Goal: Information Seeking & Learning: Learn about a topic

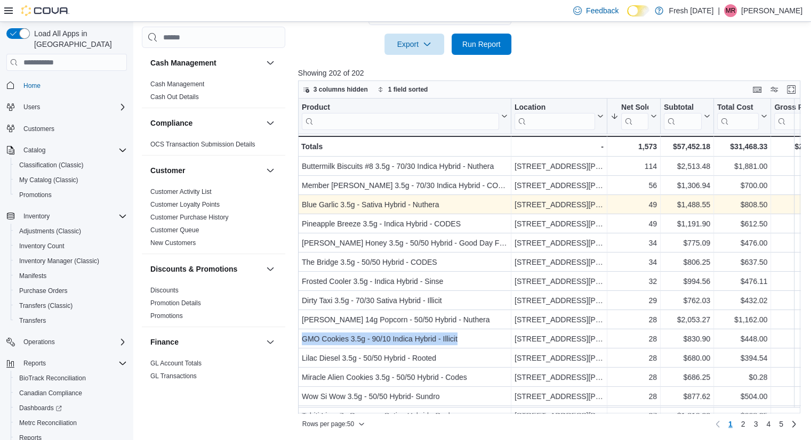
scroll to position [600, 0]
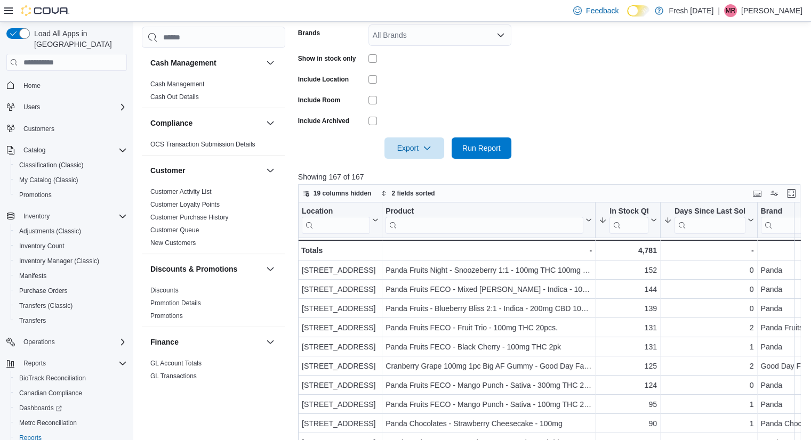
scroll to position [337, 0]
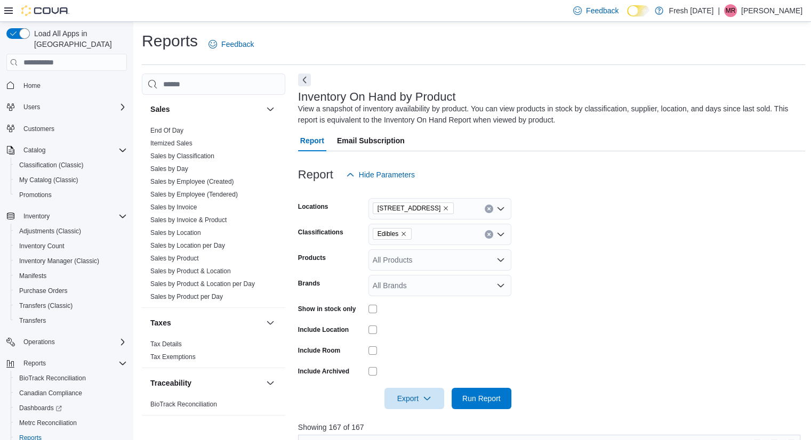
scroll to position [11, 0]
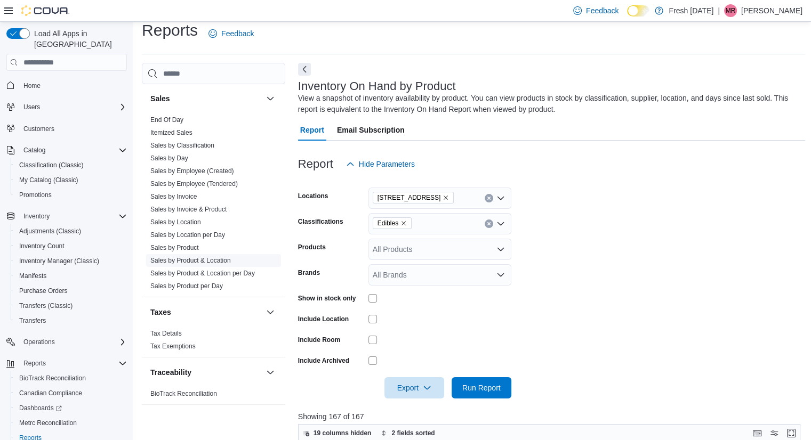
click at [199, 258] on link "Sales by Product & Location" at bounding box center [190, 260] width 80 height 7
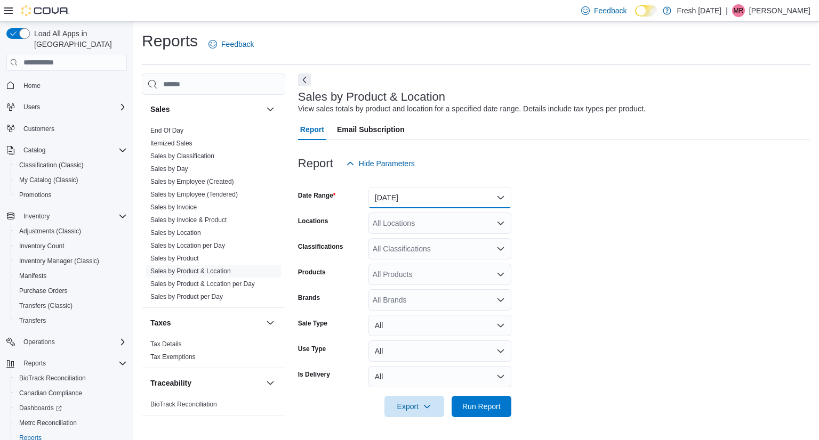
click at [421, 193] on button "Yesterday" at bounding box center [439, 197] width 143 height 21
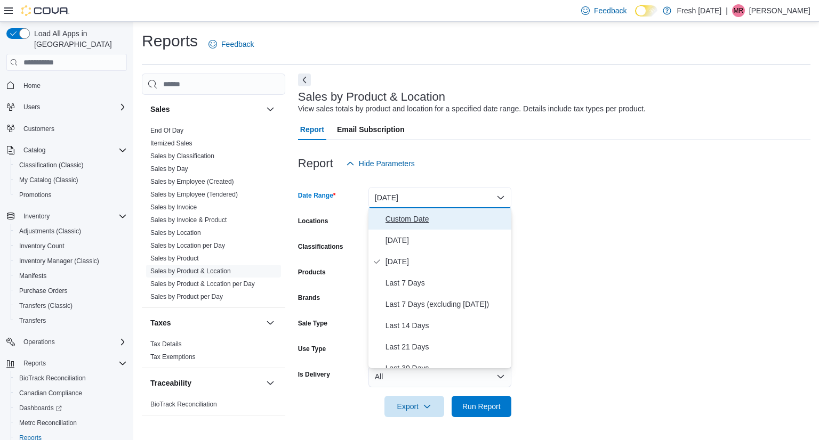
click at [383, 223] on button "Custom Date" at bounding box center [439, 218] width 143 height 21
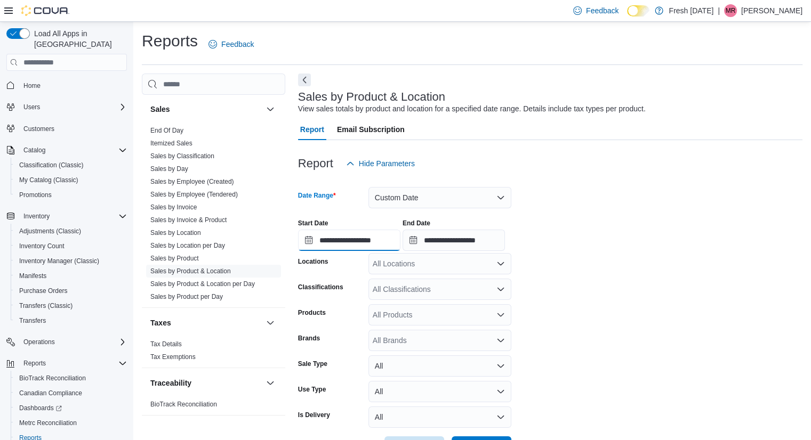
click at [351, 240] on input "**********" at bounding box center [349, 240] width 102 height 21
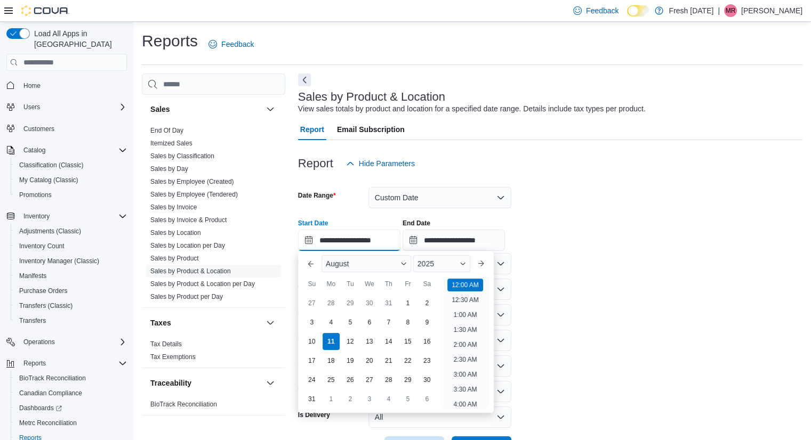
scroll to position [33, 0]
click at [328, 325] on div "4" at bounding box center [330, 322] width 19 height 19
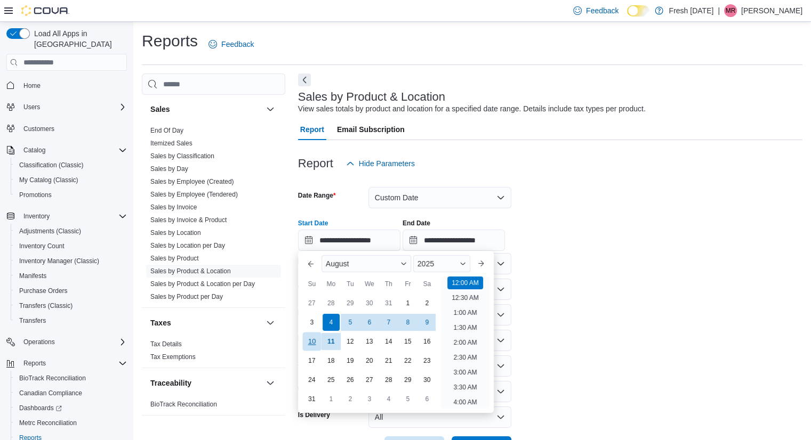
click at [311, 338] on div "10" at bounding box center [311, 342] width 19 height 19
click at [333, 325] on div "4" at bounding box center [330, 322] width 19 height 19
type input "**********"
click at [454, 245] on input "**********" at bounding box center [453, 240] width 102 height 21
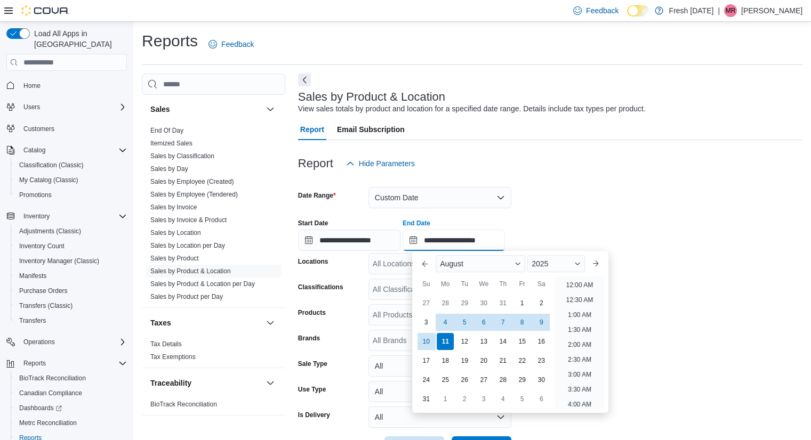
scroll to position [586, 0]
click at [427, 342] on div "10" at bounding box center [426, 342] width 19 height 19
type input "**********"
click at [579, 183] on div at bounding box center [550, 180] width 504 height 13
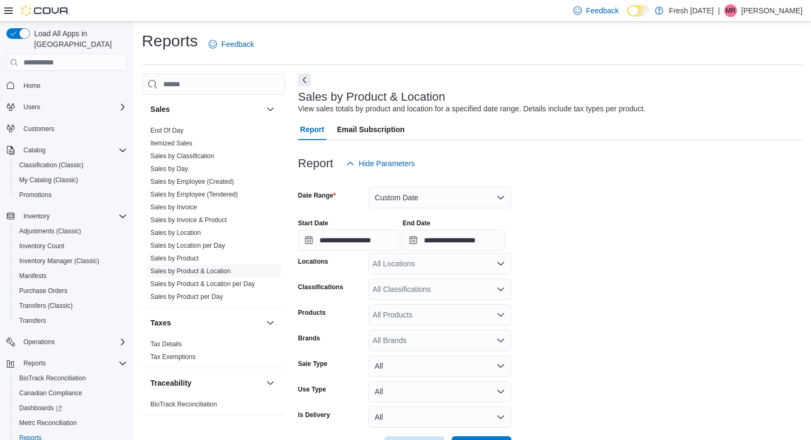
scroll to position [39, 0]
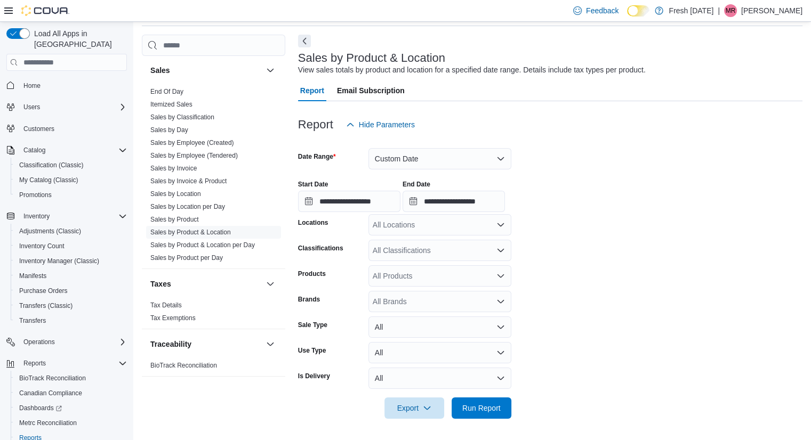
click at [462, 227] on div "All Locations" at bounding box center [439, 224] width 143 height 21
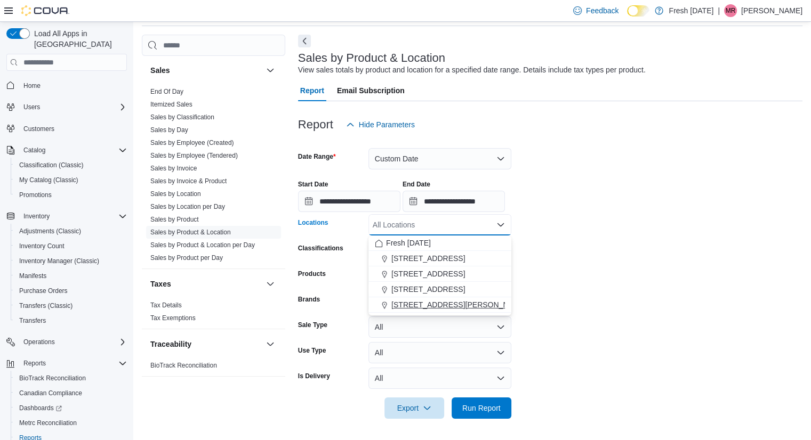
click at [480, 305] on div "[STREET_ADDRESS][PERSON_NAME]" at bounding box center [440, 305] width 130 height 11
click at [604, 227] on form "**********" at bounding box center [550, 277] width 504 height 284
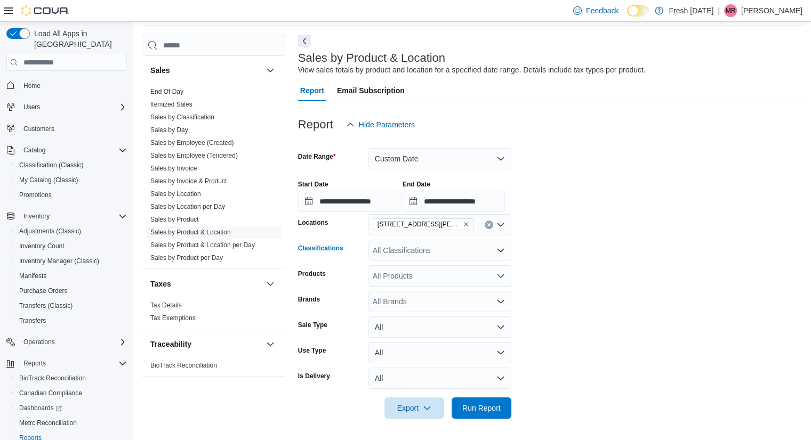
click at [411, 248] on div "All Classifications" at bounding box center [439, 250] width 143 height 21
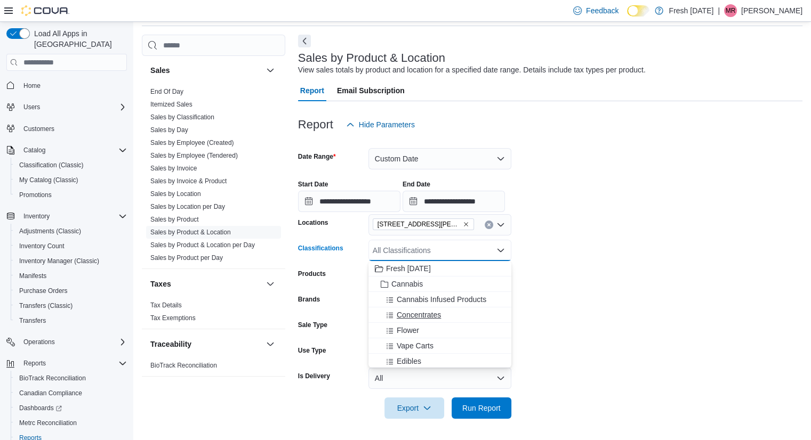
click at [432, 310] on span "Concentrates" at bounding box center [419, 315] width 44 height 11
click at [575, 307] on form "**********" at bounding box center [550, 277] width 504 height 284
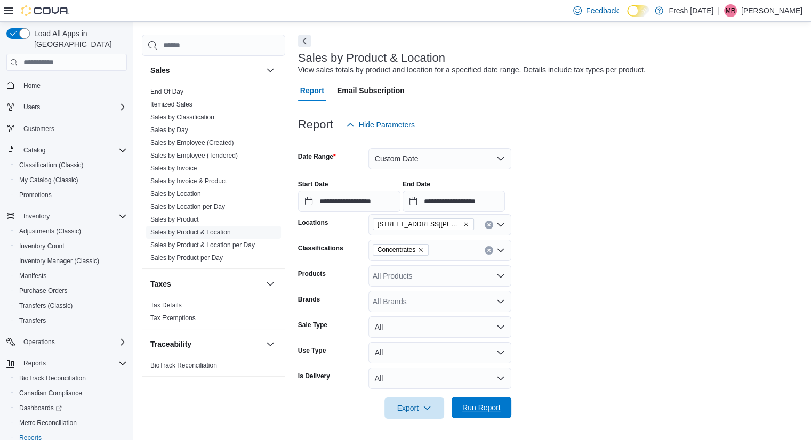
click at [502, 414] on span "Run Report" at bounding box center [481, 407] width 47 height 21
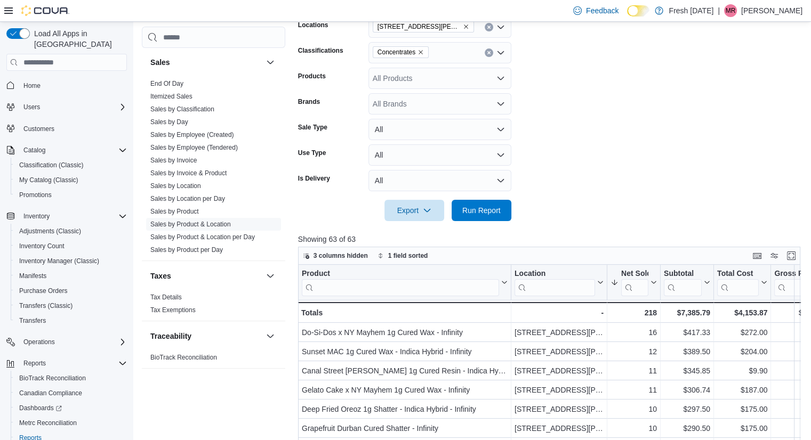
click at [693, 128] on form "**********" at bounding box center [551, 80] width 507 height 284
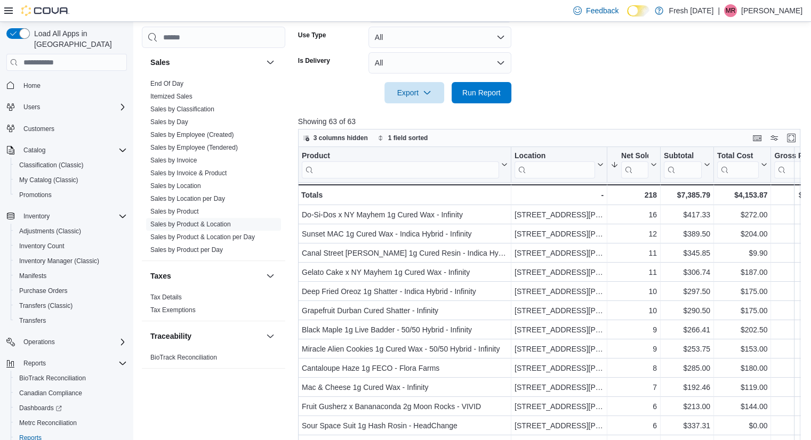
scroll to position [355, 0]
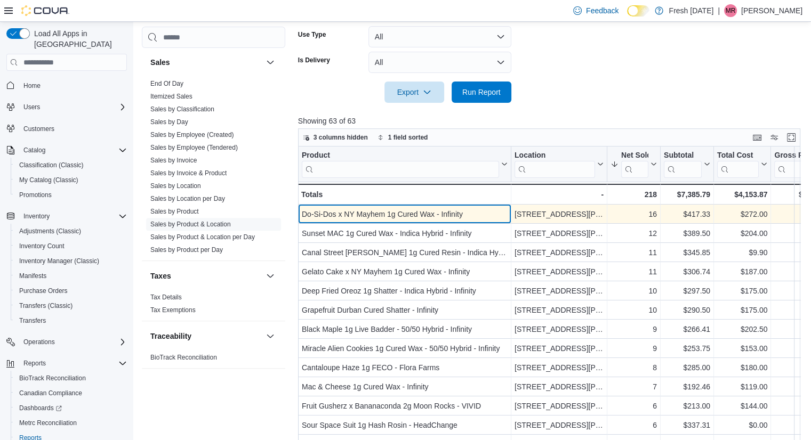
click at [444, 214] on div "Do-Si-Dos x NY Mayhem 1g Cured Wax - Infinity" at bounding box center [405, 214] width 206 height 13
copy div "Do-Si-Dos x NY Mayhem 1g Cured Wax - Infinity"
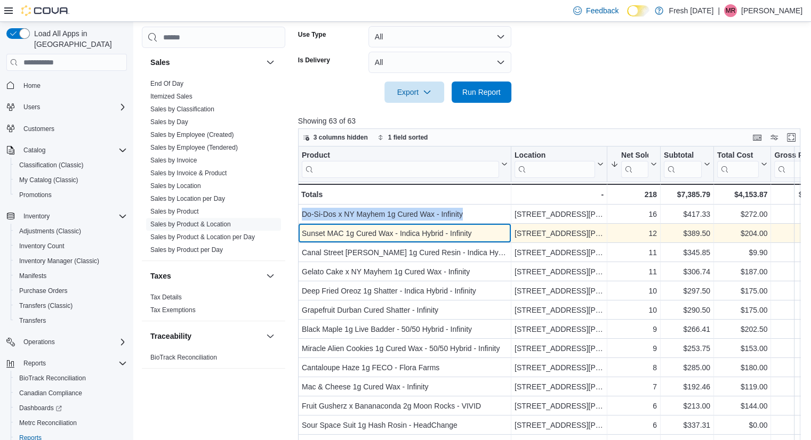
click at [463, 234] on div "Sunset MAC 1g Cured Wax - Indica Hybrid - Infinity" at bounding box center [405, 233] width 206 height 13
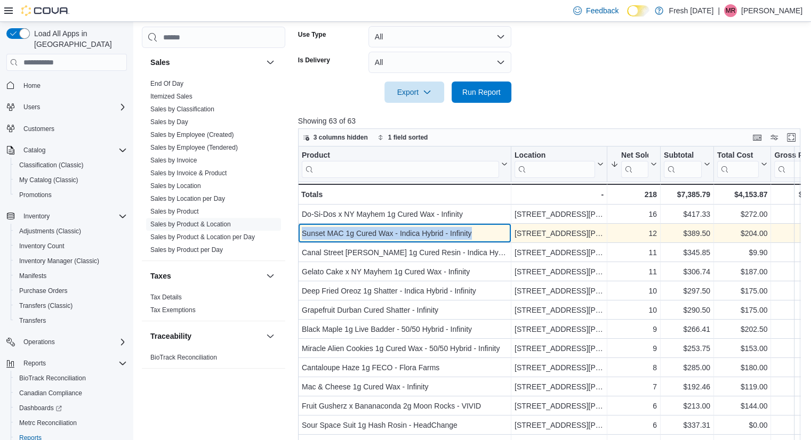
click at [463, 234] on div "Sunset MAC 1g Cured Wax - Indica Hybrid - Infinity" at bounding box center [405, 233] width 206 height 13
copy div "Sunset MAC 1g Cured Wax - Indica Hybrid - Infinity"
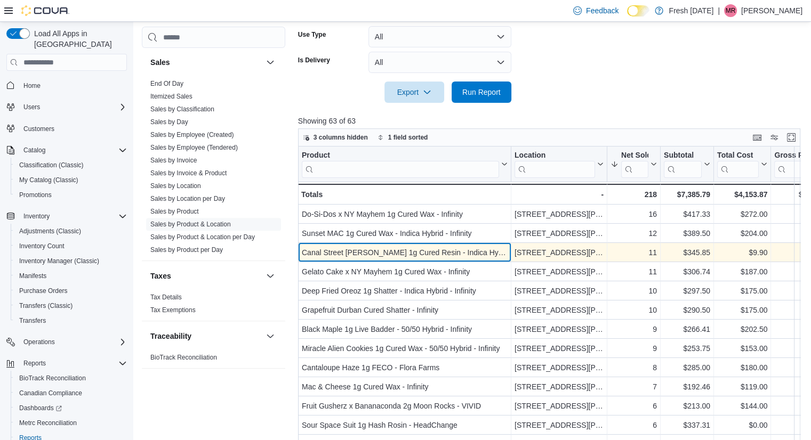
click at [355, 248] on div "Canal Street Runtz 1g Cured Resin - Indica Hybrid - CODES" at bounding box center [405, 252] width 206 height 13
copy div "Canal Street Runtz 1g Cured Resin - Indica Hybrid - CODES"
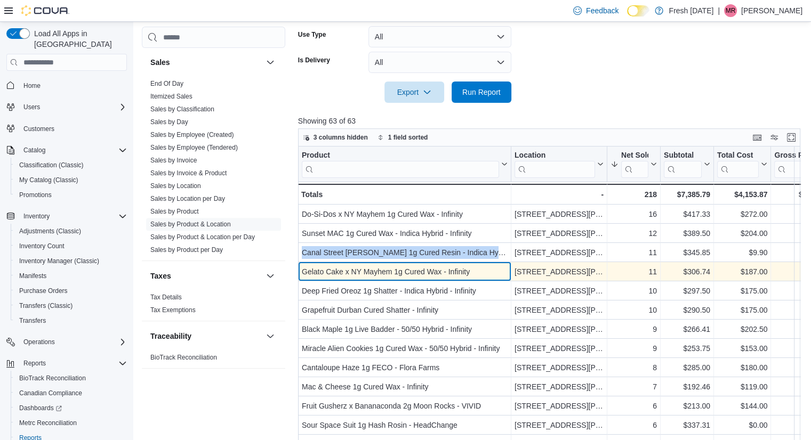
click at [373, 269] on div "Gelato Cake x NY Mayhem 1g Cured Wax - Infinity" at bounding box center [405, 271] width 206 height 13
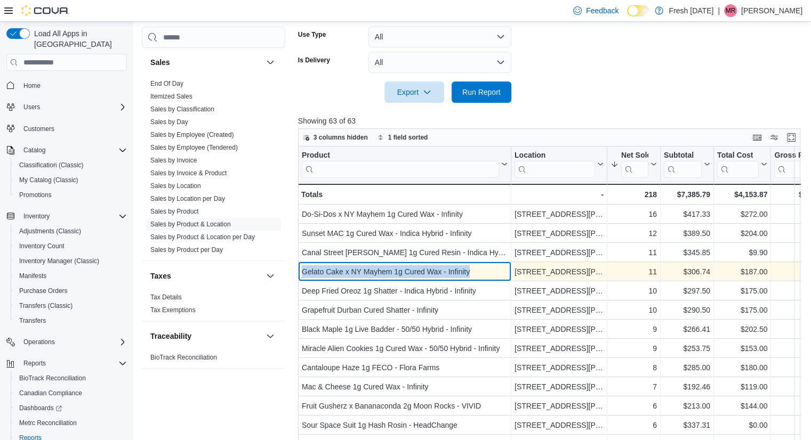
click at [373, 269] on div "Gelato Cake x NY Mayhem 1g Cured Wax - Infinity" at bounding box center [405, 271] width 206 height 13
copy div "Gelato Cake x NY Mayhem 1g Cured Wax - Infinity"
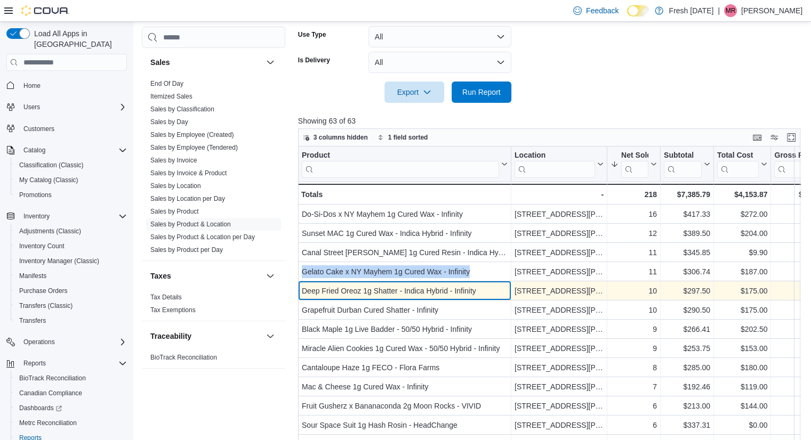
click at [393, 295] on div "Deep Fried Oreoz 1g Shatter - Indica Hybrid - Infinity" at bounding box center [405, 291] width 206 height 13
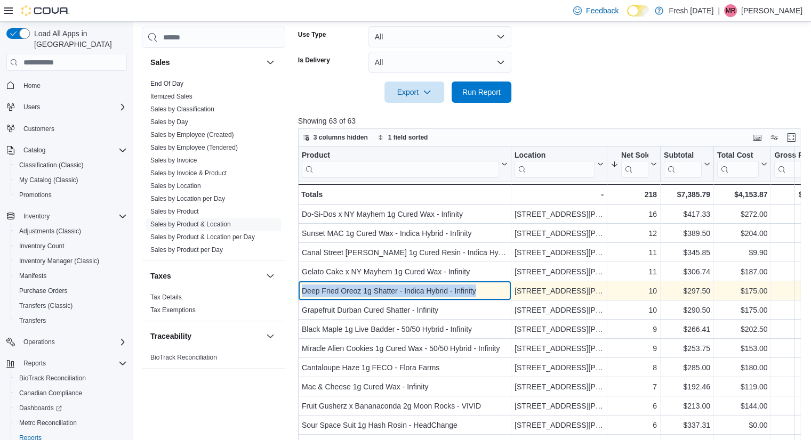
click at [393, 295] on div "Deep Fried Oreoz 1g Shatter - Indica Hybrid - Infinity" at bounding box center [405, 291] width 206 height 13
copy div "Deep Fried Oreoz 1g Shatter - Indica Hybrid - Infinity"
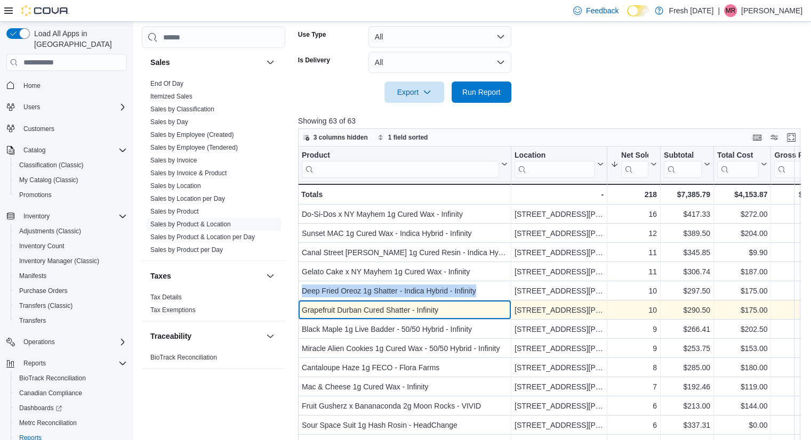
click at [332, 312] on div "Grapefruit Durban Cured Shatter - Infinity" at bounding box center [405, 310] width 206 height 13
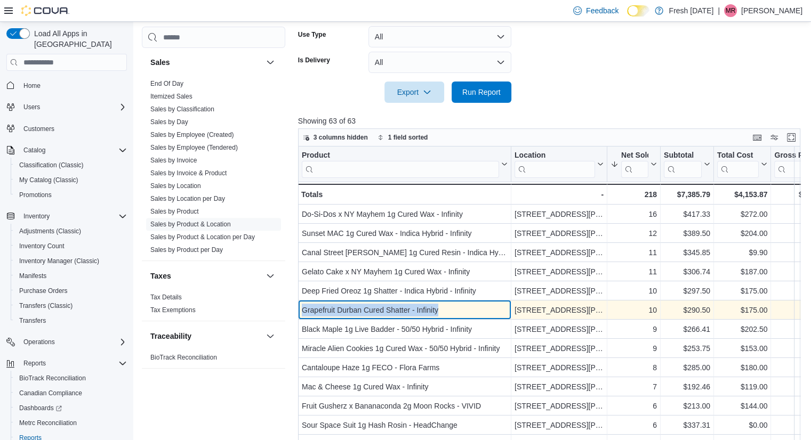
click at [332, 312] on div "Grapefruit Durban Cured Shatter - Infinity" at bounding box center [405, 310] width 206 height 13
copy div "Grapefruit Durban Cured Shatter - Infinity"
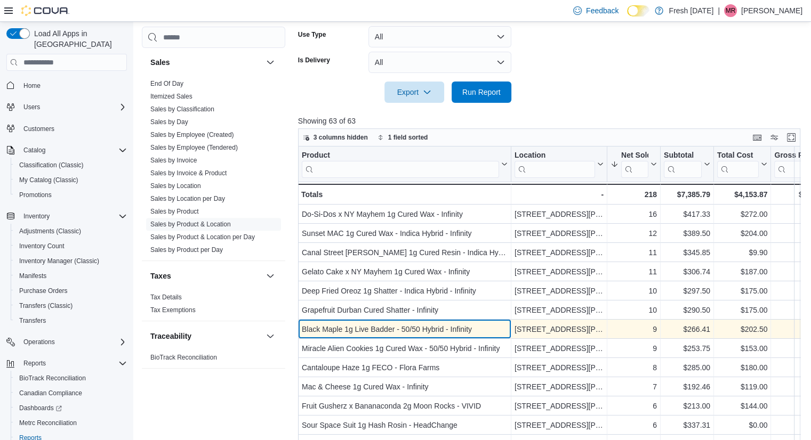
click at [378, 329] on div "Black Maple 1g Live Badder - 50/50 Hybrid - Infinity" at bounding box center [405, 329] width 206 height 13
copy div "Black Maple 1g Live Badder - 50/50 Hybrid - Infinity"
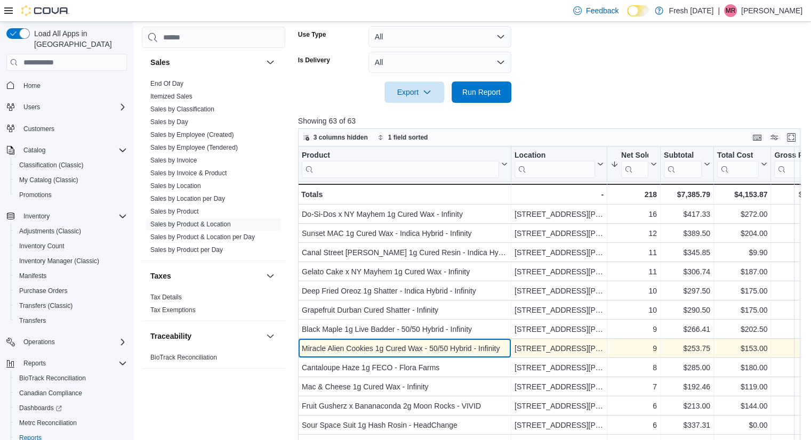
click at [399, 347] on div "Miracle Alien Cookies 1g Cured Wax - 50/50 Hybrid - Infinity" at bounding box center [405, 348] width 206 height 13
copy div "Miracle Alien Cookies 1g Cured Wax - 50/50 Hybrid - Infinity"
click at [399, 347] on div "Miracle Alien Cookies 1g Cured Wax - 50/50 Hybrid - Infinity" at bounding box center [405, 348] width 206 height 13
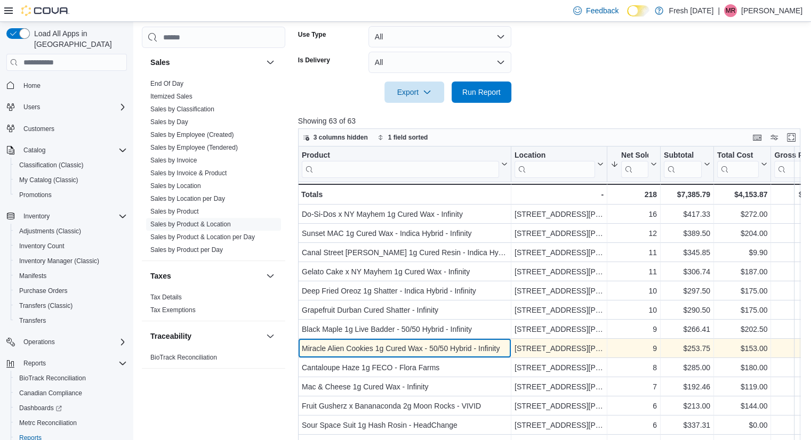
click at [397, 345] on div "Miracle Alien Cookies 1g Cured Wax - 50/50 Hybrid - Infinity" at bounding box center [405, 348] width 206 height 13
copy div "Miracle Alien Cookies 1g Cured Wax - 50/50 Hybrid - Infinity"
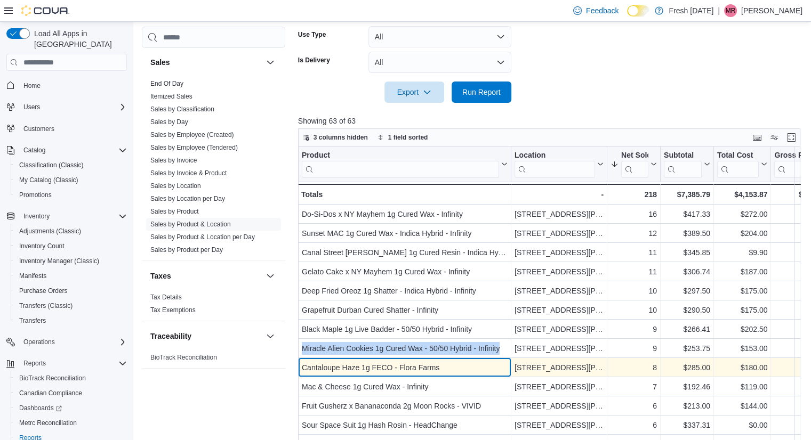
click at [375, 365] on div "Cantaloupe Haze 1g FECO - Flora Farms" at bounding box center [405, 367] width 206 height 13
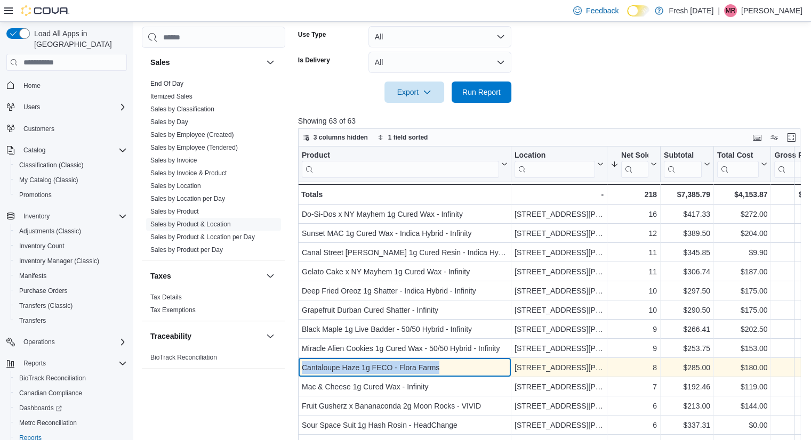
click at [375, 365] on div "Cantaloupe Haze 1g FECO - Flora Farms" at bounding box center [405, 367] width 206 height 13
copy div "Cantaloupe Haze 1g FECO - Flora Farms"
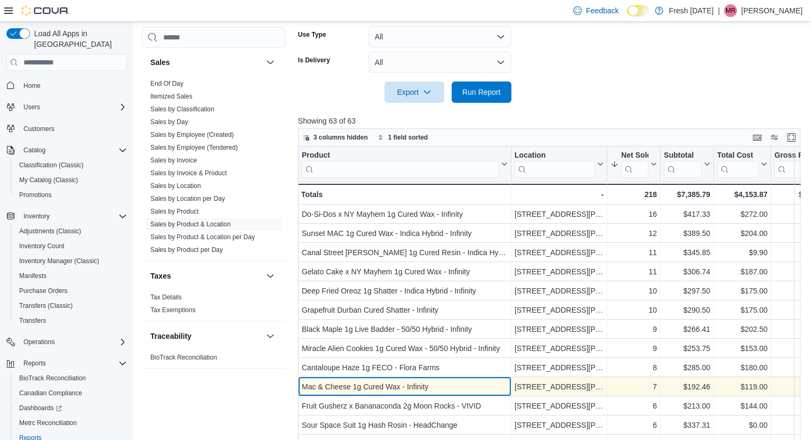
click at [376, 387] on div "Mac & Cheese 1g Cured Wax - Infinity" at bounding box center [405, 387] width 206 height 13
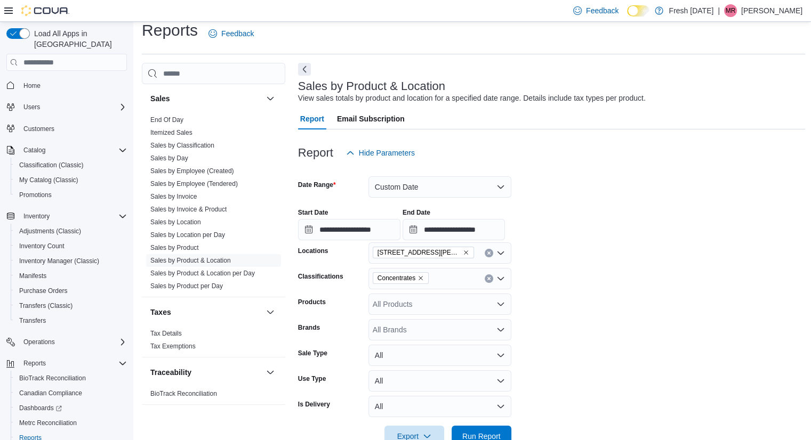
scroll to position [0, 0]
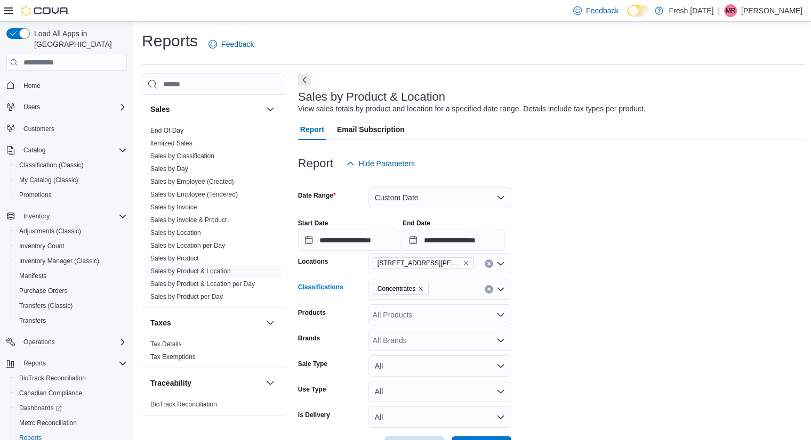
click at [420, 286] on icon "Remove Concentrates from selection in this group" at bounding box center [420, 289] width 6 height 6
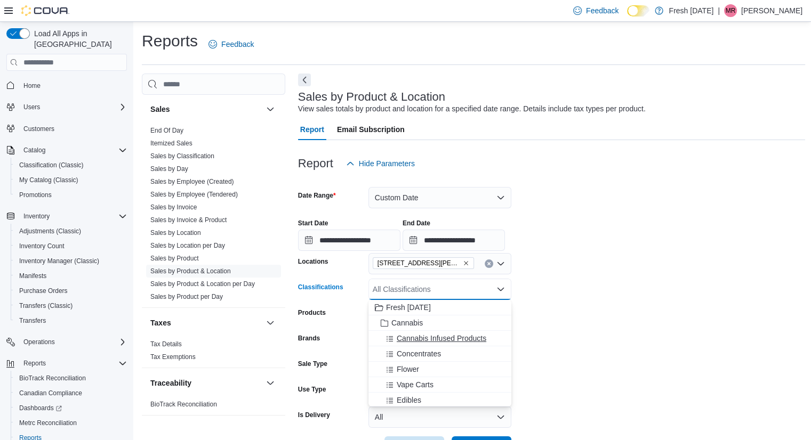
click at [437, 342] on span "Cannabis Infused Products" at bounding box center [442, 338] width 90 height 11
click at [564, 323] on form "**********" at bounding box center [551, 316] width 507 height 284
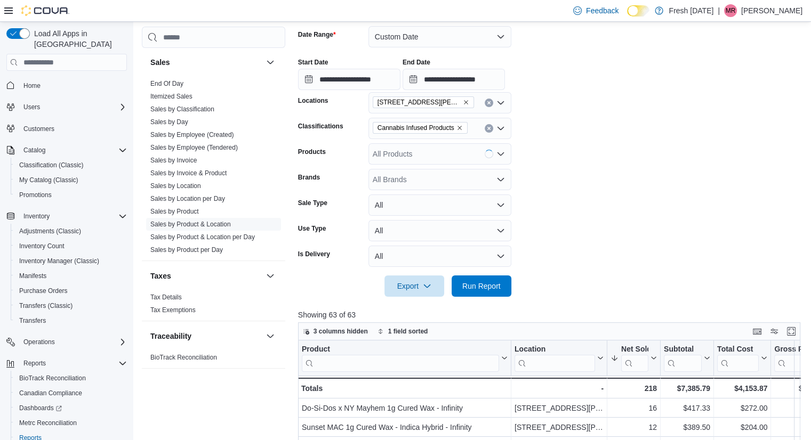
scroll to position [164, 0]
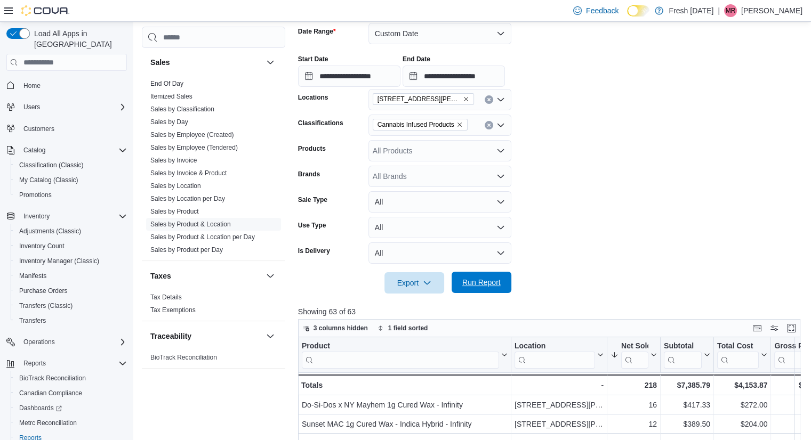
click at [490, 288] on span "Run Report" at bounding box center [481, 282] width 47 height 21
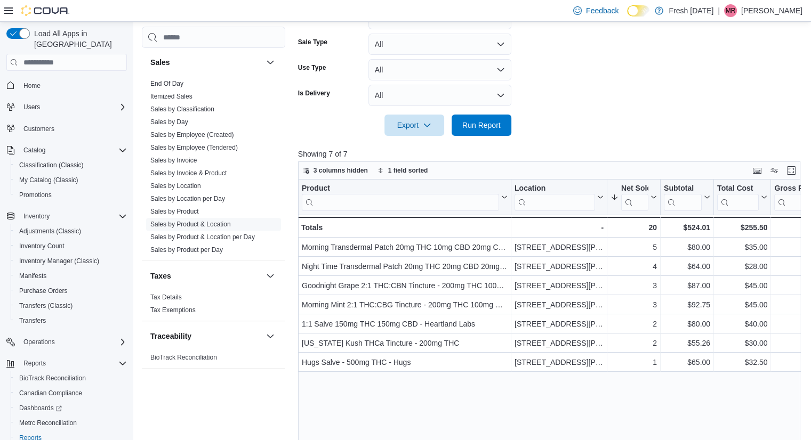
scroll to position [326, 0]
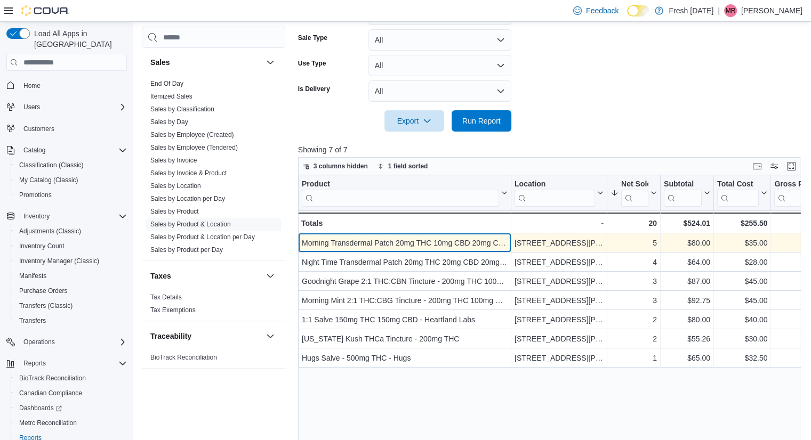
click at [438, 235] on div "Morning Transdermal Patch 20mg THC 10mg CBD 20mg CBG - Heartland Labs - Product…" at bounding box center [404, 242] width 213 height 19
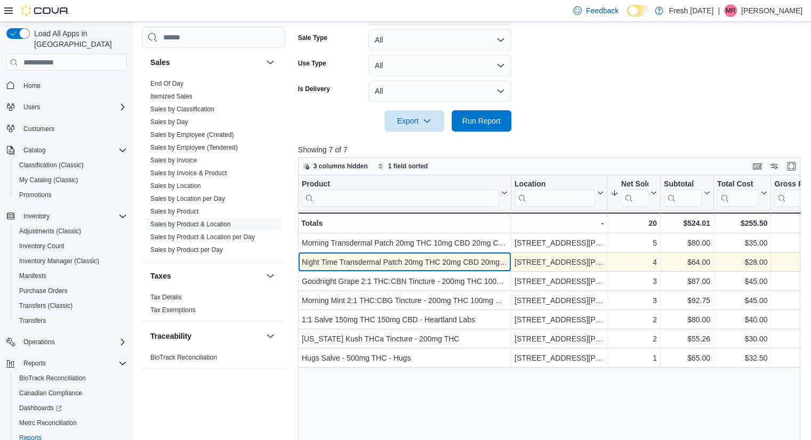
click at [390, 262] on div "Night Time Transdermal Patch 20mg THC 20mg CBD 20mg CBN - Heartland Labs" at bounding box center [405, 262] width 206 height 13
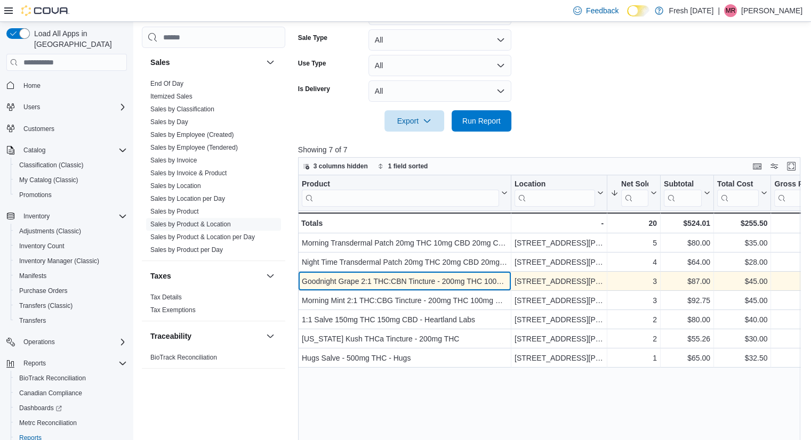
click at [333, 281] on div "Goodnight Grape 2:1 THC:CBN Tincture - 200mg THC 100mg CBN - Vivid" at bounding box center [405, 281] width 206 height 13
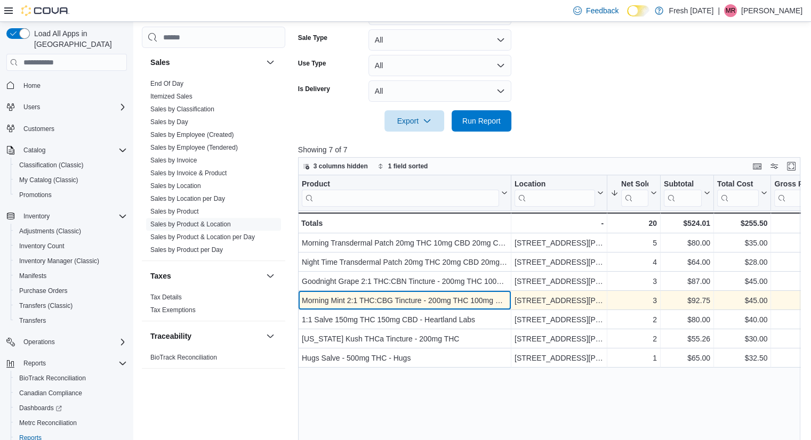
click at [334, 300] on div "Morning Mint 2:1 THC:CBG Tincture - 200mg THC 100mg CBG - Vivid" at bounding box center [405, 300] width 206 height 13
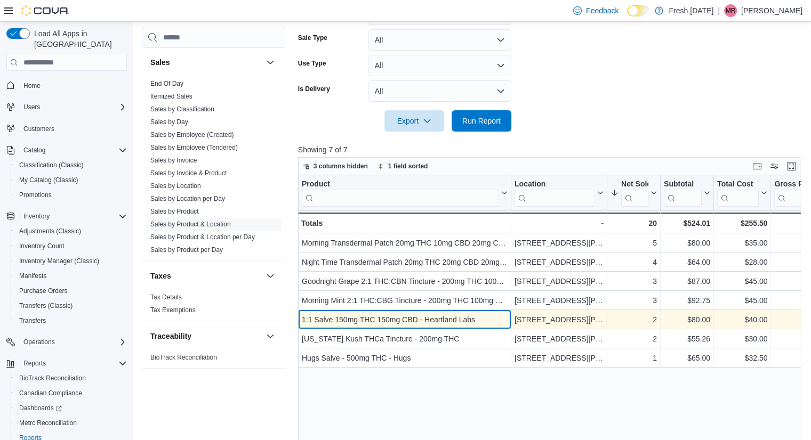
click at [405, 318] on div "1:1 Salve 150mg THC 150mg CBD - Heartland Labs" at bounding box center [405, 319] width 206 height 13
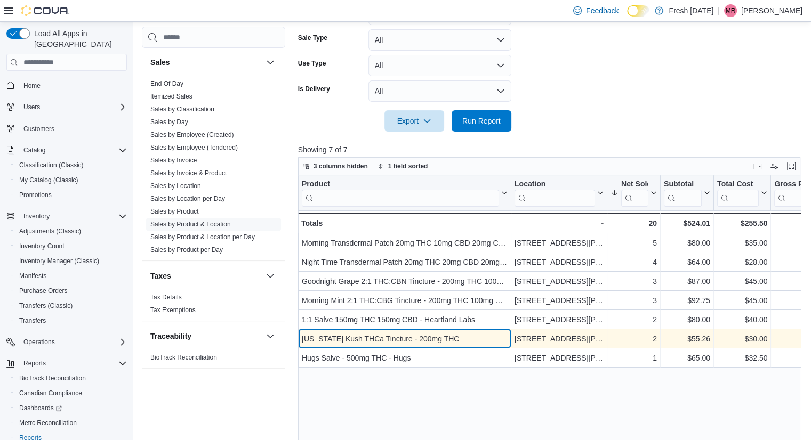
click at [376, 339] on div "[US_STATE] Kush THCa Tincture - 200mg THC" at bounding box center [405, 339] width 206 height 13
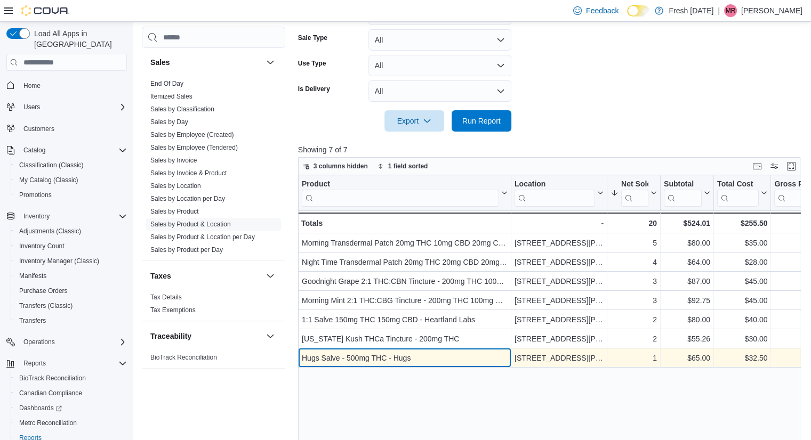
click at [382, 357] on div "Hugs Salve - 500mg THC - Hugs" at bounding box center [405, 358] width 206 height 13
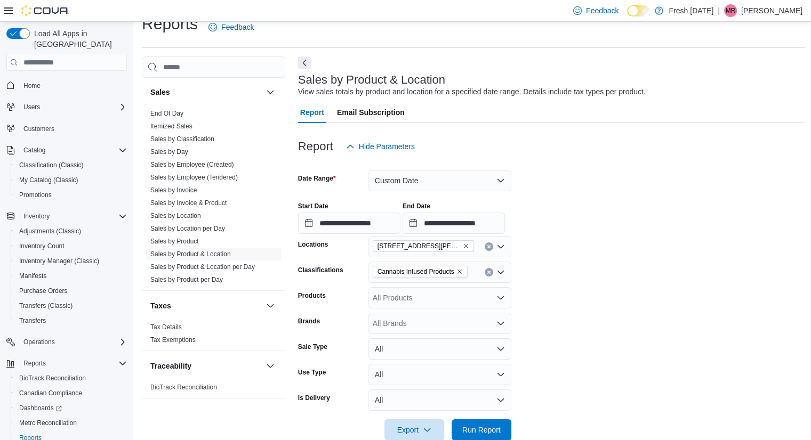
scroll to position [0, 0]
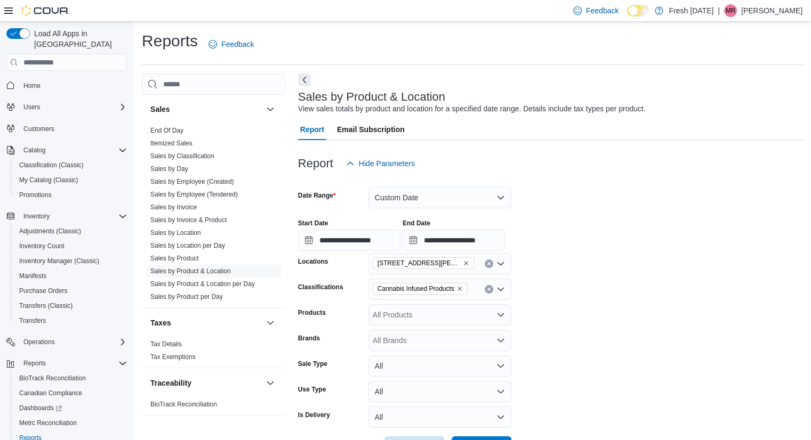
click at [459, 286] on icon "Remove Cannabis Infused Products from selection in this group" at bounding box center [459, 289] width 6 height 6
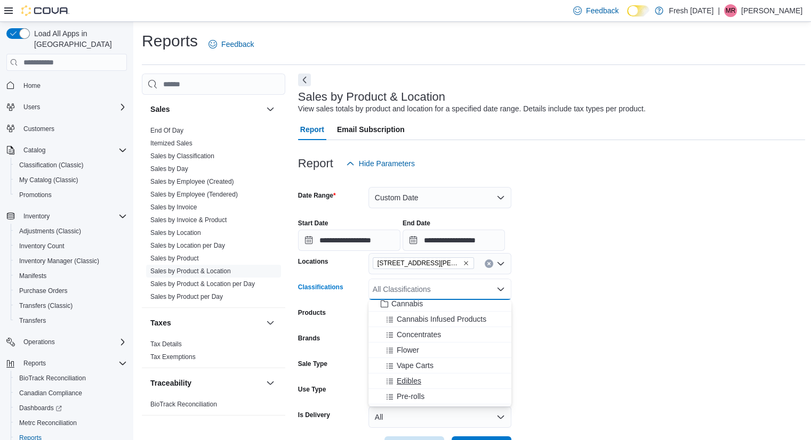
scroll to position [21, 0]
click at [447, 393] on div "Pre-rolls" at bounding box center [440, 394] width 130 height 11
click at [447, 393] on span "Pre-Rolls - Infused" at bounding box center [428, 394] width 62 height 11
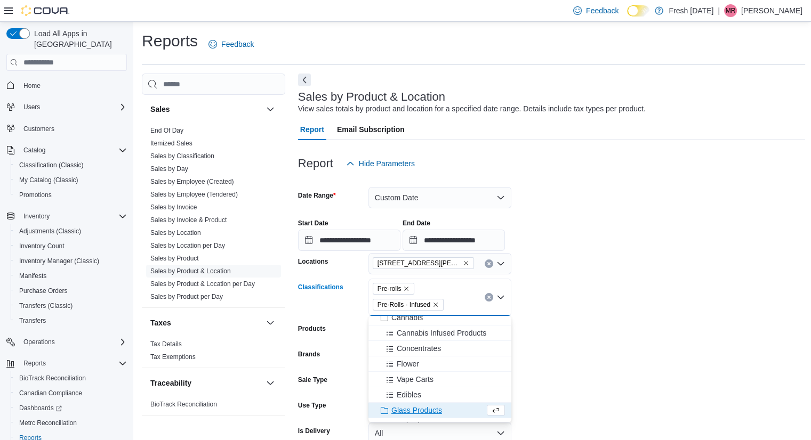
click at [550, 297] on form "**********" at bounding box center [551, 324] width 507 height 300
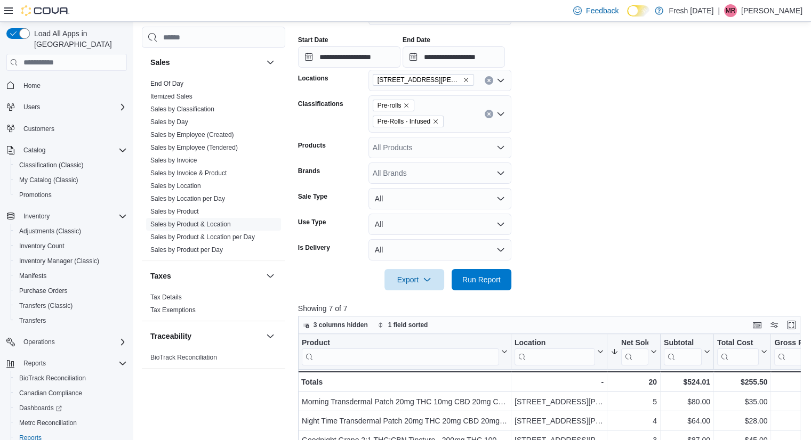
scroll to position [193, 0]
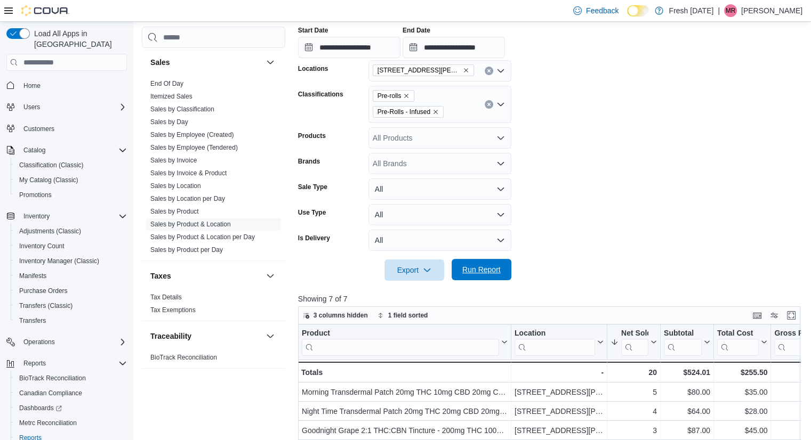
click at [469, 276] on span "Run Report" at bounding box center [481, 269] width 47 height 21
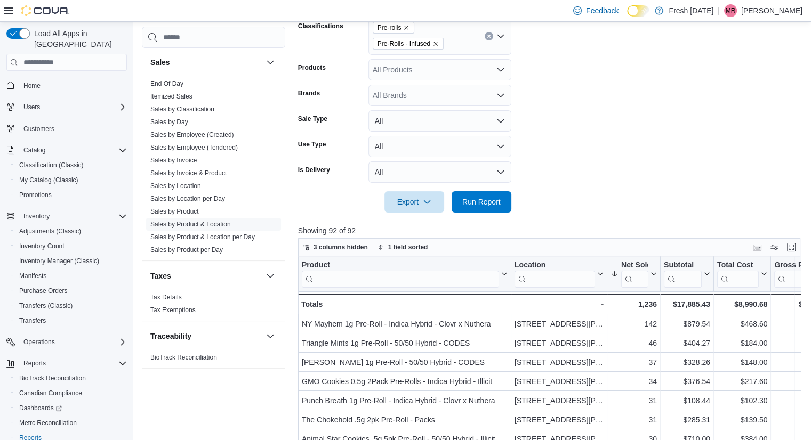
scroll to position [233, 0]
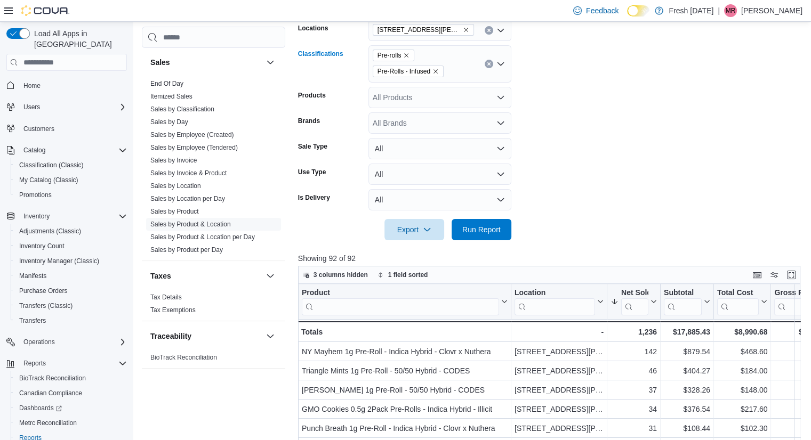
click at [408, 54] on icon "Remove Pre-rolls from selection in this group" at bounding box center [406, 55] width 6 height 6
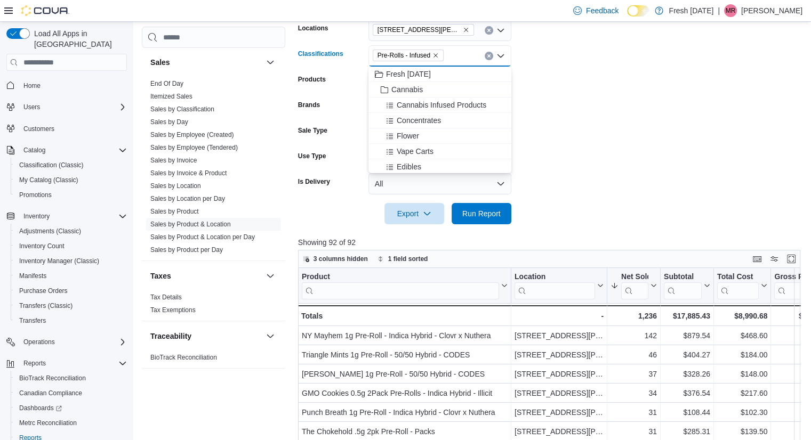
click at [435, 54] on icon "Remove Pre-Rolls - Infused from selection in this group" at bounding box center [435, 55] width 6 height 6
click at [424, 103] on span "Cannabis Infused Products" at bounding box center [442, 105] width 90 height 11
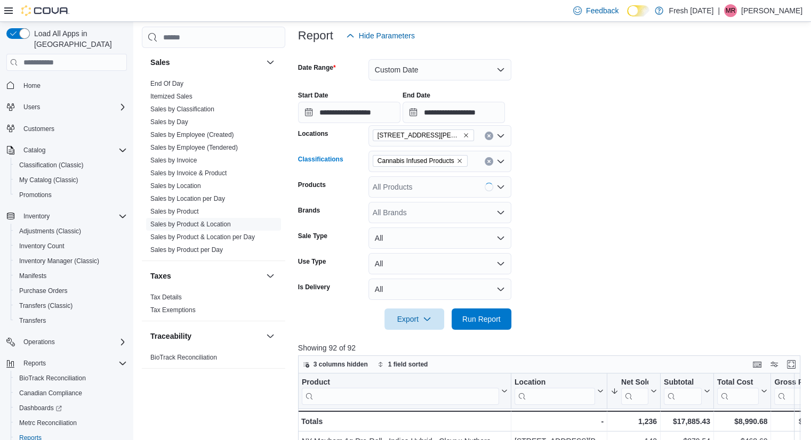
scroll to position [127, 0]
click at [463, 137] on icon "Remove 240 E. Linwood Blvd. from selection in this group" at bounding box center [466, 136] width 6 height 6
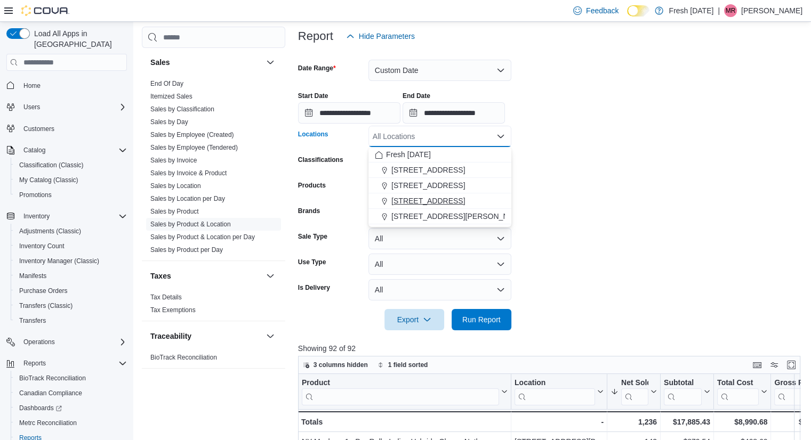
click at [435, 199] on span "[STREET_ADDRESS]" at bounding box center [428, 201] width 74 height 11
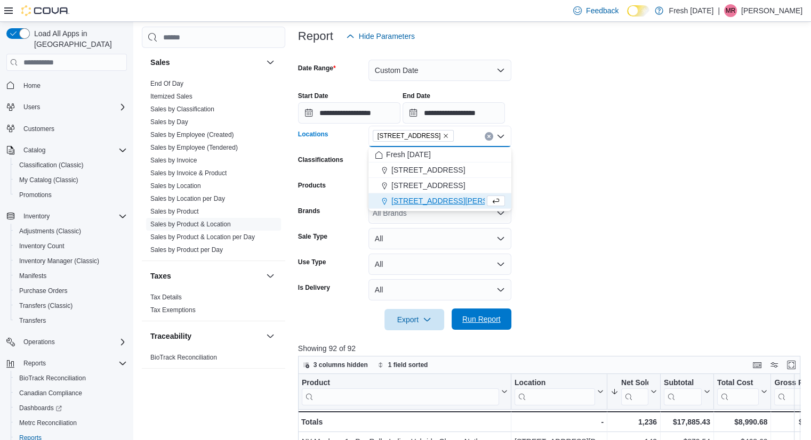
click at [478, 322] on span "Run Report" at bounding box center [481, 319] width 38 height 11
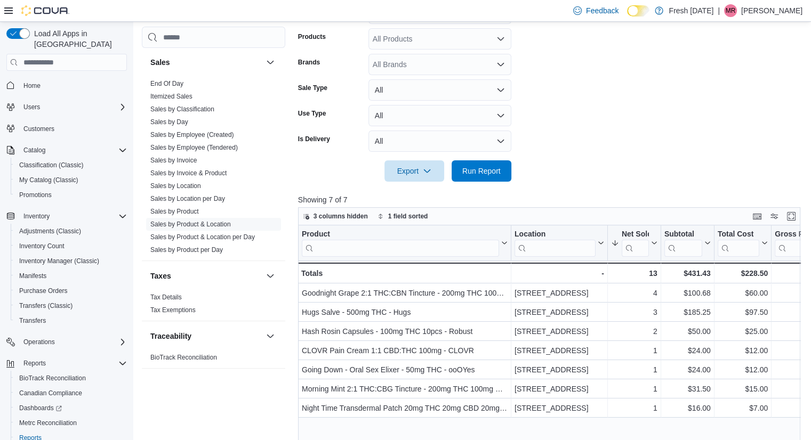
scroll to position [277, 0]
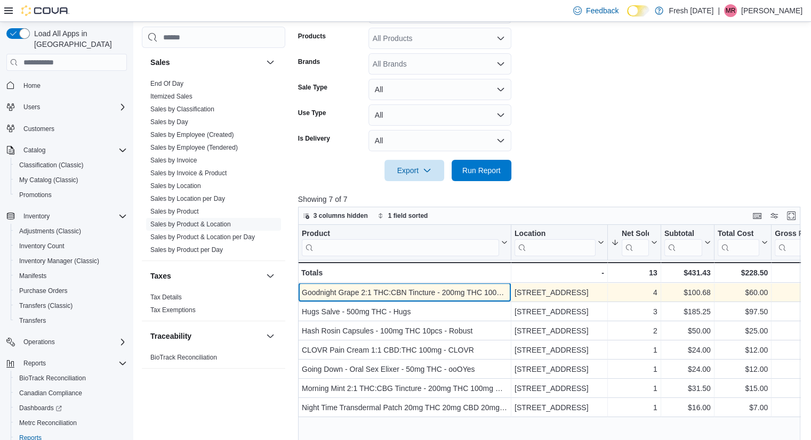
click at [448, 288] on div "Goodnight Grape 2:1 THC:CBN Tincture - 200mg THC 100mg CBN - Vivid" at bounding box center [405, 292] width 206 height 13
click at [448, 289] on div "Goodnight Grape 2:1 THC:CBN Tincture - 200mg THC 100mg CBN - Vivid" at bounding box center [405, 292] width 206 height 13
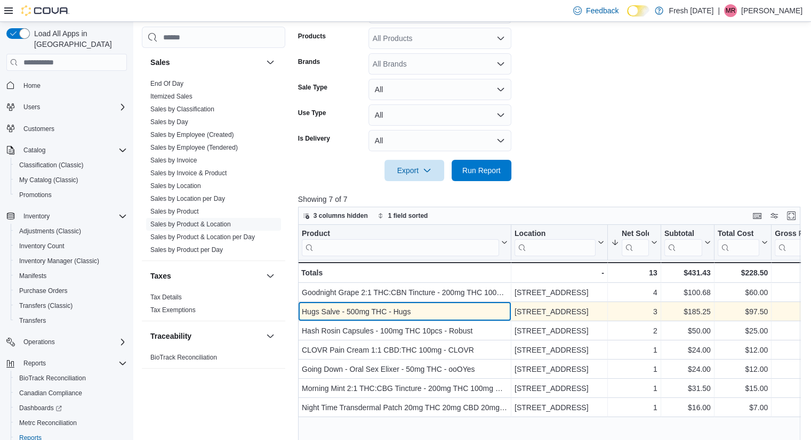
click at [405, 312] on div "Hugs Salve - 500mg THC - Hugs" at bounding box center [405, 311] width 206 height 13
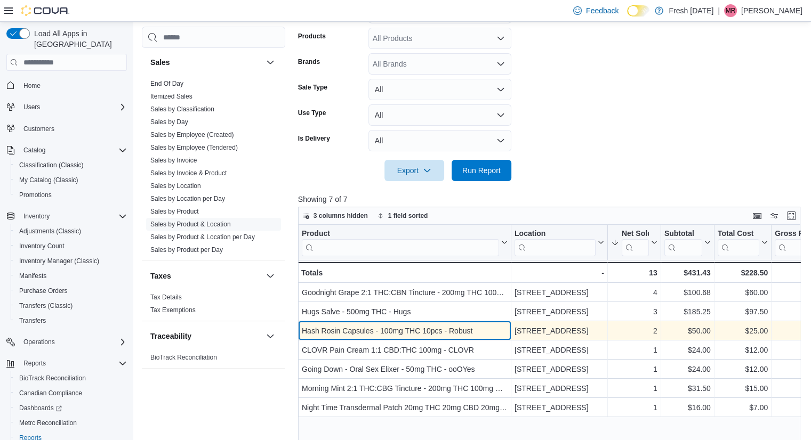
click at [342, 331] on div "Hash Rosin Capsules - 100mg THC 10pcs - Robust" at bounding box center [405, 331] width 206 height 13
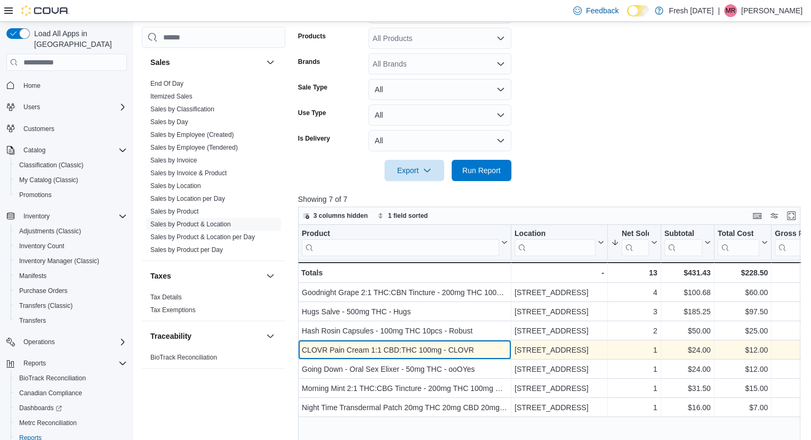
click at [386, 357] on div "CLOVR Pain Cream 1:1 CBD:THC 100mg - CLOVR - Product, column 1, row 4" at bounding box center [404, 350] width 213 height 19
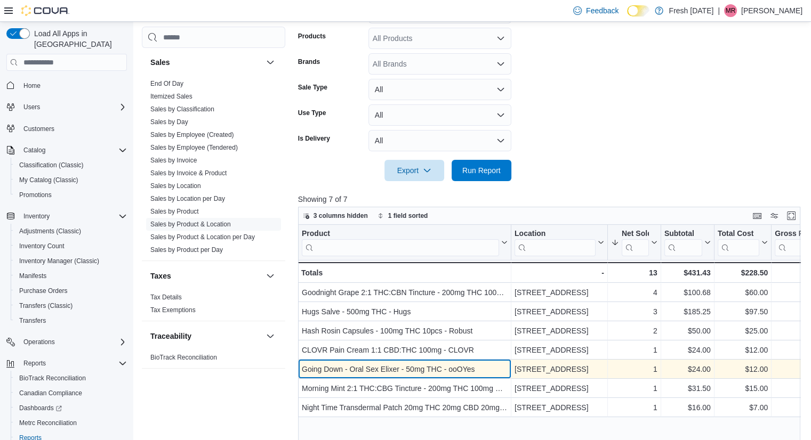
click at [367, 373] on div "Going Down - Oral Sex Elixer - 50mg THC - ooOYes" at bounding box center [405, 369] width 206 height 13
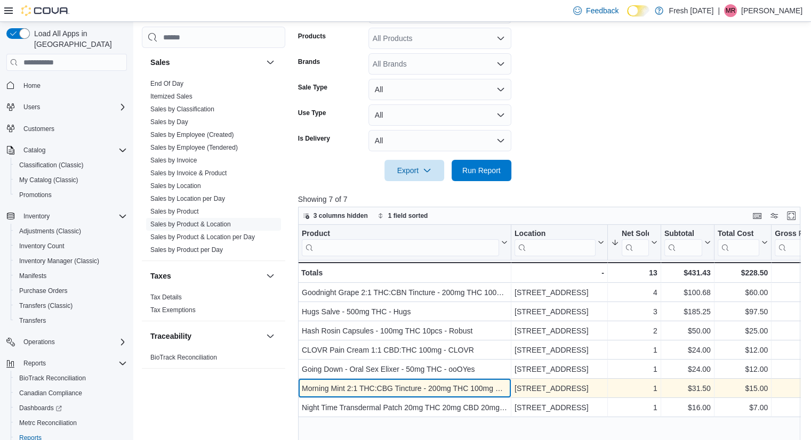
click at [368, 393] on div "Morning Mint 2:1 THC:CBG Tincture - 200mg THC 100mg CBG - Vivid" at bounding box center [405, 388] width 206 height 13
click at [368, 392] on div "Morning Mint 2:1 THC:CBG Tincture - 200mg THC 100mg CBG - Vivid" at bounding box center [405, 388] width 206 height 13
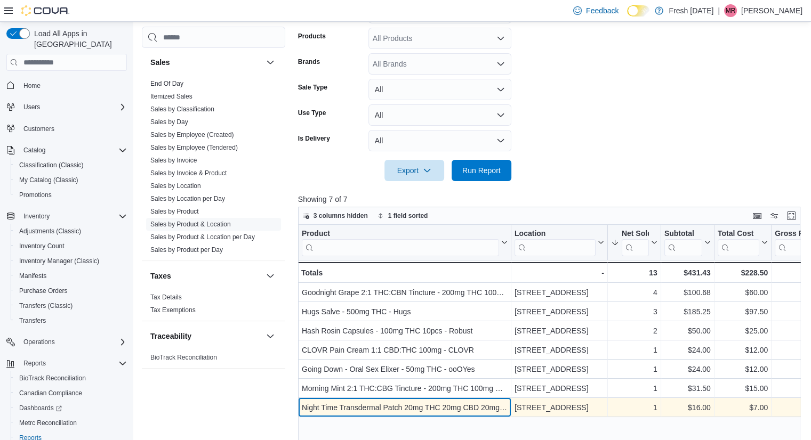
click at [385, 403] on div "Night Time Transdermal Patch 20mg THC 20mg CBD 20mg CBN - Heartland Labs" at bounding box center [405, 407] width 206 height 13
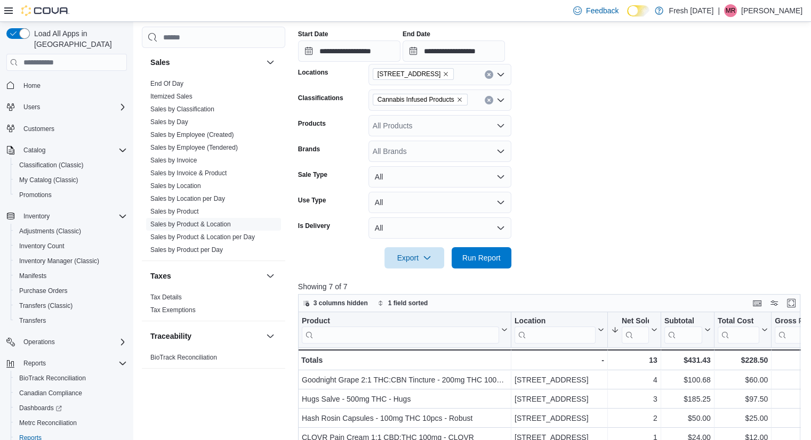
scroll to position [189, 0]
click at [458, 97] on icon "Remove Cannabis Infused Products from selection in this group" at bounding box center [459, 100] width 6 height 6
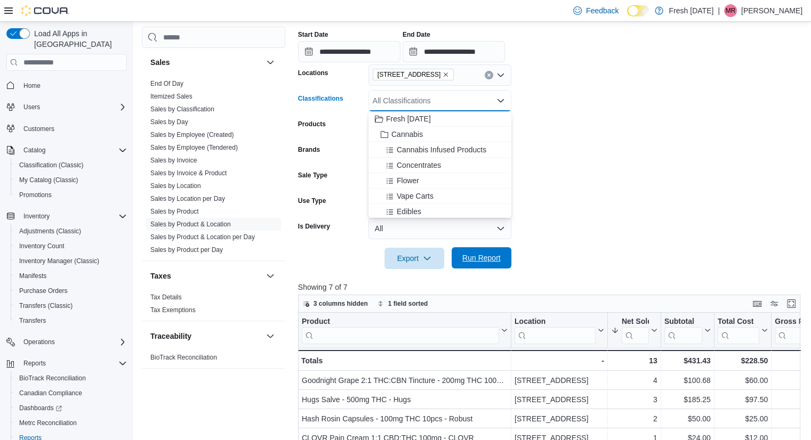
click at [490, 254] on span "Run Report" at bounding box center [481, 258] width 38 height 11
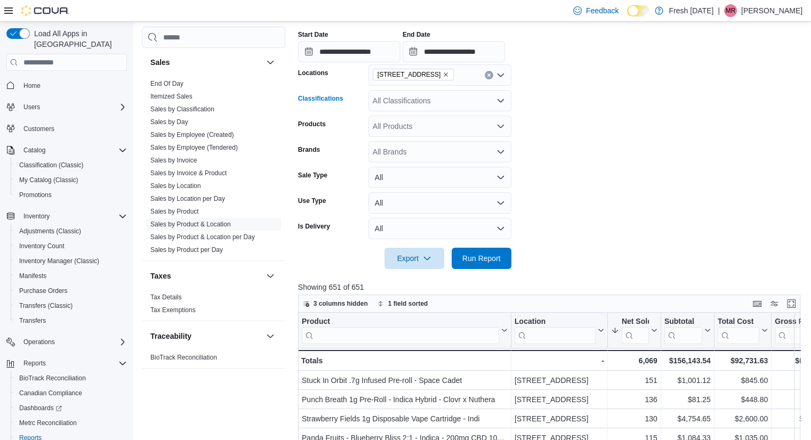
click at [411, 105] on div "All Classifications" at bounding box center [439, 100] width 143 height 21
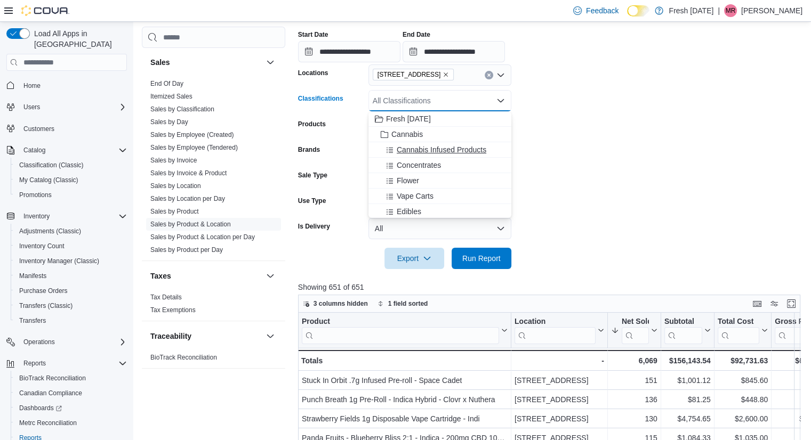
click at [430, 145] on span "Cannabis Infused Products" at bounding box center [442, 149] width 90 height 11
click at [474, 248] on div "Export Run Report" at bounding box center [404, 258] width 213 height 21
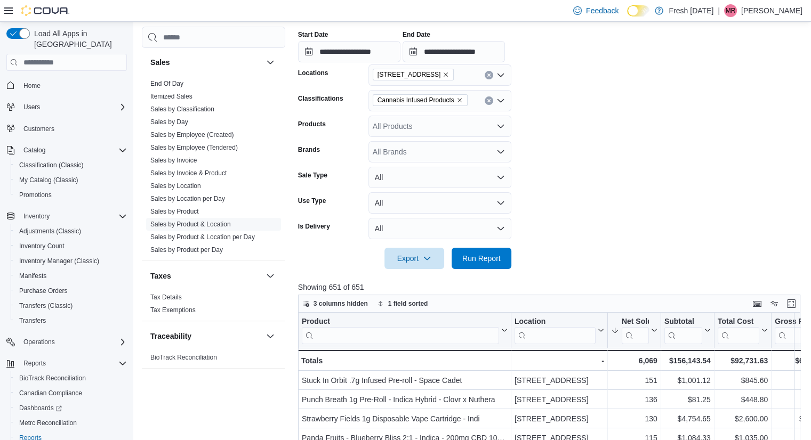
click at [595, 158] on form "**********" at bounding box center [551, 128] width 507 height 284
click at [485, 269] on div "Export Run Report" at bounding box center [404, 258] width 213 height 21
click at [487, 259] on span "Run Report" at bounding box center [481, 258] width 38 height 11
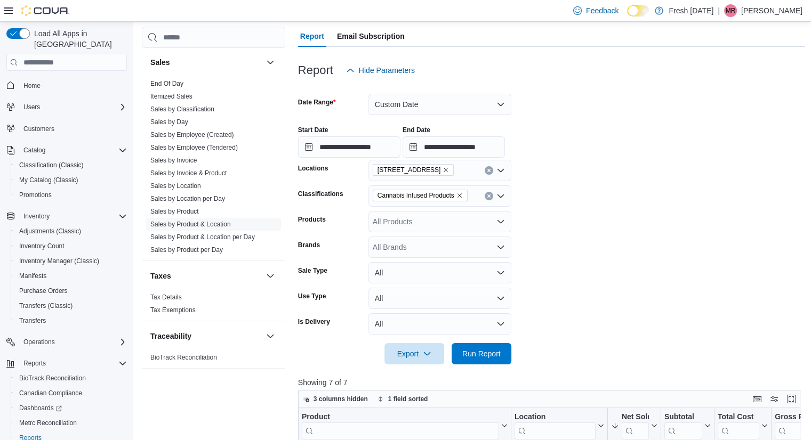
scroll to position [87, 0]
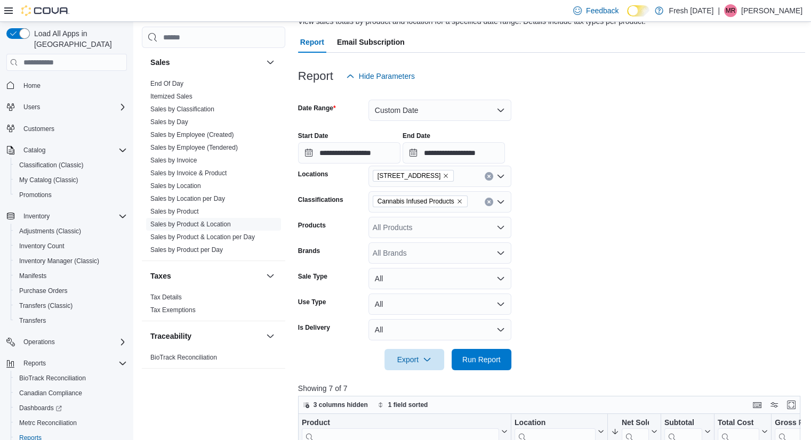
click at [458, 200] on icon "Remove Cannabis Infused Products from selection in this group" at bounding box center [459, 202] width 4 height 4
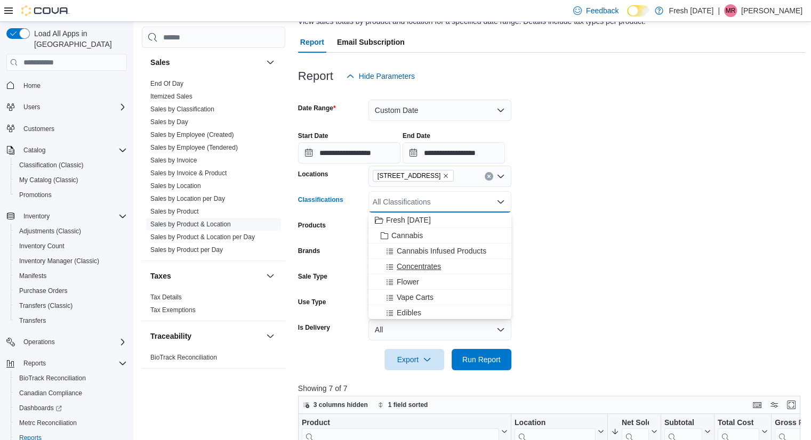
click at [448, 265] on div "Concentrates" at bounding box center [440, 266] width 130 height 11
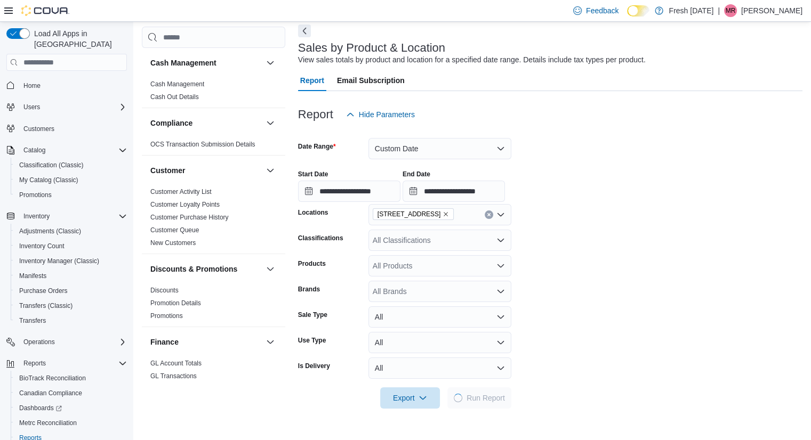
scroll to position [50, 0]
click at [392, 238] on div "All Classifications" at bounding box center [439, 239] width 143 height 21
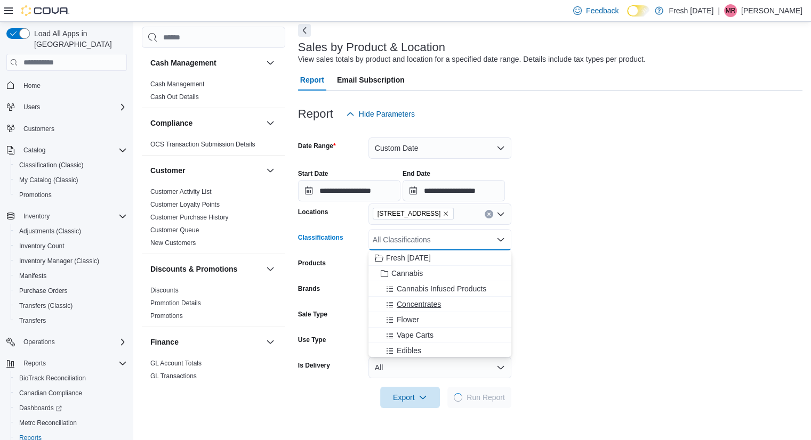
click at [422, 299] on span "Concentrates" at bounding box center [419, 304] width 44 height 11
click at [573, 286] on form "**********" at bounding box center [550, 267] width 504 height 284
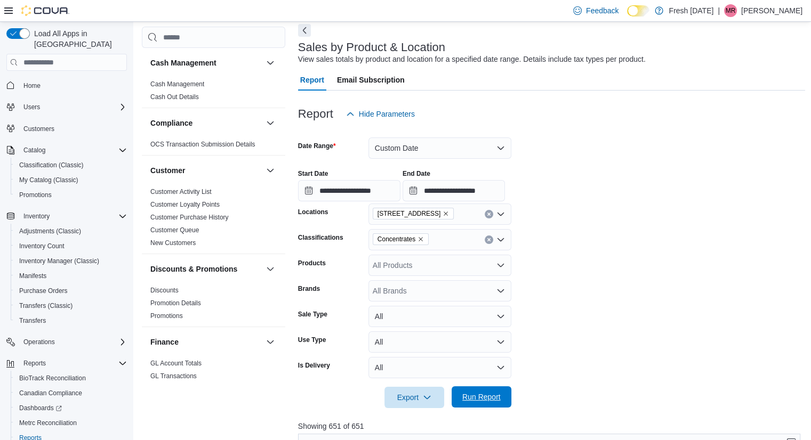
click at [480, 390] on span "Run Report" at bounding box center [481, 396] width 47 height 21
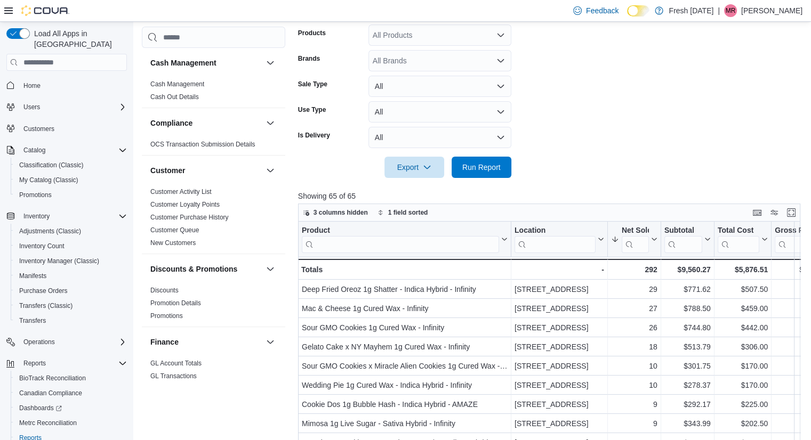
scroll to position [280, 0]
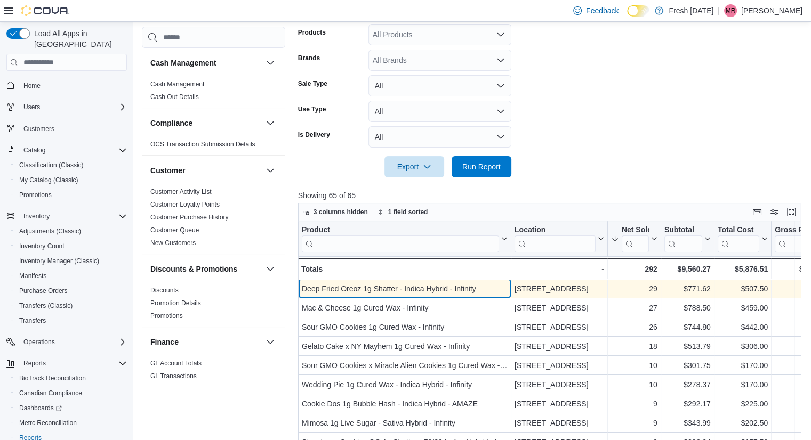
click at [449, 293] on div "Deep Fried Oreoz 1g Shatter - Indica Hybrid - Infinity" at bounding box center [405, 288] width 206 height 13
copy div "Deep Fried Oreoz 1g Shatter - Indica Hybrid - Infinity"
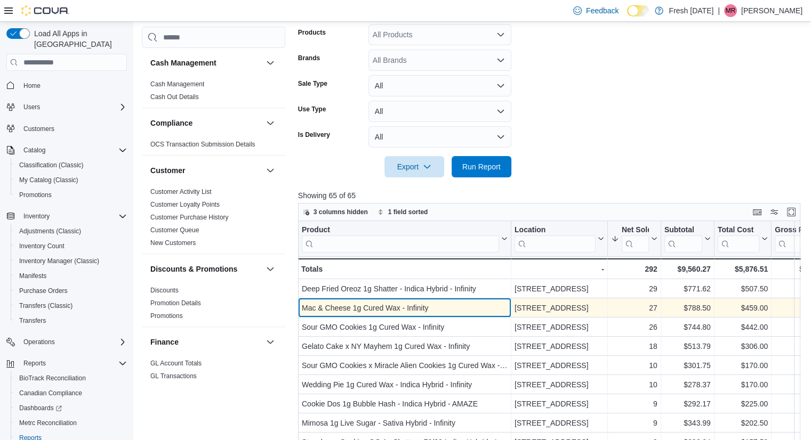
click at [367, 311] on div "Mac & Cheese 1g Cured Wax - Infinity" at bounding box center [405, 308] width 206 height 13
copy div "Mac & Cheese 1g Cured Wax - Infinity"
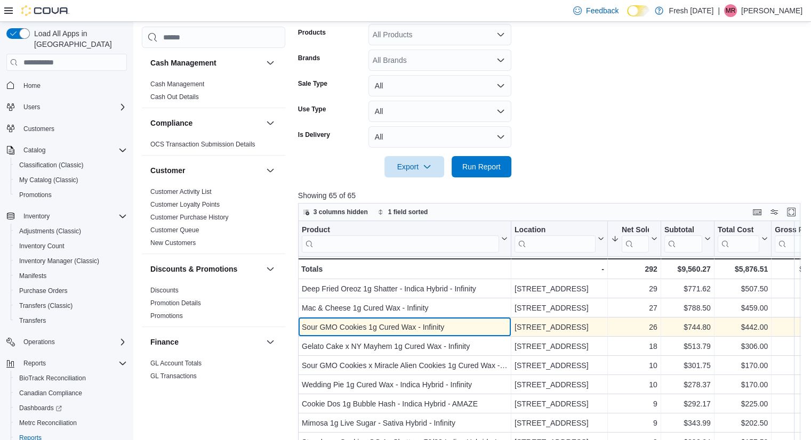
click at [405, 319] on div "Sour GMO Cookies 1g Cured Wax - Infinity - Product, column 1, row 3" at bounding box center [404, 327] width 213 height 19
copy div "Sour GMO Cookies 1g Cured Wax - Infinity"
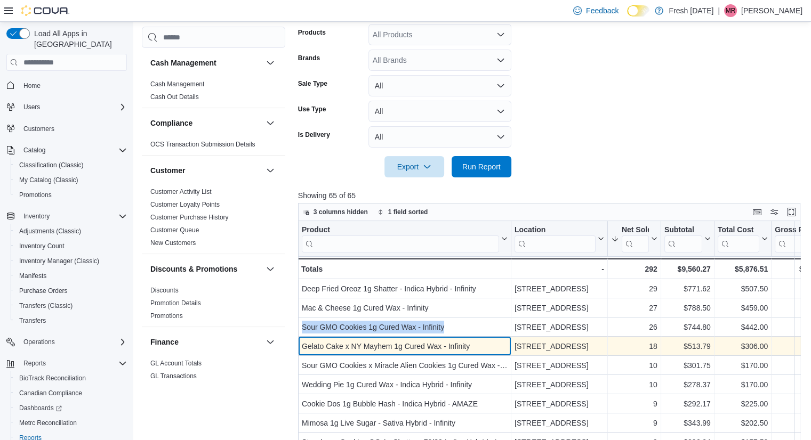
click at [416, 347] on div "Gelato Cake x NY Mayhem 1g Cured Wax - Infinity" at bounding box center [405, 346] width 206 height 13
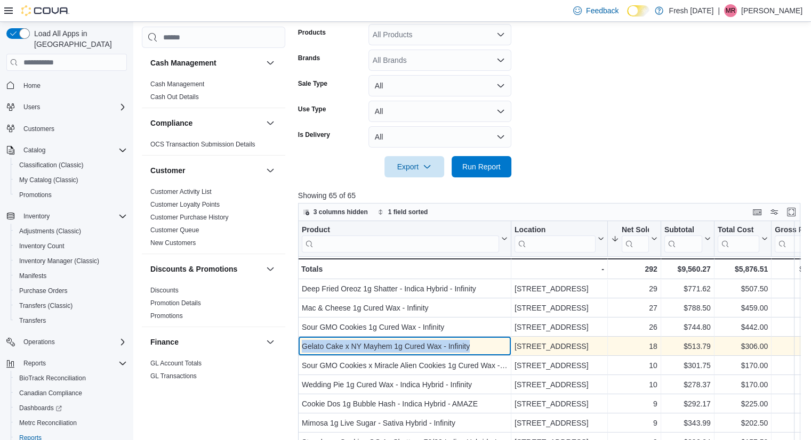
click at [416, 347] on div "Gelato Cake x NY Mayhem 1g Cured Wax - Infinity" at bounding box center [405, 346] width 206 height 13
copy div "Gelato Cake x NY Mayhem 1g Cured Wax - Infinity"
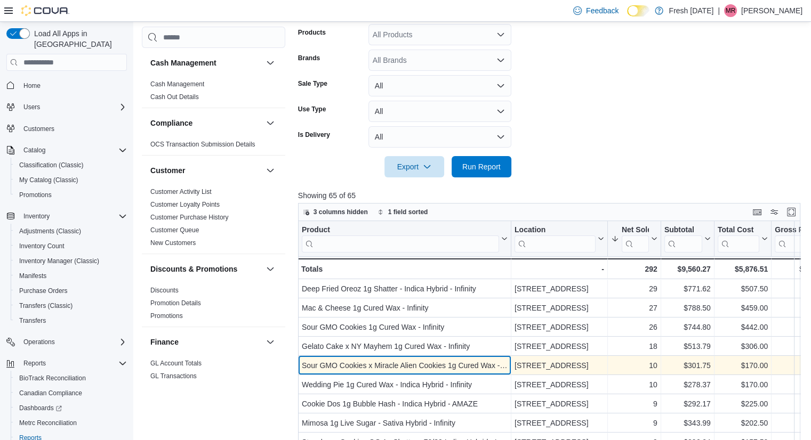
click at [405, 369] on div "Sour GMO Cookies x Miracle Alien Cookies 1g Cured Wax - Infinity" at bounding box center [405, 365] width 206 height 13
copy div "Sour GMO Cookies x Miracle Alien Cookies 1g Cured Wax - Infinity"
click at [405, 369] on div "Sour GMO Cookies x Miracle Alien Cookies 1g Cured Wax - Infinity" at bounding box center [405, 365] width 206 height 13
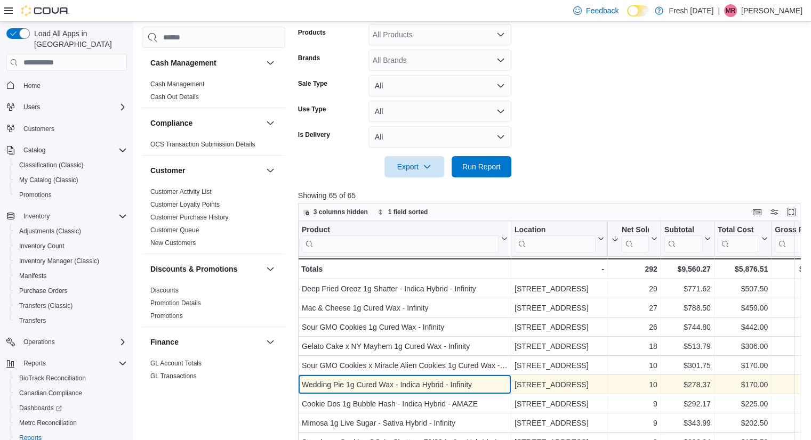
click at [365, 386] on div "Wedding Pie 1g Cured Wax - Indica Hybrid - Infinity" at bounding box center [405, 384] width 206 height 13
copy div "Wedding Pie 1g Cured Wax - Indica Hybrid - Infinity"
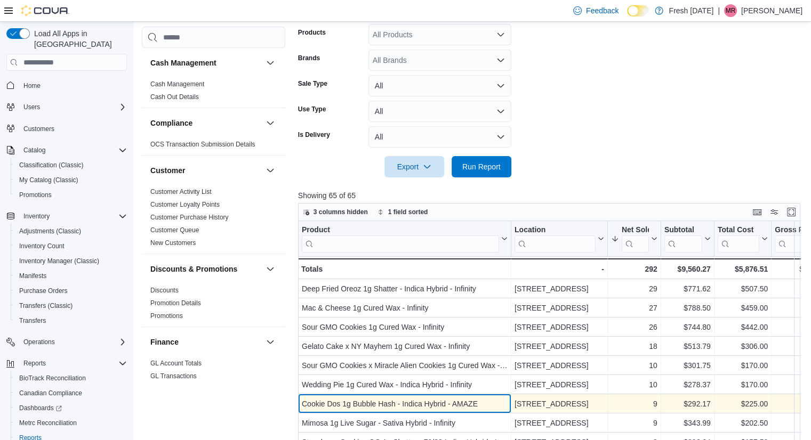
click at [385, 400] on div "Cookie Dos 1g Bubble Hash - Indica Hybrid - AMAZE" at bounding box center [405, 404] width 206 height 13
click at [399, 398] on div "Cookie Dos 1g Bubble Hash - Indica Hybrid - AMAZE" at bounding box center [405, 404] width 206 height 13
click at [341, 406] on div "Cookie Dos 1g Bubble Hash - Indica Hybrid - AMAZE" at bounding box center [405, 404] width 206 height 13
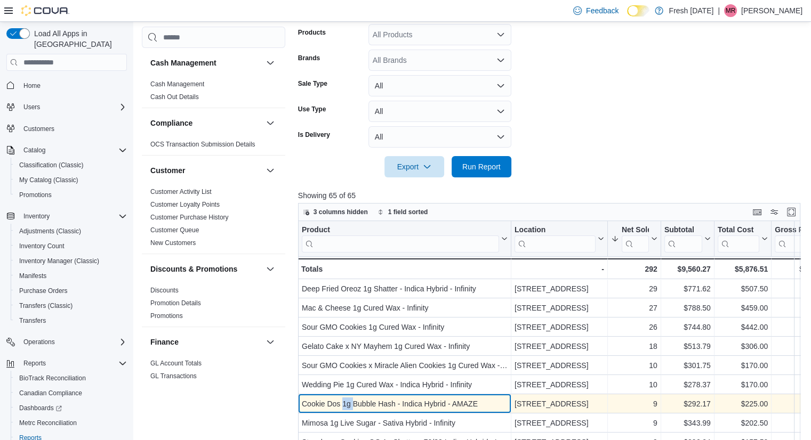
click at [341, 406] on div "Cookie Dos 1g Bubble Hash - Indica Hybrid - AMAZE" at bounding box center [405, 404] width 206 height 13
copy div "Cookie Dos 1g Bubble Hash - Indica Hybrid - AMAZE"
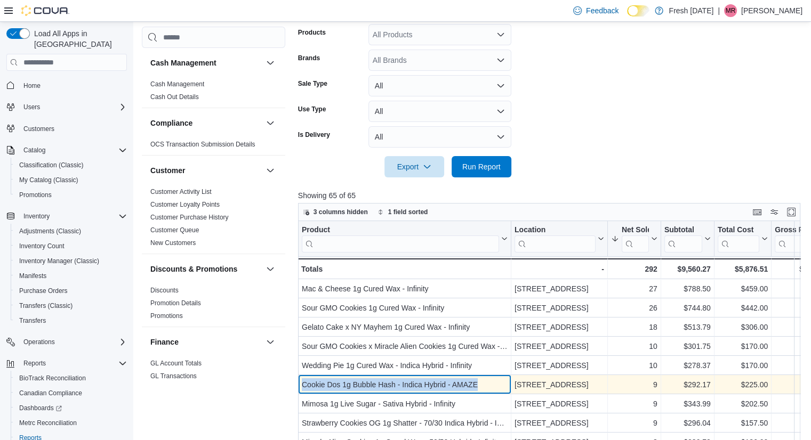
scroll to position [26, 0]
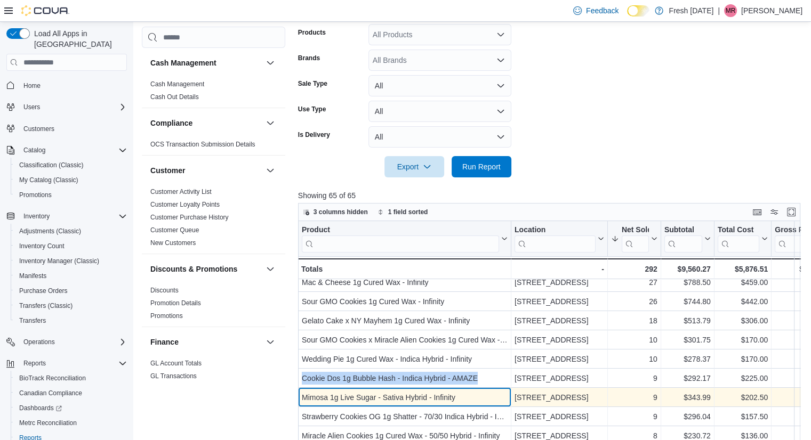
click at [376, 393] on div "Mimosa 1g Live Sugar - Sativa Hybrid - Infinity" at bounding box center [405, 397] width 206 height 13
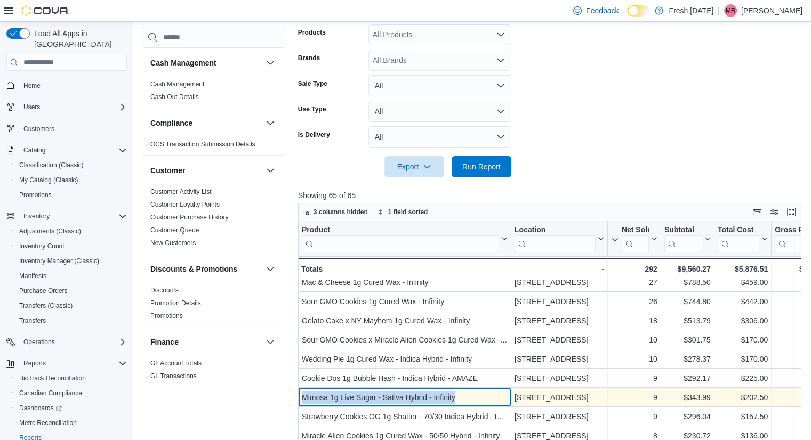
click at [376, 393] on div "Mimosa 1g Live Sugar - Sativa Hybrid - Infinity" at bounding box center [405, 397] width 206 height 13
copy div "Mimosa 1g Live Sugar - Sativa Hybrid - Infinity"
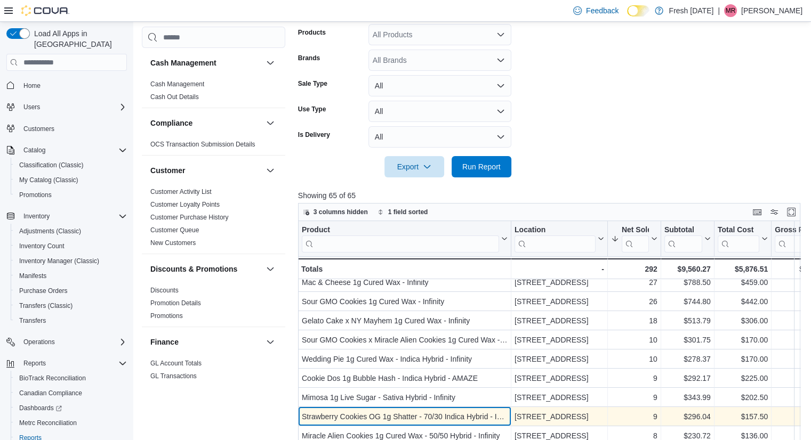
click at [392, 423] on div "Strawberry Cookies OG 1g Shatter - 70/30 Indica Hybrid - Infinity - Product, co…" at bounding box center [404, 416] width 213 height 19
copy div "Strawberry Cookies OG 1g Shatter - 70/30 Indica Hybrid - Infinity"
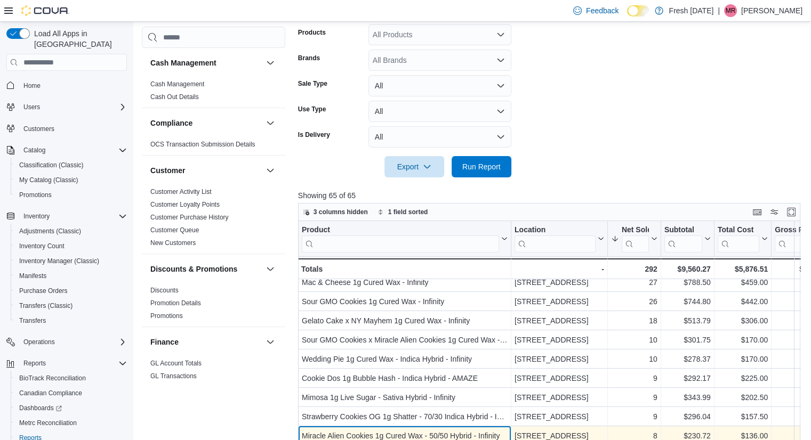
click at [393, 430] on div "Miracle Alien Cookies 1g Cured Wax - 50/50 Hybrid - Infinity" at bounding box center [405, 436] width 206 height 13
copy div "Miracle Alien Cookies 1g Cured Wax - 50/50 Hybrid - Infinity"
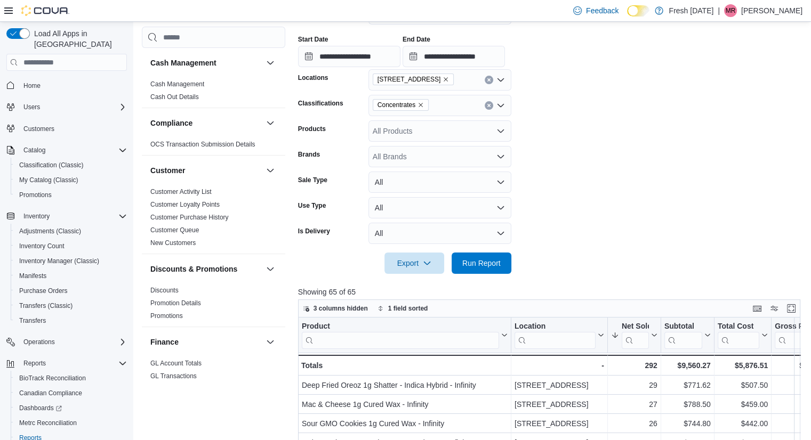
scroll to position [165, 0]
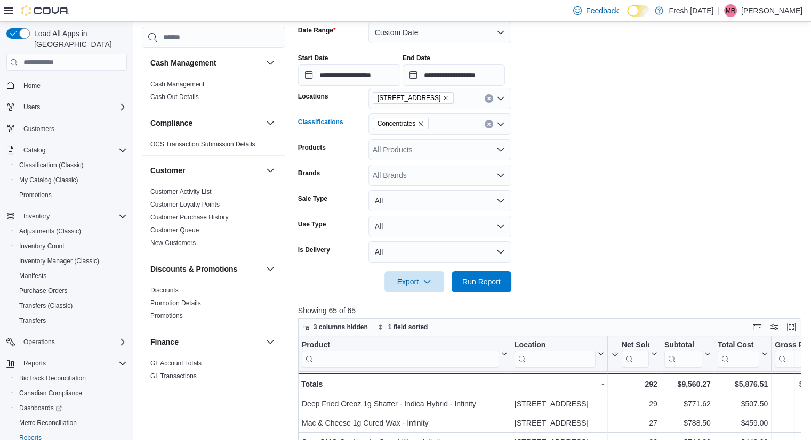
click at [422, 120] on icon "Remove Concentrates from selection in this group" at bounding box center [420, 123] width 6 height 6
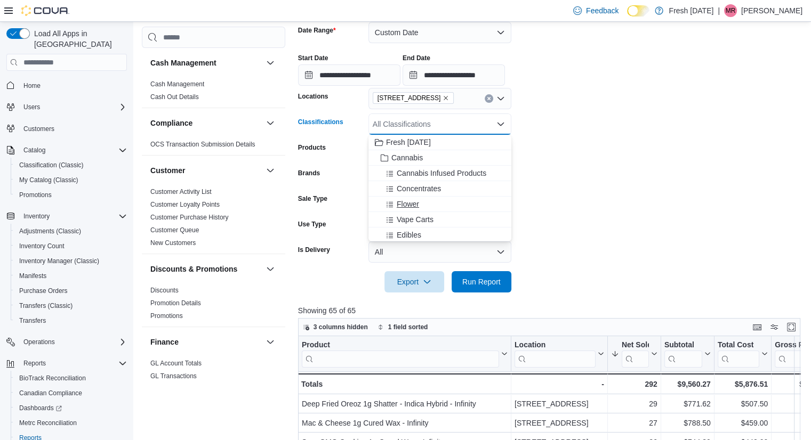
click at [431, 209] on div "Flower" at bounding box center [440, 204] width 130 height 11
click at [501, 286] on span "Run Report" at bounding box center [481, 281] width 47 height 21
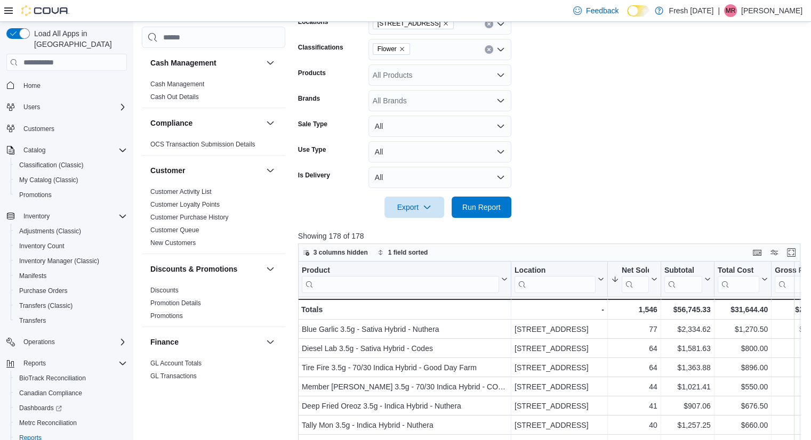
scroll to position [241, 0]
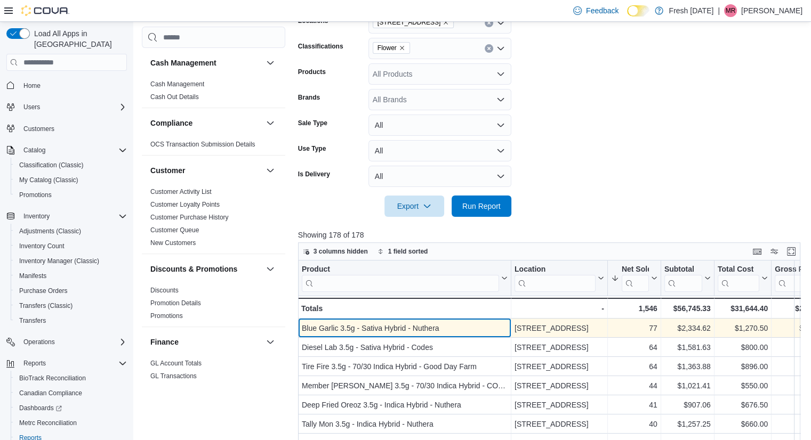
click at [441, 327] on div "Blue Garlic 3.5g - Sativa Hybrid - Nuthera" at bounding box center [405, 328] width 206 height 13
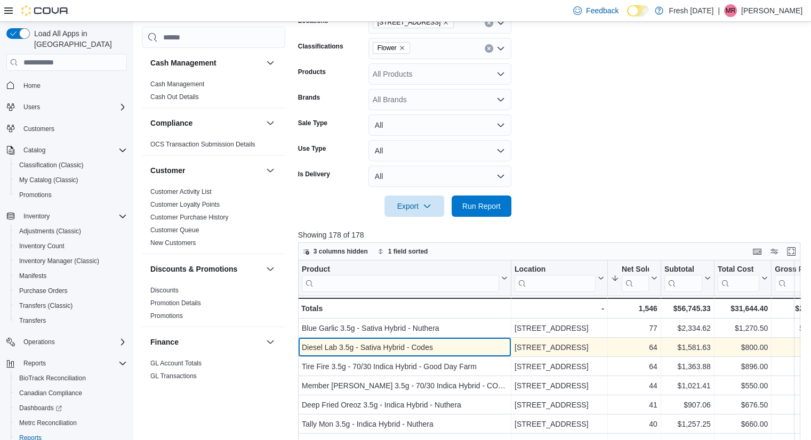
click at [391, 353] on div "Diesel Lab 3.5g - Sativa Hybrid - Codes - Product, column 1, row 2" at bounding box center [404, 347] width 213 height 19
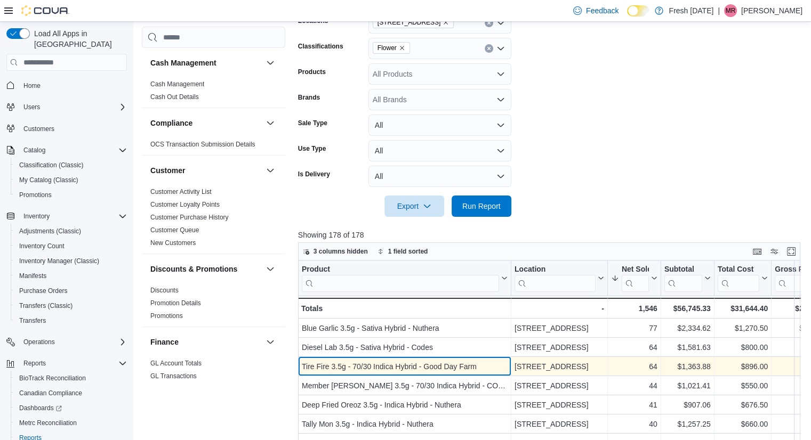
click at [364, 367] on div "Tire Fire 3.5g - 70/30 Indica Hybrid - Good Day Farm" at bounding box center [405, 366] width 206 height 13
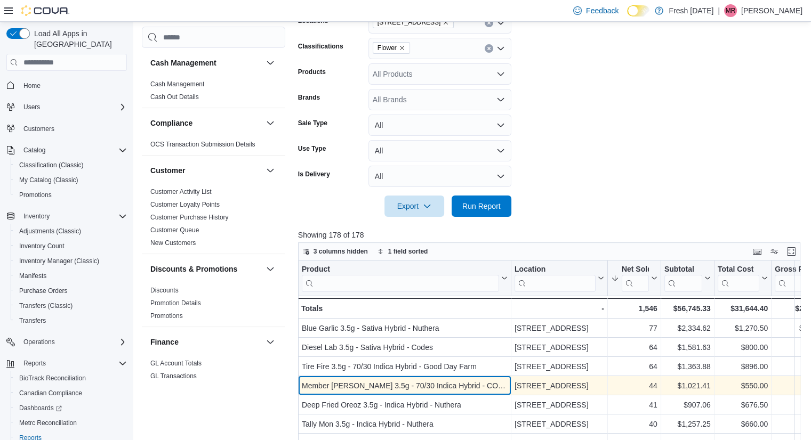
click at [377, 384] on div "Member Berry 3.5g - 70/30 Indica Hybrid - CODES" at bounding box center [405, 385] width 206 height 13
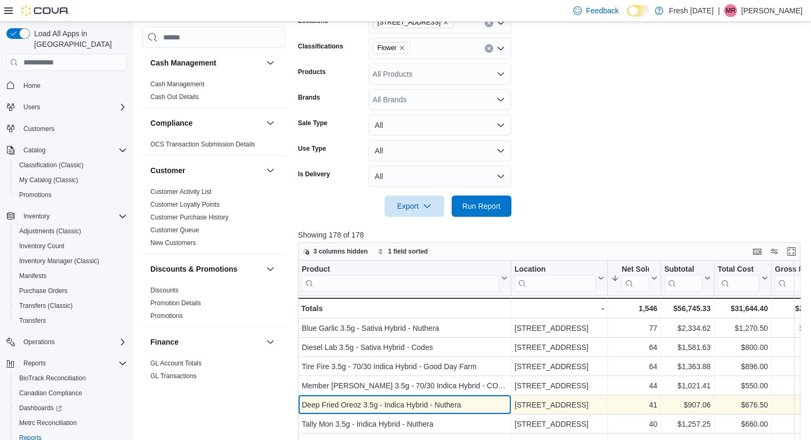
click at [375, 409] on div "Deep Fried Oreoz 3.5g - Indica Hybrid - Nuthera" at bounding box center [405, 405] width 206 height 13
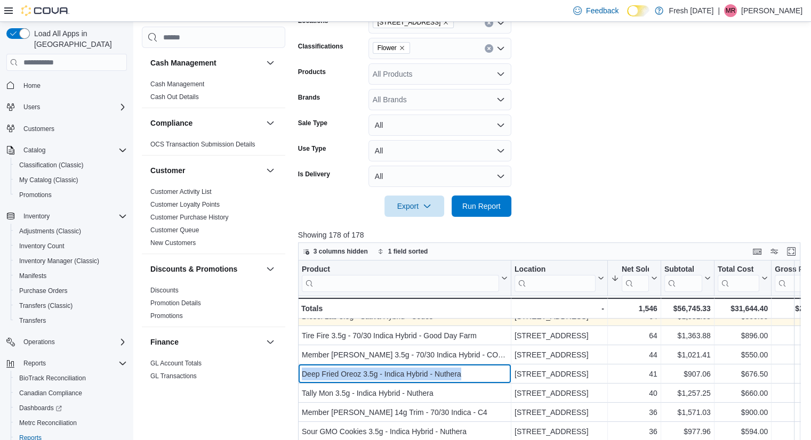
scroll to position [32, 0]
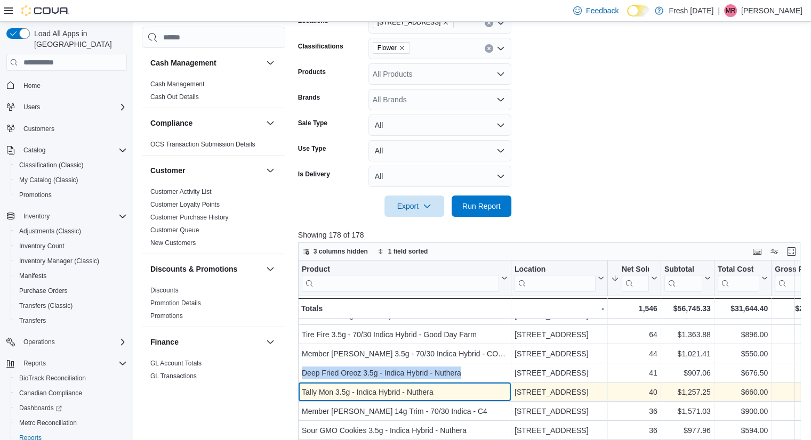
click at [427, 389] on div "Tally Mon 3.5g - Indica Hybrid - Nuthera" at bounding box center [405, 392] width 206 height 13
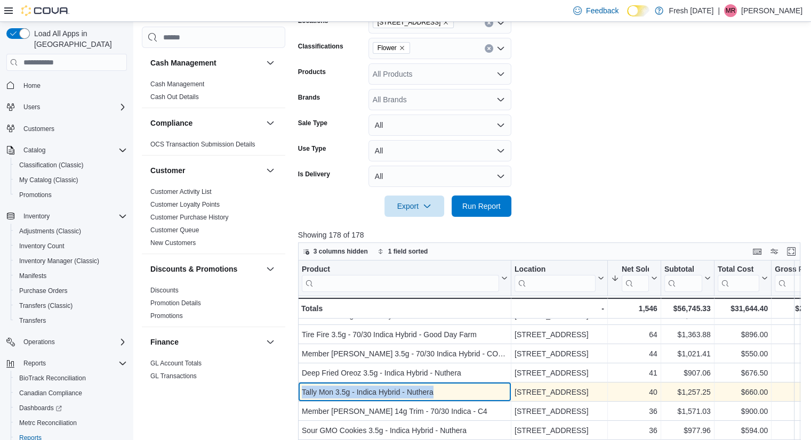
click at [427, 389] on div "Tally Mon 3.5g - Indica Hybrid - Nuthera" at bounding box center [405, 392] width 206 height 13
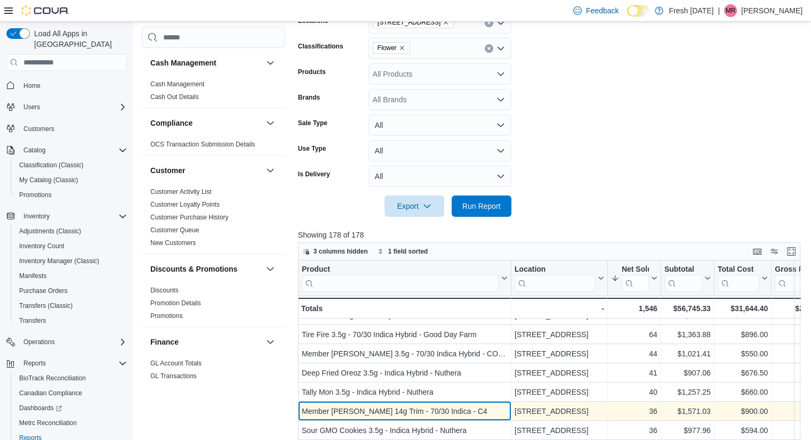
click at [361, 410] on div "Member Berry 14g Trim - 70/30 Indica - C4" at bounding box center [405, 411] width 206 height 13
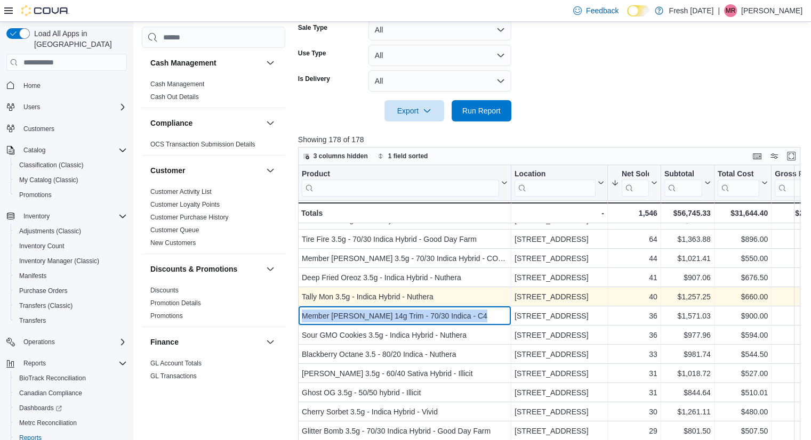
scroll to position [0, 0]
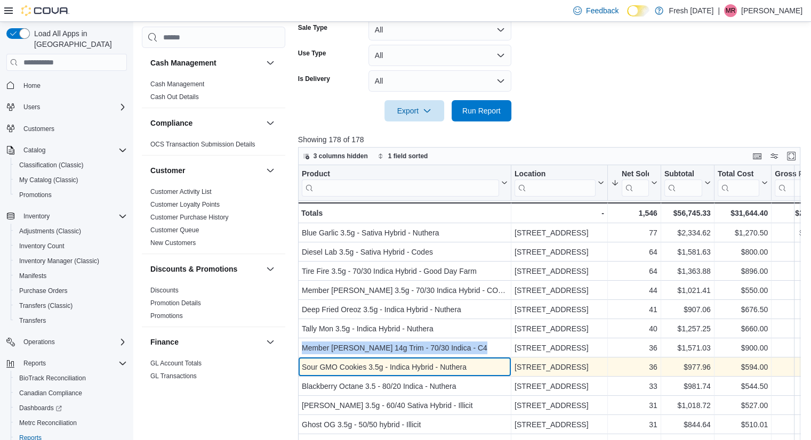
click at [455, 371] on div "Sour GMO Cookies 3.5g - Indica Hybrid - Nuthera" at bounding box center [405, 367] width 206 height 13
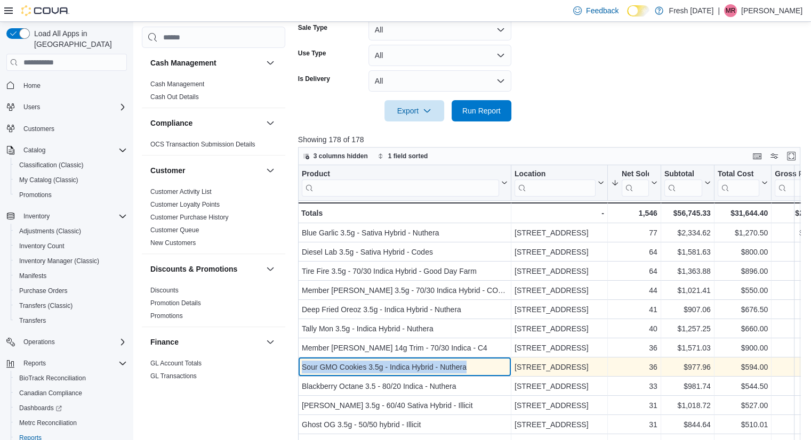
click at [455, 371] on div "Sour GMO Cookies 3.5g - Indica Hybrid - Nuthera" at bounding box center [405, 367] width 206 height 13
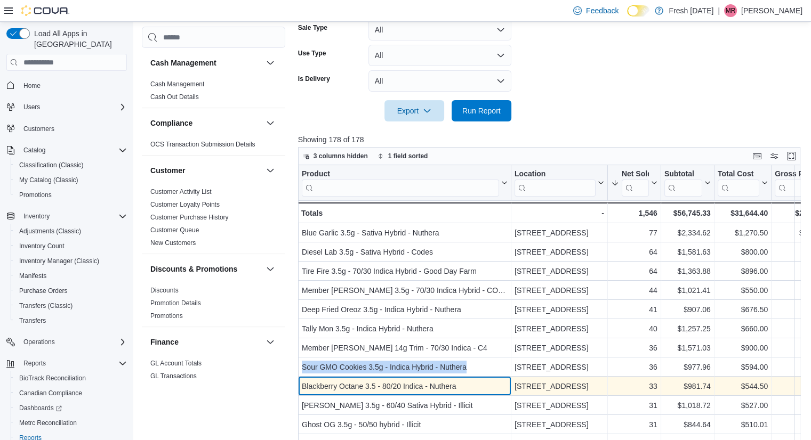
click at [417, 382] on div "Blackberry Octane 3.5 - 80/20 Indica - Nuthera" at bounding box center [405, 386] width 206 height 13
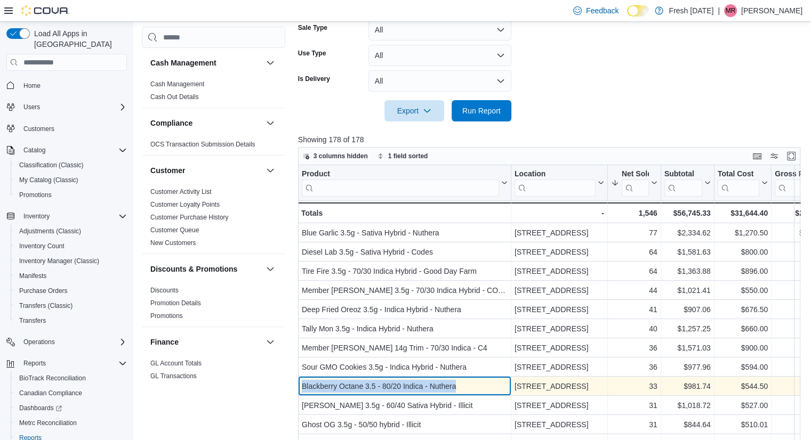
click at [417, 382] on div "Blackberry Octane 3.5 - 80/20 Indica - Nuthera" at bounding box center [405, 386] width 206 height 13
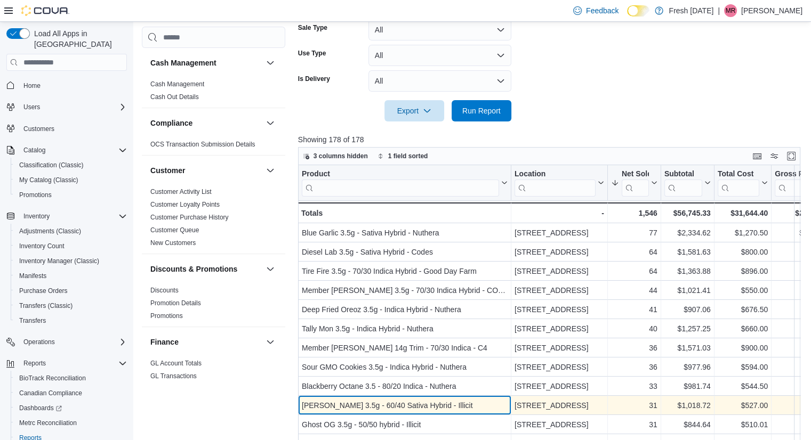
click at [400, 405] on div "Bruce Banner 3.5g - 60/40 Sativa Hybrid - Illicit" at bounding box center [405, 405] width 206 height 13
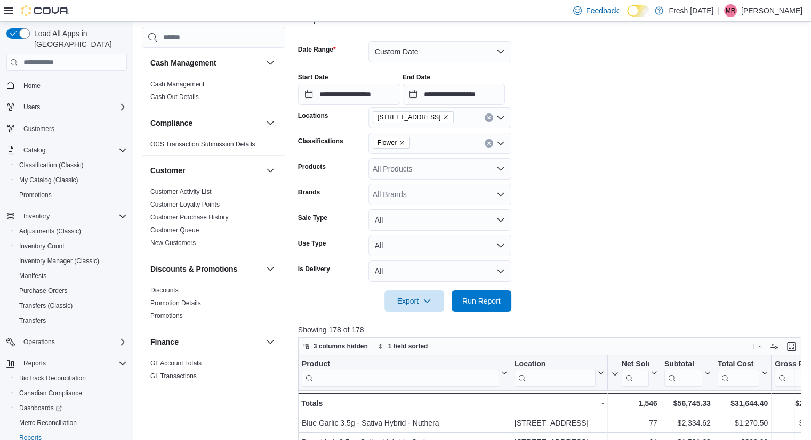
scroll to position [145, 0]
click at [399, 145] on icon "Remove Flower from selection in this group" at bounding box center [402, 144] width 6 height 6
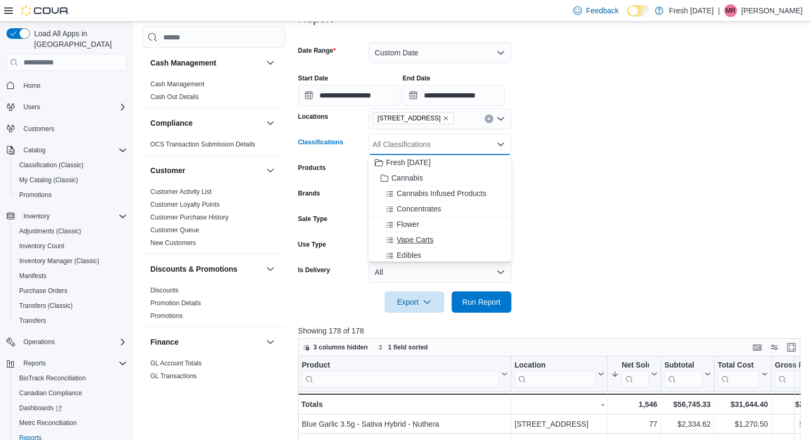
click at [418, 235] on span "Vape Carts" at bounding box center [415, 240] width 37 height 11
click at [486, 295] on span "Run Report" at bounding box center [481, 301] width 47 height 21
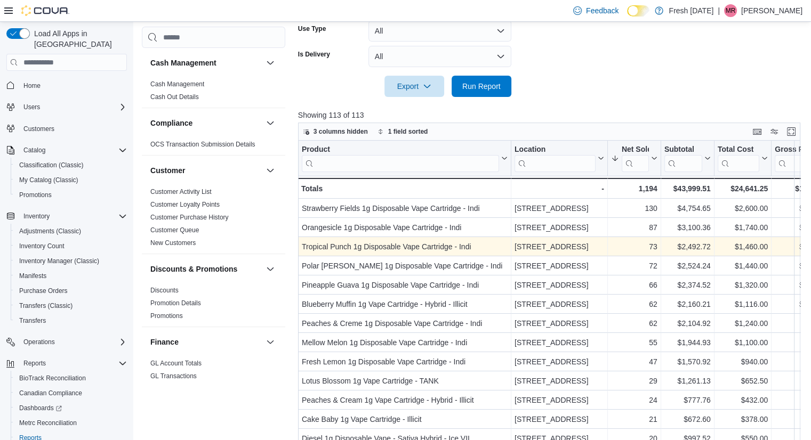
scroll to position [404, 0]
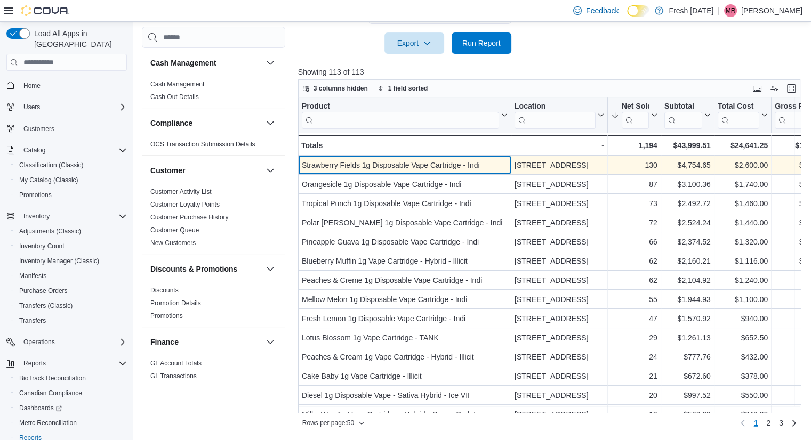
click at [422, 167] on div "Strawberry Fields 1g Disposable Vape Cartridge - Indi" at bounding box center [405, 165] width 206 height 13
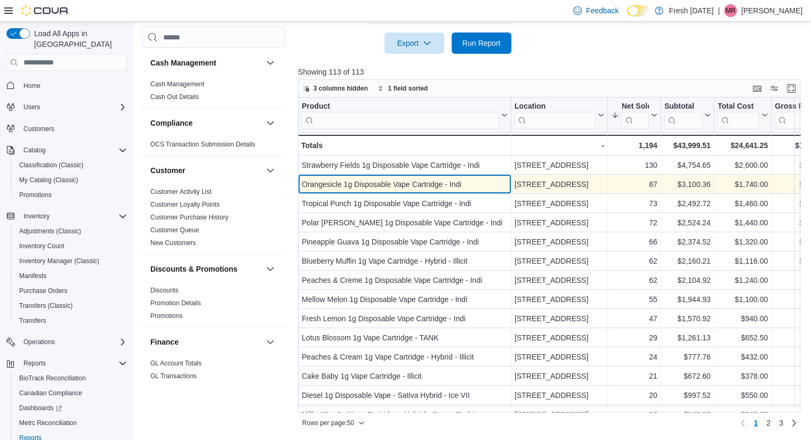
click at [382, 183] on div "Orangesicle 1g Disposable Vape Cartridge - Indi" at bounding box center [405, 184] width 206 height 13
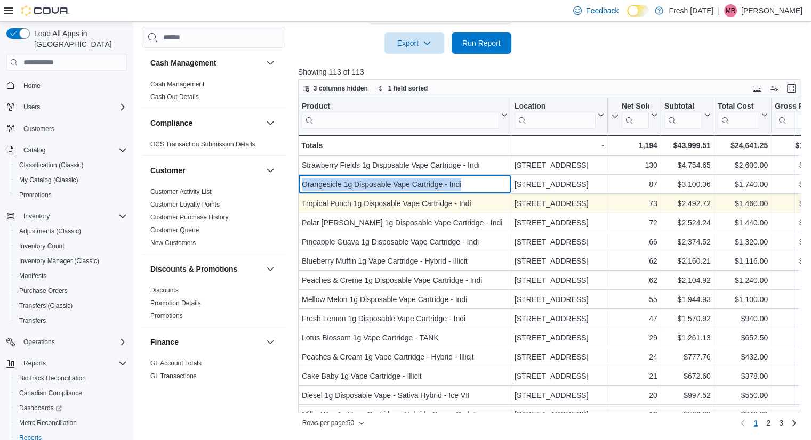
scroll to position [325, 0]
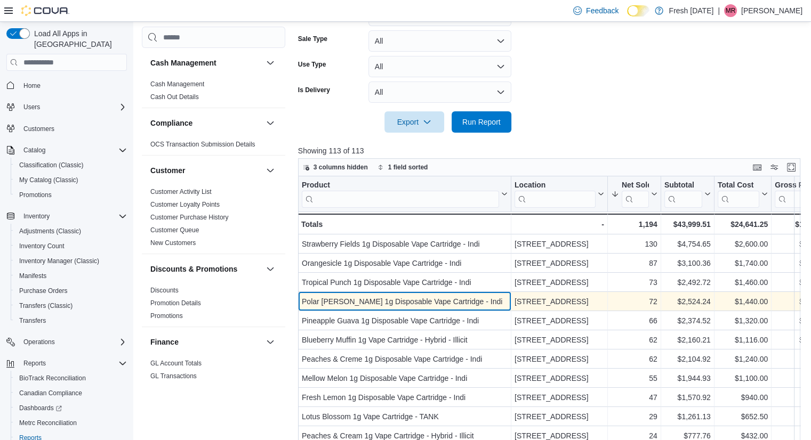
click at [399, 295] on div "Polar [PERSON_NAME] 1g Disposable Vape Cartridge - Indi" at bounding box center [405, 301] width 206 height 13
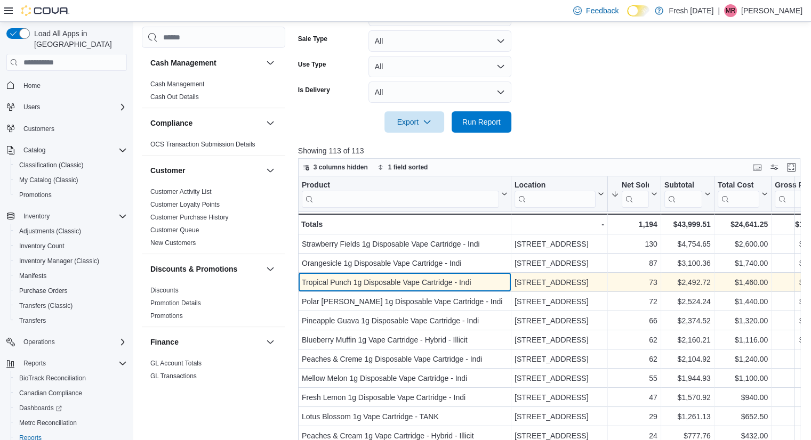
click at [389, 287] on div "Tropical Punch 1g Disposable Vape Cartridge - Indi" at bounding box center [405, 282] width 206 height 13
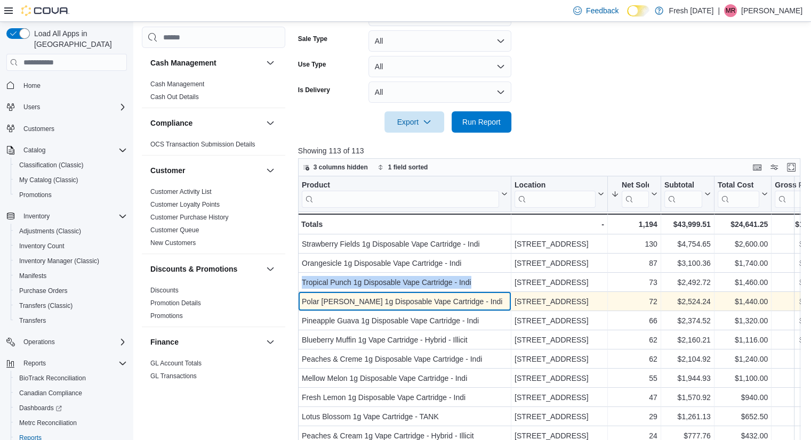
click at [386, 296] on div "Polar [PERSON_NAME] 1g Disposable Vape Cartridge - Indi" at bounding box center [405, 301] width 206 height 13
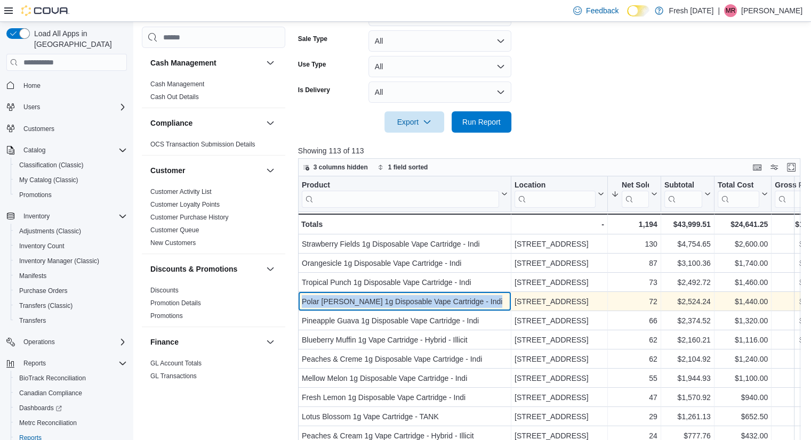
click at [386, 296] on div "Polar [PERSON_NAME] 1g Disposable Vape Cartridge - Indi" at bounding box center [405, 301] width 206 height 13
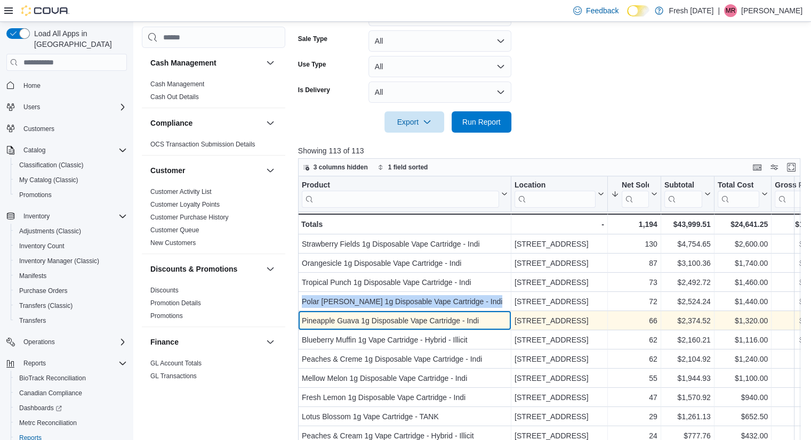
click at [367, 316] on div "Pineapple Guava 1g Disposable Vape Cartridge - Indi" at bounding box center [405, 320] width 206 height 13
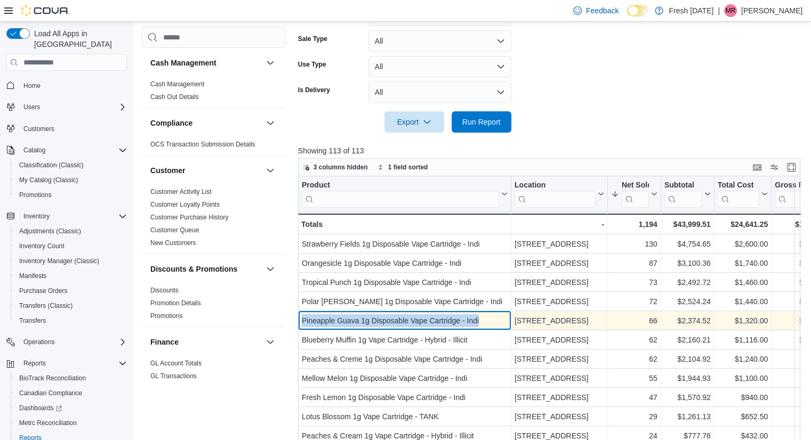
click at [367, 316] on div "Pineapple Guava 1g Disposable Vape Cartridge - Indi" at bounding box center [405, 320] width 206 height 13
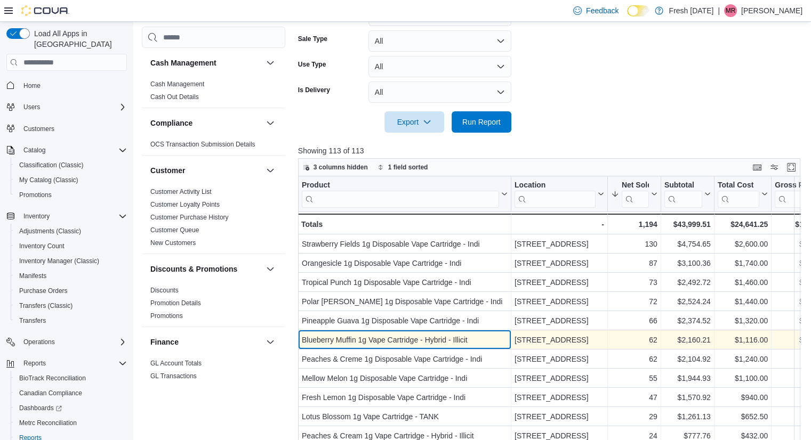
click at [369, 344] on div "Blueberry Muffin 1g Vape Cartridge - Hybrid - Illicit" at bounding box center [405, 340] width 206 height 13
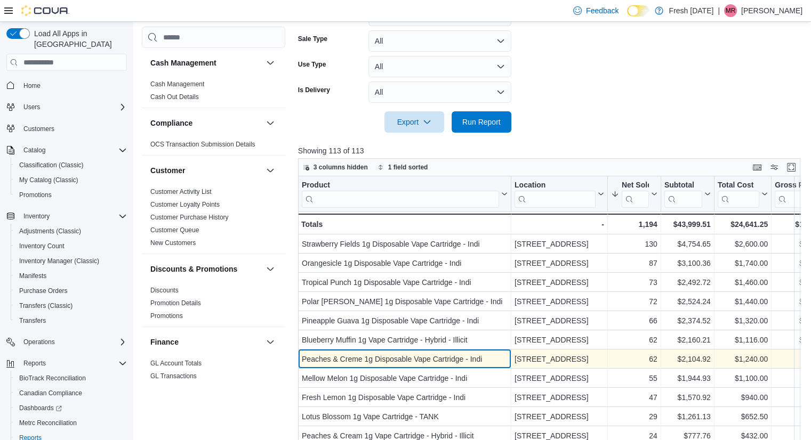
click at [416, 359] on div "Peaches & Creme 1g Disposable Vape Cartridge - Indi" at bounding box center [405, 359] width 206 height 13
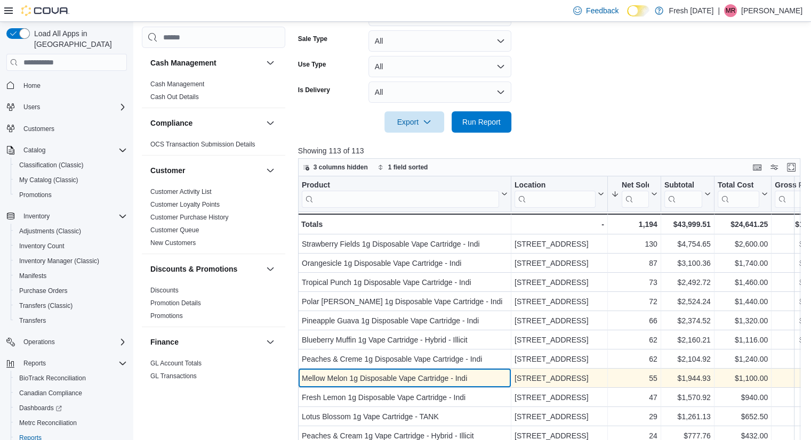
click at [402, 379] on div "Mellow Melon 1g Disposable Vape Cartridge - Indi" at bounding box center [405, 378] width 206 height 13
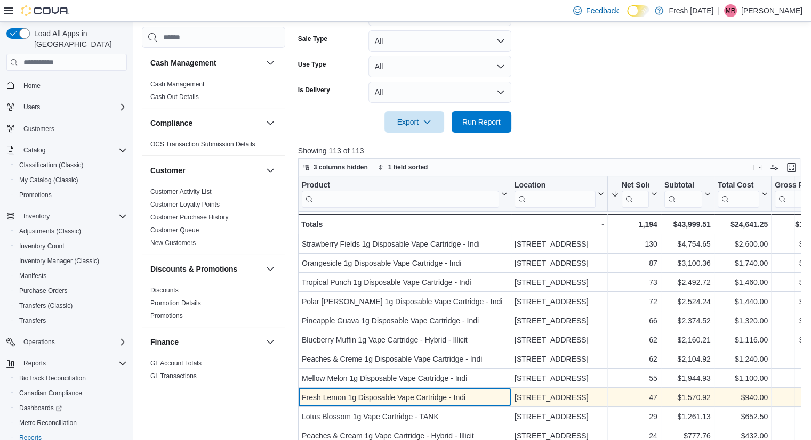
click at [365, 402] on div "Fresh Lemon 1g Disposable Vape Cartridge - Indi" at bounding box center [405, 397] width 206 height 13
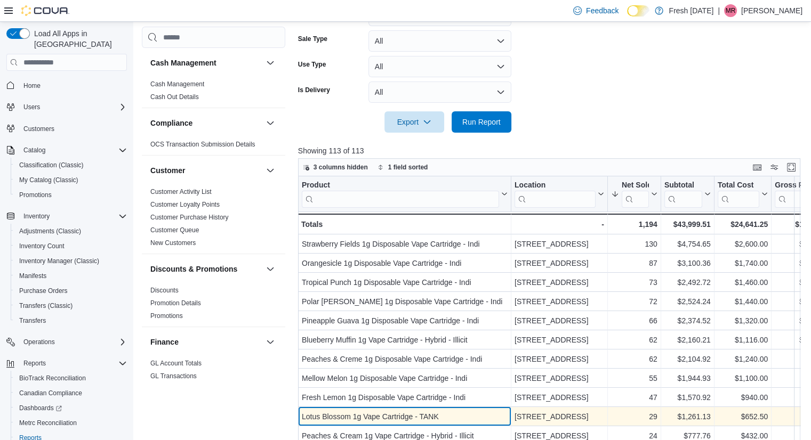
click at [488, 407] on div "Lotus Blossom 1g Vape Cartridge - TANK - Product, column 1, row 10" at bounding box center [404, 416] width 213 height 19
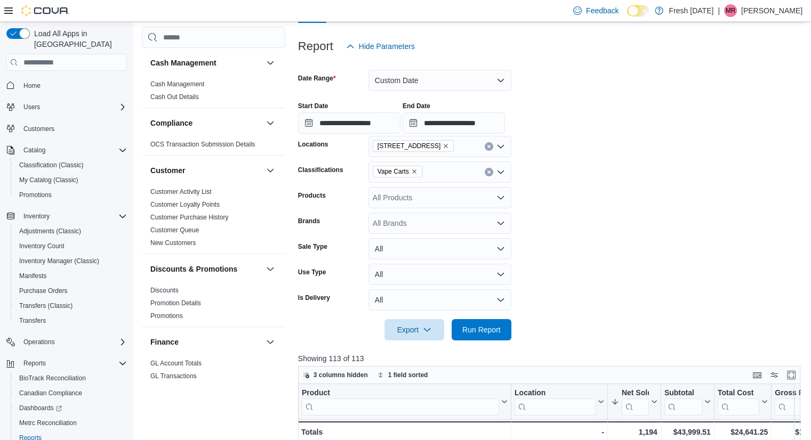
scroll to position [93, 0]
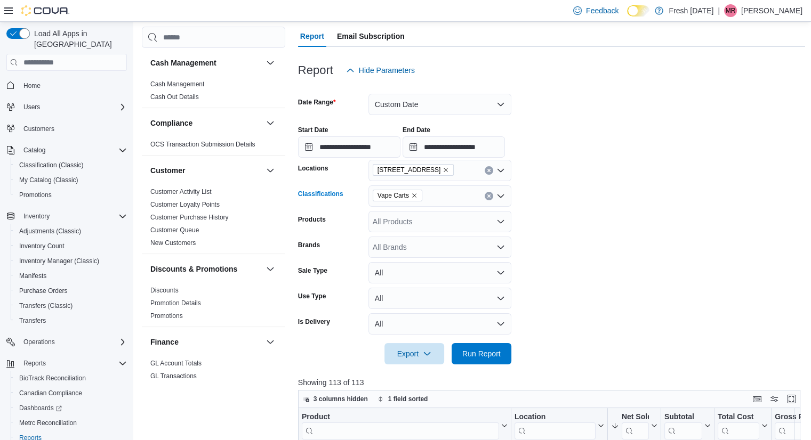
click at [415, 193] on icon "Remove Vape Carts from selection in this group" at bounding box center [414, 195] width 6 height 6
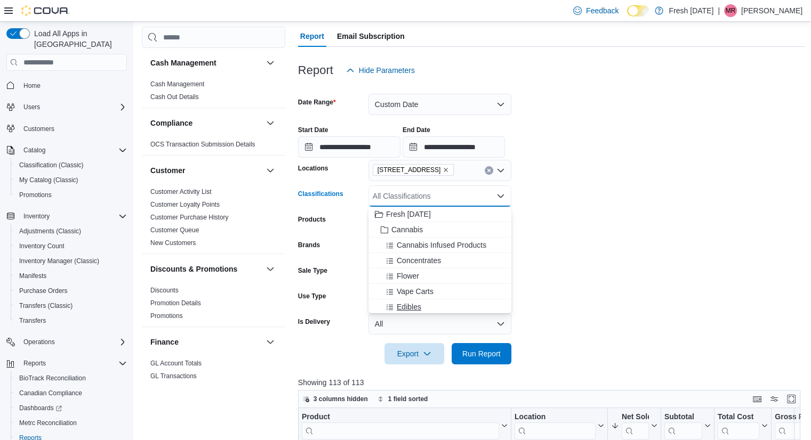
click at [440, 303] on div "Edibles" at bounding box center [440, 307] width 130 height 11
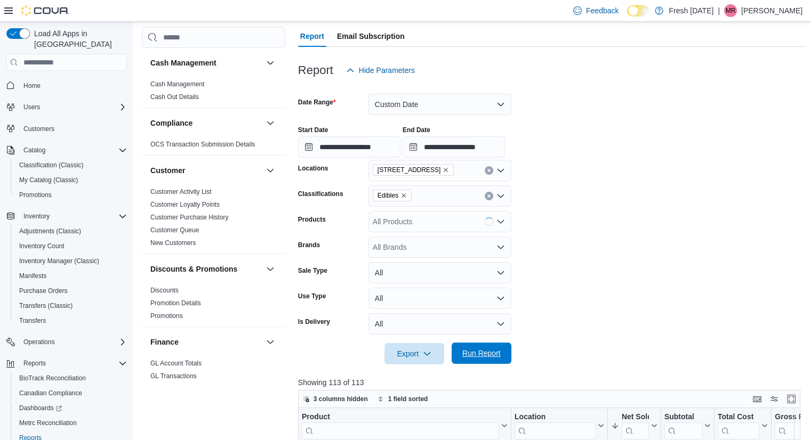
click at [477, 355] on span "Run Report" at bounding box center [481, 353] width 38 height 11
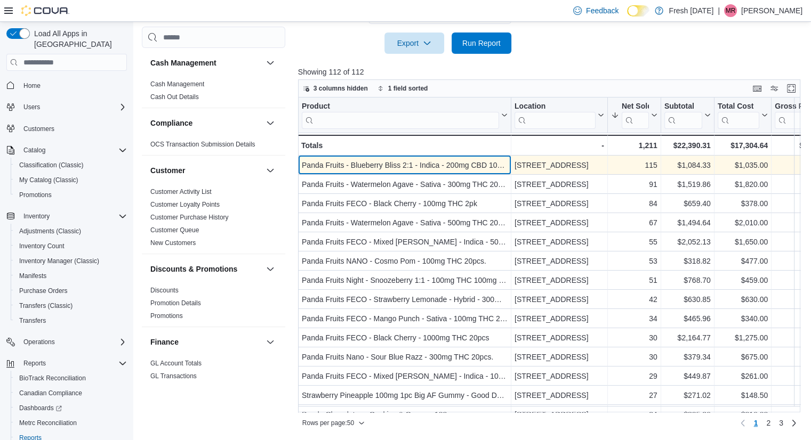
click at [461, 160] on div "Panda Fruits - Blueberry Bliss 2:1 - Indica - 200mg CBD 100mg THC 20pcs." at bounding box center [405, 165] width 206 height 13
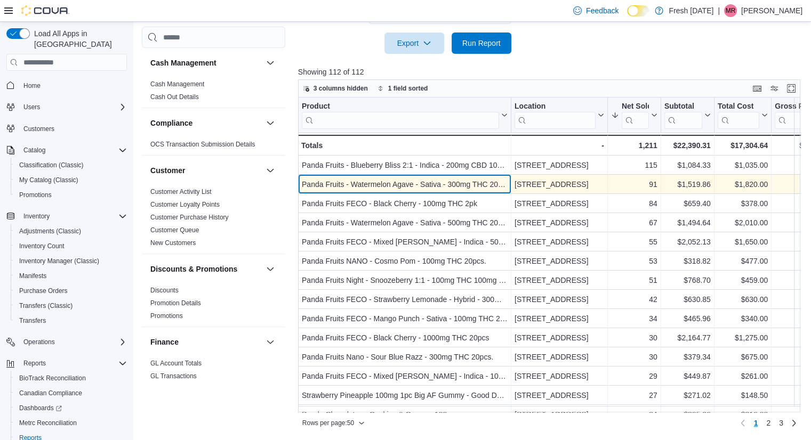
click at [414, 185] on div "Panda Fruits - Watermelon Agave - Sativa - 300mg THC 20pcs." at bounding box center [405, 184] width 206 height 13
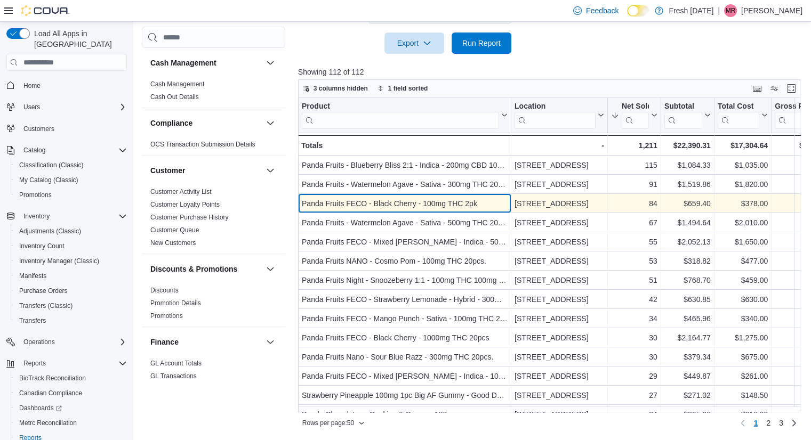
click at [390, 207] on div "Panda Fruits FECO - Black Cherry - 100mg THC 2pk" at bounding box center [405, 203] width 206 height 13
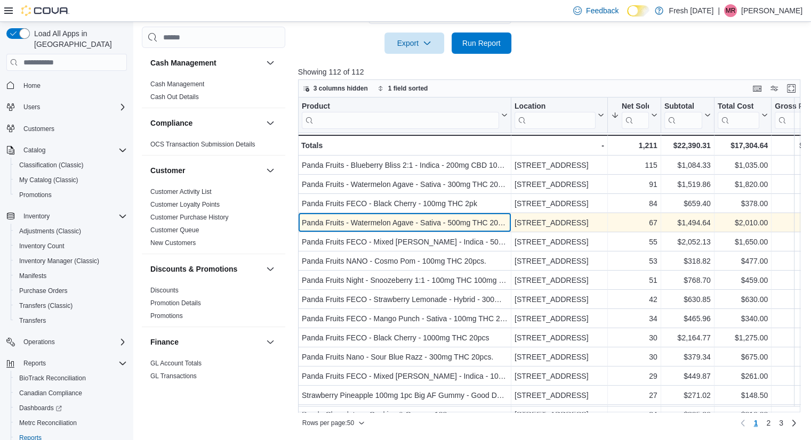
click at [402, 225] on div "Panda Fruits - Watermelon Agave - Sativa - 500mg THC 20pcs." at bounding box center [405, 222] width 206 height 13
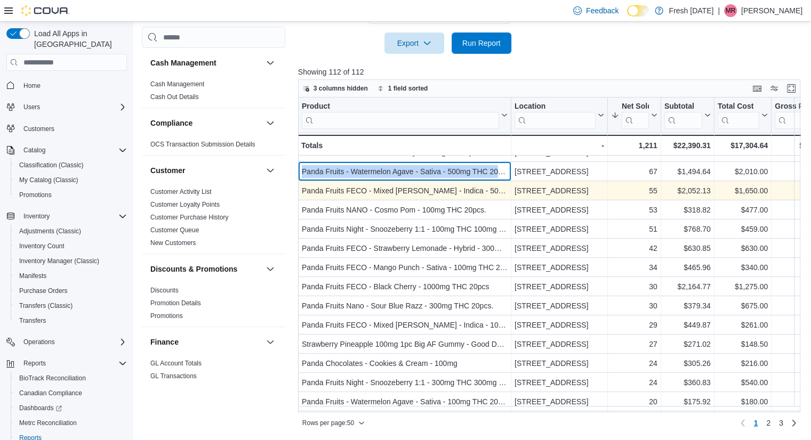
scroll to position [52, 0]
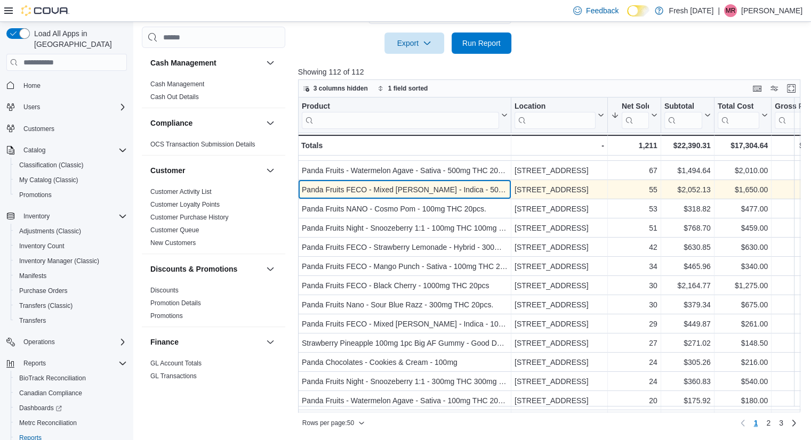
click at [437, 191] on div "Panda Fruits FECO - Mixed Berry - Indica - 500mg THC 20pcs." at bounding box center [405, 189] width 206 height 13
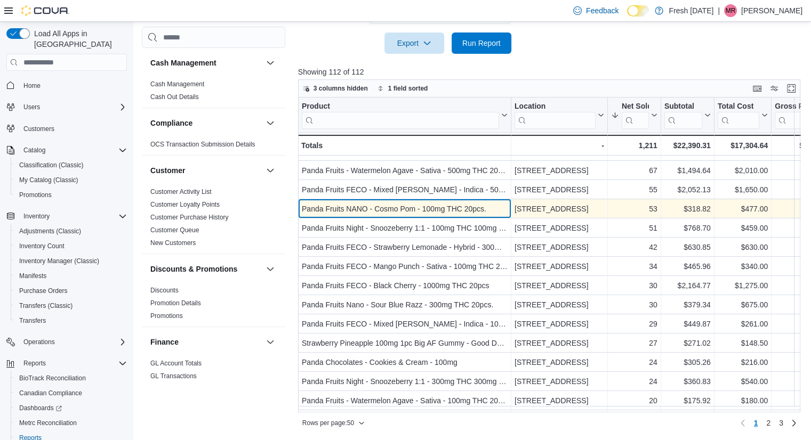
click at [412, 206] on div "Panda Fruits NANO - Cosmo Pom - 100mg THC 20pcs." at bounding box center [405, 209] width 206 height 13
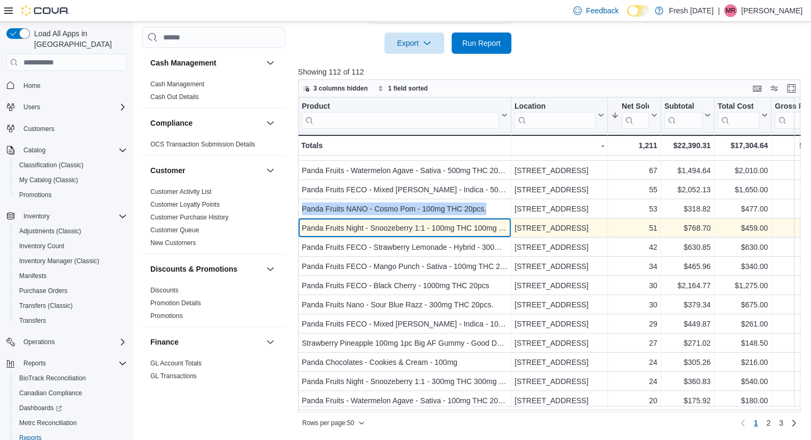
click at [436, 227] on div "Panda Fruits Night - Snoozeberry 1:1 - 100mg THC 100mg CBN 20pcs." at bounding box center [405, 228] width 206 height 13
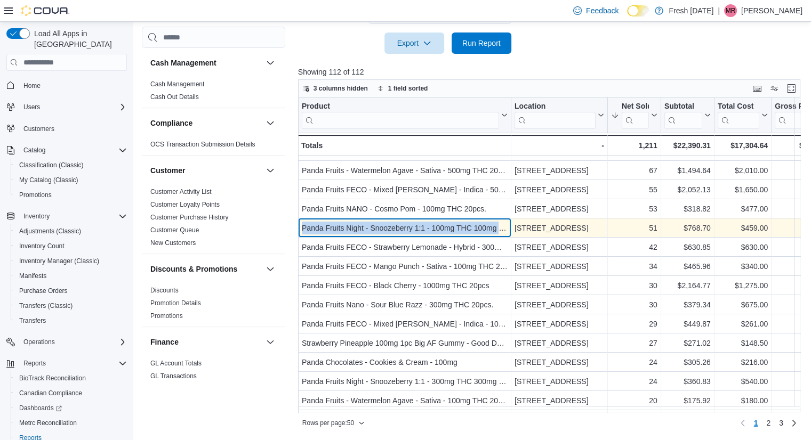
click at [436, 227] on div "Panda Fruits Night - Snoozeberry 1:1 - 100mg THC 100mg CBN 20pcs." at bounding box center [405, 228] width 206 height 13
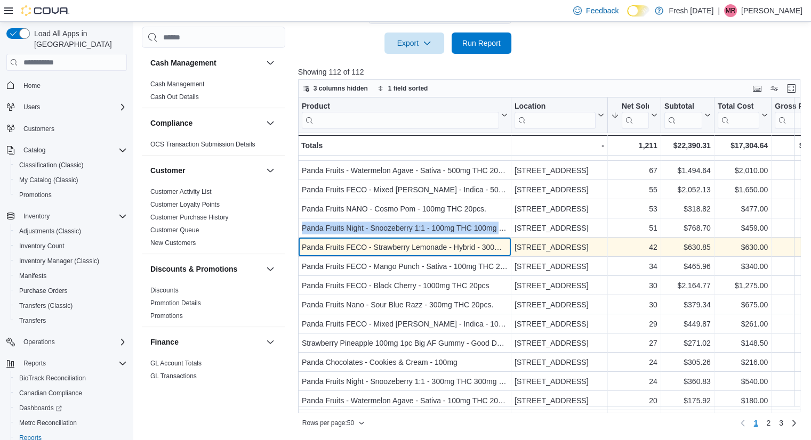
click at [431, 246] on div "Panda Fruits FECO - Strawberry Lemonade - Hybrid - 300mg THC 20pcs." at bounding box center [405, 247] width 206 height 13
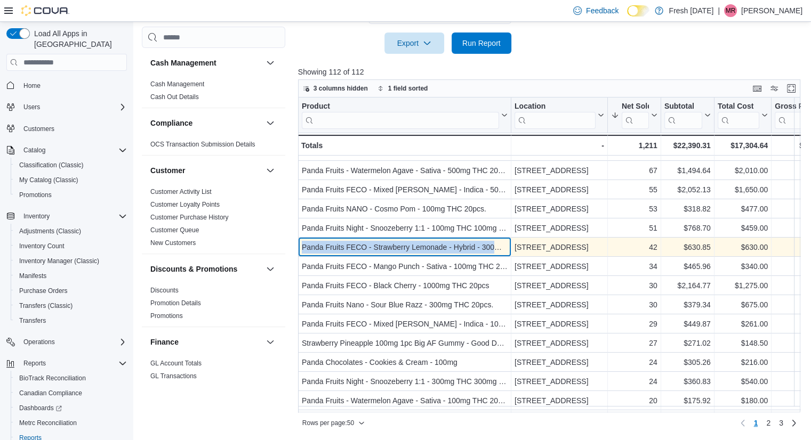
click at [431, 246] on div "Panda Fruits FECO - Strawberry Lemonade - Hybrid - 300mg THC 20pcs." at bounding box center [405, 247] width 206 height 13
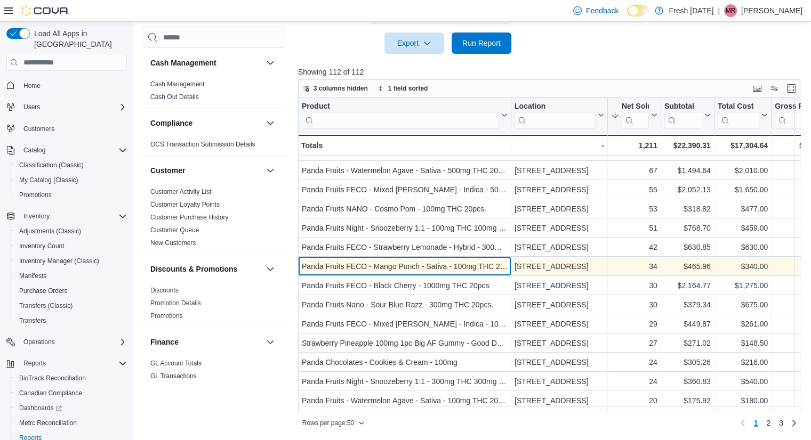
click at [447, 271] on div "Panda Fruits FECO - Mango Punch - Sativa - 100mg THC 20pcs." at bounding box center [405, 266] width 206 height 13
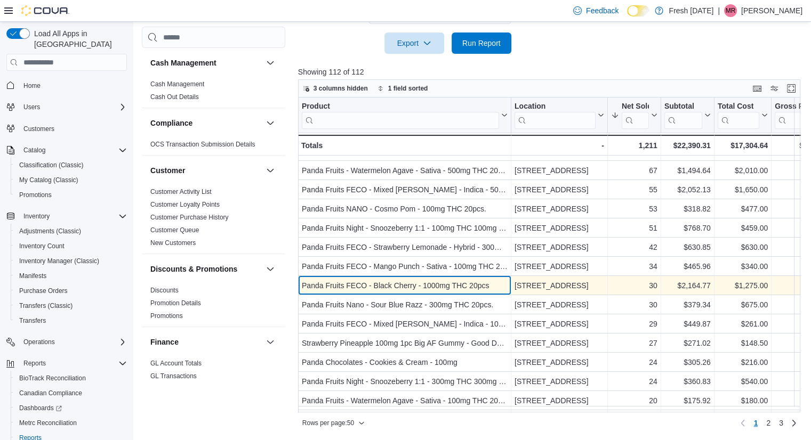
click at [417, 284] on div "Panda Fruits FECO - Black Cherry - 1000mg THC 20pcs" at bounding box center [405, 285] width 206 height 13
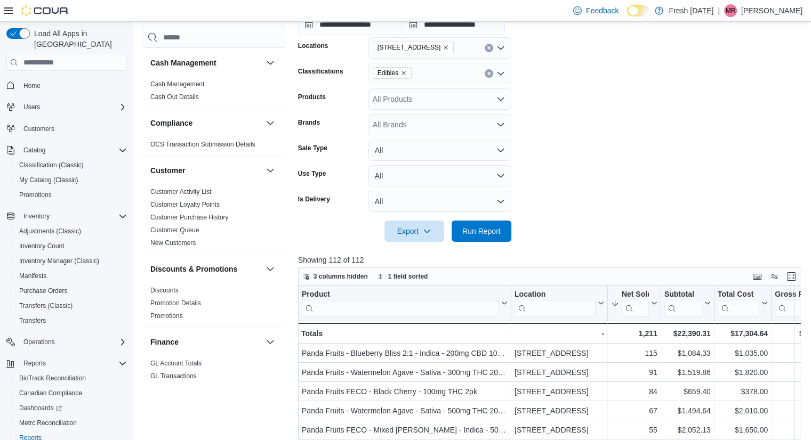
scroll to position [216, 0]
click at [401, 75] on icon "Remove Edibles from selection in this group" at bounding box center [403, 72] width 6 height 6
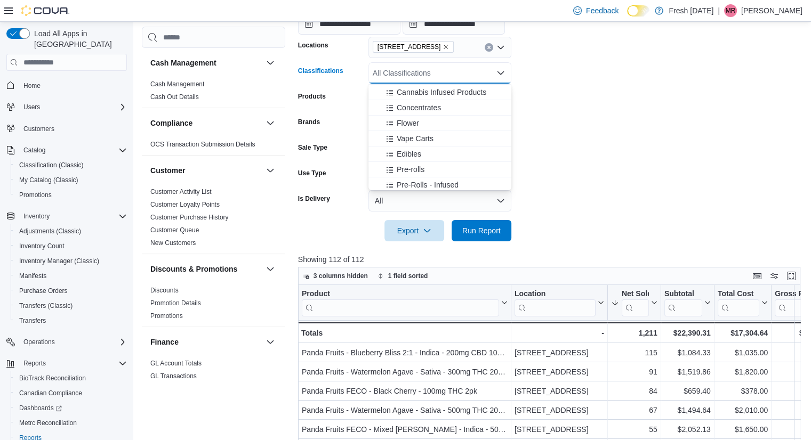
scroll to position [32, 0]
click at [422, 166] on span "Pre-rolls" at bounding box center [411, 167] width 28 height 11
click at [422, 166] on span "Pre-Rolls - Infused" at bounding box center [428, 167] width 62 height 11
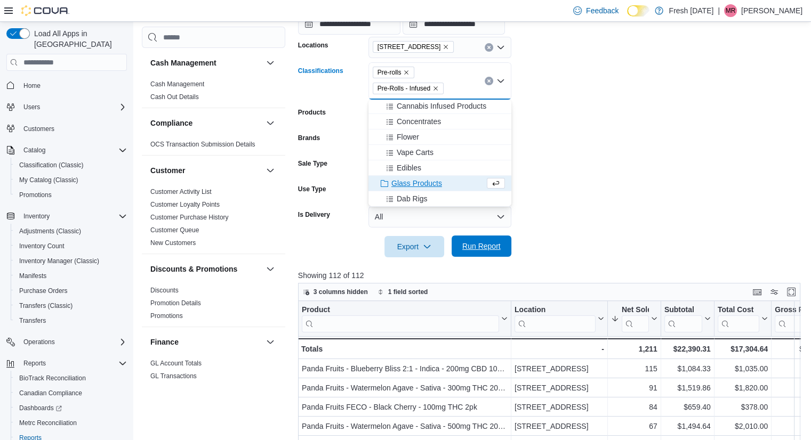
click at [496, 249] on span "Run Report" at bounding box center [481, 246] width 38 height 11
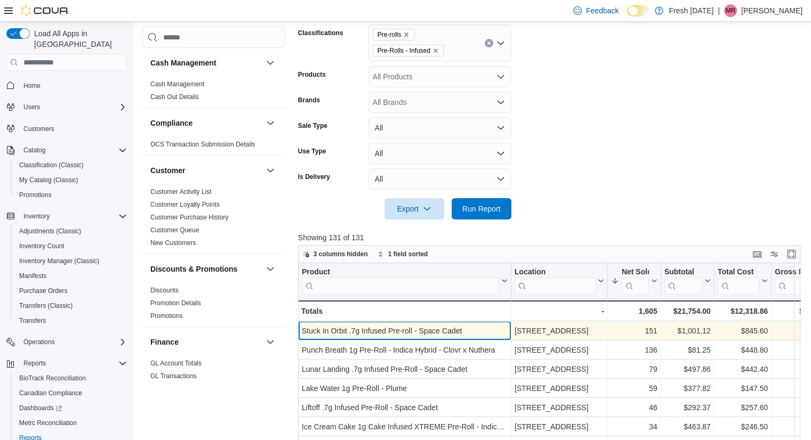
click at [387, 334] on div "Stuck In Orbit .7g Infused Pre-roll - Space Cadet" at bounding box center [405, 331] width 206 height 13
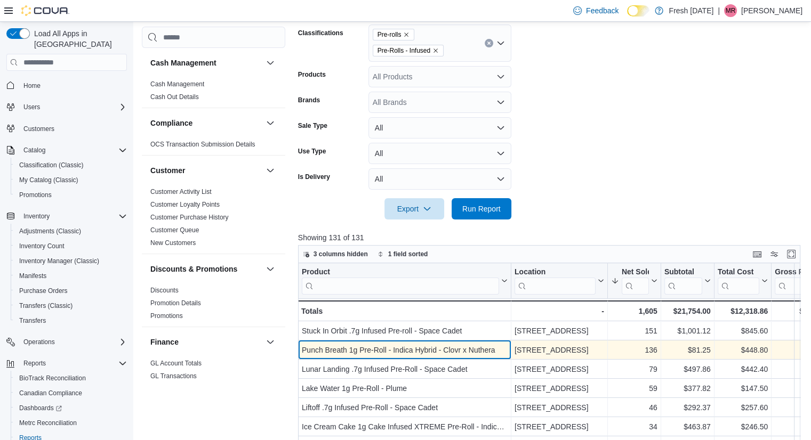
click at [401, 350] on div "Punch Breath 1g Pre-Roll - Indica Hybrid - Clovr x Nuthera" at bounding box center [405, 350] width 206 height 13
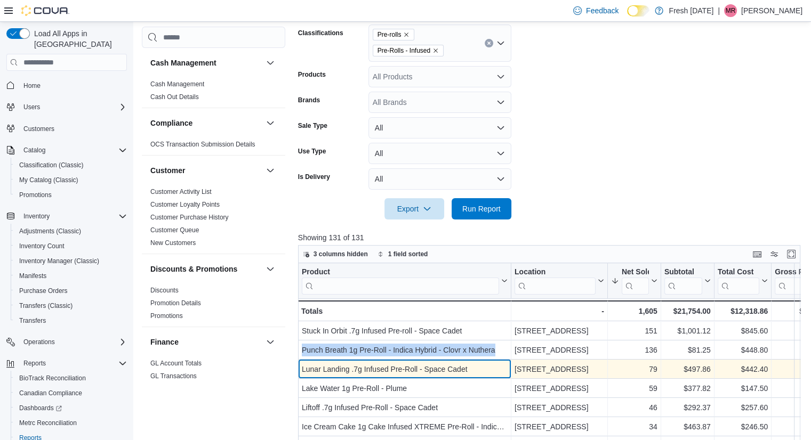
click at [409, 365] on div "Lunar Landing .7g Infused Pre-Roll - Space Cadet" at bounding box center [405, 369] width 206 height 13
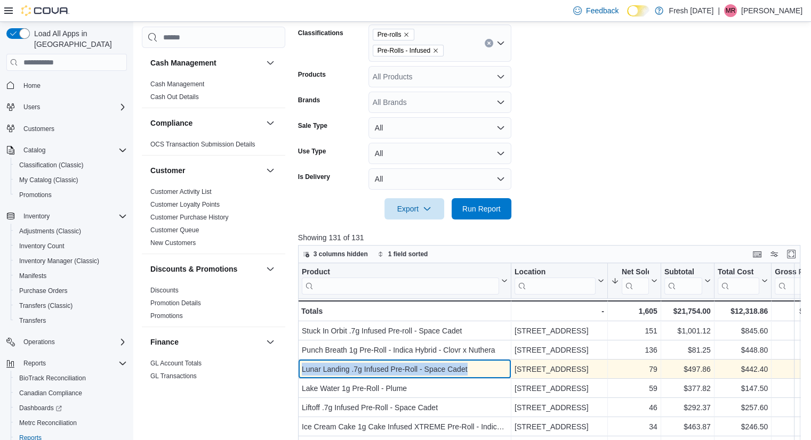
click at [409, 365] on div "Lunar Landing .7g Infused Pre-Roll - Space Cadet" at bounding box center [405, 369] width 206 height 13
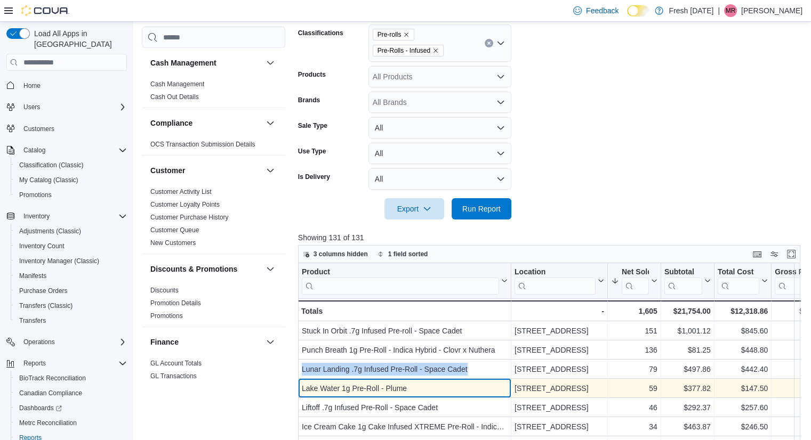
click at [397, 386] on div "Lake Water 1g Pre-Roll - Plume" at bounding box center [405, 388] width 206 height 13
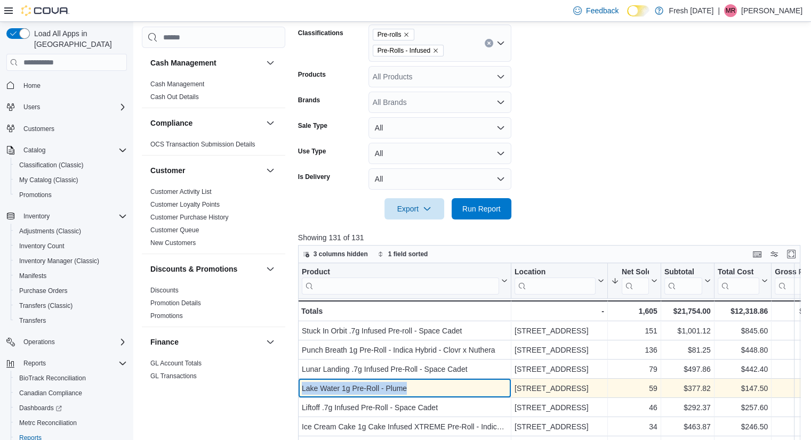
click at [397, 386] on div "Lake Water 1g Pre-Roll - Plume" at bounding box center [405, 388] width 206 height 13
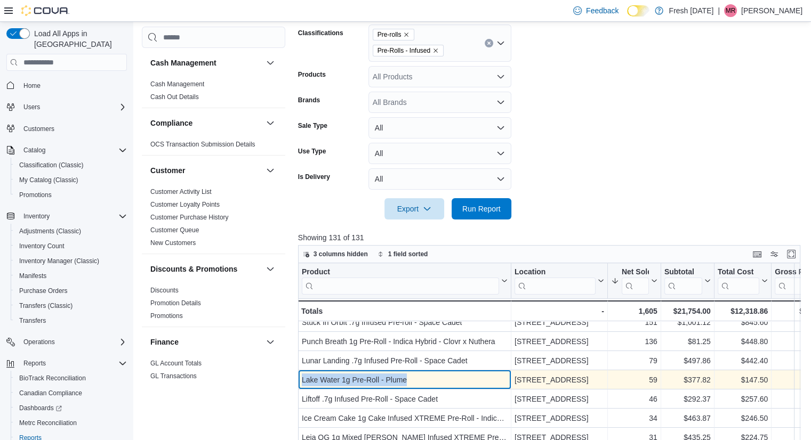
scroll to position [13, 0]
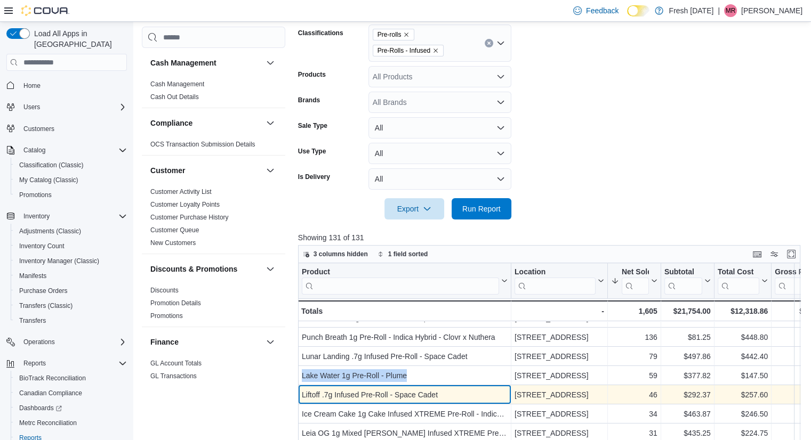
click at [401, 392] on div "Liftoff .7g Infused Pre-Roll - Space Cadet" at bounding box center [405, 395] width 206 height 13
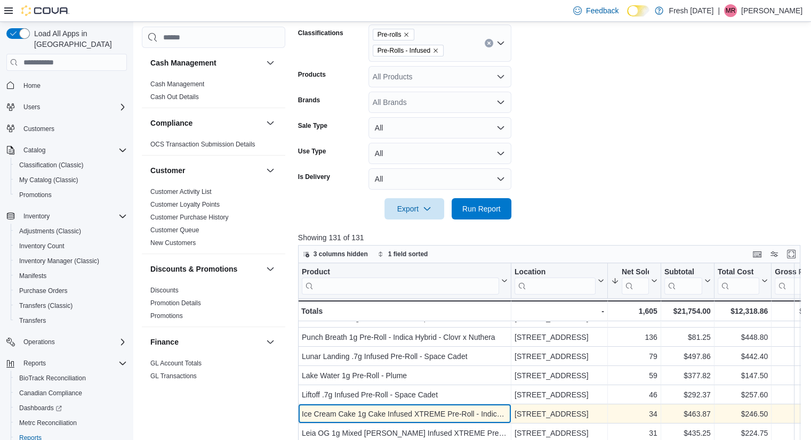
click at [409, 419] on div "Ice Cream Cake 1g Cake Infused XTREME Pre-Roll - Indica Hybrid - CODES" at bounding box center [405, 414] width 206 height 13
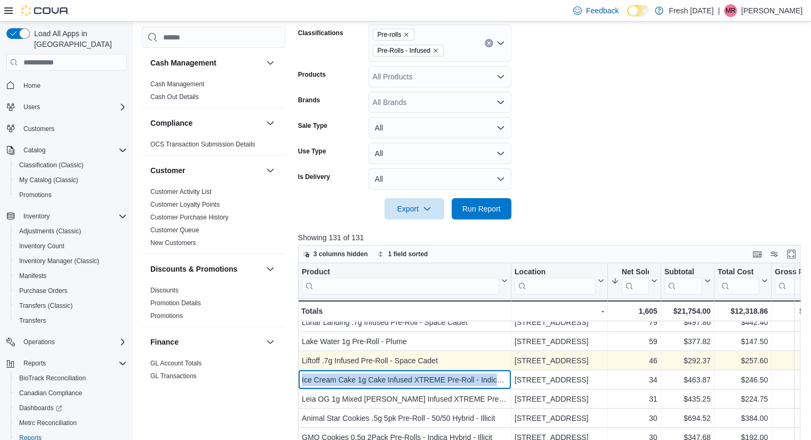
scroll to position [48, 0]
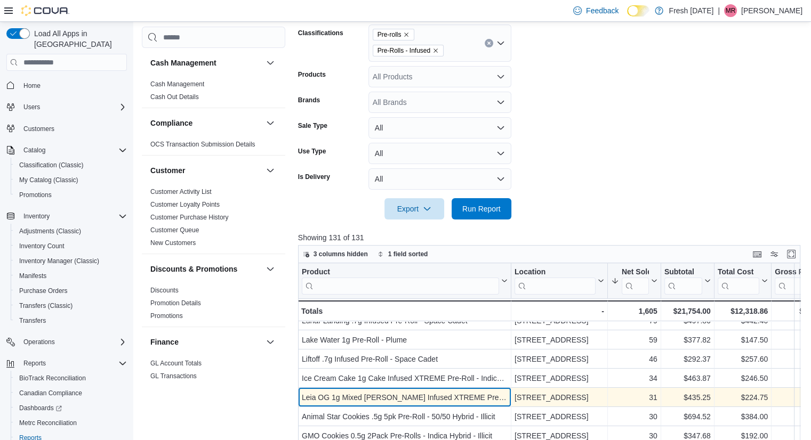
click at [371, 401] on div "Leia OG 1g Mixed Berry Infused XTREME Pre-Roll - Indica Hybrid - CODES" at bounding box center [405, 397] width 206 height 13
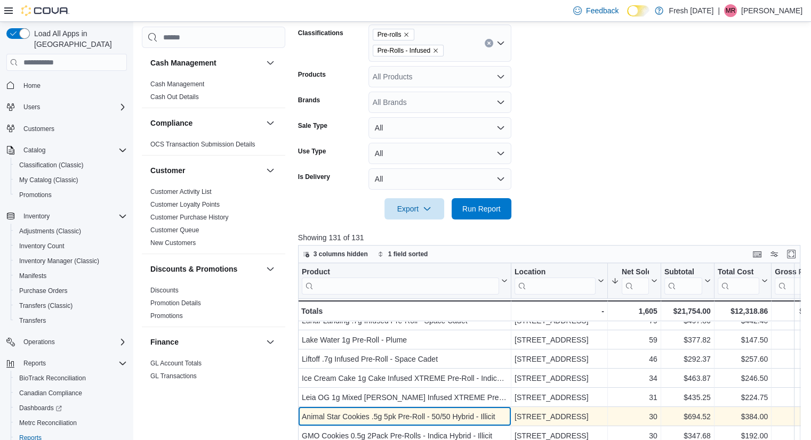
click at [377, 418] on div "Animal Star Cookies .5g 5pk Pre-Roll - 50/50 Hybrid - Illicit" at bounding box center [405, 416] width 206 height 13
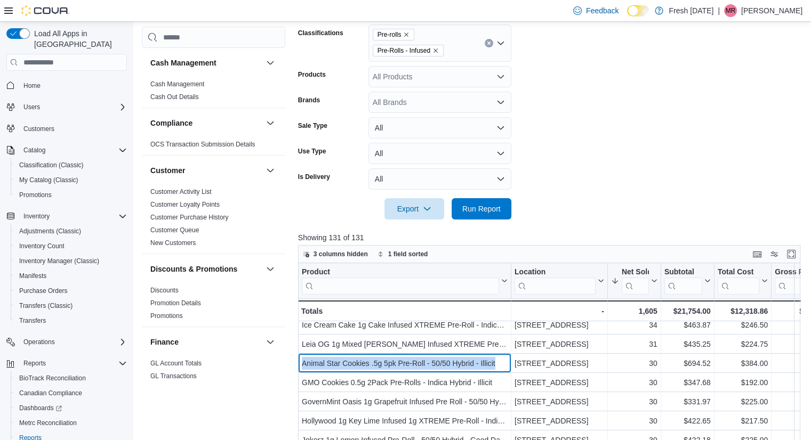
scroll to position [102, 0]
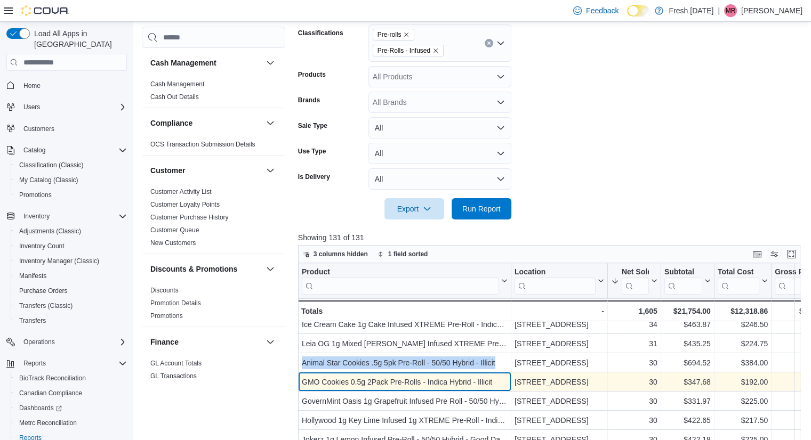
click at [386, 384] on div "GMO Cookies 0.5g 2Pack Pre-Rolls - Indica Hybrid - Illicit" at bounding box center [405, 382] width 206 height 13
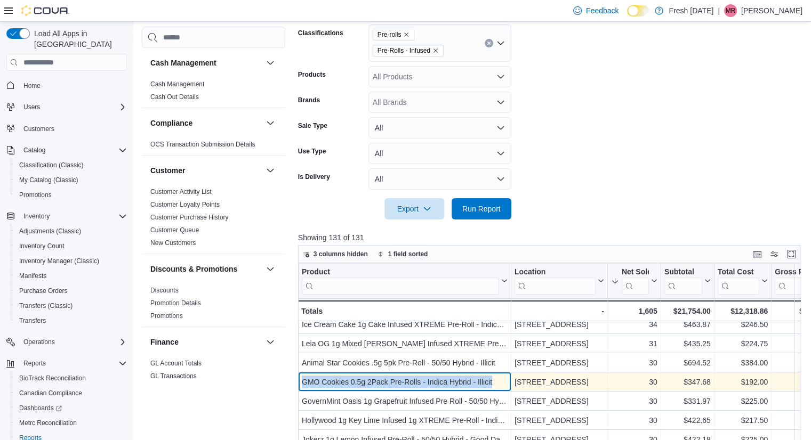
click at [386, 384] on div "GMO Cookies 0.5g 2Pack Pre-Rolls - Indica Hybrid - Illicit" at bounding box center [405, 382] width 206 height 13
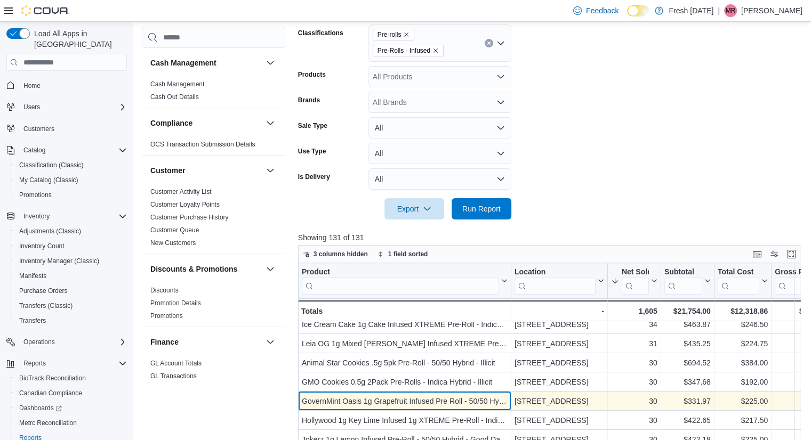
click at [387, 397] on div "GovernMint Oasis 1g Grapefruit Infused Pre Roll - 50/50 Hybrid - Good Day Farm" at bounding box center [405, 401] width 206 height 13
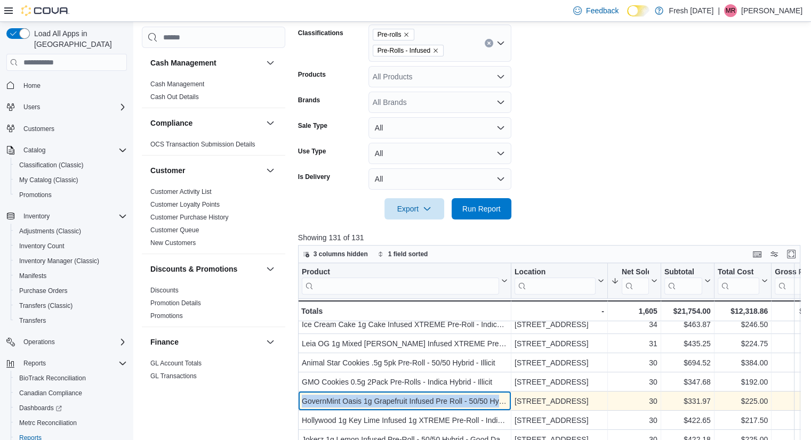
click at [387, 397] on div "GovernMint Oasis 1g Grapefruit Infused Pre Roll - 50/50 Hybrid - Good Day Farm" at bounding box center [405, 401] width 206 height 13
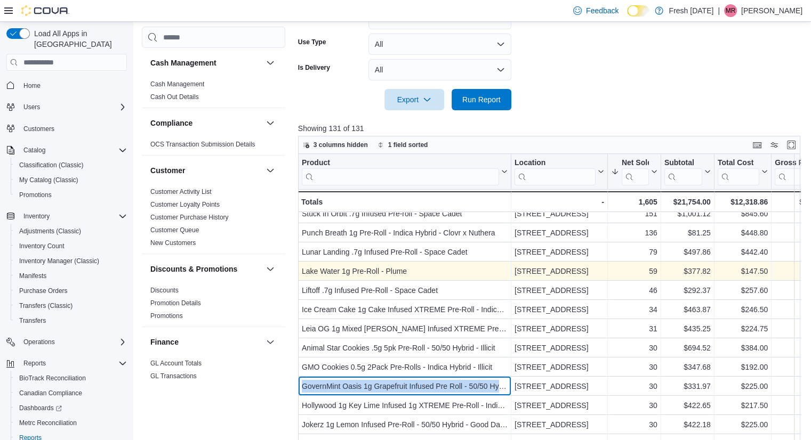
scroll to position [0, 0]
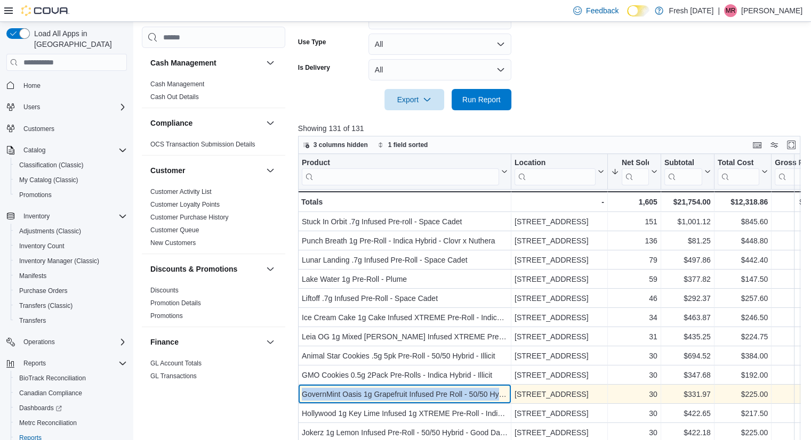
click at [392, 394] on div "GovernMint Oasis 1g Grapefruit Infused Pre Roll - 50/50 Hybrid - Good Day Farm" at bounding box center [405, 394] width 206 height 13
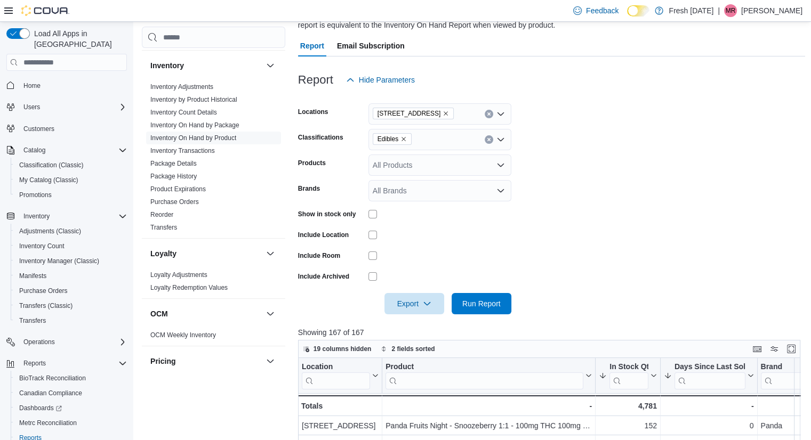
scroll to position [98, 0]
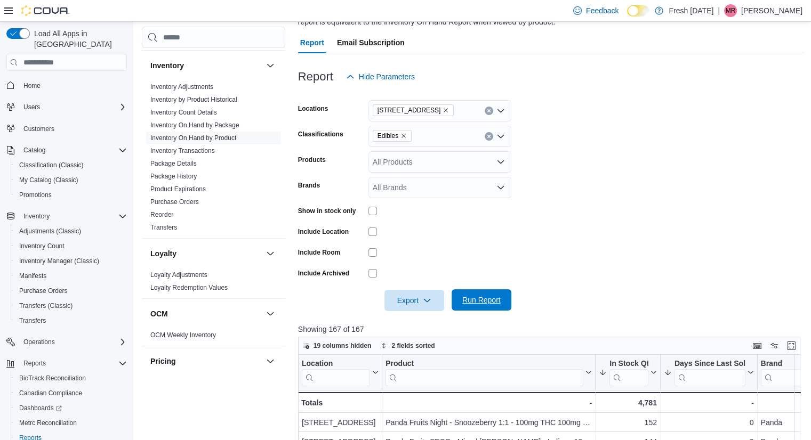
click at [504, 299] on span "Run Report" at bounding box center [481, 299] width 47 height 21
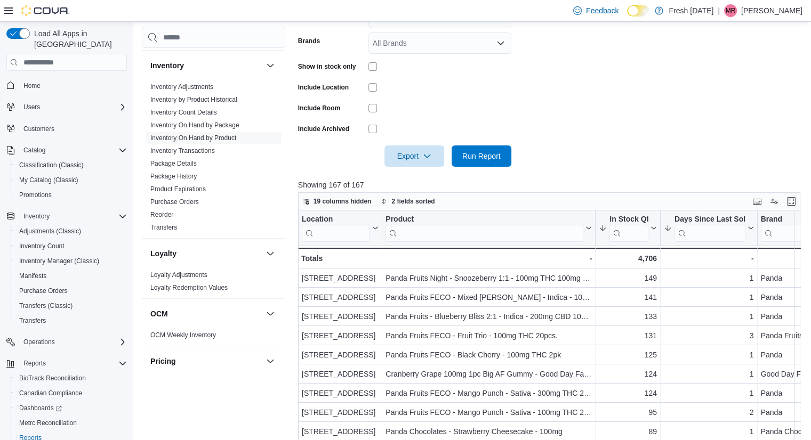
scroll to position [241, 0]
click at [689, 146] on div at bounding box center [551, 142] width 507 height 9
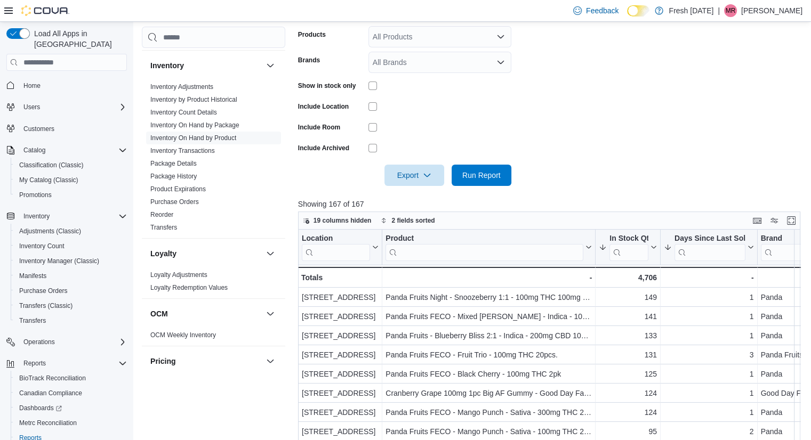
scroll to position [0, 0]
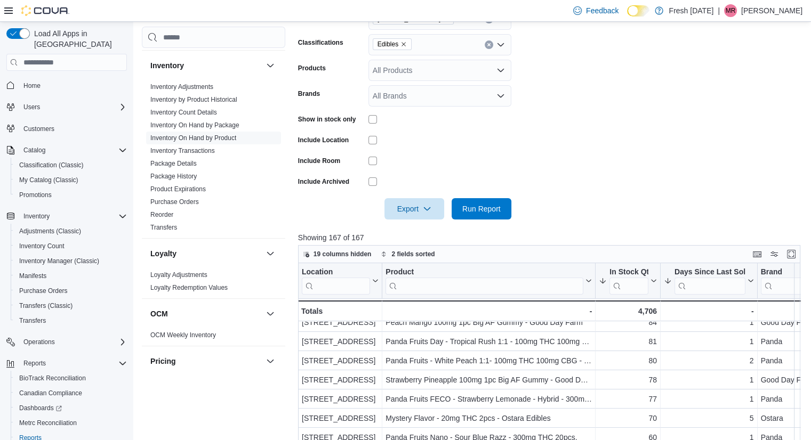
click at [708, 189] on form "Locations [STREET_ADDRESS] Edibles Products All Products Brands All Brands Show…" at bounding box center [551, 108] width 507 height 224
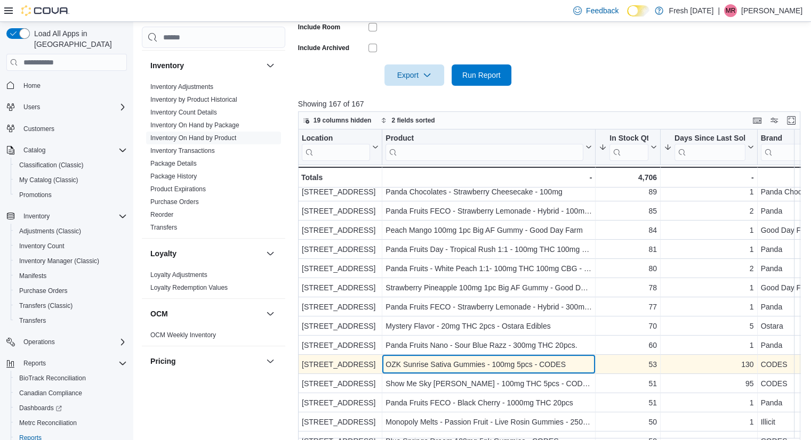
click at [539, 355] on div "OZK Sunrise Sativa Gummies - 100mg 5pcs - CODES - Product, column 2, row 18" at bounding box center [488, 364] width 213 height 19
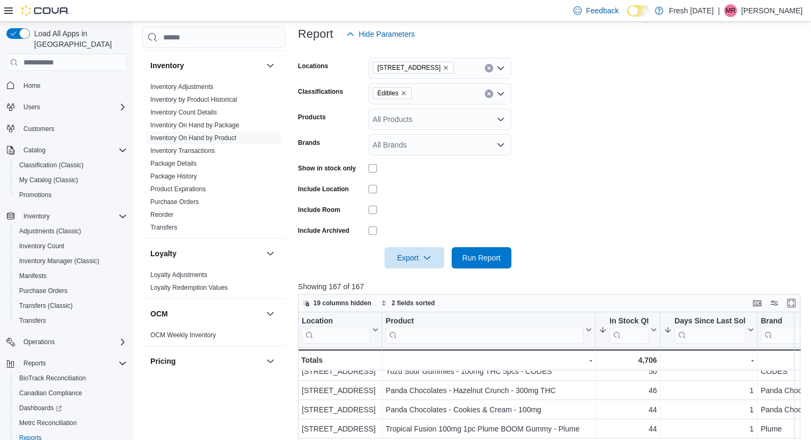
click at [580, 131] on form "Locations [STREET_ADDRESS] Edibles Products All Products Brands All Brands Show…" at bounding box center [551, 157] width 507 height 224
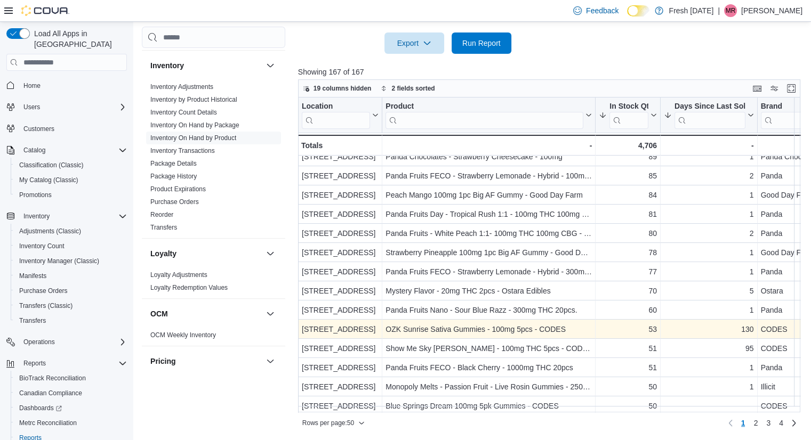
click at [557, 328] on div "OZK Sunrise Sativa Gummies - 100mg 5pcs - CODES" at bounding box center [488, 329] width 206 height 13
copy div "OZK Sunrise Sativa Gummies - 100mg 5pcs - CODES"
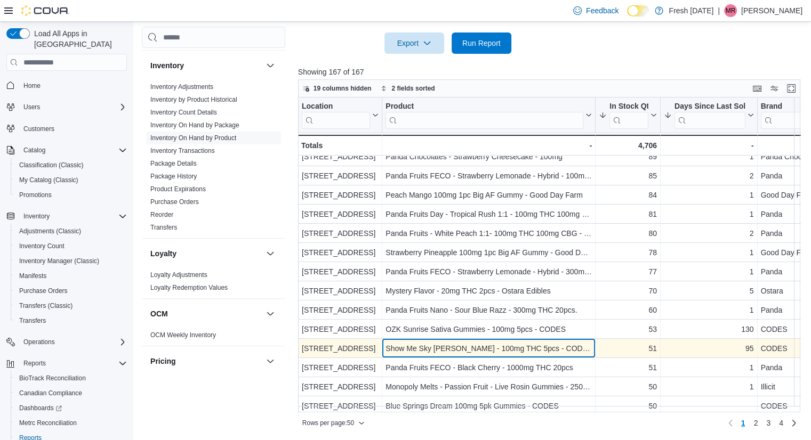
click at [533, 339] on div "Show Me Sky [PERSON_NAME] - 100mg THC 5pcs - CODES - Product, column 2, row 19" at bounding box center [488, 348] width 213 height 19
copy div "Show Me Sky [PERSON_NAME] - 100mg THC 5pcs - CODES"
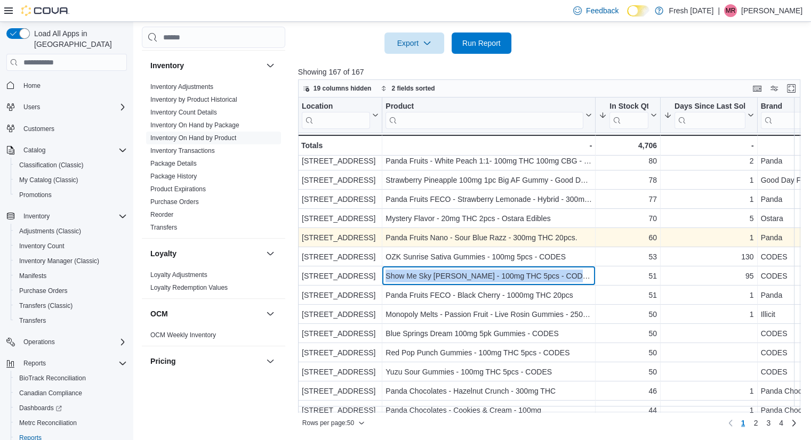
scroll to position [237, 0]
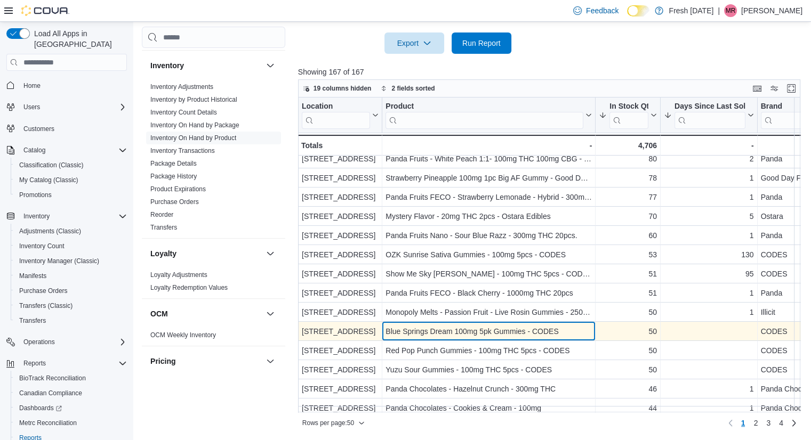
click at [535, 329] on div "Blue Springs Dream 100mg 5pk Gummies - CODES" at bounding box center [488, 331] width 206 height 13
copy div "Blue Springs Dream 100mg 5pk Gummies - CODES"
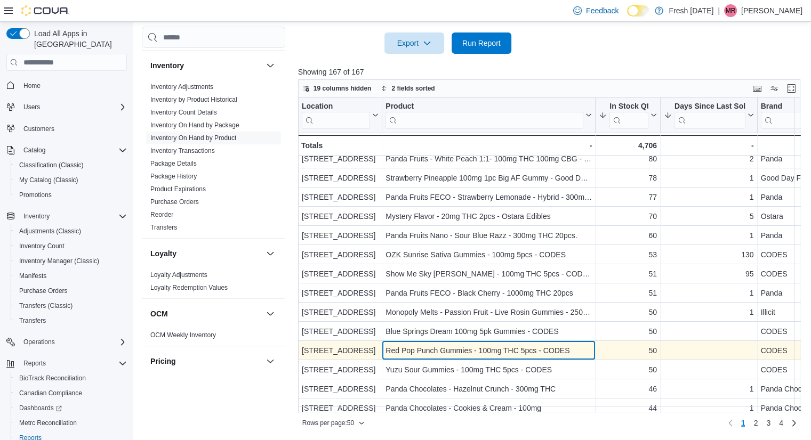
click at [475, 346] on div "Red Pop Punch Gummies - 100mg THC 5pcs - CODES" at bounding box center [488, 350] width 206 height 13
copy div "Red Pop Punch Gummies - 100mg THC 5pcs - CODES"
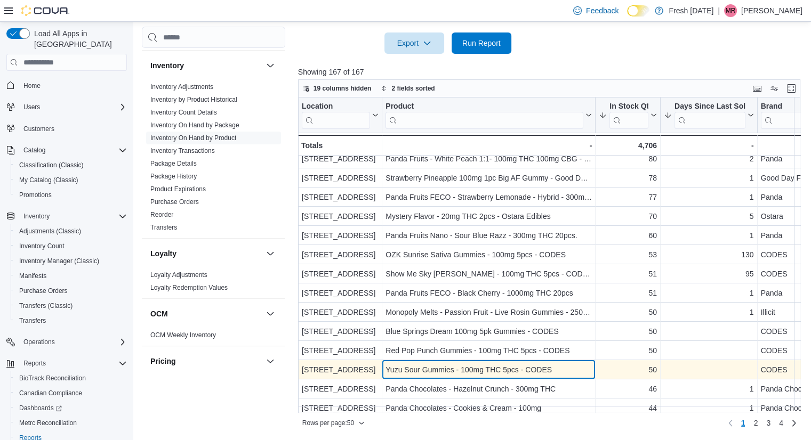
click at [496, 368] on div "Yuzu Sour Gummies - 100mg THC 5pcs - CODES" at bounding box center [488, 369] width 206 height 13
copy div "Yuzu Sour Gummies - 100mg THC 5pcs - CODES"
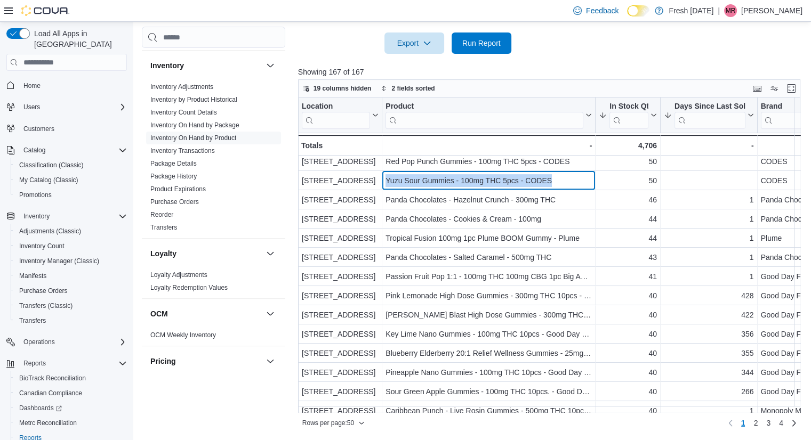
scroll to position [426, 0]
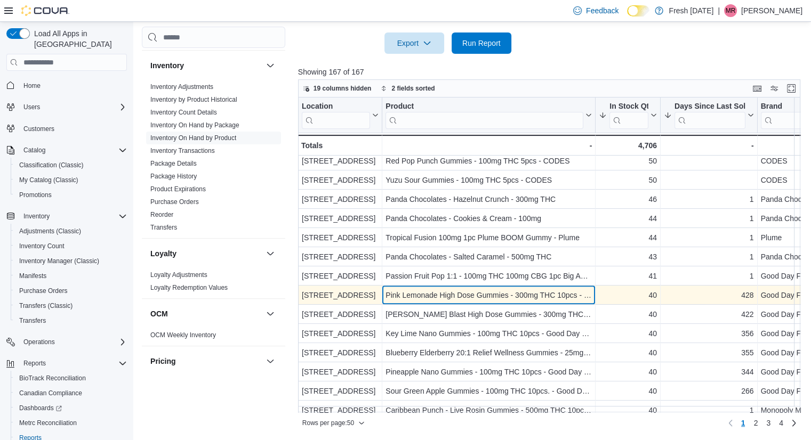
click at [510, 286] on div "Pink Lemonade High Dose Gummies - 300mg THC 10pcs - Good Day Farm - Product, co…" at bounding box center [488, 295] width 213 height 19
click at [512, 293] on div "Pink Lemonade High Dose Gummies - 300mg THC 10pcs - Good Day Farm" at bounding box center [488, 295] width 206 height 13
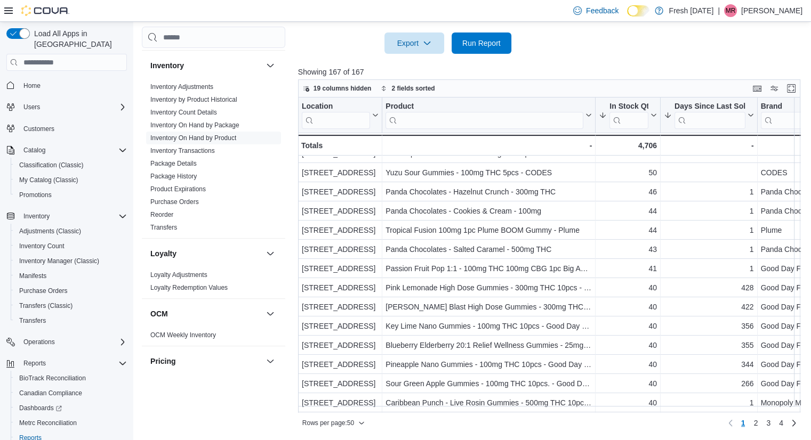
scroll to position [435, 0]
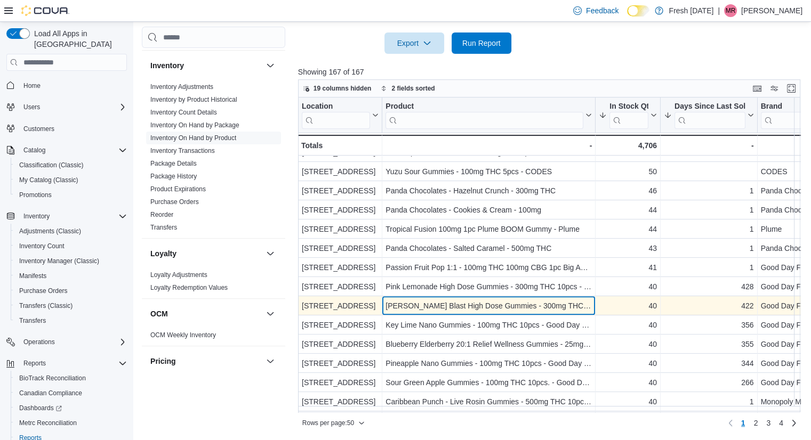
click at [550, 305] on div "[PERSON_NAME] Blast High Dose Gummies - 300mg THC 10pcs - Good Day Farm" at bounding box center [488, 306] width 206 height 13
copy div "[PERSON_NAME] Blast High Dose Gummies - 300mg THC 10pcs - Good Day Farm"
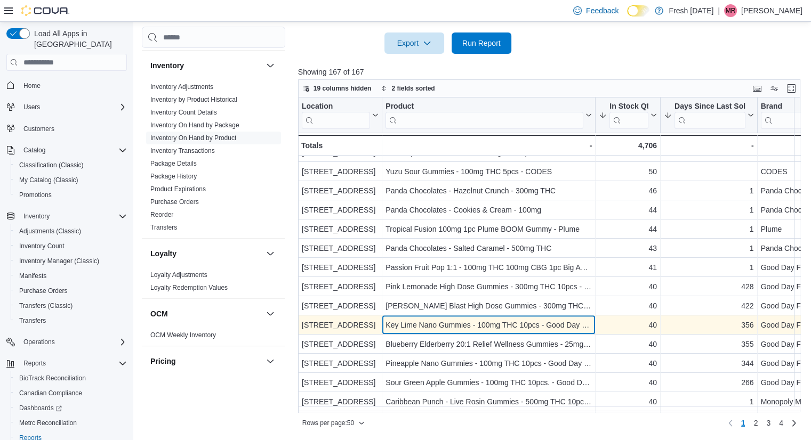
click at [471, 320] on div "Key Lime Nano Gummies - 100mg THC 10pcs - Good Day Farm" at bounding box center [488, 325] width 206 height 13
copy div "Key Lime Nano Gummies - 100mg THC 10pcs - Good Day Farm"
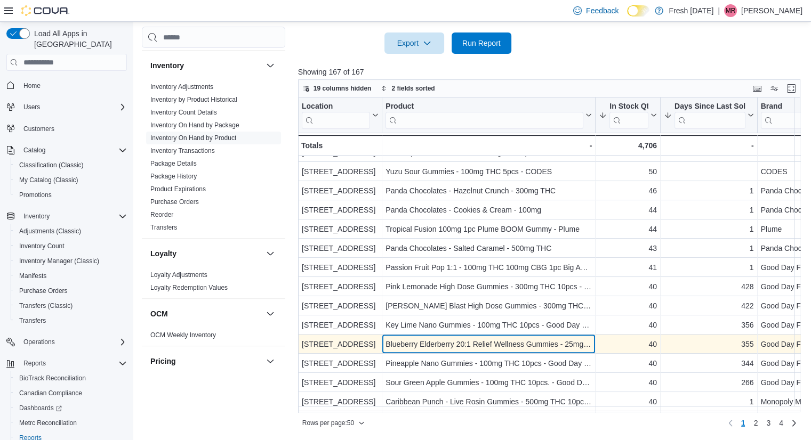
click at [524, 343] on div "Blueberry Elderberry 20:1 Relief Wellness Gummies - 25mg THC 10pcs - Good Day F…" at bounding box center [488, 344] width 206 height 13
copy div "Blueberry Elderberry 20:1 Relief Wellness Gummies - 25mg THC 10pcs - Good Day F…"
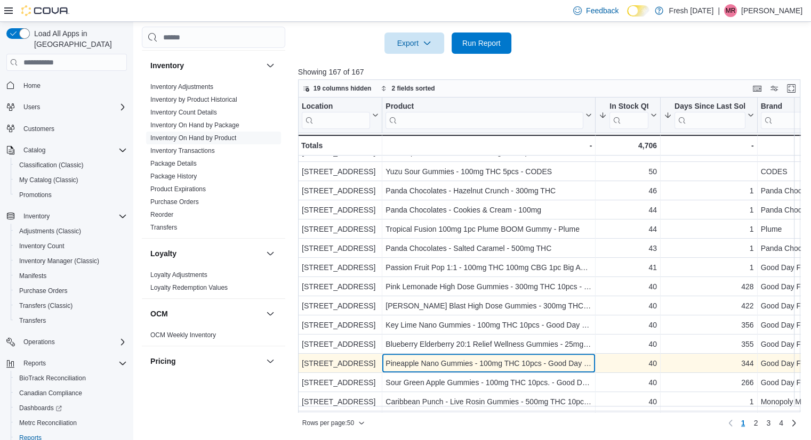
click at [496, 363] on div "Pineapple Nano Gummies - 100mg THC 10pcs - Good Day Farm" at bounding box center [488, 363] width 206 height 13
copy div "Pineapple Nano Gummies - 100mg THC 10pcs - Good Day Farm"
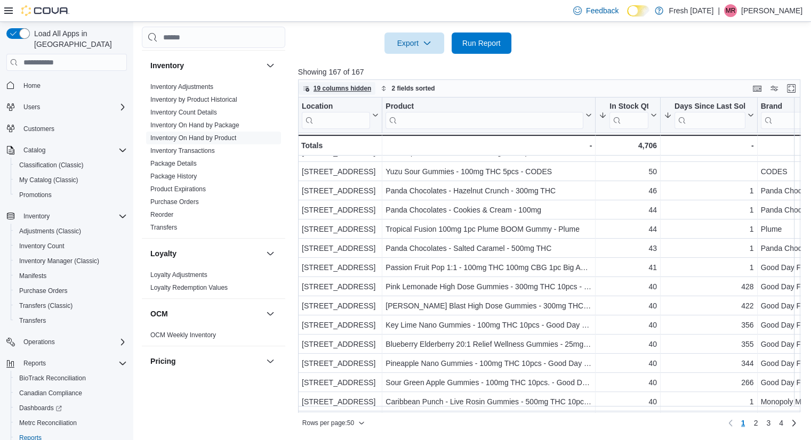
click at [363, 88] on span "19 columns hidden" at bounding box center [342, 88] width 58 height 9
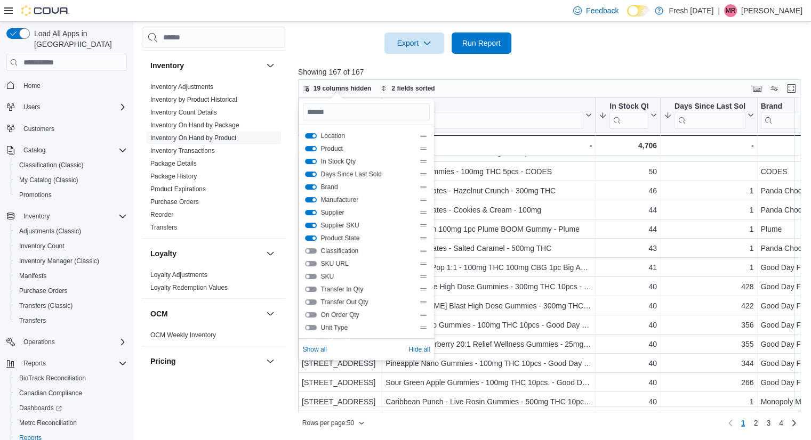
click at [309, 160] on button "In Stock Qty" at bounding box center [311, 161] width 12 height 5
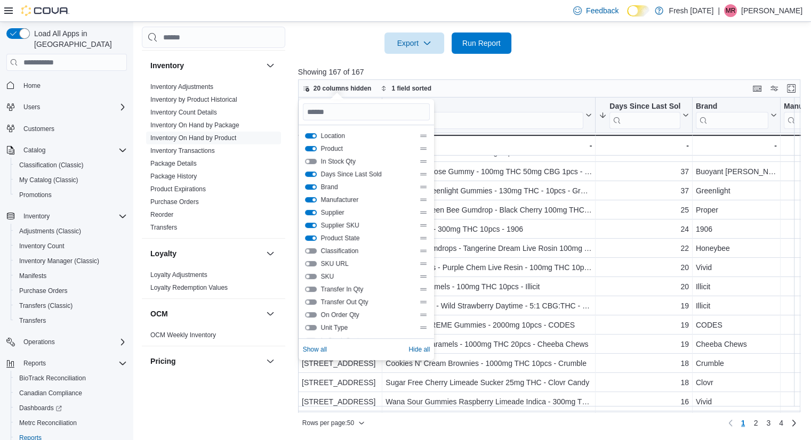
click at [621, 62] on div at bounding box center [551, 60] width 507 height 13
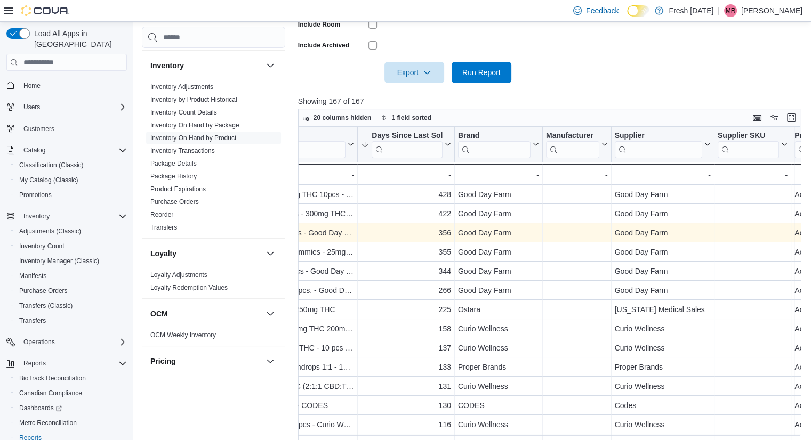
scroll to position [0, 298]
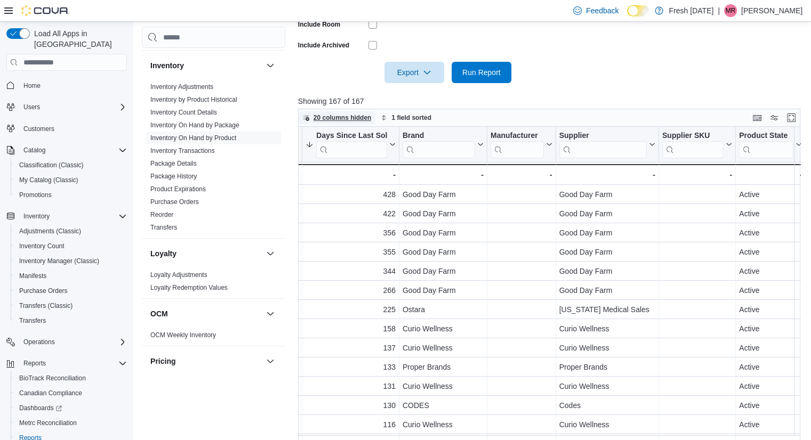
click at [369, 120] on span "20 columns hidden" at bounding box center [342, 118] width 58 height 9
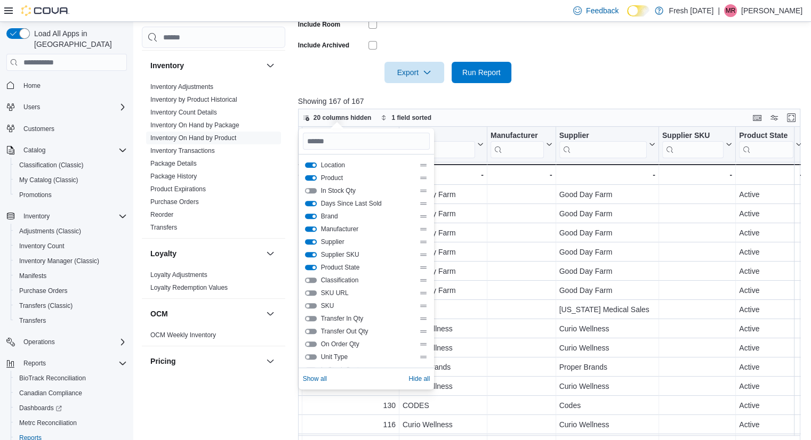
click at [309, 191] on button "In Stock Qty" at bounding box center [311, 190] width 12 height 5
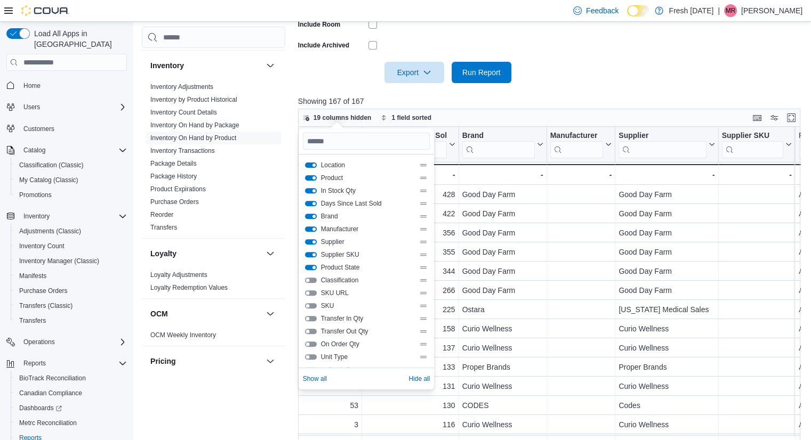
click at [549, 86] on div at bounding box center [551, 89] width 507 height 13
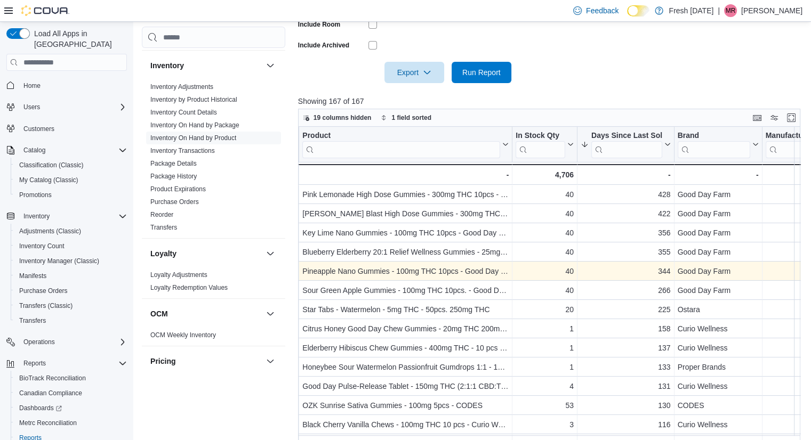
scroll to position [0, 0]
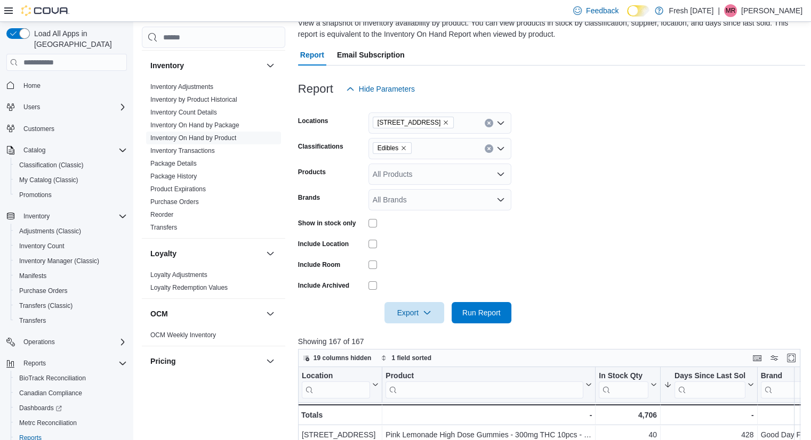
click at [614, 218] on form "Locations [STREET_ADDRESS] Edibles Products All Products Brands All Brands Show…" at bounding box center [551, 212] width 507 height 224
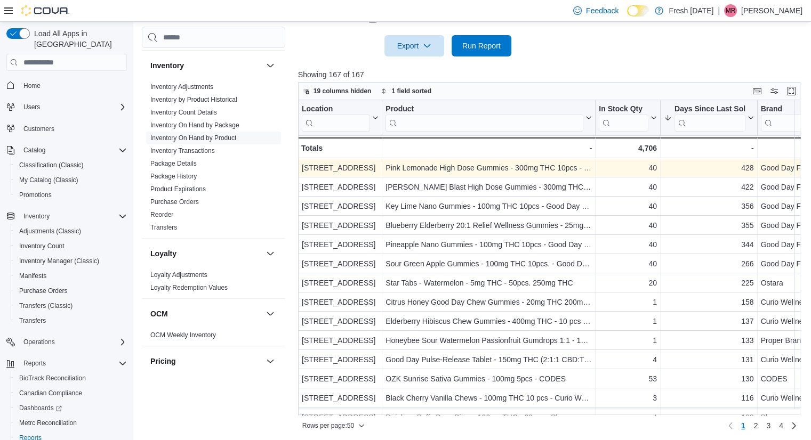
scroll to position [314, 0]
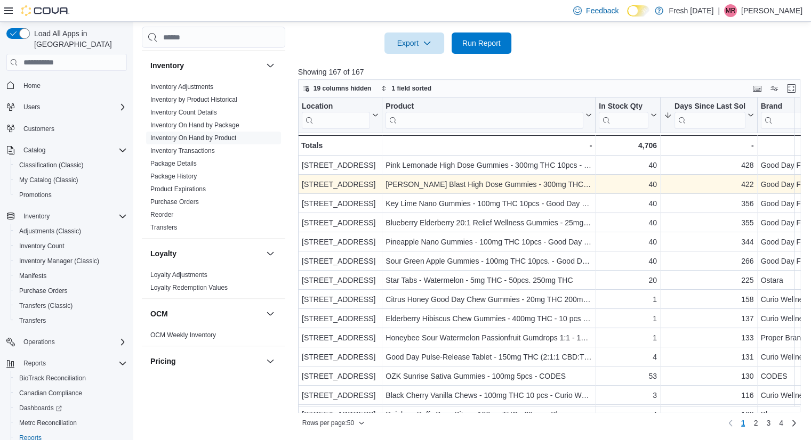
scroll to position [349, 0]
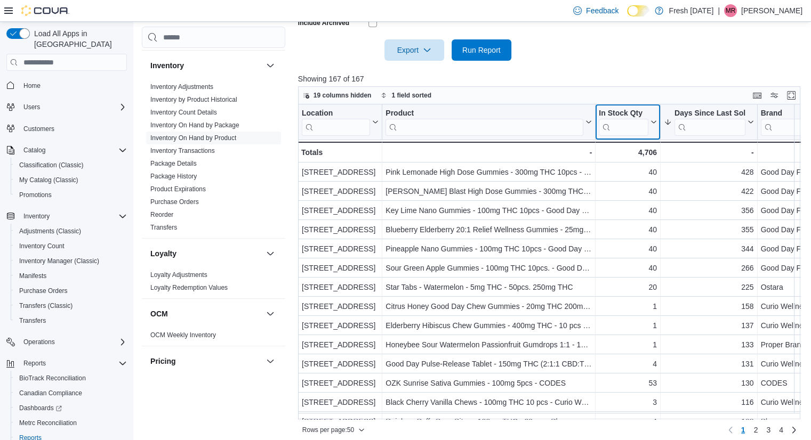
click at [652, 119] on icon at bounding box center [652, 122] width 9 height 6
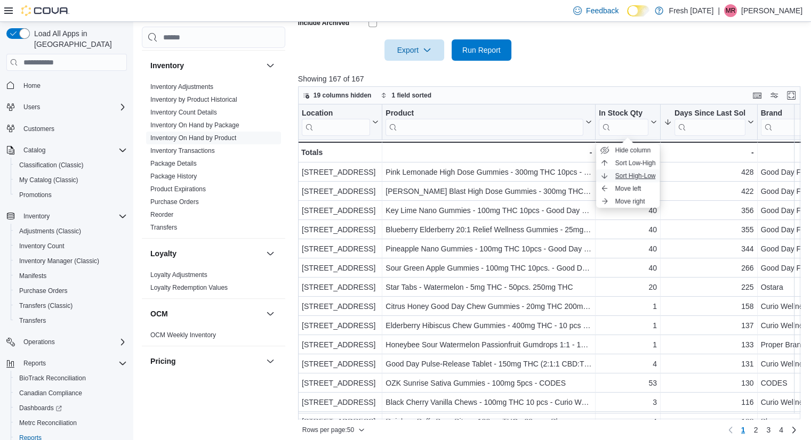
click at [642, 173] on span "Sort High-Low" at bounding box center [635, 176] width 41 height 9
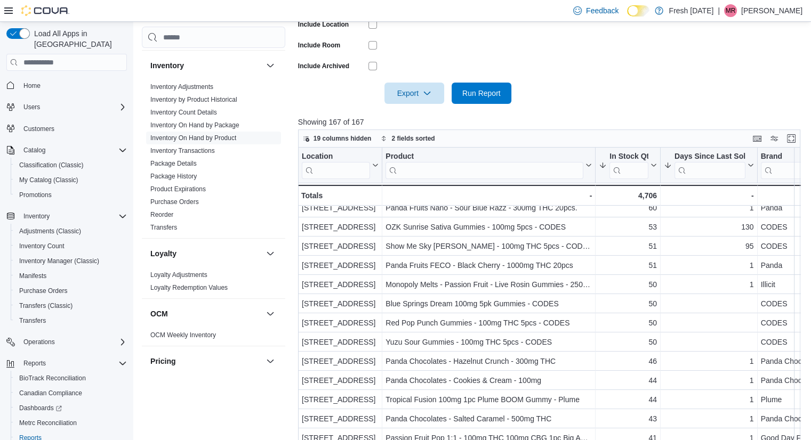
scroll to position [0, 0]
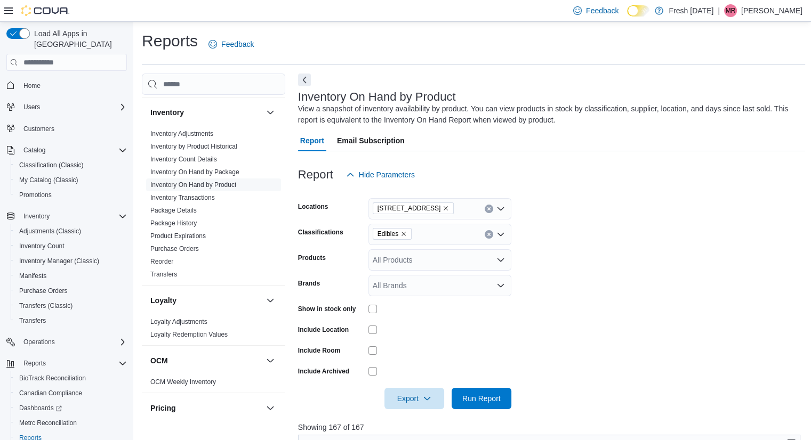
click at [403, 235] on icon "Remove Edibles from selection in this group" at bounding box center [403, 234] width 6 height 6
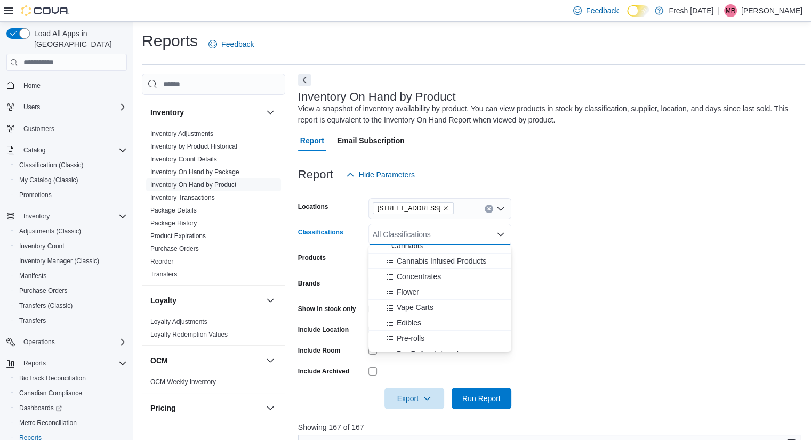
scroll to position [23, 0]
click at [422, 334] on span "Pre-rolls" at bounding box center [411, 338] width 28 height 11
click at [422, 338] on span "Pre-Rolls - Infused" at bounding box center [428, 338] width 62 height 11
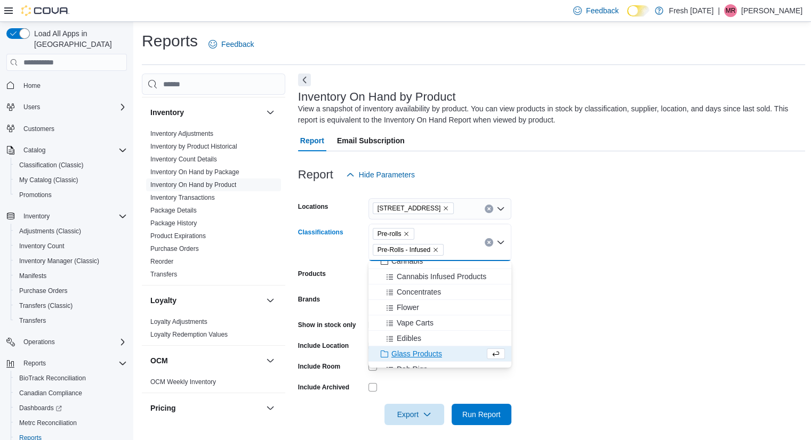
click at [564, 347] on form "Locations [STREET_ADDRESS] Pre-rolls Pre-Rolls - Infused Combo box. Selected. P…" at bounding box center [551, 305] width 507 height 240
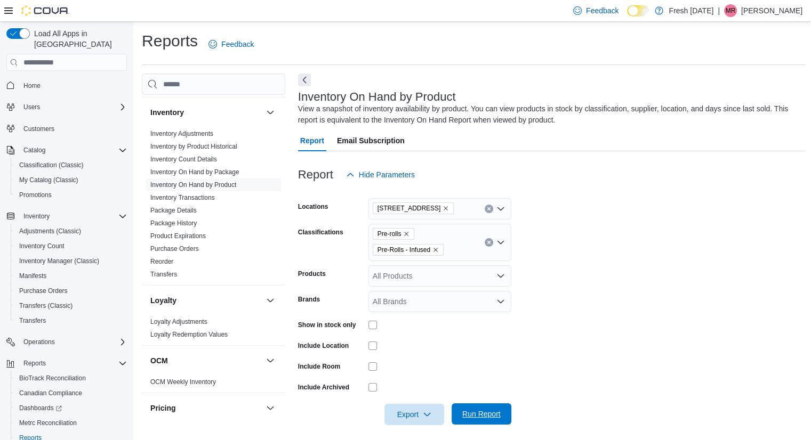
click at [491, 421] on span "Run Report" at bounding box center [481, 413] width 47 height 21
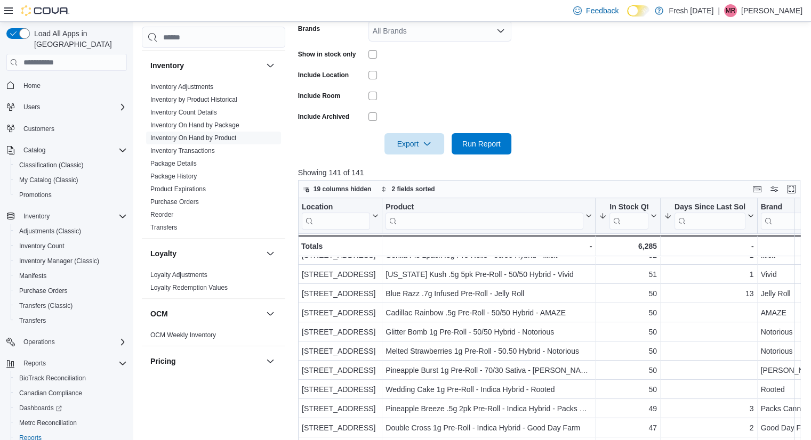
scroll to position [319, 0]
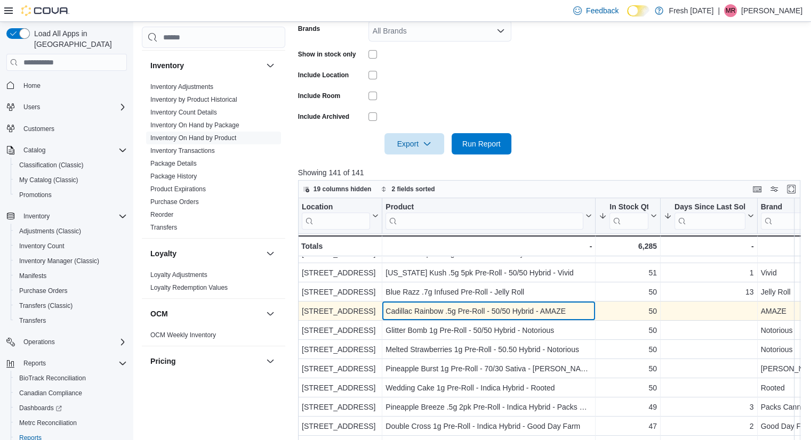
click at [527, 307] on div "Cadillac Rainbow .5g Pre-Roll - 50/50 Hybrid - AMAZE" at bounding box center [488, 311] width 206 height 13
copy div "Cadillac Rainbow .5g Pre-Roll - 50/50 Hybrid - AMAZE"
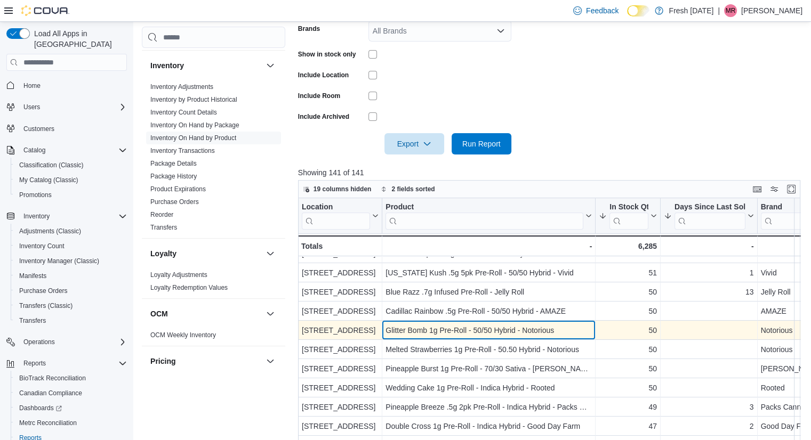
click at [536, 334] on div "Glitter Bomb 1g Pre-Roll - 50/50 Hybrid - Notorious" at bounding box center [488, 330] width 206 height 13
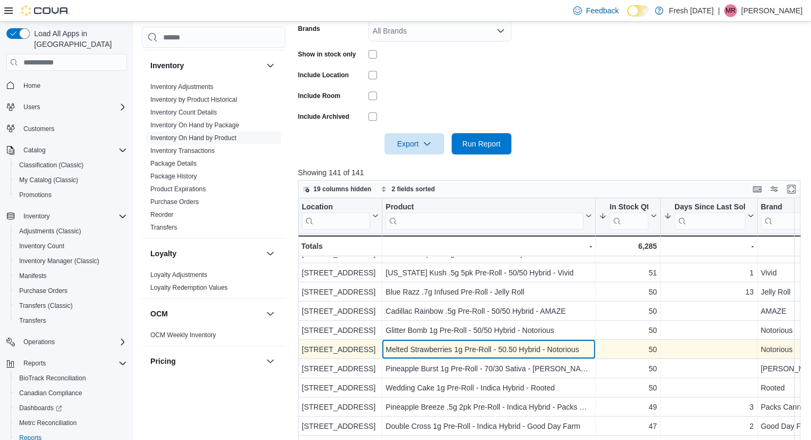
click at [538, 348] on div "Melted Strawberries 1g Pre-Roll - 50.50 Hybrid - Notorious" at bounding box center [488, 349] width 206 height 13
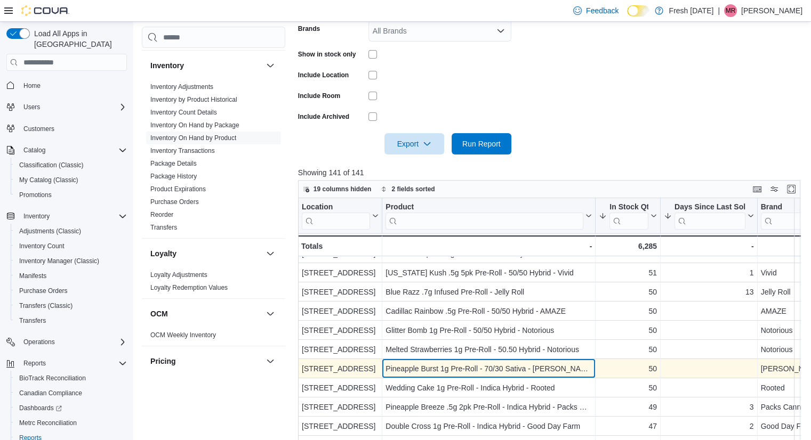
click at [483, 371] on div "Pineapple Burst 1g Pre-Roll - 70/30 Sativa - [PERSON_NAME]'s Reserve" at bounding box center [488, 368] width 206 height 13
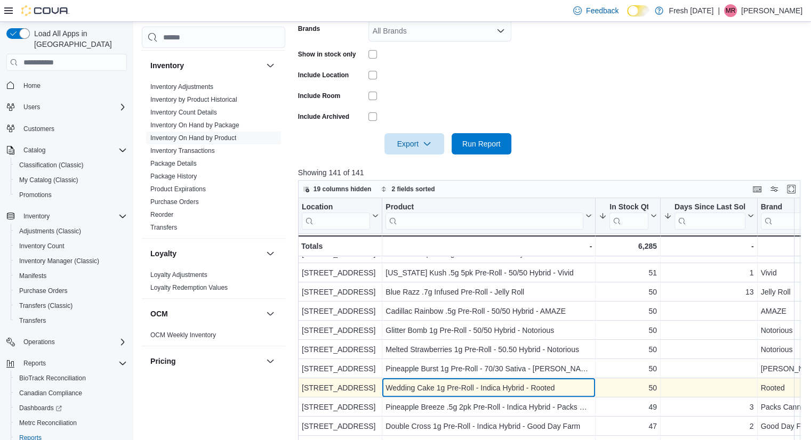
click at [533, 387] on div "Wedding Cake 1g Pre-Roll - Indica Hybrid - Rooted" at bounding box center [488, 388] width 206 height 13
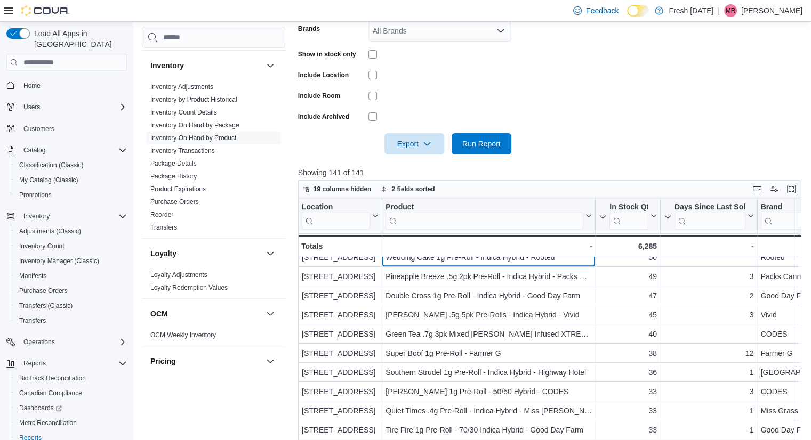
scroll to position [456, 0]
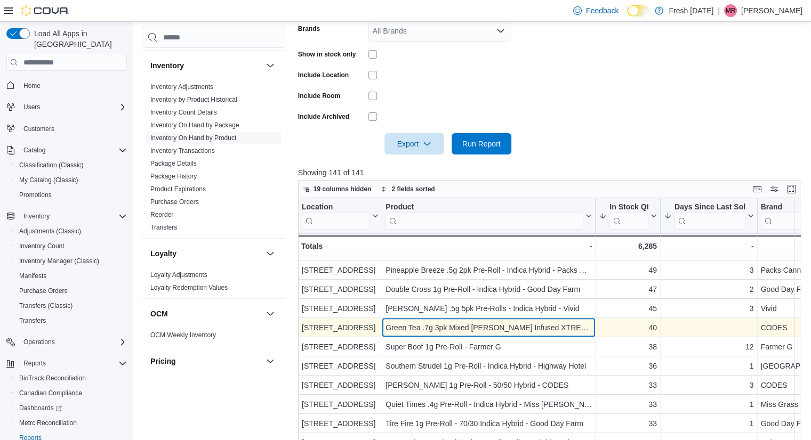
click at [533, 333] on div "Green Tea .7g 3pk Mixed [PERSON_NAME] Infused XTREME Pre-Roll - CODES" at bounding box center [488, 327] width 206 height 13
click at [521, 322] on div "Green Tea .7g 3pk Mixed [PERSON_NAME] Infused XTREME Pre-Roll - CODES" at bounding box center [488, 327] width 206 height 13
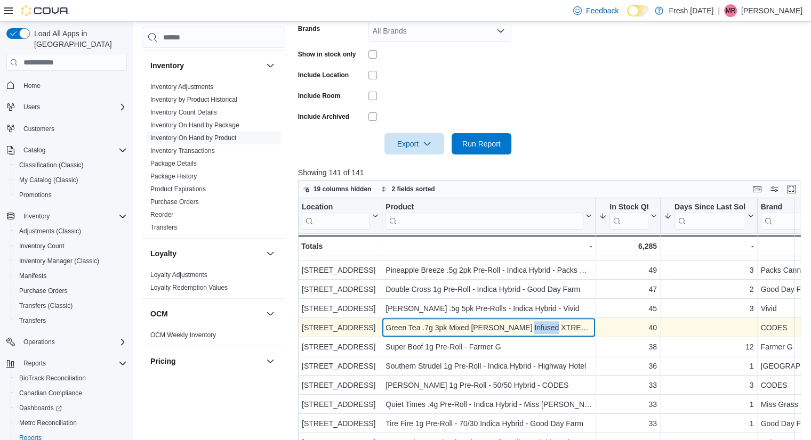
click at [521, 322] on div "Green Tea .7g 3pk Mixed [PERSON_NAME] Infused XTREME Pre-Roll - CODES" at bounding box center [488, 327] width 206 height 13
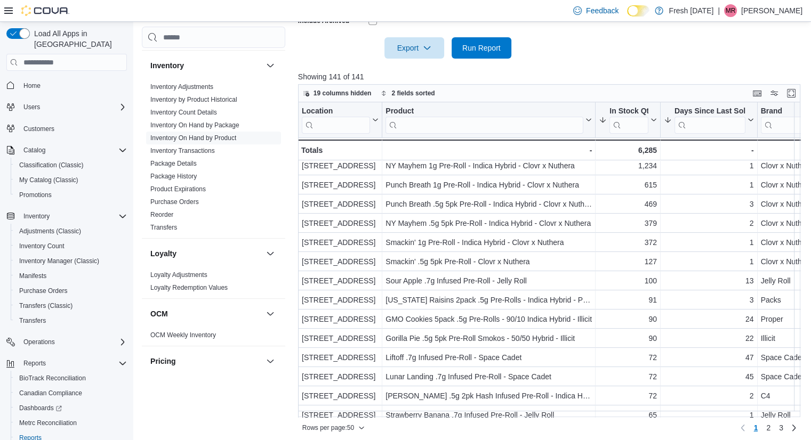
scroll to position [0, 0]
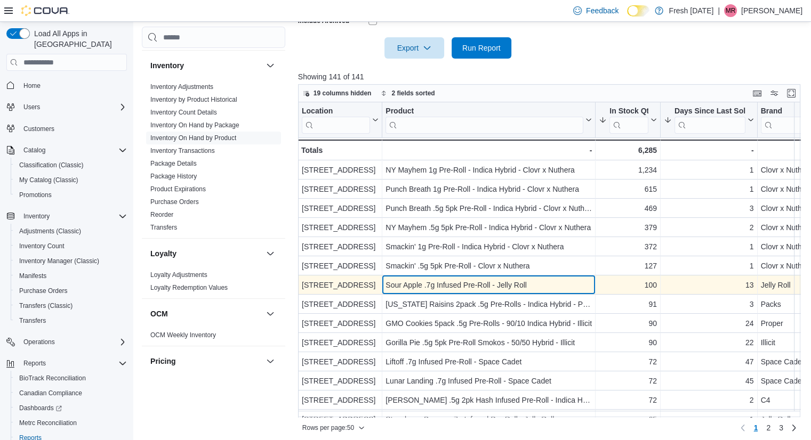
click at [588, 281] on div "Sour Apple .7g Infused Pre-Roll - Jelly Roll" at bounding box center [488, 285] width 206 height 13
click at [557, 292] on div "Sour Apple .7g Infused Pre-Roll - Jelly Roll - Product, column 2, row 7" at bounding box center [488, 285] width 213 height 19
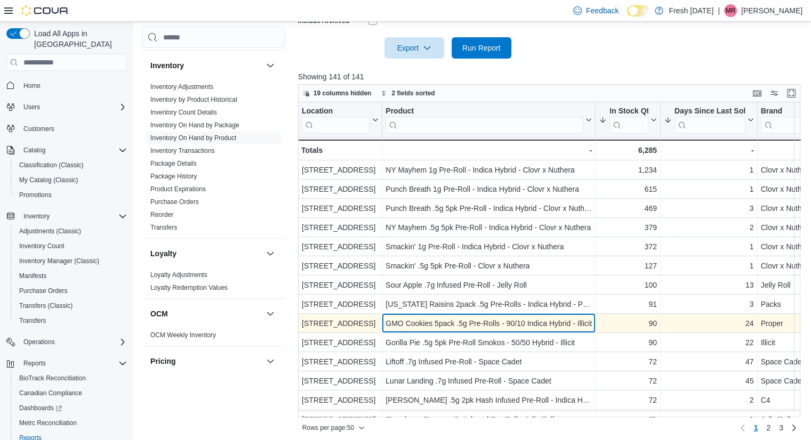
click at [591, 325] on div "GMO Cookies 5pack .5g Pre-Rolls - 90/10 Indica Hybrid - Illicit" at bounding box center [488, 323] width 206 height 13
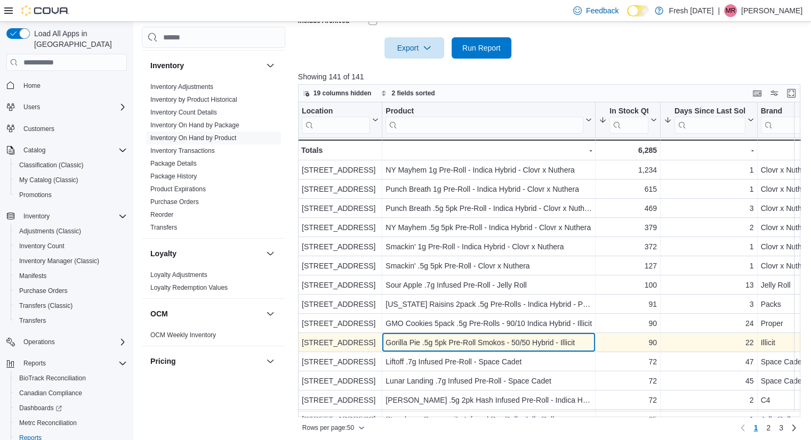
click at [581, 339] on div "Gorilla Pie .5g 5pk Pre-Roll Smokos - 50/50 Hybrid - Illicit" at bounding box center [488, 342] width 206 height 13
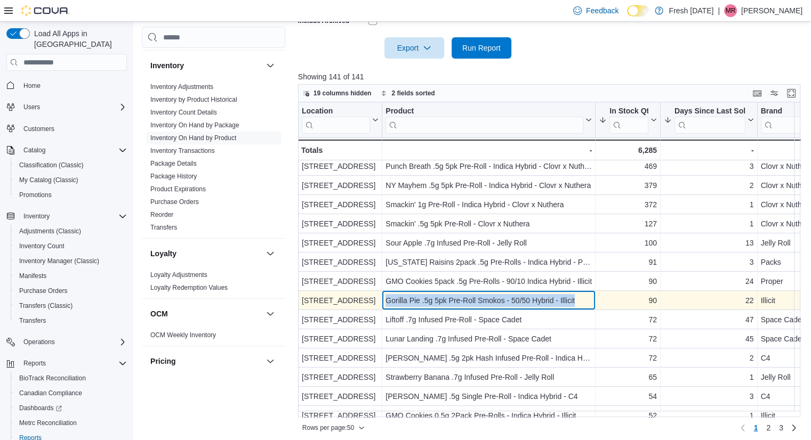
scroll to position [42, 0]
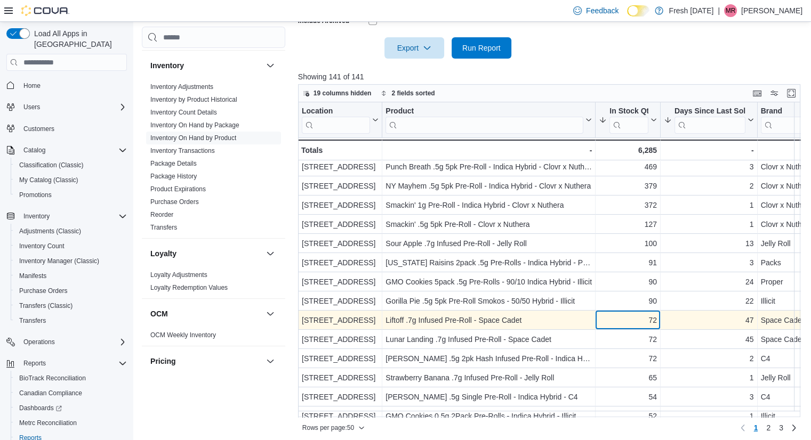
click at [602, 325] on div "72" at bounding box center [628, 320] width 58 height 13
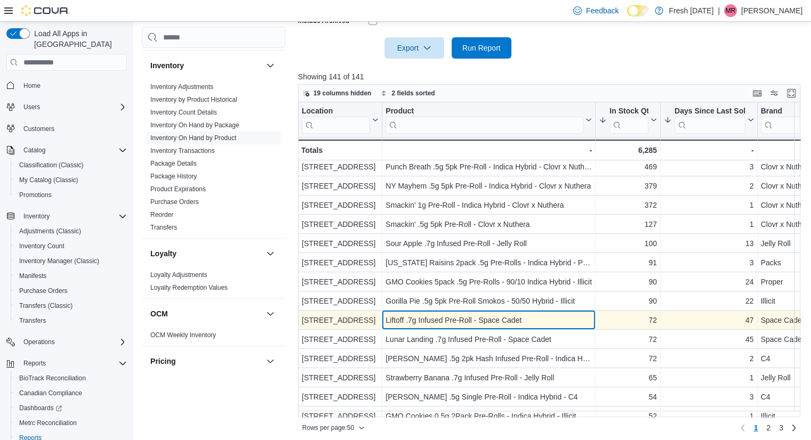
click at [549, 325] on div "Liftoff .7g Infused Pre-Roll - Space Cadet" at bounding box center [488, 320] width 206 height 13
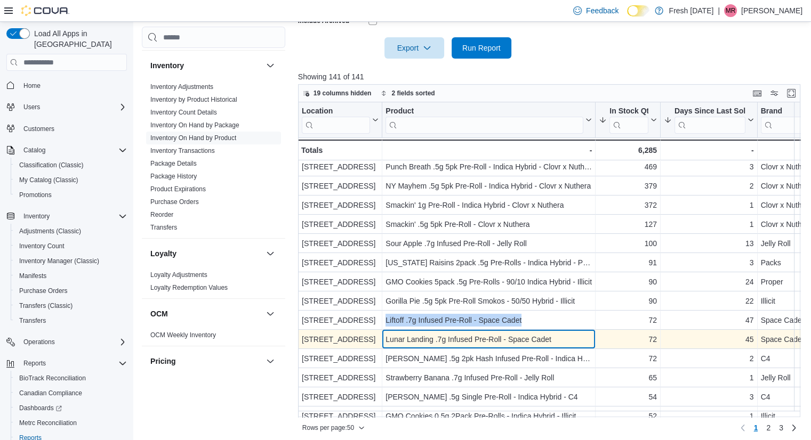
click at [577, 338] on div "Lunar Landing .7g Infused Pre-Roll - Space Cadet" at bounding box center [488, 339] width 206 height 13
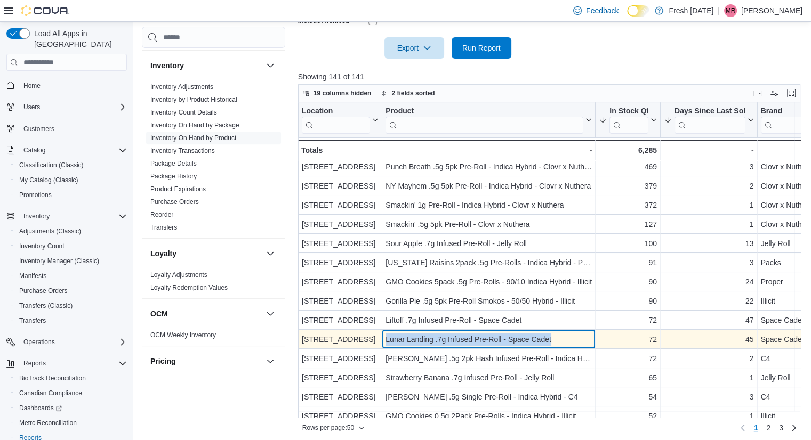
click at [577, 338] on div "Lunar Landing .7g Infused Pre-Roll - Space Cadet" at bounding box center [488, 339] width 206 height 13
click at [578, 341] on div "Lunar Landing .7g Infused Pre-Roll - Space Cadet" at bounding box center [488, 339] width 206 height 13
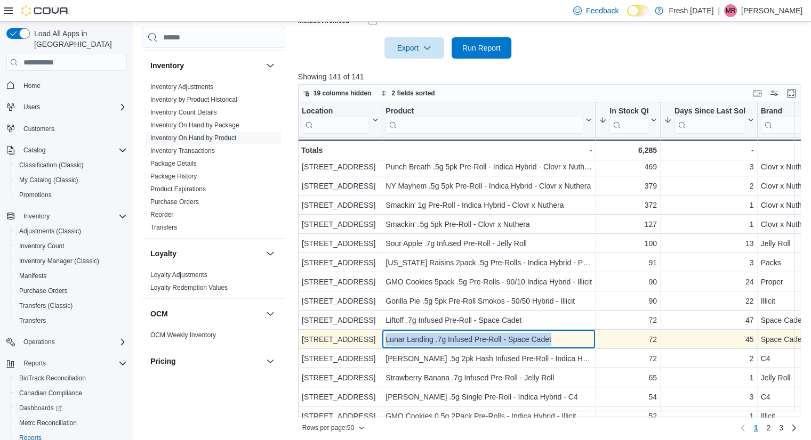
click at [578, 341] on div "Lunar Landing .7g Infused Pre-Roll - Space Cadet" at bounding box center [488, 339] width 206 height 13
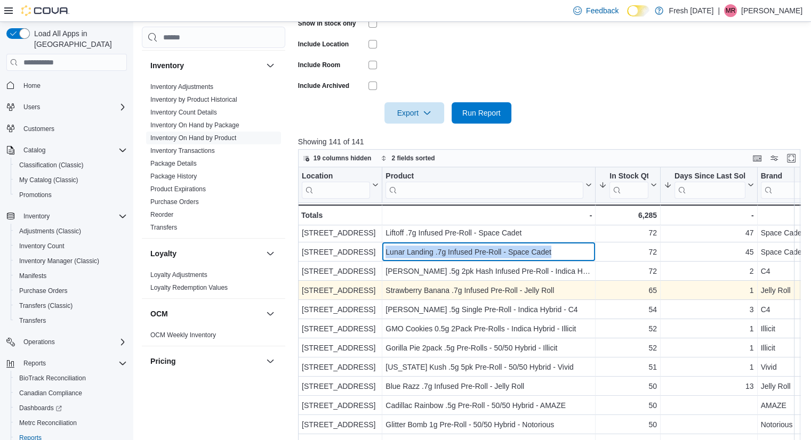
scroll to position [194, 0]
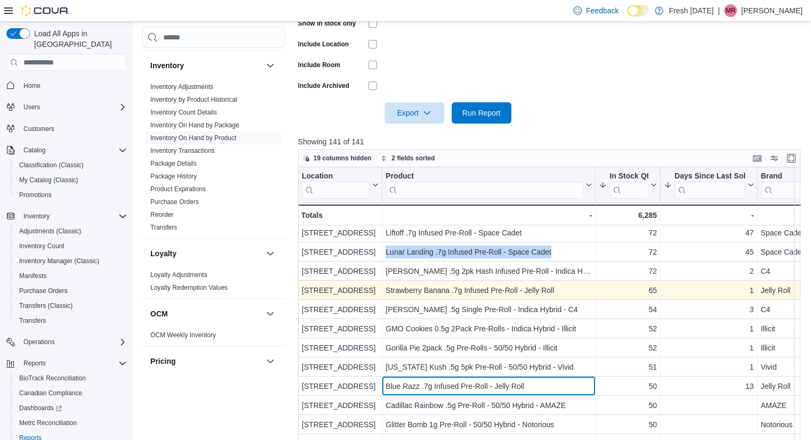
click at [592, 386] on div "Blue Razz .7g Infused Pre-Roll - Jelly Roll - Product, column 2, row 19" at bounding box center [488, 386] width 213 height 19
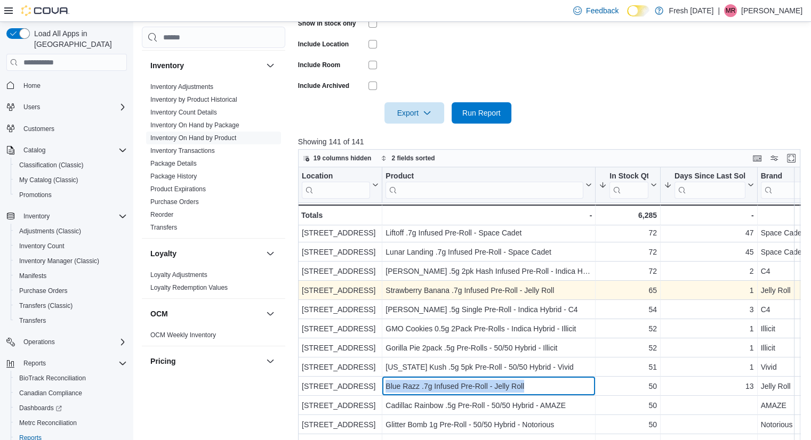
click at [592, 386] on div "Blue Razz .7g Infused Pre-Roll - Jelly Roll - Product, column 2, row 19" at bounding box center [488, 386] width 213 height 19
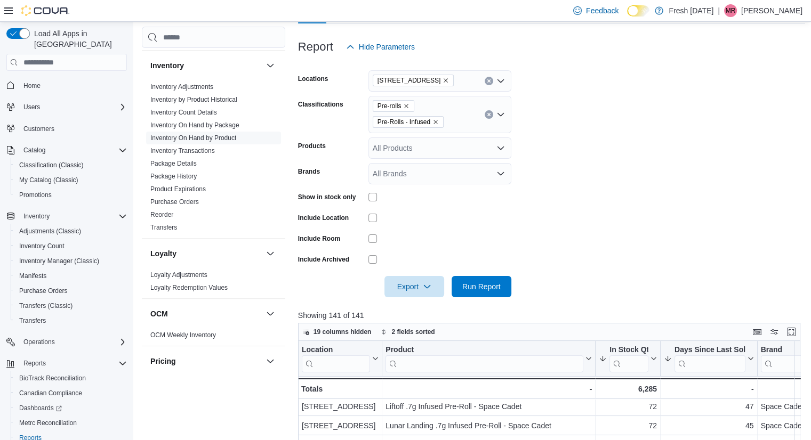
scroll to position [127, 0]
click at [490, 116] on button "Clear input" at bounding box center [488, 115] width 9 height 9
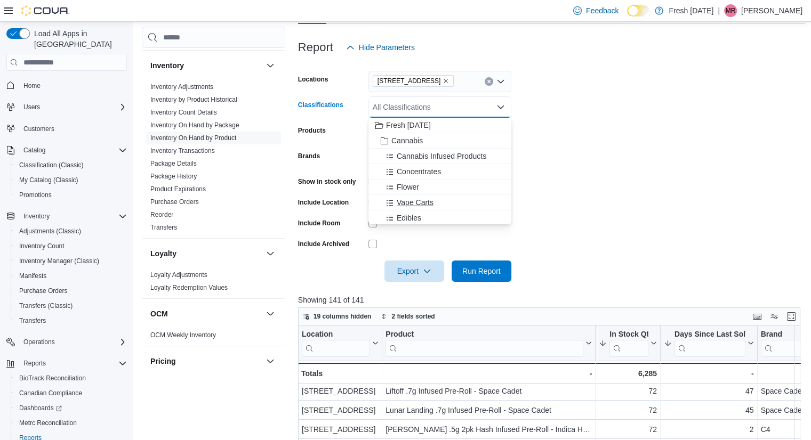
click at [464, 198] on div "Vape Carts" at bounding box center [440, 202] width 130 height 11
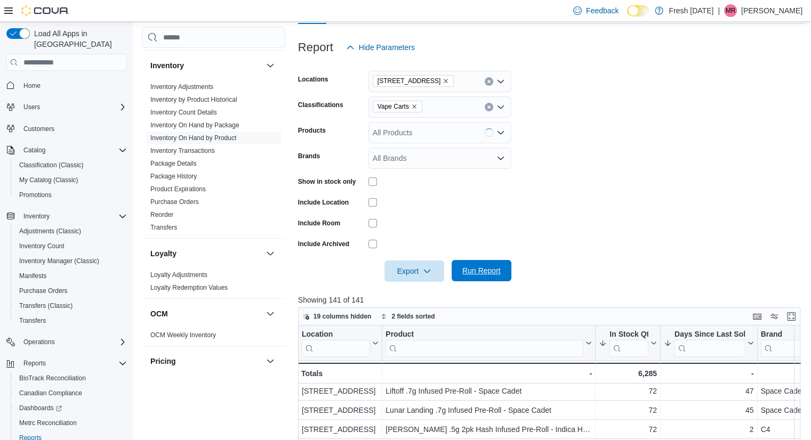
click at [491, 272] on span "Run Report" at bounding box center [481, 270] width 38 height 11
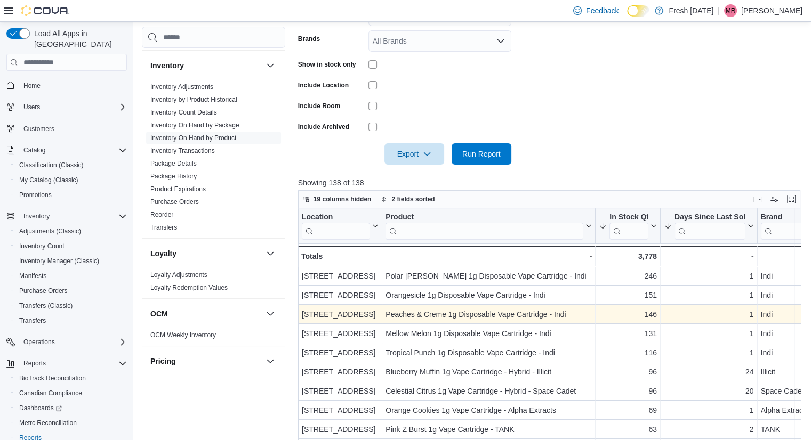
scroll to position [245, 0]
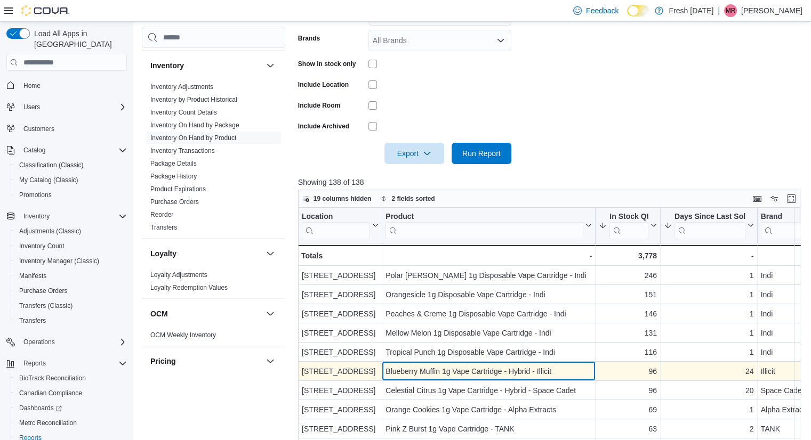
click at [504, 371] on div "Blueberry Muffin 1g Vape Cartridge - Hybrid - Illicit" at bounding box center [488, 371] width 206 height 13
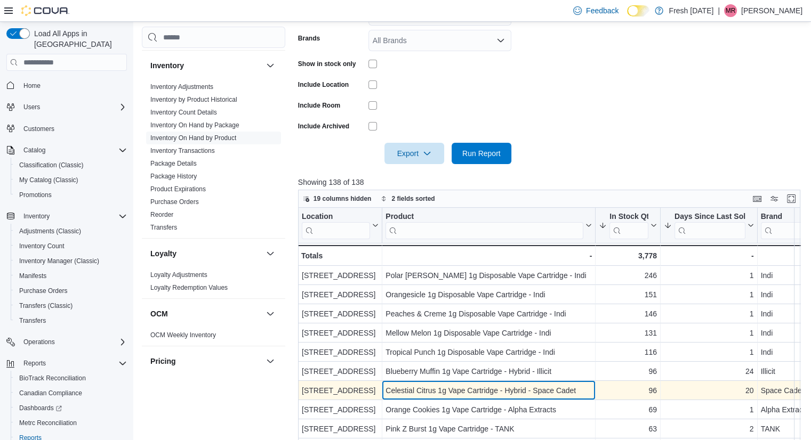
click at [527, 381] on div "Celestial Citrus 1g Vape Cartridge - Hybrid - Space Cadet - Product, column 2, …" at bounding box center [488, 390] width 213 height 19
click at [527, 385] on div "Celestial Citrus 1g Vape Cartridge - Hybrid - Space Cadet" at bounding box center [488, 390] width 206 height 13
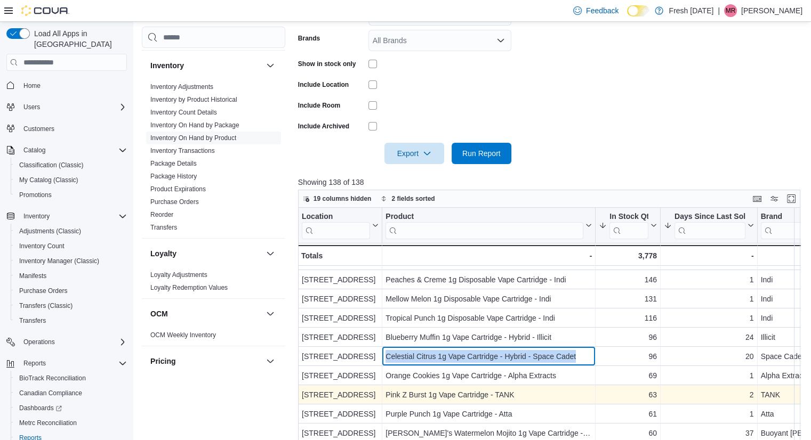
scroll to position [60, 0]
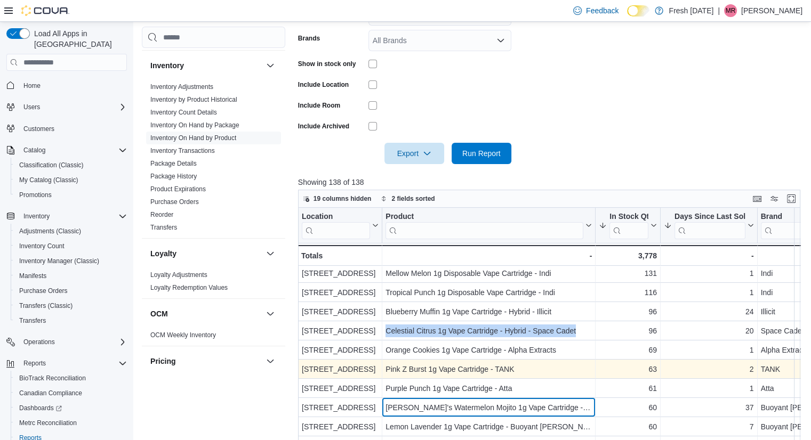
click at [543, 403] on div "[PERSON_NAME]'s Watermelon Mojito 1g Vape Cartridge - Buoyant [PERSON_NAME]" at bounding box center [488, 407] width 206 height 13
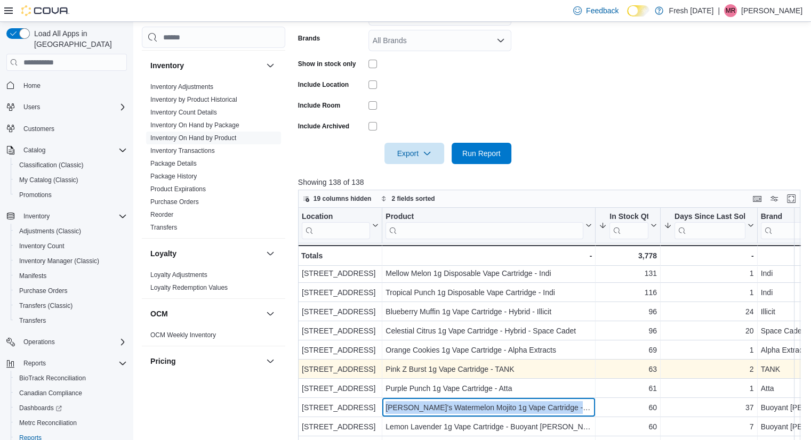
click at [543, 403] on div "[PERSON_NAME]'s Watermelon Mojito 1g Vape Cartridge - Buoyant [PERSON_NAME]" at bounding box center [488, 407] width 206 height 13
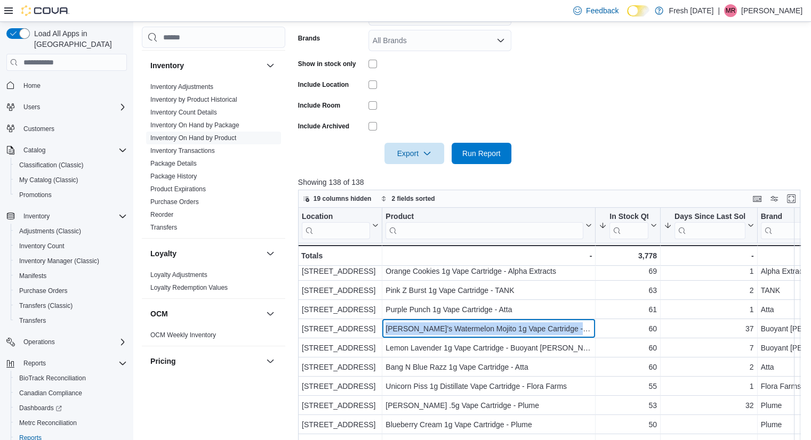
scroll to position [153, 0]
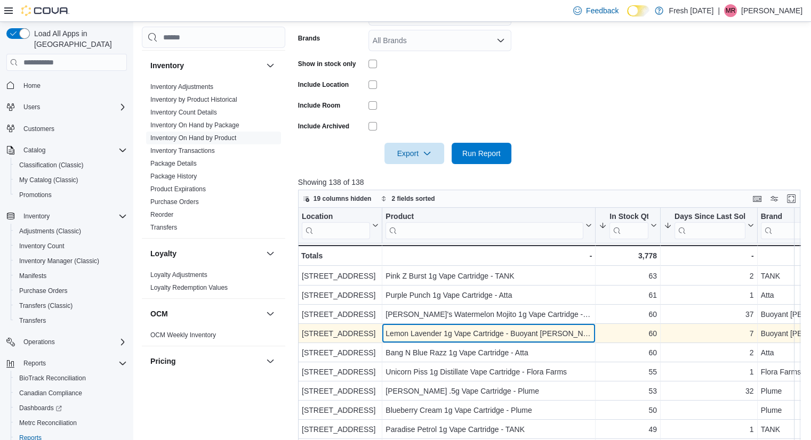
click at [561, 336] on div "Lemon Lavender 1g Vape Cartridge - Buoyant [PERSON_NAME]" at bounding box center [488, 333] width 206 height 13
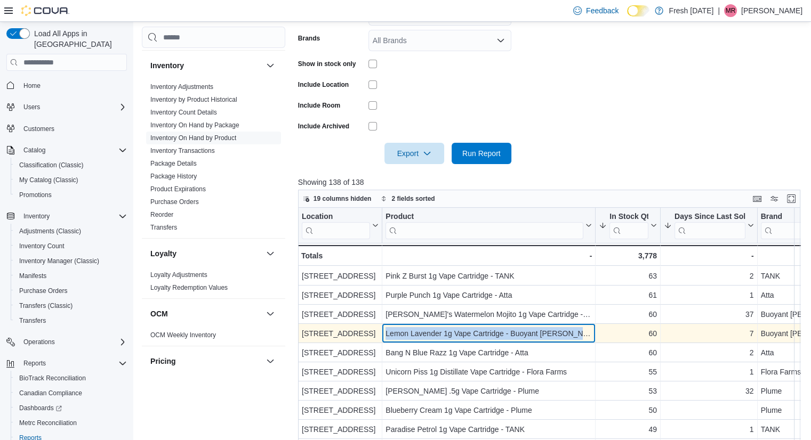
click at [561, 336] on div "Lemon Lavender 1g Vape Cartridge - Buoyant [PERSON_NAME]" at bounding box center [488, 333] width 206 height 13
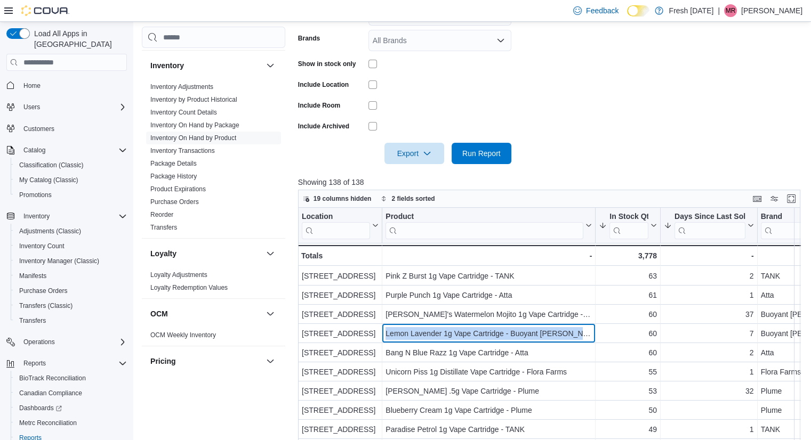
scroll to position [179, 0]
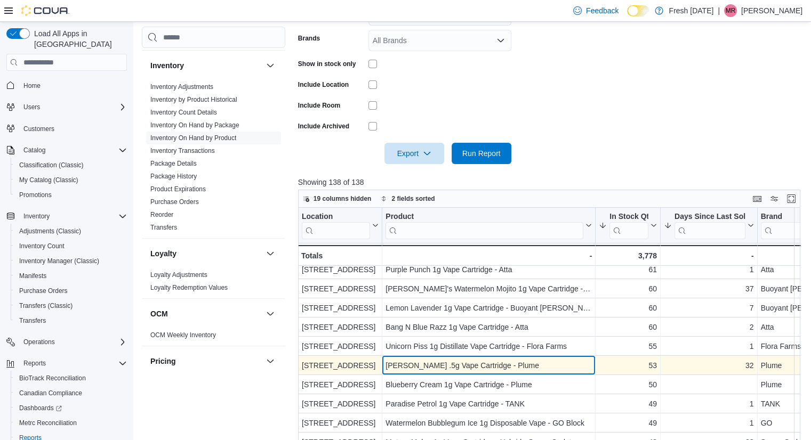
click at [536, 367] on div "[PERSON_NAME] .5g Vape Cartridge - Plume" at bounding box center [488, 365] width 206 height 13
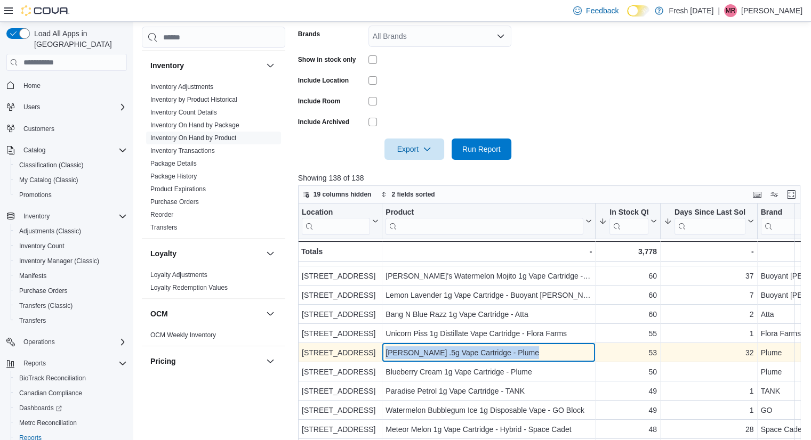
scroll to position [187, 0]
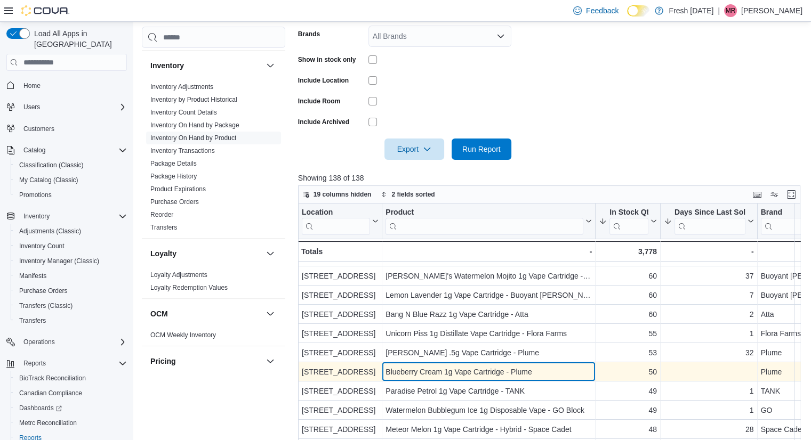
click at [532, 367] on div "Blueberry Cream 1g Vape Cartridge - Plume" at bounding box center [488, 372] width 206 height 13
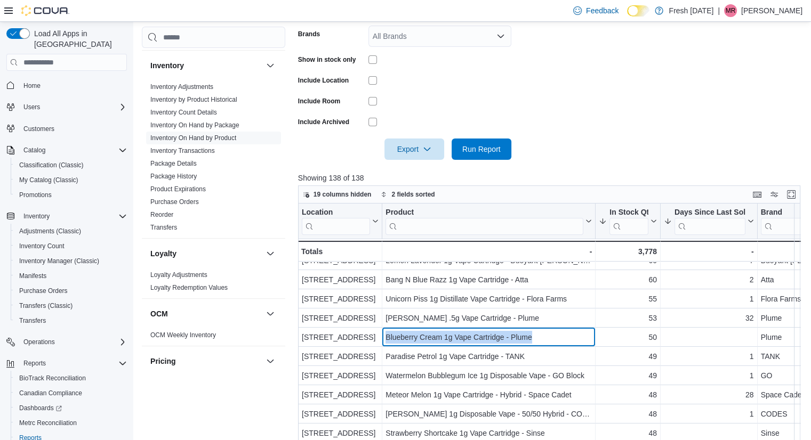
scroll to position [228, 0]
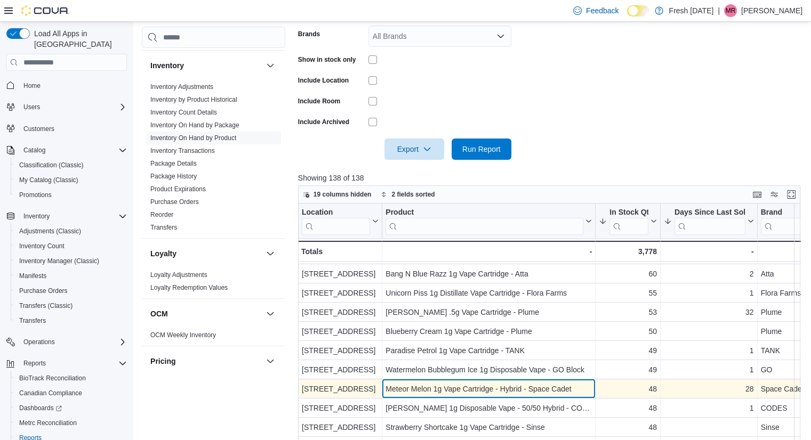
click at [538, 383] on div "Meteor Melon 1g Vape Cartridge - Hybrid - Space Cadet" at bounding box center [488, 389] width 206 height 13
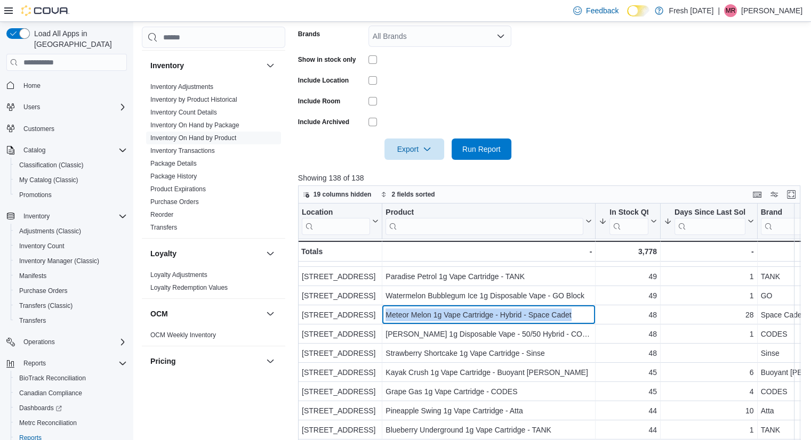
scroll to position [303, 0]
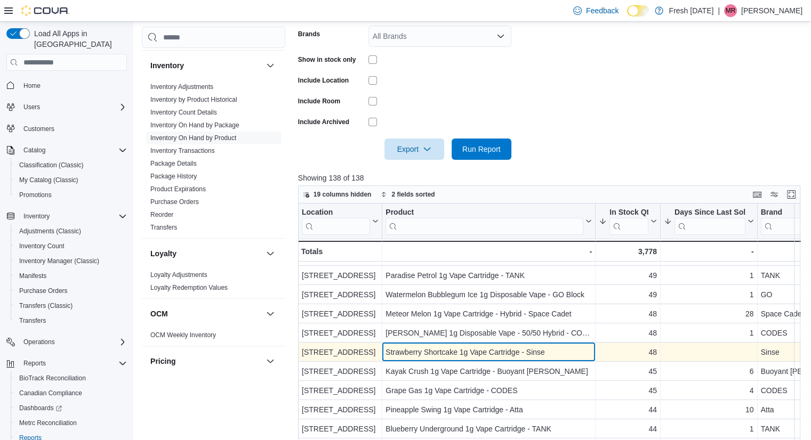
click at [513, 352] on div "Strawberry Shortcake 1g Vape Cartridge - Sinse" at bounding box center [488, 352] width 206 height 13
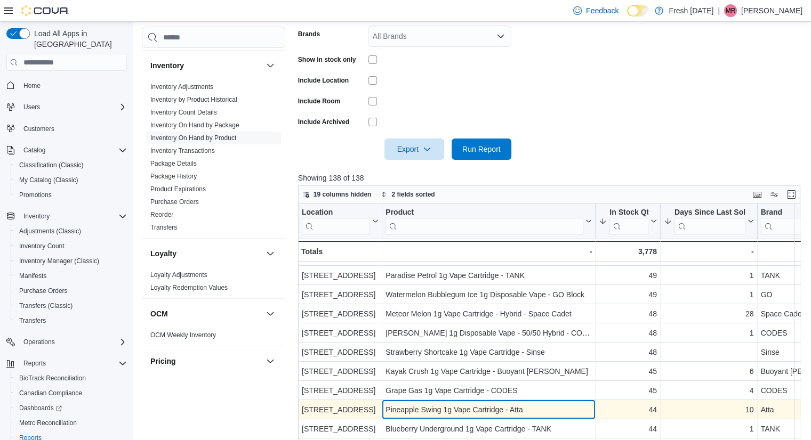
click at [525, 412] on div "Pineapple Swing 1g Vape Cartridge - Atta" at bounding box center [488, 409] width 206 height 13
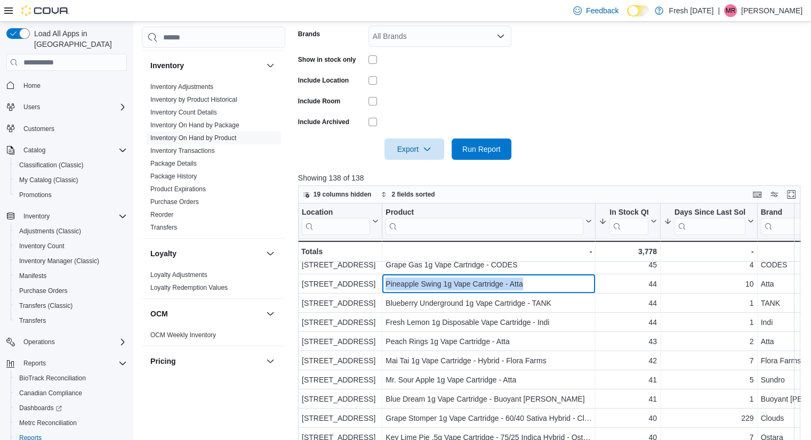
scroll to position [432, 0]
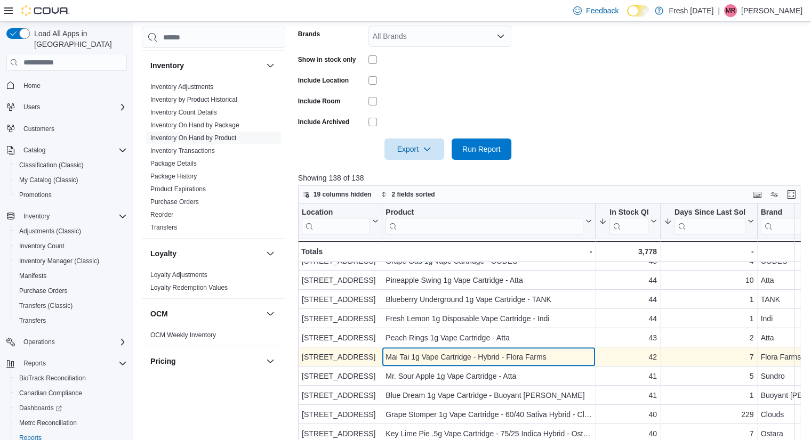
click at [544, 354] on div "Mai Tai 1g Vape Cartridge - Hybrid - Flora Farms" at bounding box center [488, 357] width 206 height 13
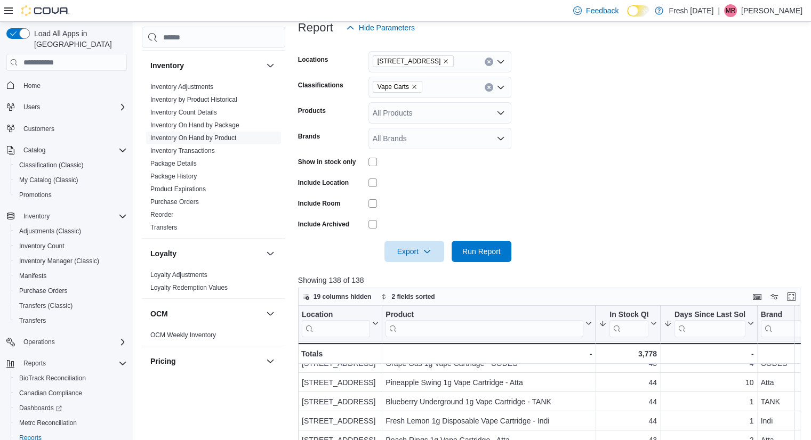
scroll to position [147, 0]
click at [414, 82] on span "Vape Carts" at bounding box center [397, 87] width 40 height 11
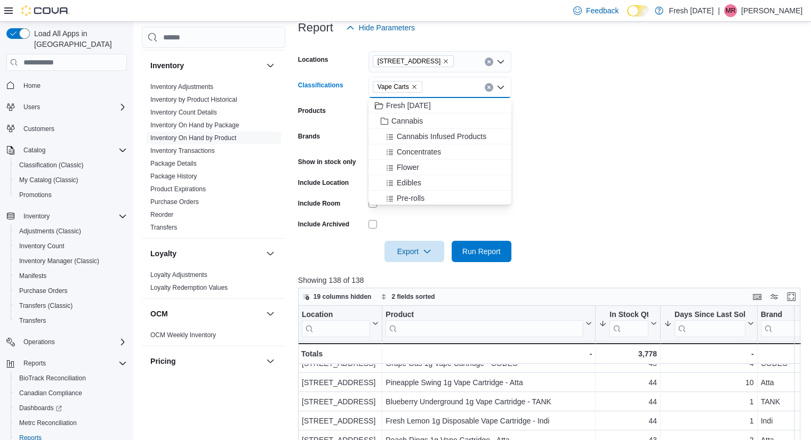
click at [415, 87] on icon "Remove Vape Carts from selection in this group" at bounding box center [414, 87] width 6 height 6
click at [415, 162] on span "Flower" at bounding box center [408, 167] width 22 height 11
click at [484, 252] on span "Run Report" at bounding box center [481, 251] width 38 height 11
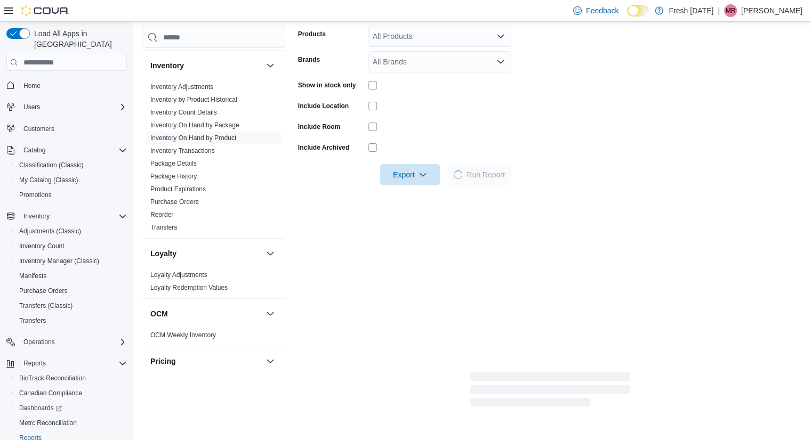
scroll to position [225, 0]
click at [608, 184] on form "Locations [STREET_ADDRESS] Classifications Flower Products All Products Brands …" at bounding box center [550, 73] width 504 height 224
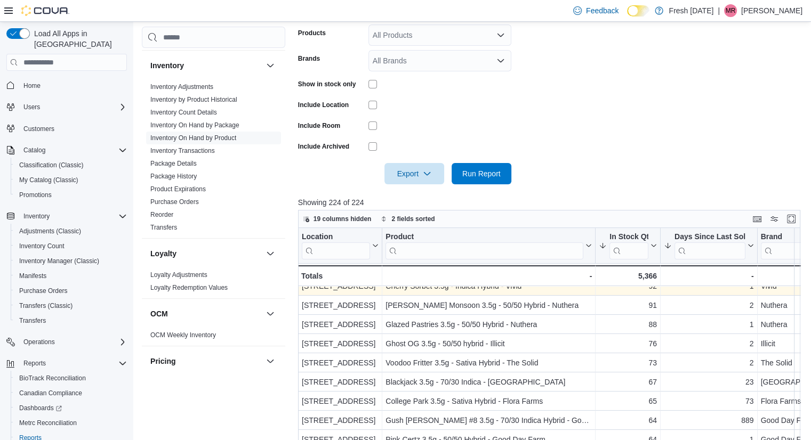
scroll to position [106, 0]
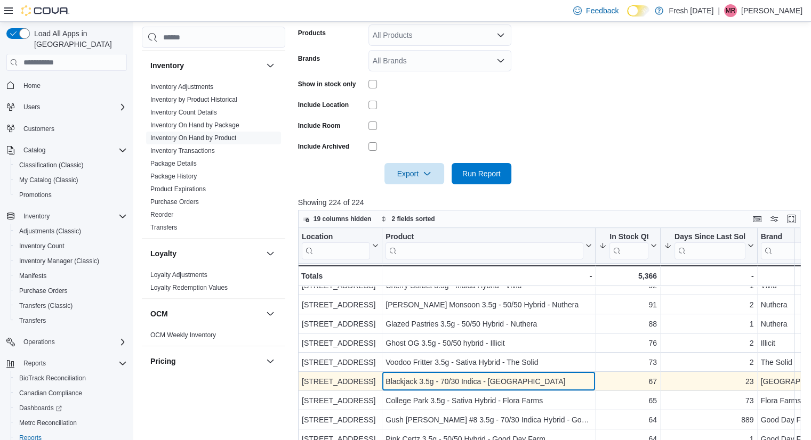
click at [520, 377] on div "Blackjack 3.5g - 70/30 Indica - [GEOGRAPHIC_DATA]" at bounding box center [488, 381] width 206 height 13
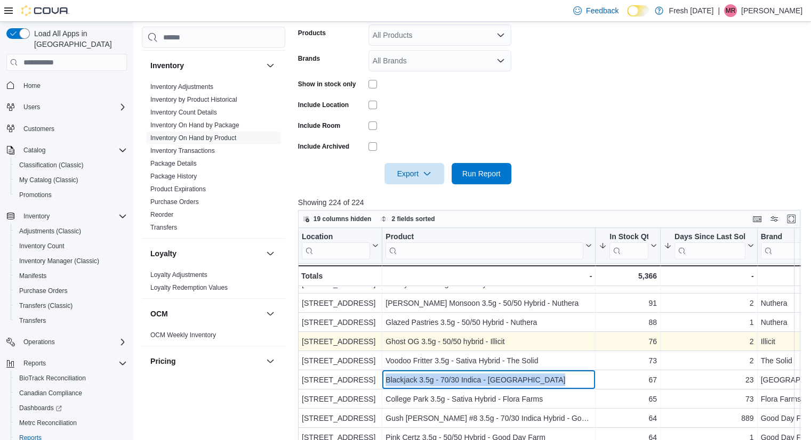
scroll to position [117, 0]
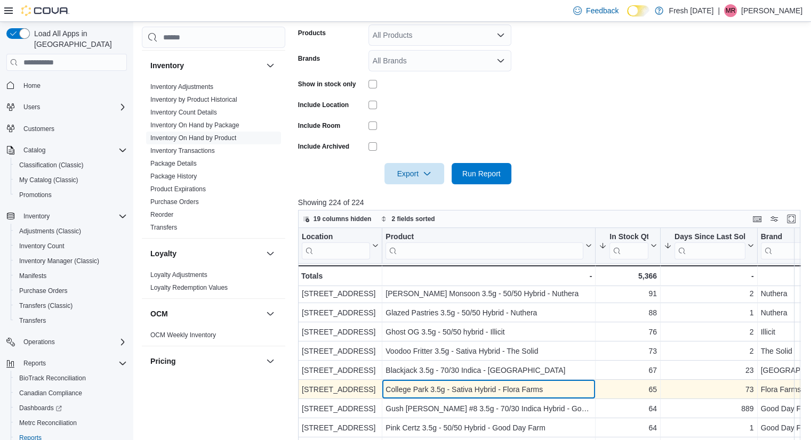
click at [537, 386] on div "College Park 3.5g - Sativa Hybrid - Flora Farms" at bounding box center [488, 389] width 206 height 13
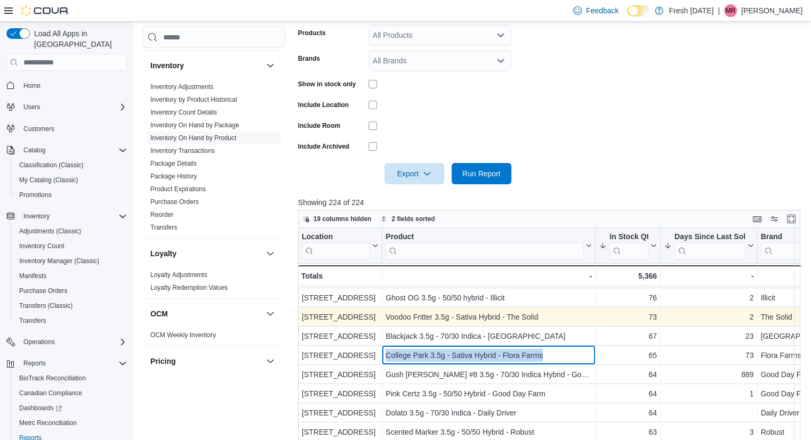
scroll to position [157, 0]
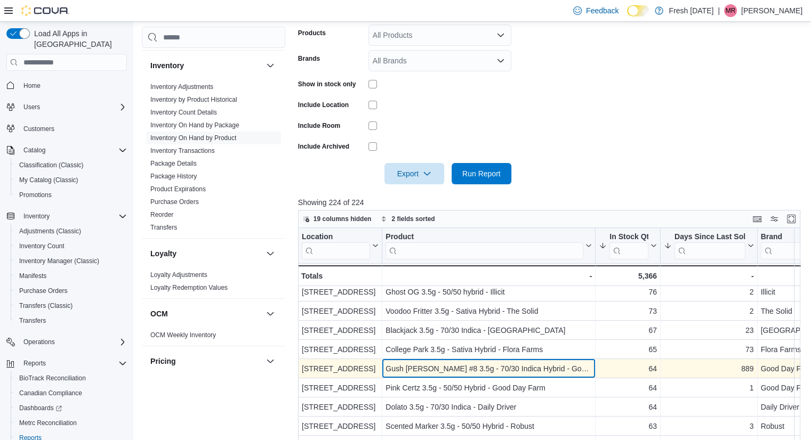
click at [512, 369] on div "Gush [PERSON_NAME] #8 3.5g - 70/30 Indica Hybrid - Good Day Farm" at bounding box center [488, 368] width 206 height 13
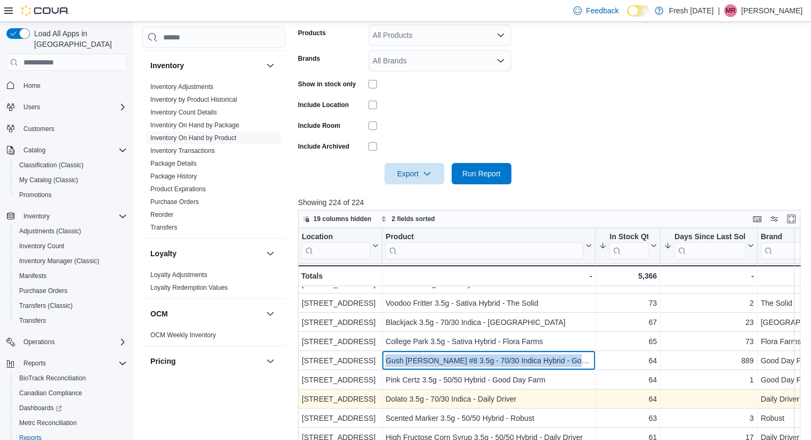
scroll to position [166, 0]
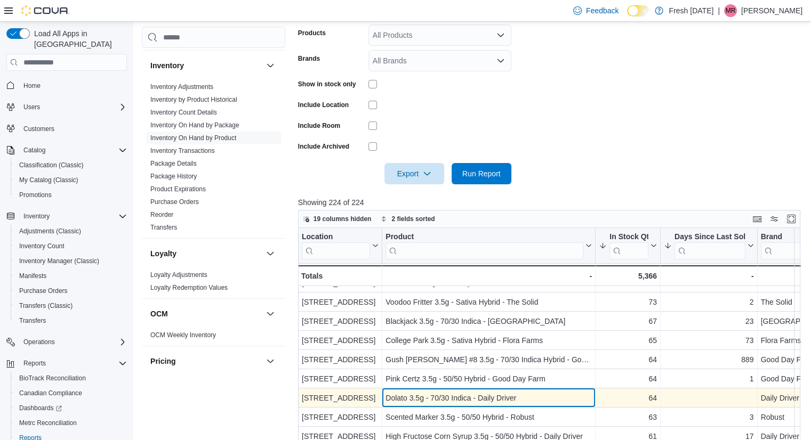
click at [531, 393] on div "Dolato 3.5g - 70/30 Indica - Daily Driver" at bounding box center [488, 398] width 206 height 13
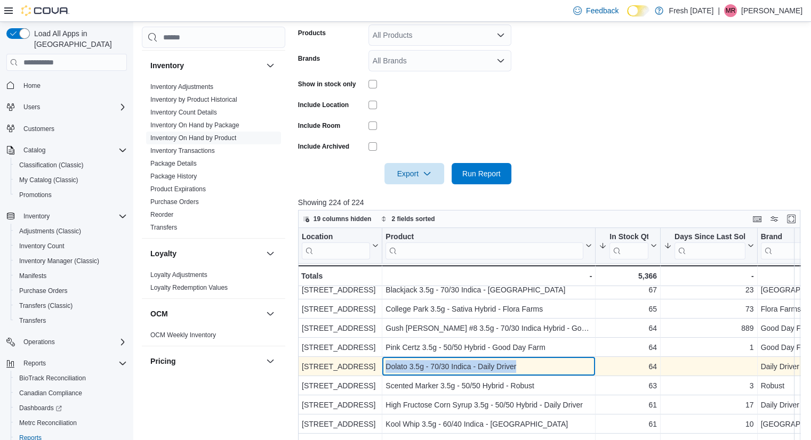
scroll to position [198, 0]
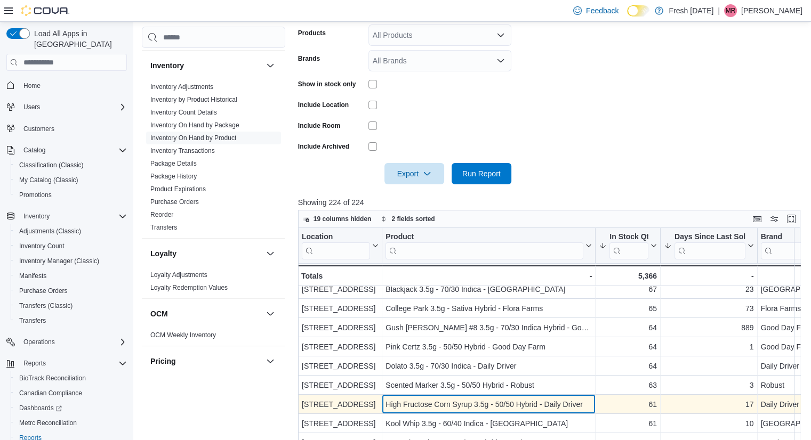
click at [541, 399] on div "High Fructose Corn Syrup 3.5g - 50/50 Hybrid - Daily Driver" at bounding box center [488, 404] width 206 height 13
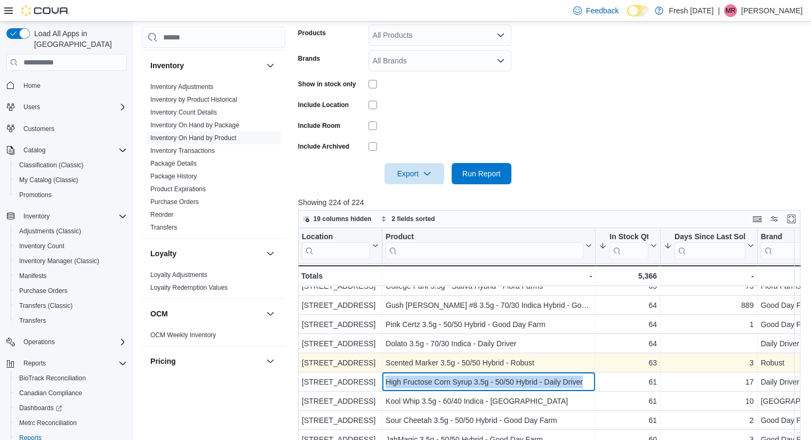
scroll to position [221, 0]
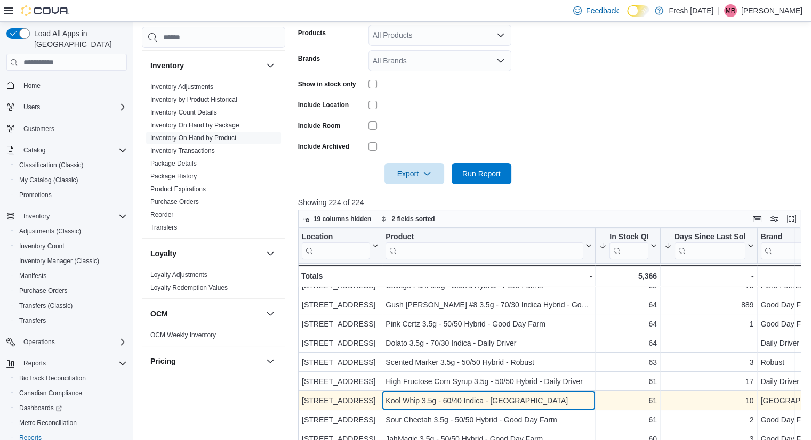
click at [547, 398] on div "Kool Whip 3.5g - 60/40 Indica - [GEOGRAPHIC_DATA]" at bounding box center [488, 400] width 206 height 13
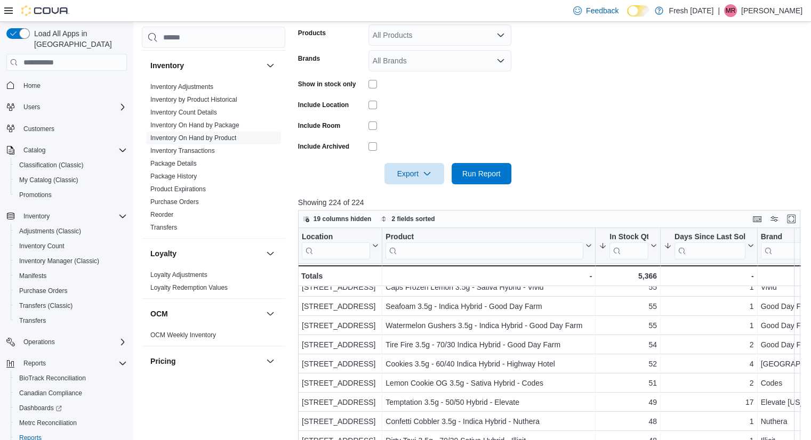
scroll to position [510, 0]
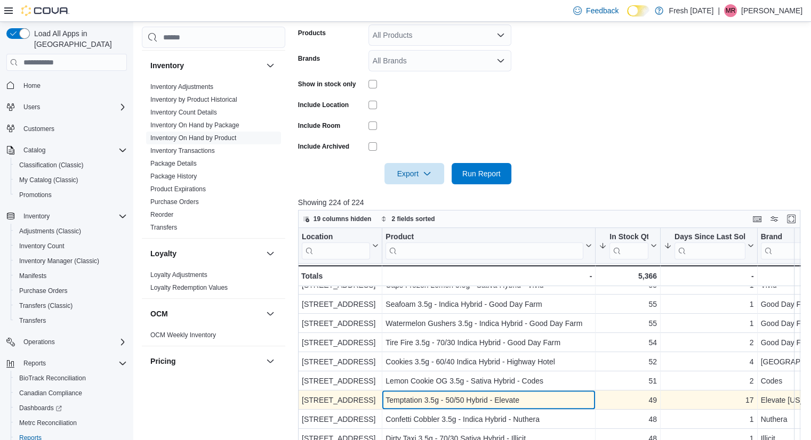
click at [514, 402] on div "Temptation 3.5g - 50/50 Hybrid - Elevate" at bounding box center [488, 400] width 206 height 13
click at [520, 402] on div "Temptation 3.5g - 50/50 Hybrid - Elevate" at bounding box center [488, 400] width 206 height 13
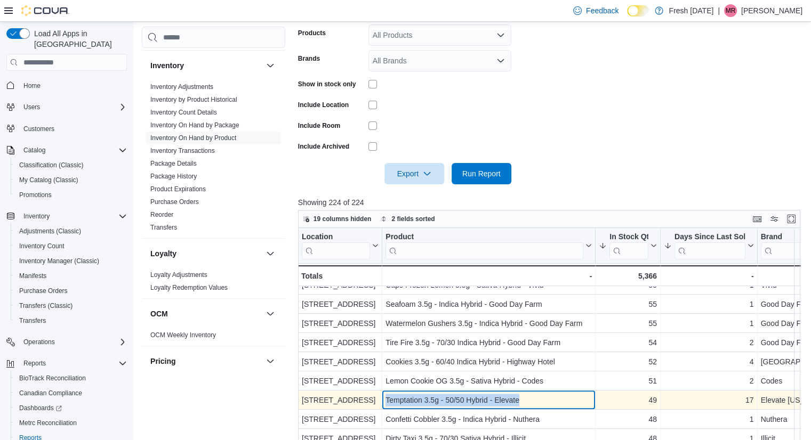
click at [520, 402] on div "Temptation 3.5g - 50/50 Hybrid - Elevate" at bounding box center [488, 400] width 206 height 13
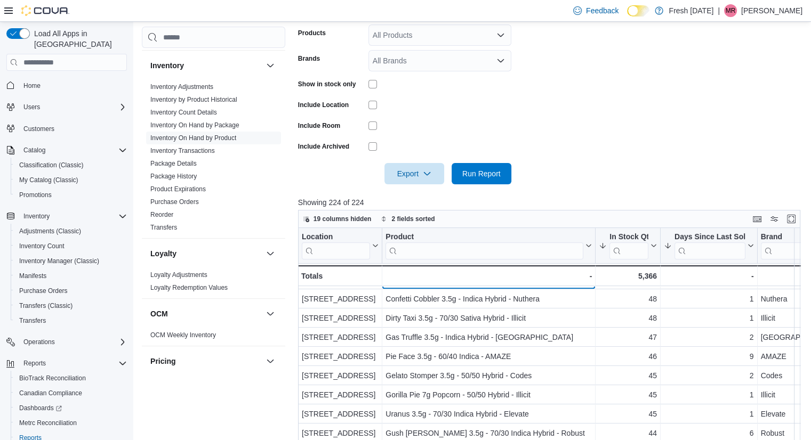
scroll to position [635, 0]
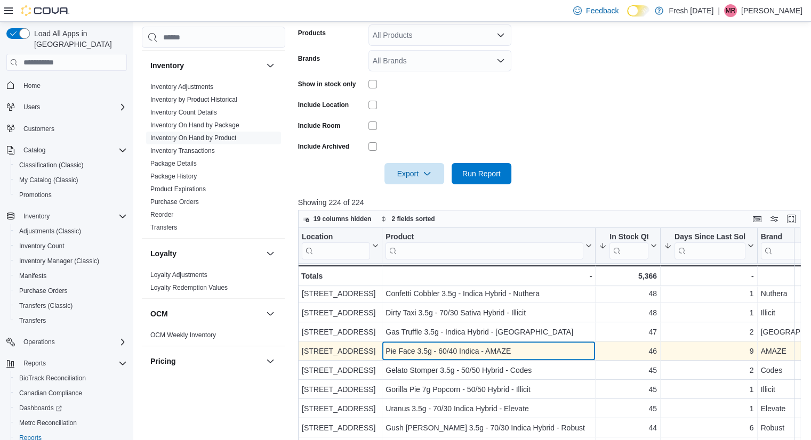
click at [504, 353] on div "Pie Face 3.5g - 60/40 Indica - AMAZE" at bounding box center [488, 351] width 206 height 13
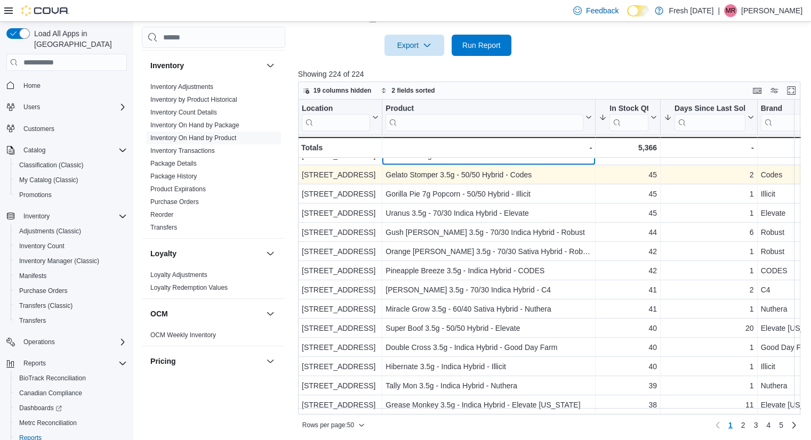
scroll to position [355, 0]
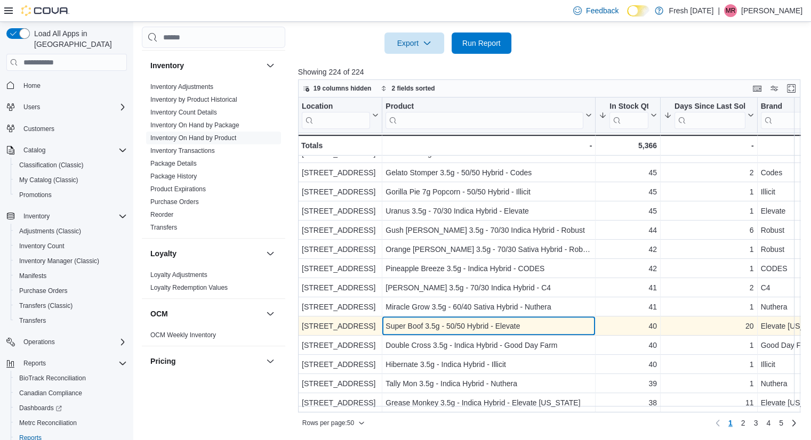
click at [560, 320] on div "Super Boof 3.5g - 50/50 Hybrid - Elevate" at bounding box center [488, 326] width 206 height 13
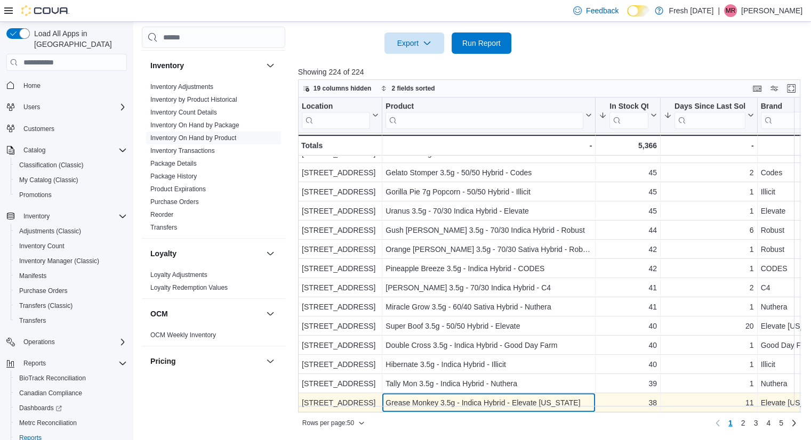
click at [516, 397] on div "Grease Monkey 3.5g - Indica Hybrid - Elevate [US_STATE]" at bounding box center [488, 403] width 206 height 13
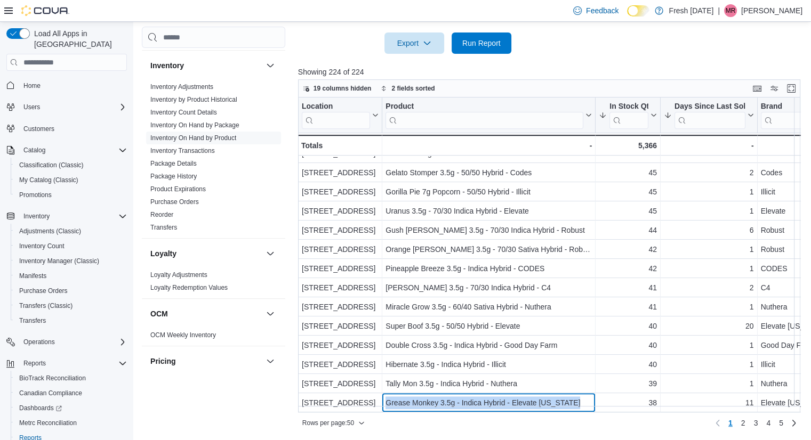
scroll to position [0, 0]
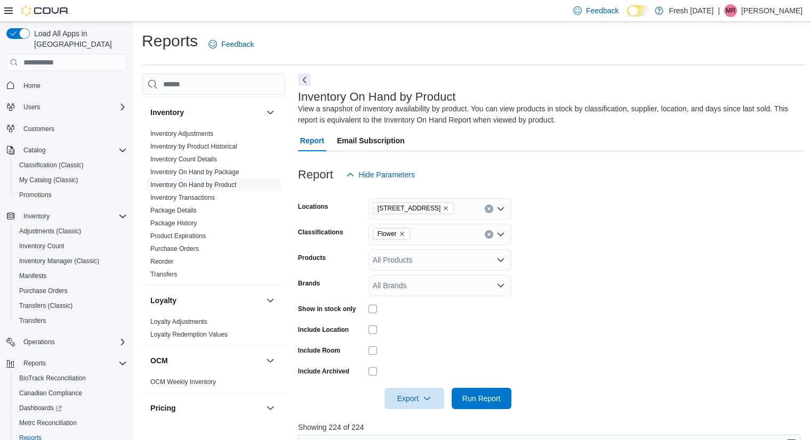
click at [402, 235] on icon "Remove Flower from selection in this group" at bounding box center [402, 234] width 4 height 4
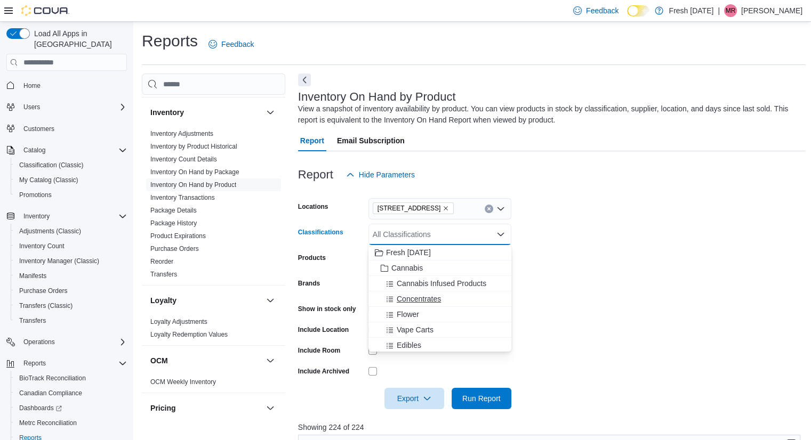
click at [418, 297] on span "Concentrates" at bounding box center [419, 299] width 44 height 11
click at [482, 393] on span "Run Report" at bounding box center [481, 397] width 47 height 21
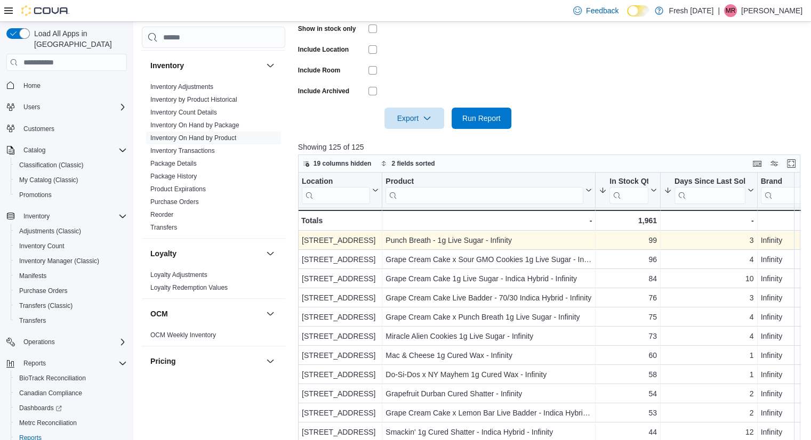
scroll to position [281, 0]
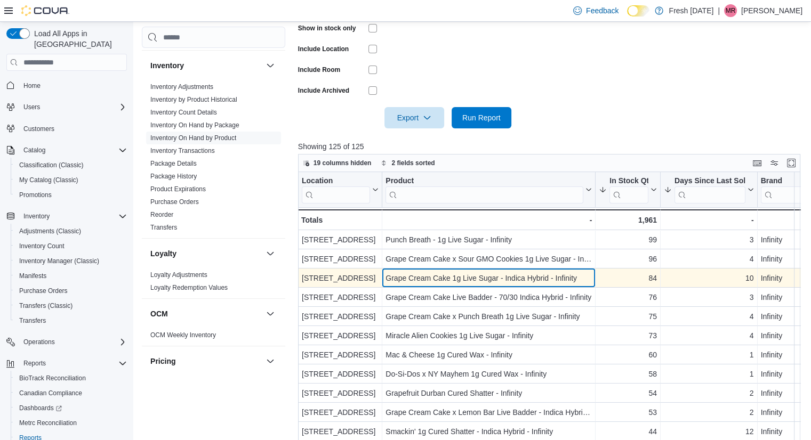
click at [567, 273] on div "Grape Cream Cake 1g Live Sugar - Indica Hybrid - Infinity" at bounding box center [488, 278] width 206 height 13
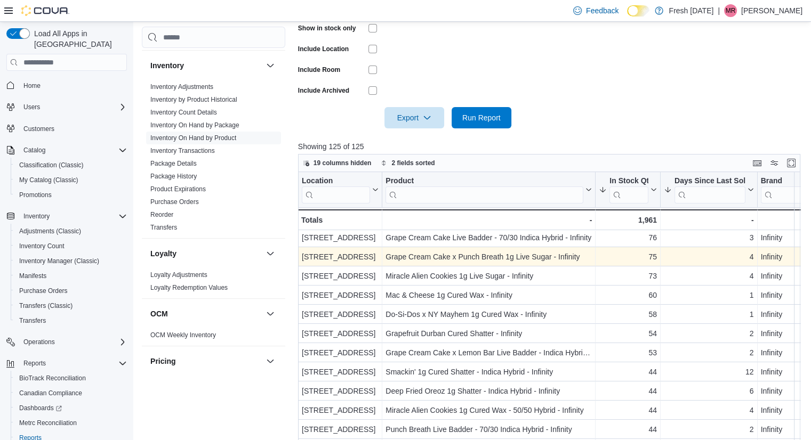
scroll to position [62, 0]
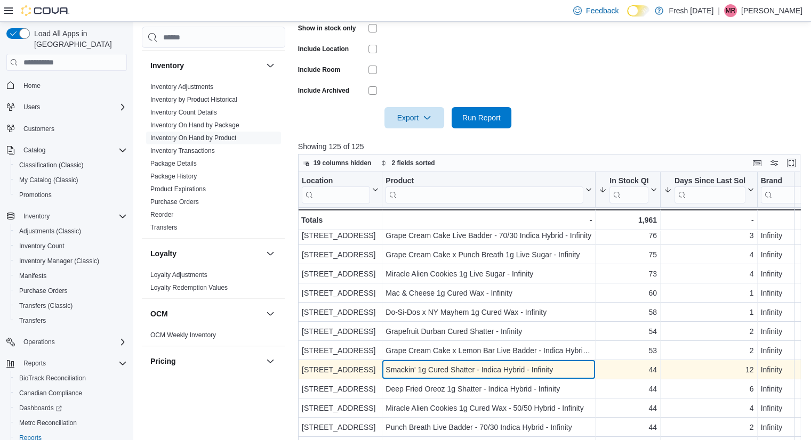
click at [544, 375] on div "Smackin' 1g Cured Shatter - Indica Hybrid - Infinity" at bounding box center [488, 369] width 206 height 13
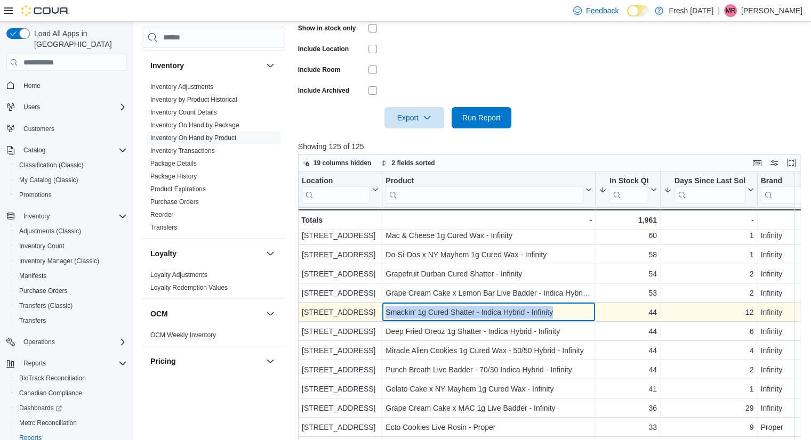
scroll to position [150, 0]
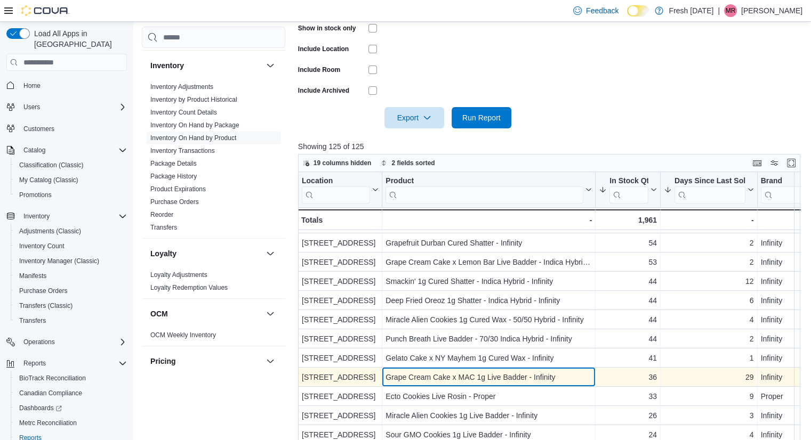
click at [556, 377] on div "Grape Cream Cake x MAC 1g Live Badder - Infinity" at bounding box center [488, 377] width 206 height 13
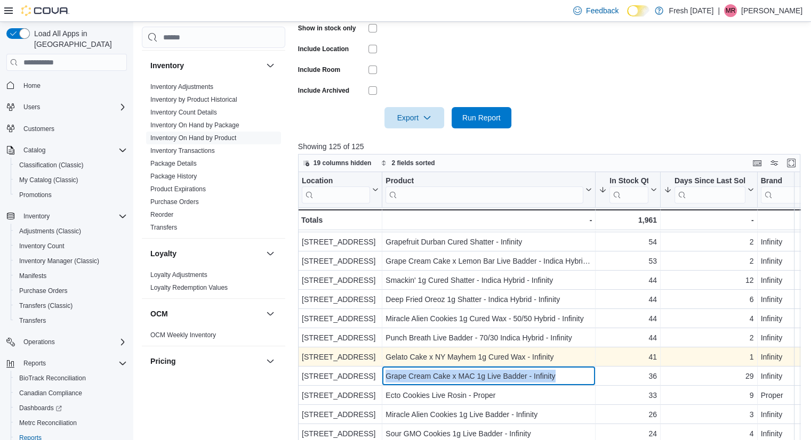
scroll to position [152, 0]
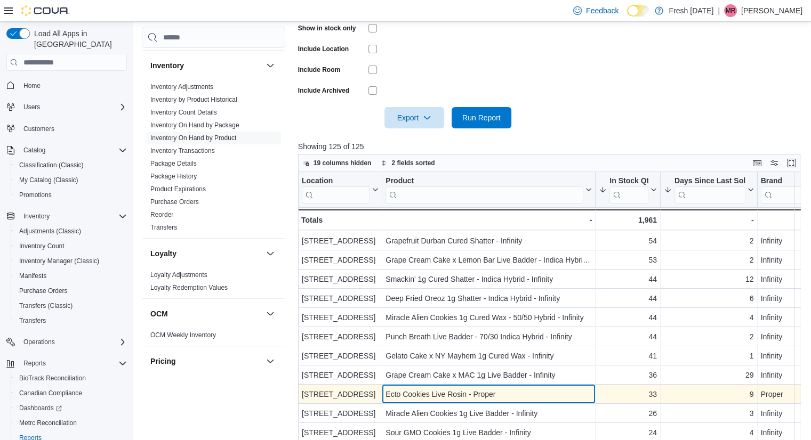
click at [574, 395] on div "Ecto Cookies Live Rosin - Proper" at bounding box center [488, 394] width 206 height 13
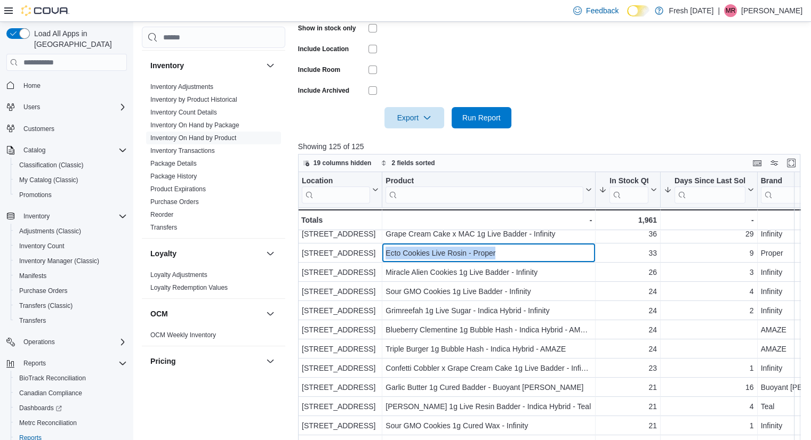
scroll to position [294, 0]
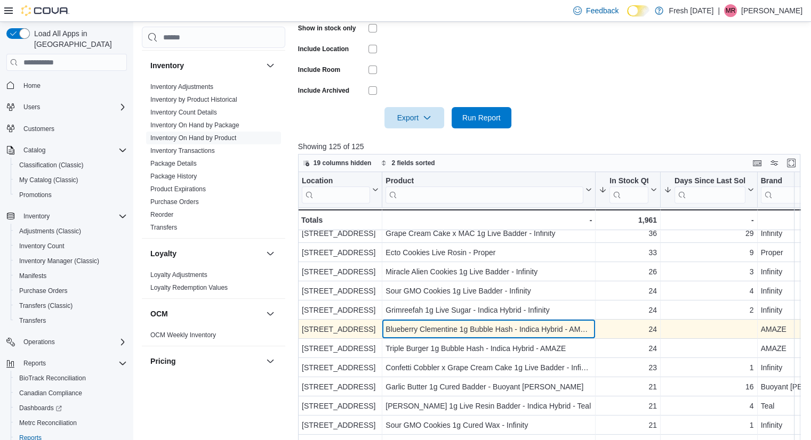
click at [532, 327] on div "Blueberry Clementine 1g Bubble Hash - Indica Hybrid - AMAZE" at bounding box center [488, 329] width 206 height 13
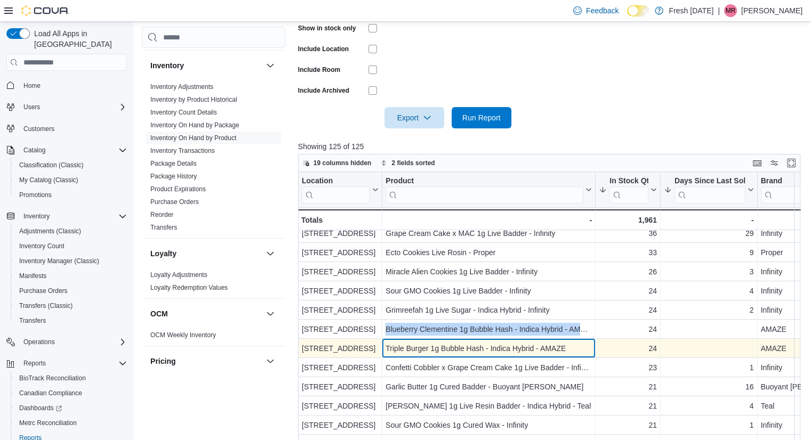
click at [465, 347] on div "Triple Burger 1g Bubble Hash - Indica Hybrid - AMAZE" at bounding box center [488, 348] width 206 height 13
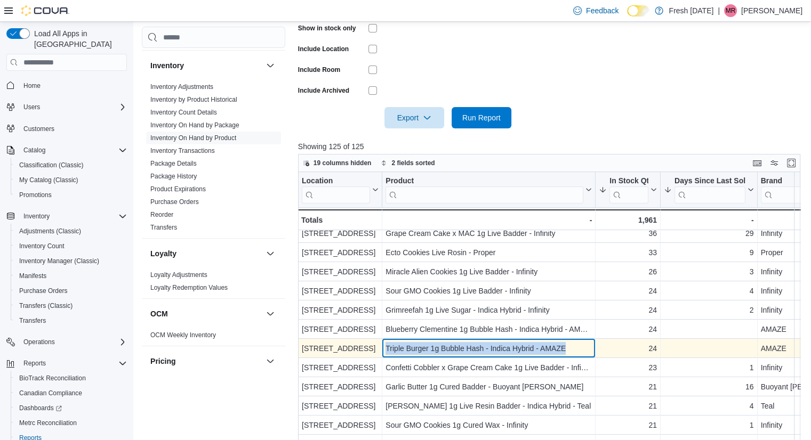
click at [465, 347] on div "Triple Burger 1g Bubble Hash - Indica Hybrid - AMAZE" at bounding box center [488, 348] width 206 height 13
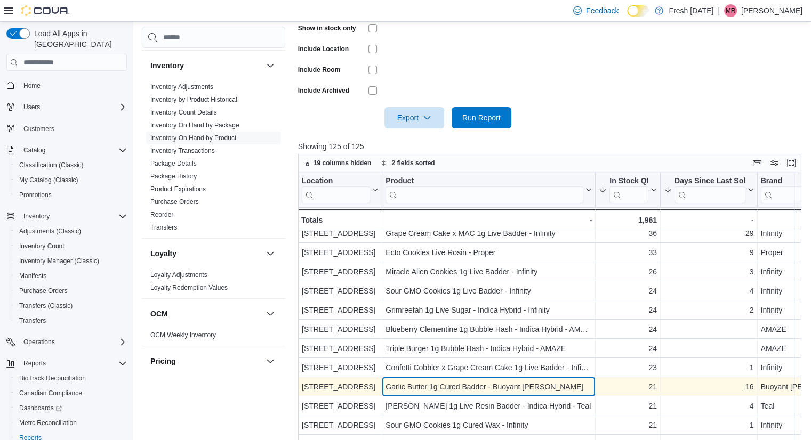
click at [535, 382] on div "Garlic Butter 1g Cured Badder - Buoyant [PERSON_NAME]" at bounding box center [488, 387] width 206 height 13
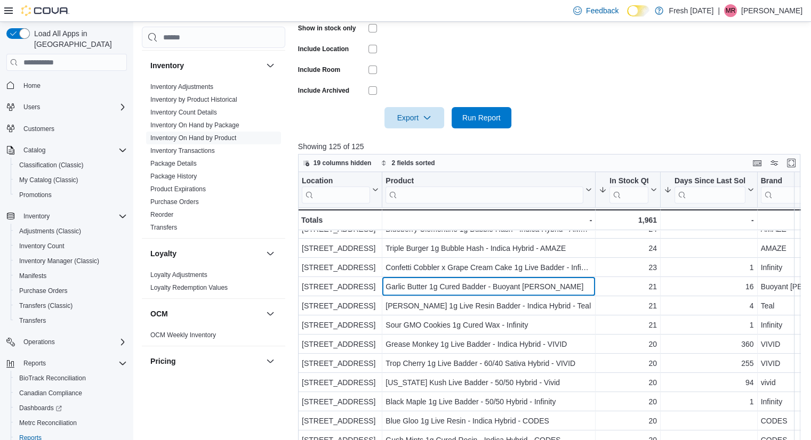
scroll to position [402, 0]
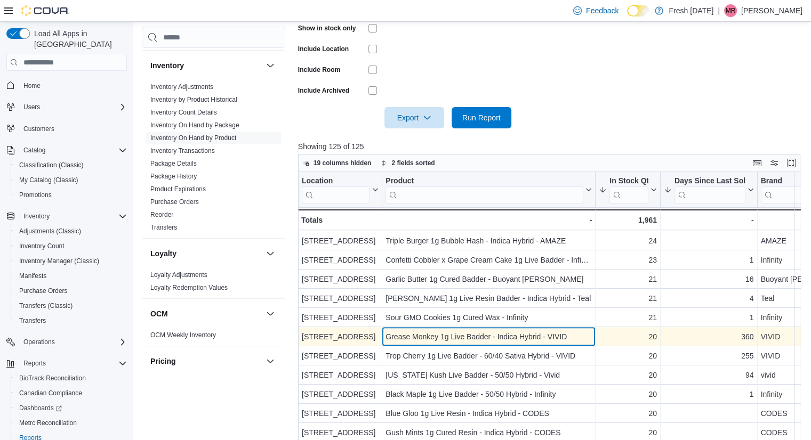
click at [556, 332] on div "Grease Monkey 1g Live Badder - Indica Hybrid - VIVID" at bounding box center [488, 336] width 206 height 13
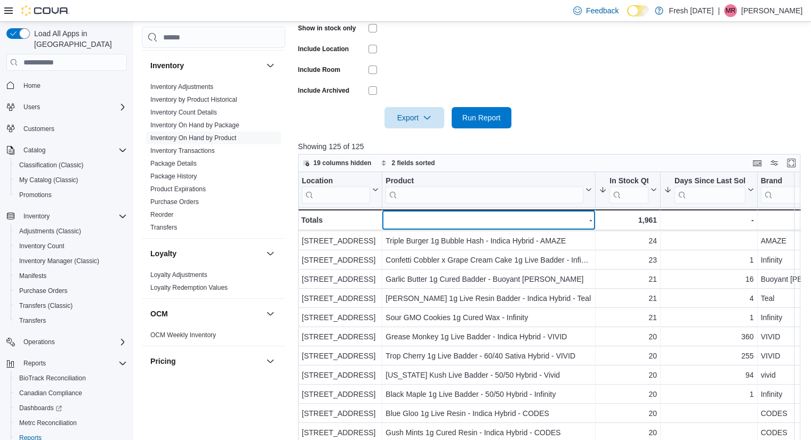
click at [573, 216] on div "-" at bounding box center [488, 220] width 206 height 13
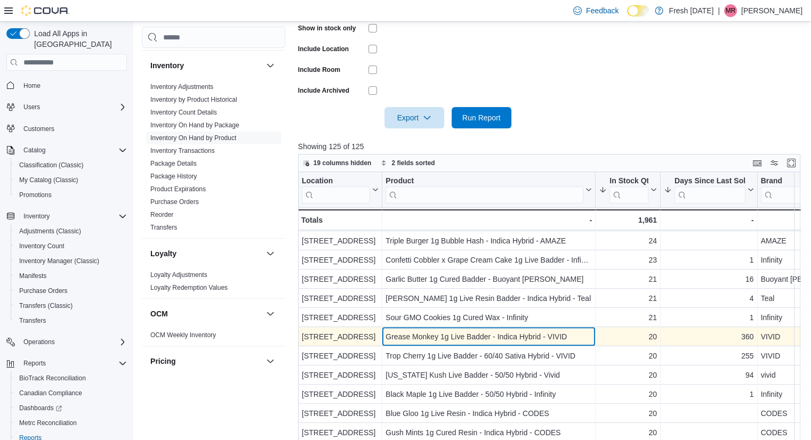
click at [548, 335] on div "Grease Monkey 1g Live Badder - Indica Hybrid - VIVID" at bounding box center [488, 336] width 206 height 13
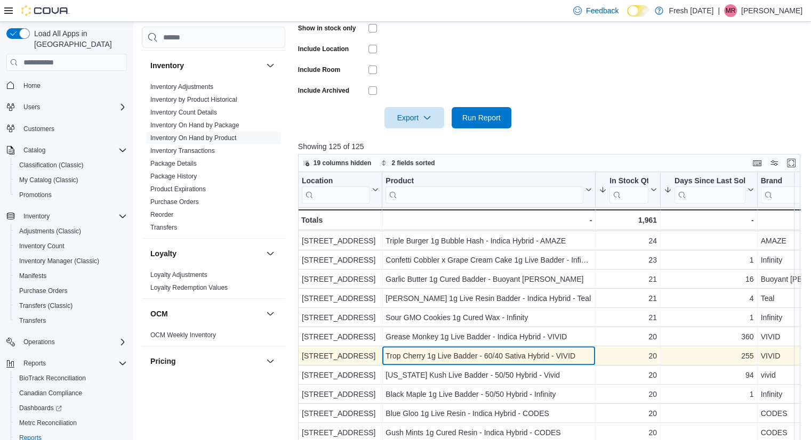
click at [465, 352] on div "Trop Cherry 1g Live Badder - 60/40 Sativa Hybrid - VIVID" at bounding box center [488, 356] width 206 height 13
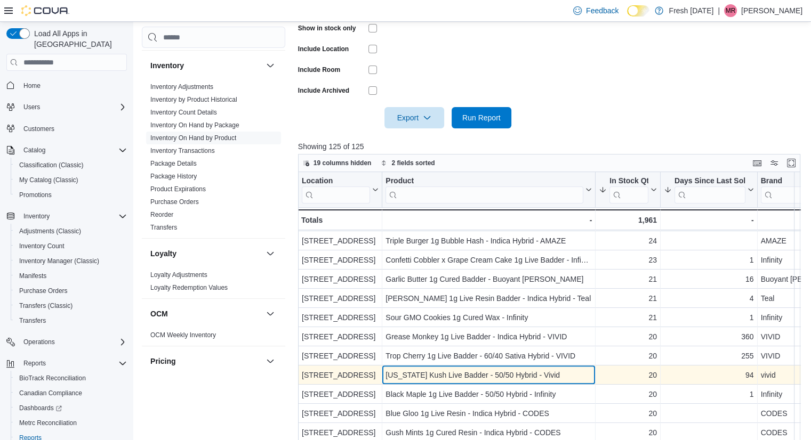
click at [536, 373] on div "[US_STATE] Kush Live Badder - 50/50 Hybrid - Vivid" at bounding box center [488, 375] width 206 height 13
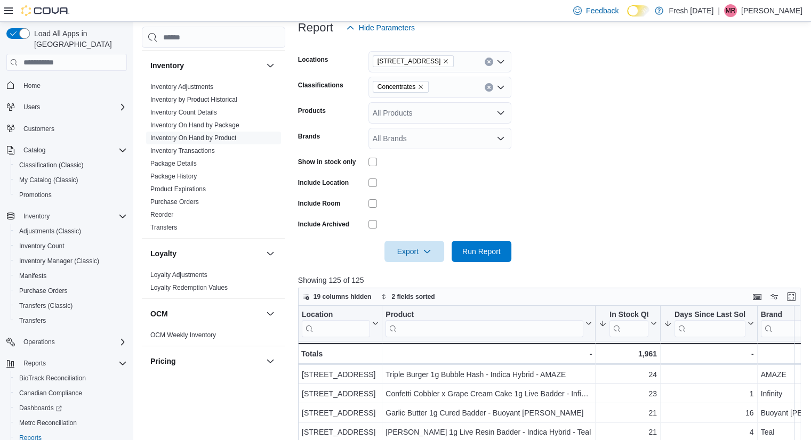
scroll to position [140, 0]
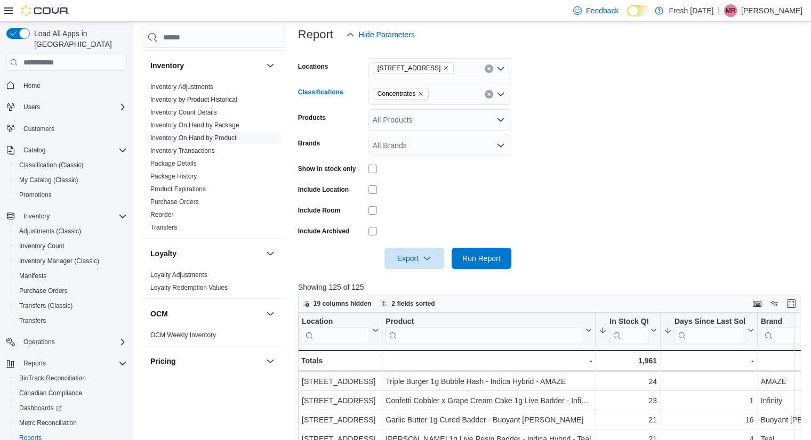
click at [420, 91] on icon "Remove Concentrates from selection in this group" at bounding box center [420, 94] width 6 height 6
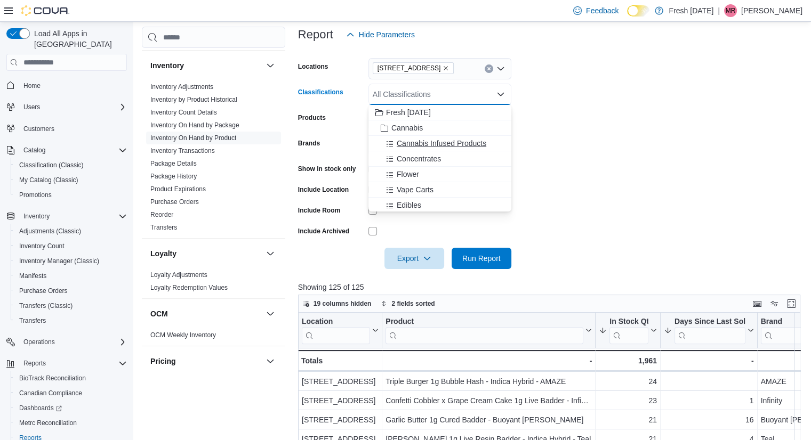
click at [433, 148] on span "Cannabis Infused Products" at bounding box center [442, 143] width 90 height 11
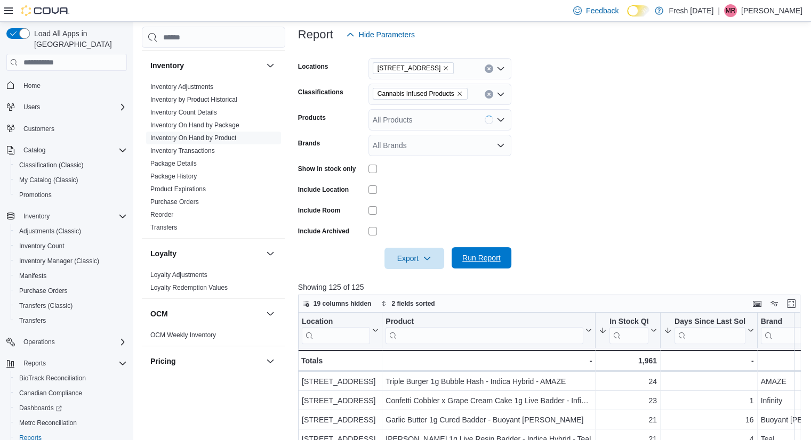
click at [486, 252] on span "Run Report" at bounding box center [481, 257] width 47 height 21
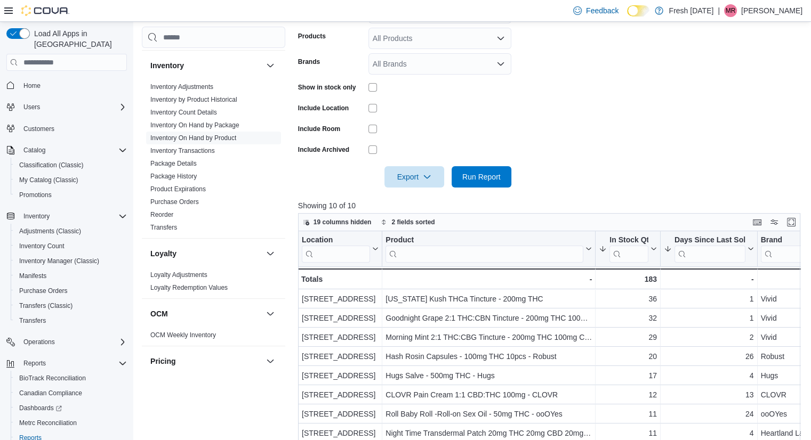
scroll to position [223, 0]
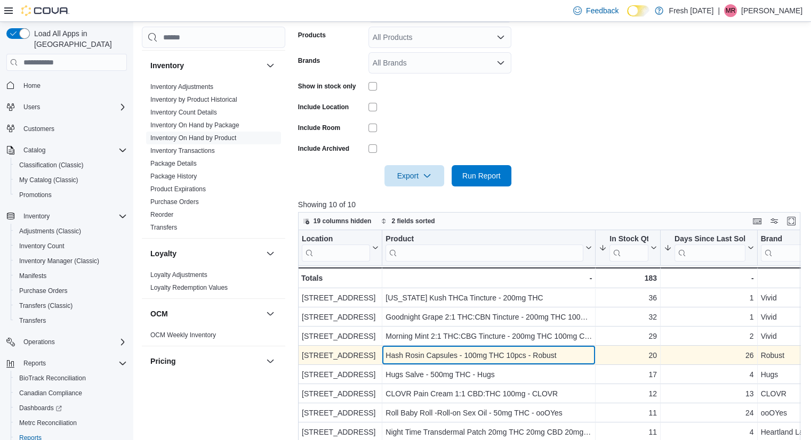
click at [498, 364] on div "Hash Rosin Capsules - 100mg THC 10pcs - Robust - Product, column 2, row 4" at bounding box center [488, 355] width 213 height 19
click at [506, 357] on div "Hash Rosin Capsules - 100mg THC 10pcs - Robust" at bounding box center [488, 355] width 206 height 13
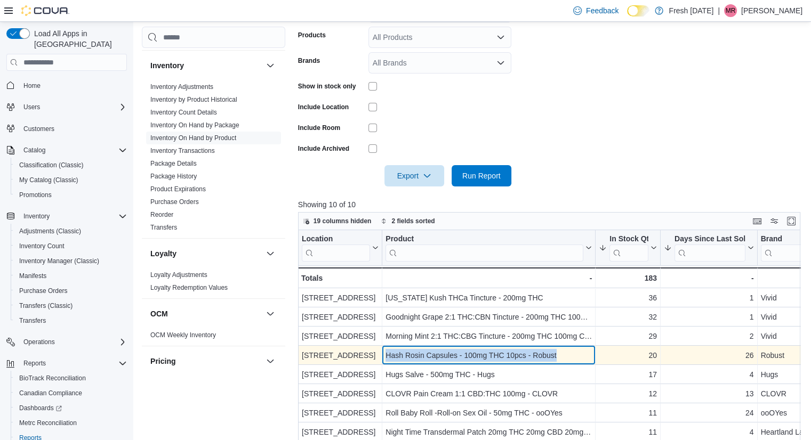
click at [506, 357] on div "Hash Rosin Capsules - 100mg THC 10pcs - Robust" at bounding box center [488, 355] width 206 height 13
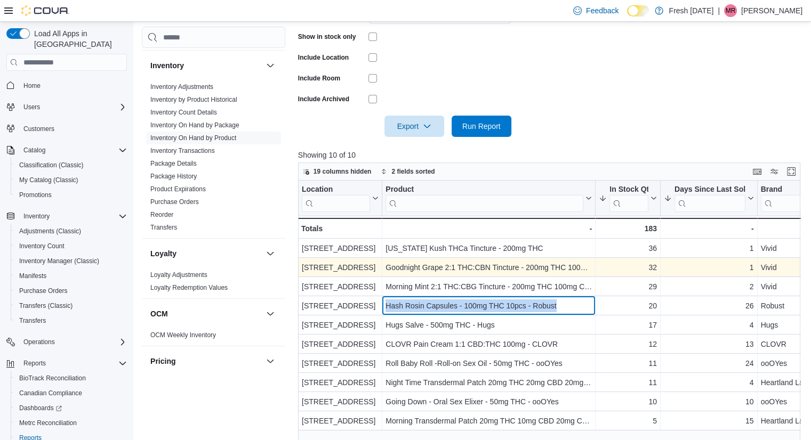
scroll to position [274, 0]
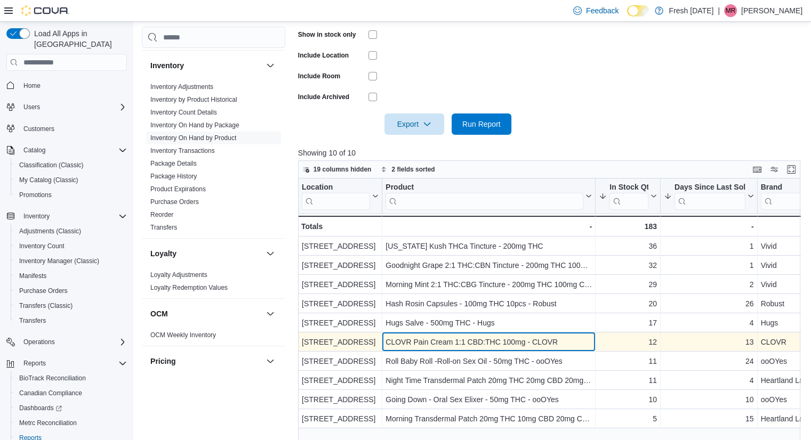
click at [518, 344] on div "CLOVR Pain Cream 1:1 CBD:THC 100mg - CLOVR" at bounding box center [488, 342] width 206 height 13
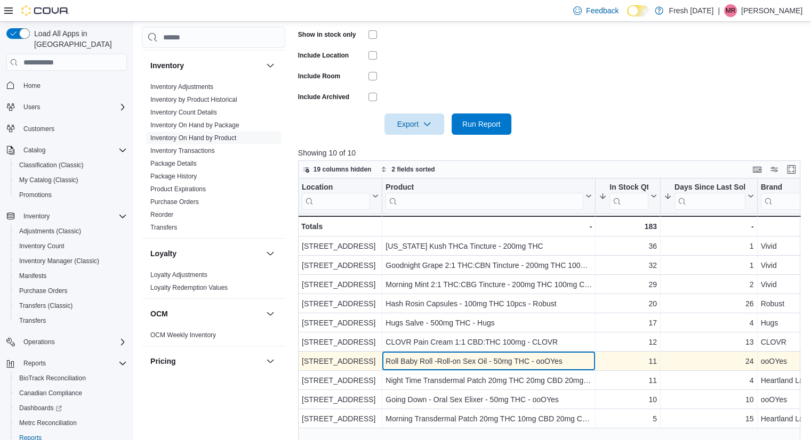
click at [548, 359] on div "Roll Baby Roll -Roll-on Sex Oil - 50mg THC - ooOYes" at bounding box center [488, 361] width 206 height 13
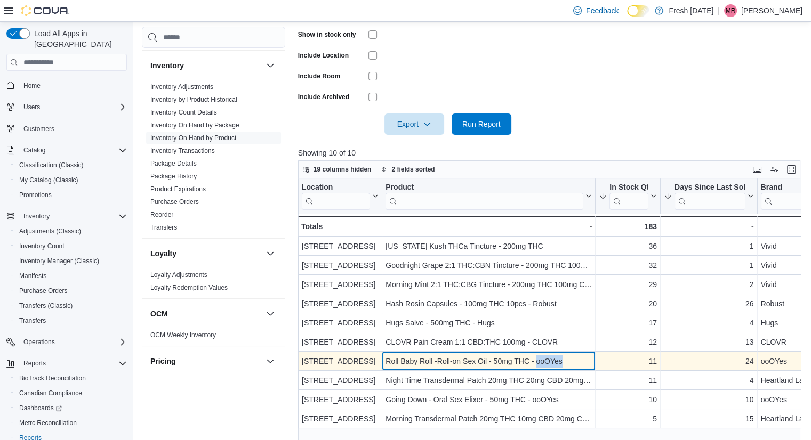
click at [548, 359] on div "Roll Baby Roll -Roll-on Sex Oil - 50mg THC - ooOYes" at bounding box center [488, 361] width 206 height 13
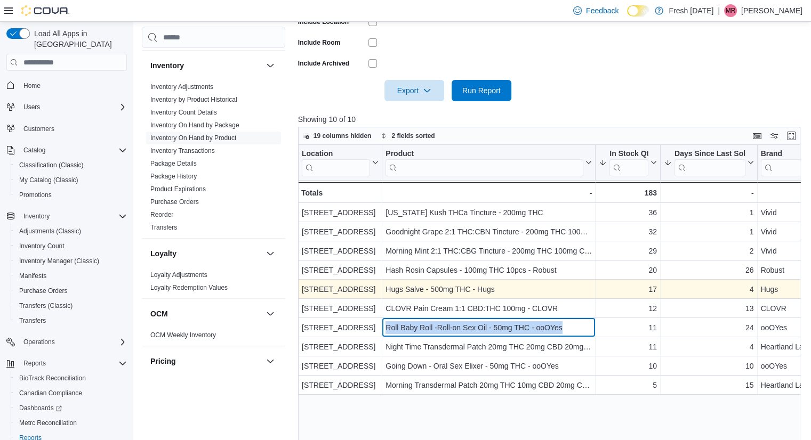
scroll to position [315, 0]
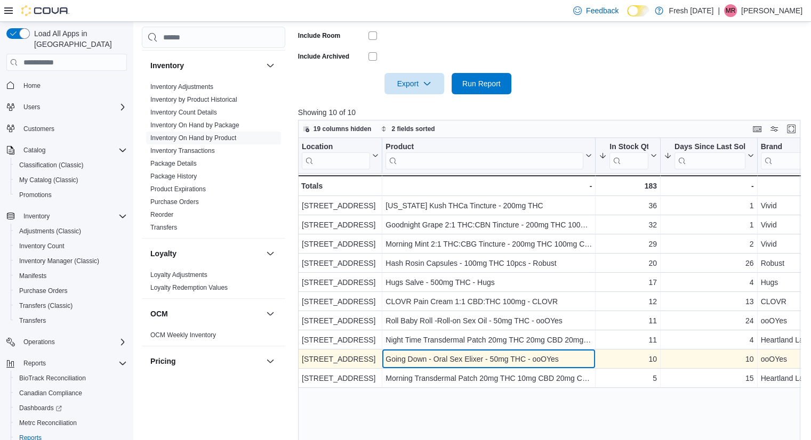
click at [553, 359] on div "Going Down - Oral Sex Elixer - 50mg THC - ooOYes" at bounding box center [488, 359] width 206 height 13
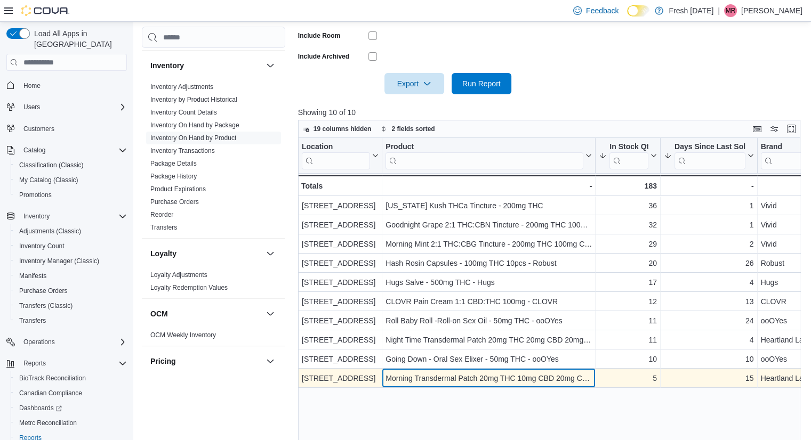
click at [544, 381] on div "Morning Transdermal Patch 20mg THC 10mg CBD 20mg CBG - Heartland Labs" at bounding box center [488, 378] width 206 height 13
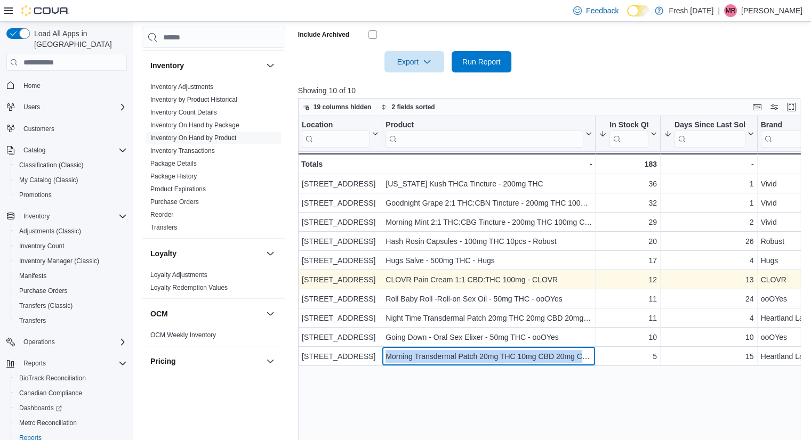
scroll to position [337, 0]
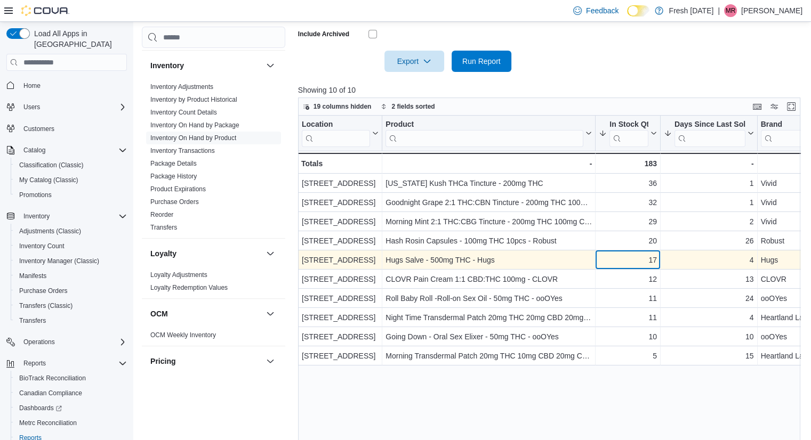
click at [597, 263] on div "17 - In Stock Qty, column 3, row 5" at bounding box center [627, 259] width 65 height 19
click at [566, 261] on div "Hugs Salve - 500mg THC - Hugs" at bounding box center [488, 260] width 206 height 13
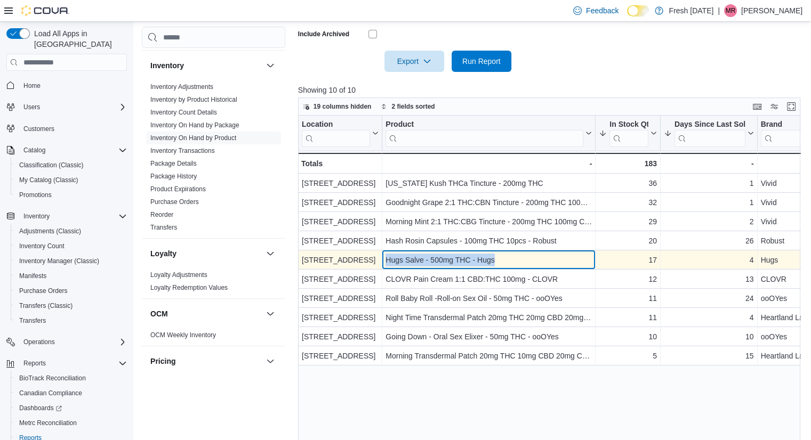
click at [566, 261] on div "Hugs Salve - 500mg THC - Hugs" at bounding box center [488, 260] width 206 height 13
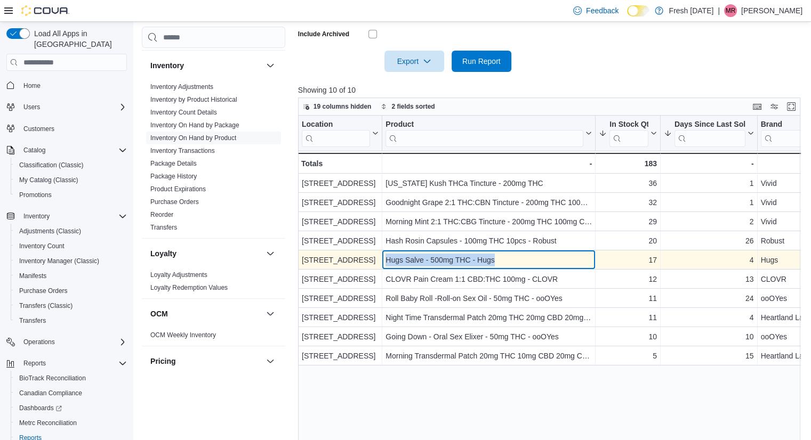
click at [566, 261] on div "Hugs Salve - 500mg THC - Hugs" at bounding box center [488, 260] width 206 height 13
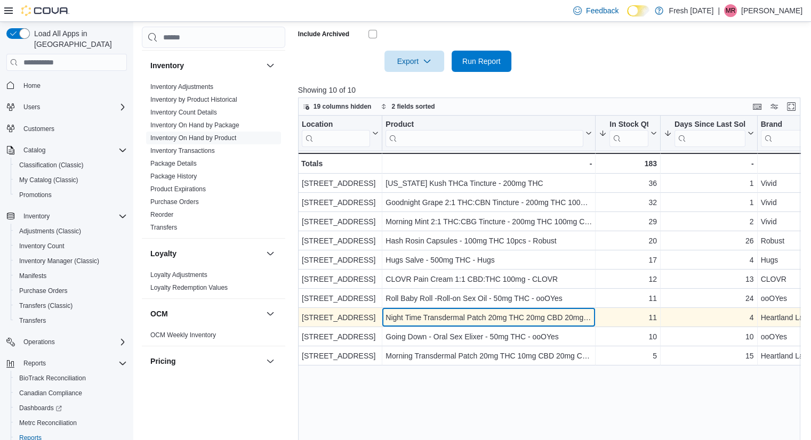
click at [567, 323] on div "Night Time Transdermal Patch 20mg THC 20mg CBD 20mg CBN - Heartland Labs" at bounding box center [488, 317] width 206 height 13
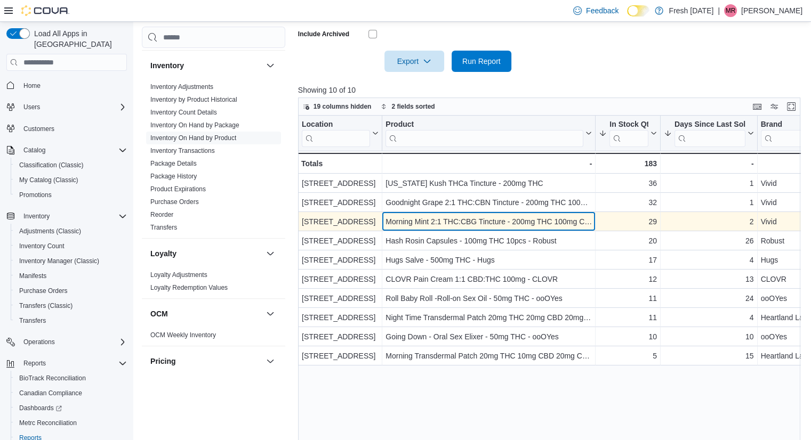
click at [523, 223] on div "Morning Mint 2:1 THC:CBG Tincture - 200mg THC 100mg CBG - Vivid" at bounding box center [488, 221] width 206 height 13
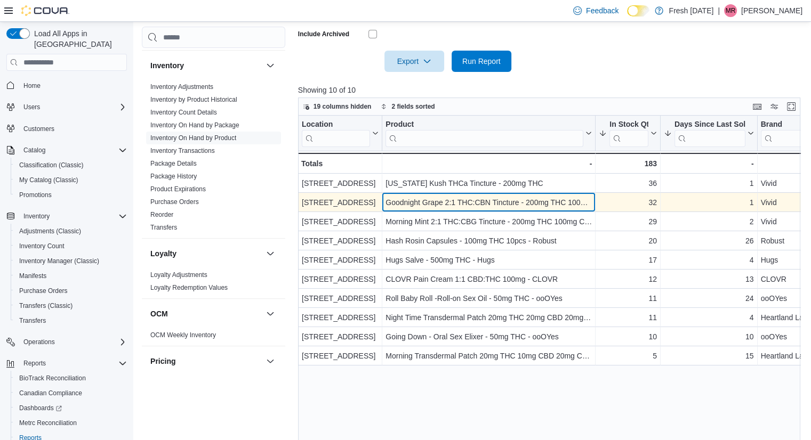
click at [484, 211] on div "Goodnight Grape 2:1 THC:CBN Tincture - 200mg THC 100mg CBN - Vivid - Product, c…" at bounding box center [488, 202] width 213 height 19
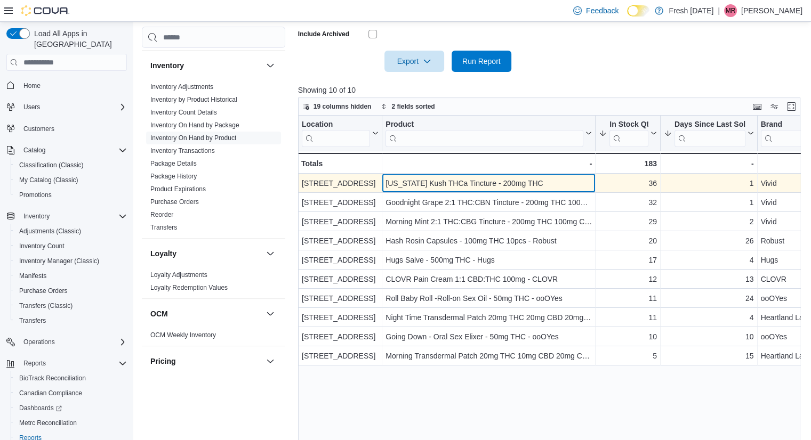
click at [507, 183] on div "[US_STATE] Kush THCa Tincture - 200mg THC" at bounding box center [488, 183] width 206 height 13
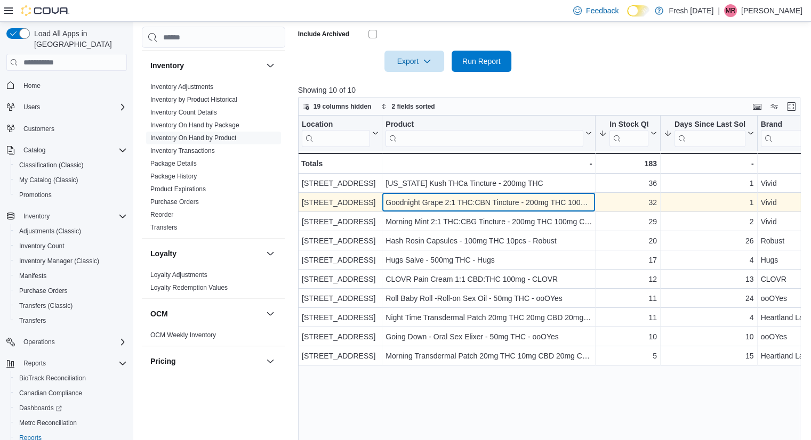
click at [469, 201] on div "Goodnight Grape 2:1 THC:CBN Tincture - 200mg THC 100mg CBN - Vivid" at bounding box center [488, 202] width 206 height 13
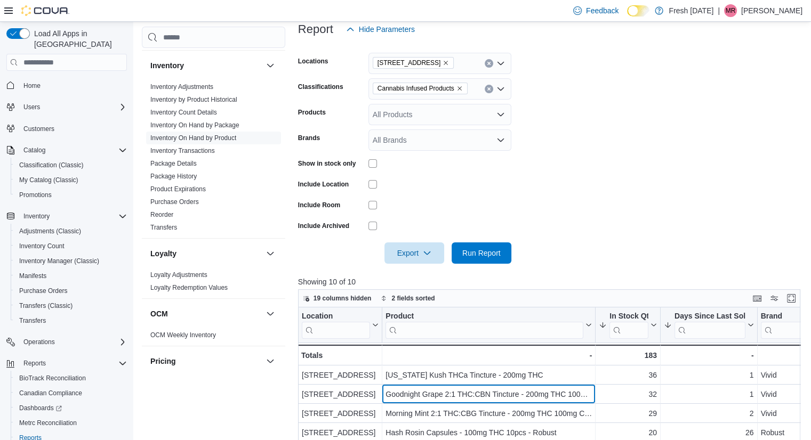
scroll to position [0, 0]
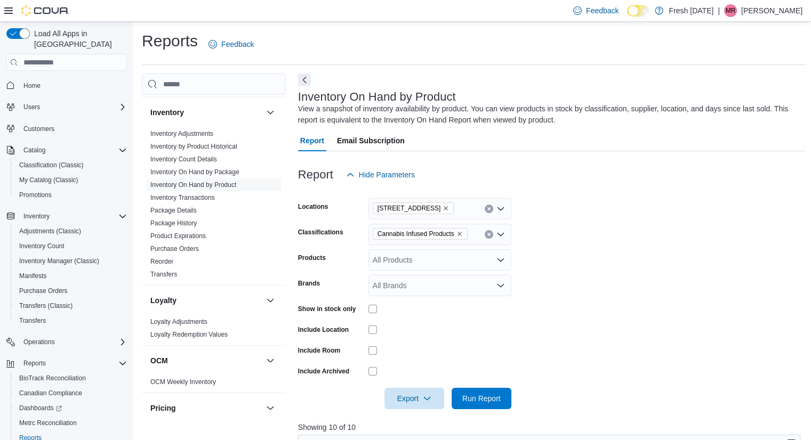
click at [438, 205] on span "[STREET_ADDRESS]" at bounding box center [414, 209] width 82 height 12
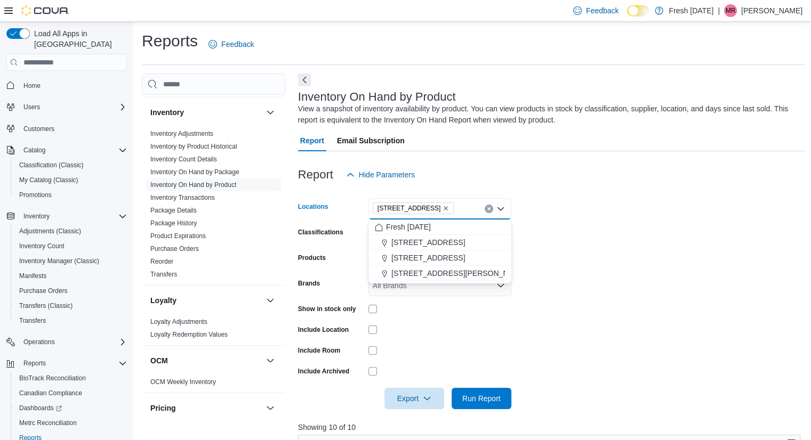
click at [435, 205] on span "[STREET_ADDRESS]" at bounding box center [413, 208] width 72 height 11
click at [444, 207] on icon "Remove 10915 NW 45 Hwy from selection in this group" at bounding box center [446, 209] width 4 height 4
click at [422, 286] on span "[STREET_ADDRESS][PERSON_NAME]" at bounding box center [458, 289] width 135 height 11
click at [489, 393] on span "Run Report" at bounding box center [481, 397] width 47 height 21
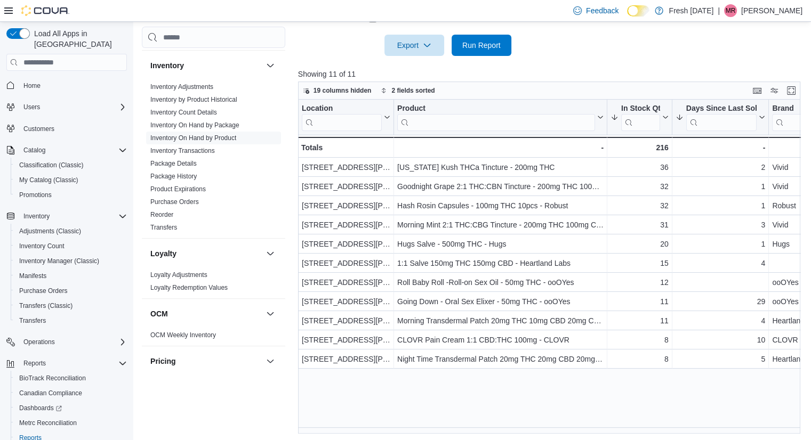
scroll to position [355, 0]
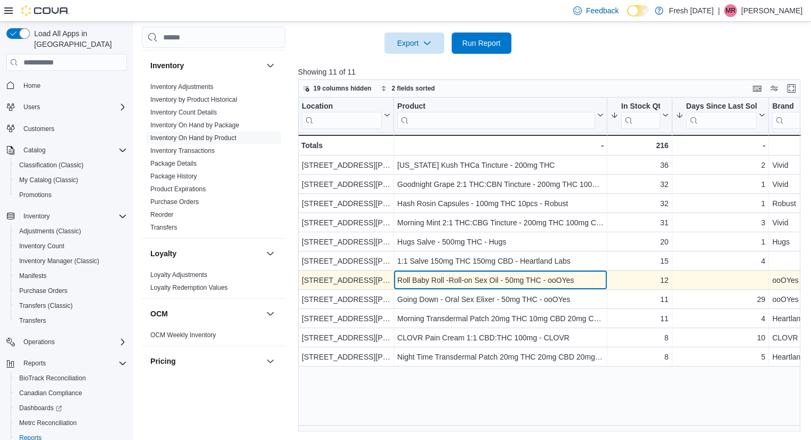
click at [529, 278] on div "Roll Baby Roll -Roll-on Sex Oil - 50mg THC - ooOYes" at bounding box center [500, 280] width 206 height 13
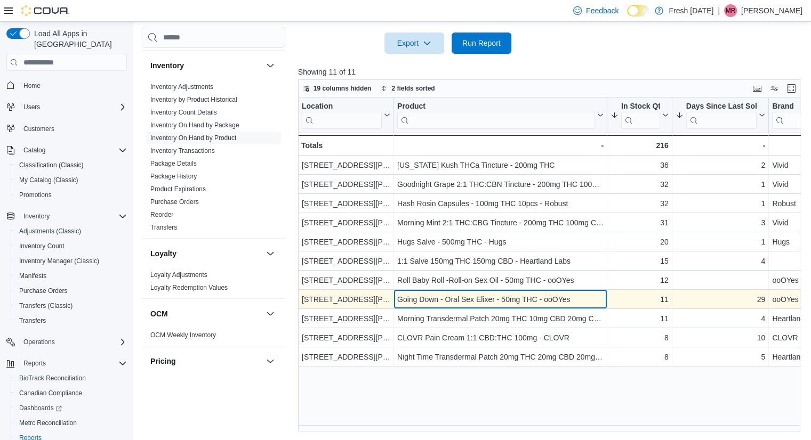
click at [463, 302] on div "Going Down - Oral Sex Elixer - 50mg THC - ooOYes" at bounding box center [500, 299] width 206 height 13
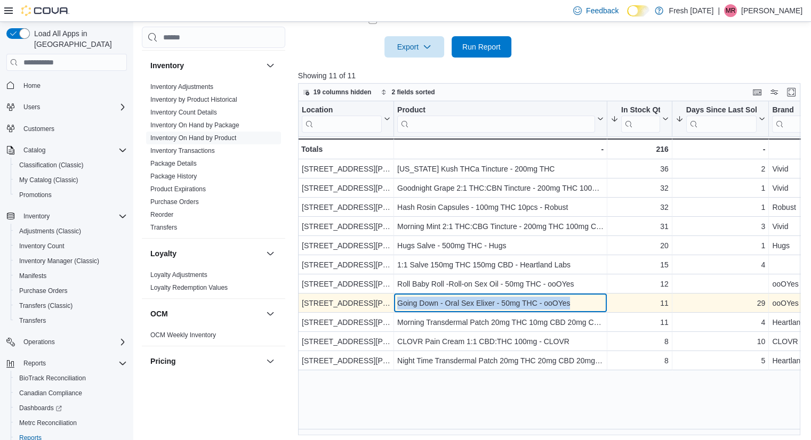
scroll to position [351, 0]
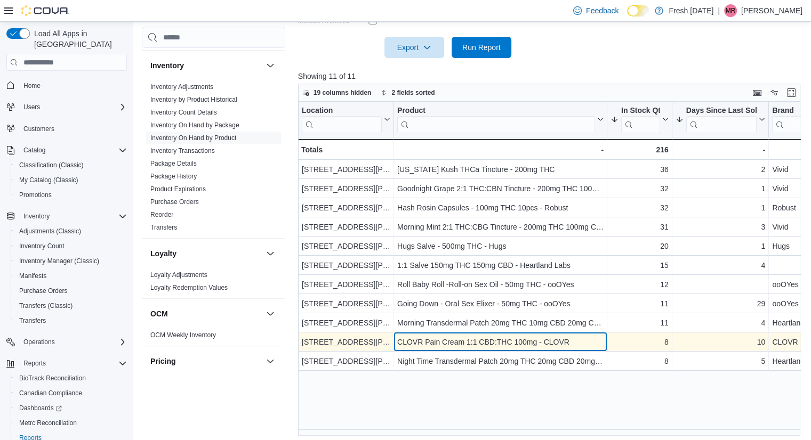
click at [590, 344] on div "CLOVR Pain Cream 1:1 CBD:THC 100mg - CLOVR" at bounding box center [500, 342] width 206 height 13
click at [585, 344] on div "CLOVR Pain Cream 1:1 CBD:THC 100mg - CLOVR" at bounding box center [500, 342] width 206 height 13
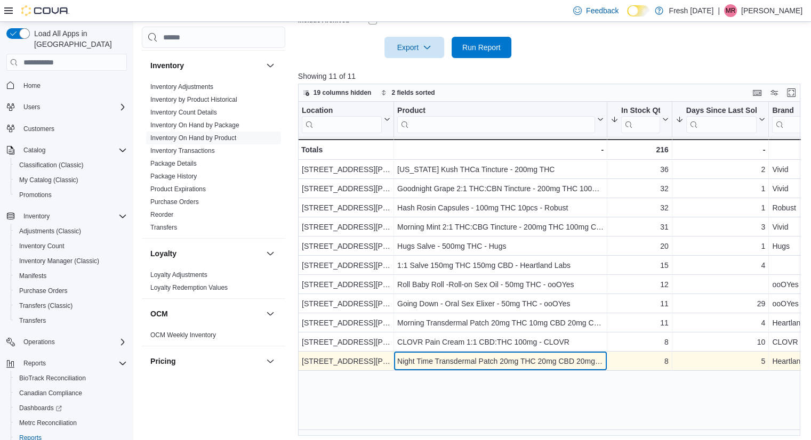
click at [583, 353] on div "Night Time Transdermal Patch 20mg THC 20mg CBD 20mg CBN - Heartland Labs - Prod…" at bounding box center [500, 361] width 213 height 19
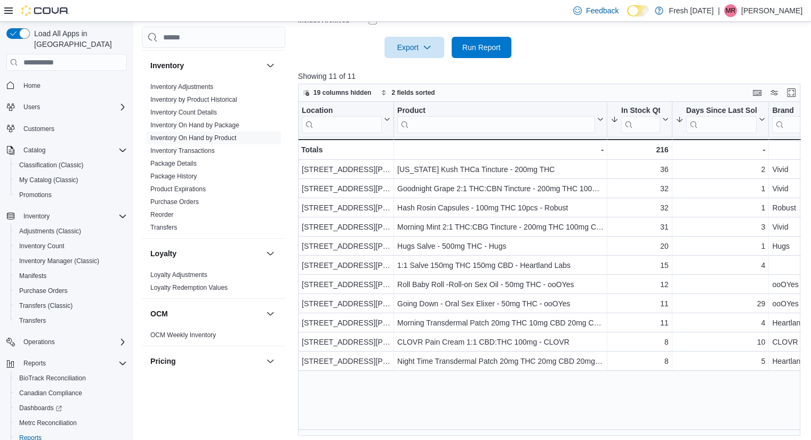
click at [530, 59] on div at bounding box center [551, 64] width 507 height 13
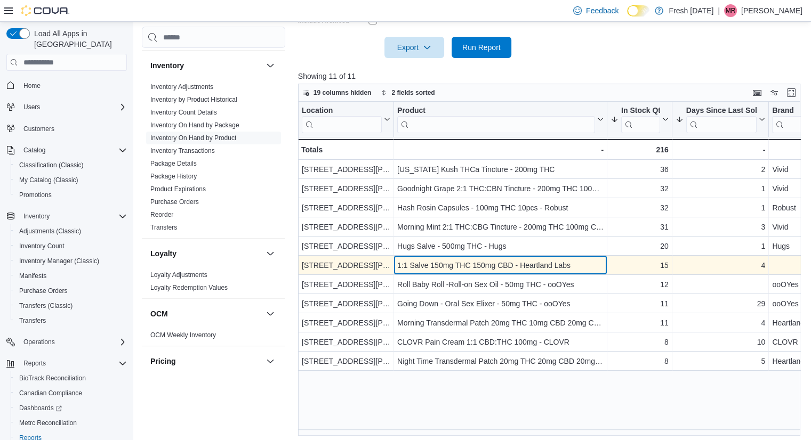
click at [552, 263] on div "1:1 Salve 150mg THC 150mg CBD - Heartland Labs" at bounding box center [500, 265] width 206 height 13
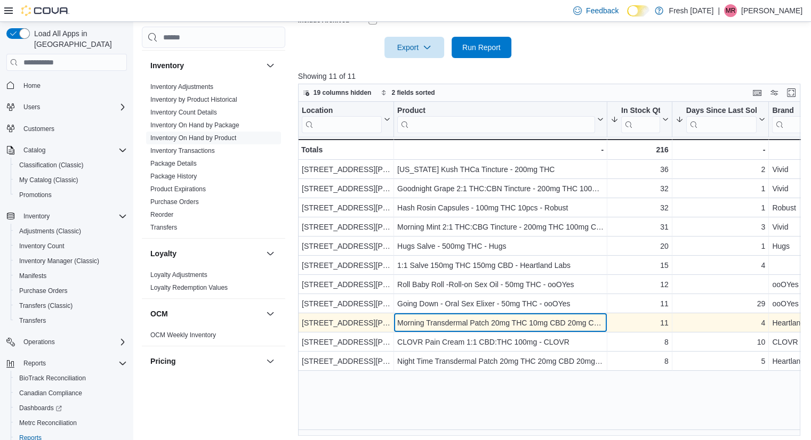
click at [479, 318] on div "Morning Transdermal Patch 20mg THC 10mg CBD 20mg CBG - Heartland Labs" at bounding box center [500, 323] width 206 height 13
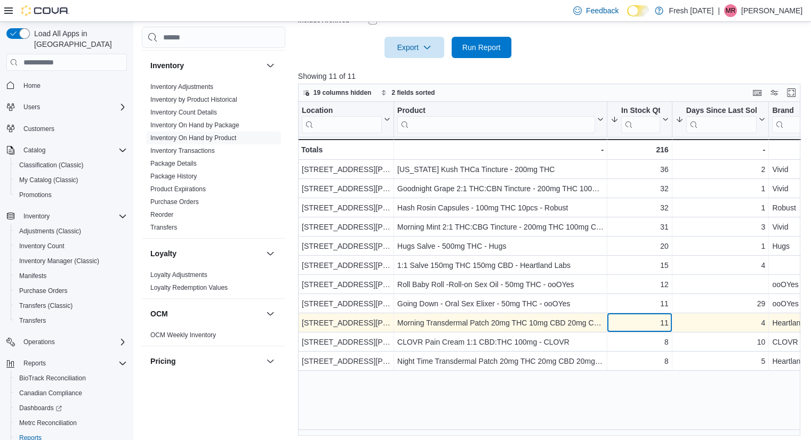
click at [610, 318] on div "11" at bounding box center [639, 323] width 58 height 13
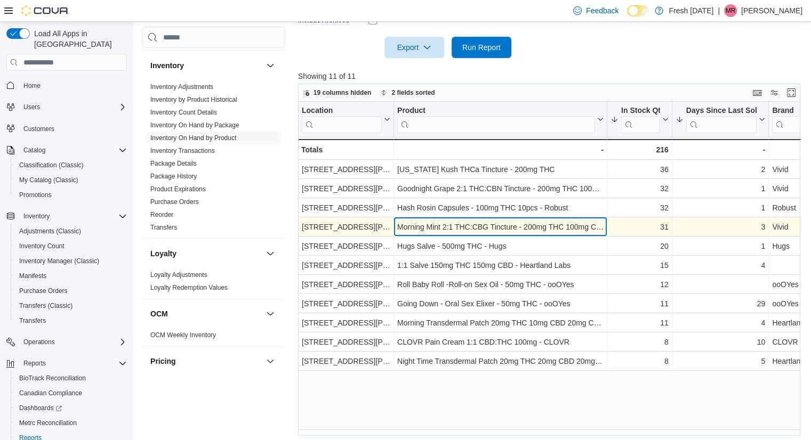
click at [586, 234] on div "Morning Mint 2:1 THC:CBG Tincture - 200mg THC 100mg CBG - Vivid - Product, colu…" at bounding box center [500, 226] width 213 height 19
click at [560, 227] on div "Morning Mint 2:1 THC:CBG Tincture - 200mg THC 100mg CBG - Vivid" at bounding box center [500, 227] width 206 height 13
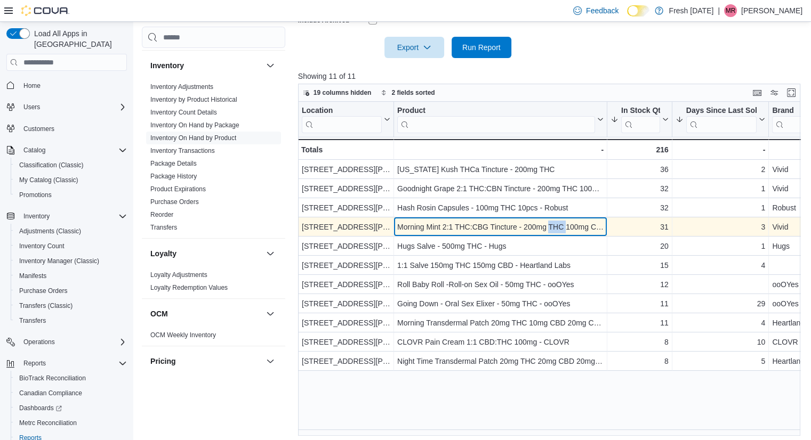
click at [560, 227] on div "Morning Mint 2:1 THC:CBG Tincture - 200mg THC 100mg CBG - Vivid" at bounding box center [500, 227] width 206 height 13
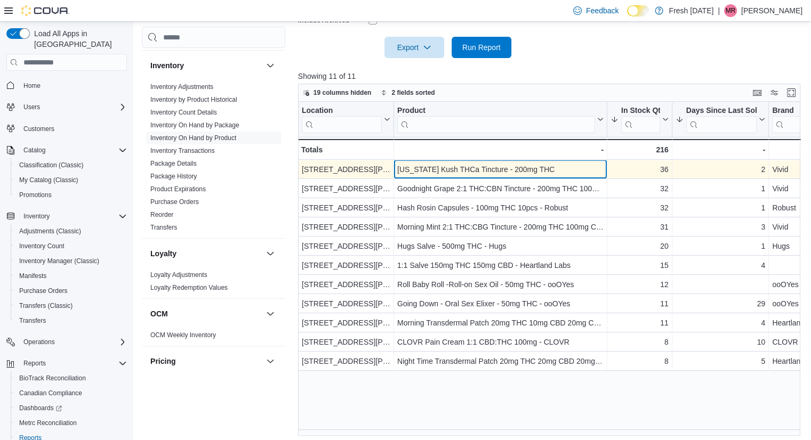
click at [588, 166] on div "[US_STATE] Kush THCa Tincture - 200mg THC" at bounding box center [500, 169] width 206 height 13
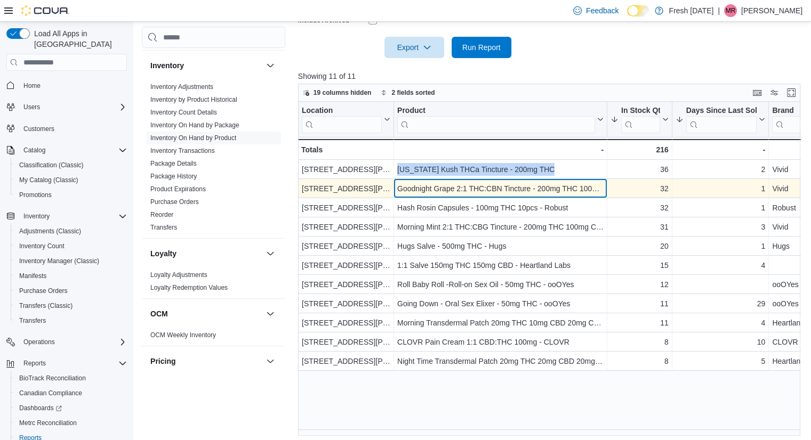
click at [544, 188] on div "Goodnight Grape 2:1 THC:CBN Tincture - 200mg THC 100mg CBN - Vivid" at bounding box center [500, 188] width 206 height 13
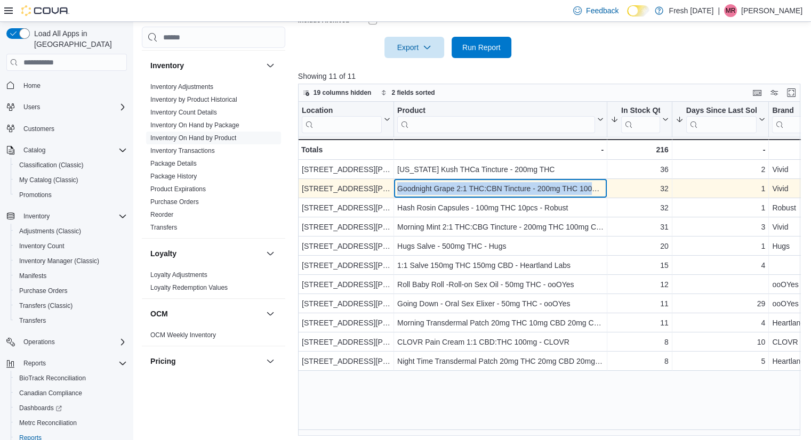
click at [544, 188] on div "Goodnight Grape 2:1 THC:CBN Tincture - 200mg THC 100mg CBN - Vivid" at bounding box center [500, 188] width 206 height 13
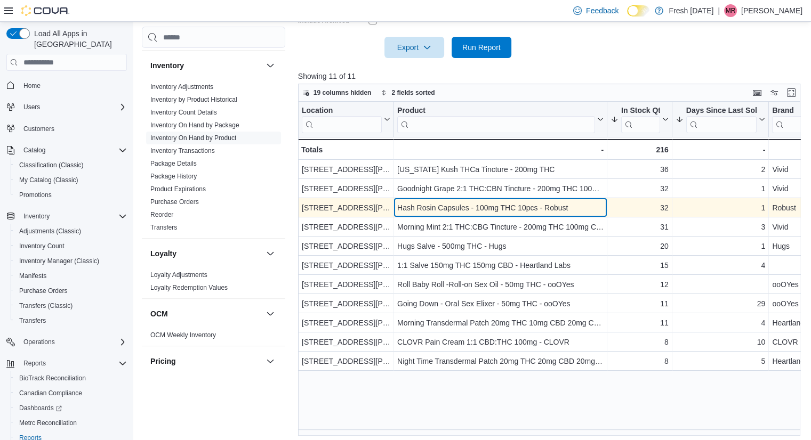
click at [486, 209] on div "Hash Rosin Capsules - 100mg THC 10pcs - Robust" at bounding box center [500, 207] width 206 height 13
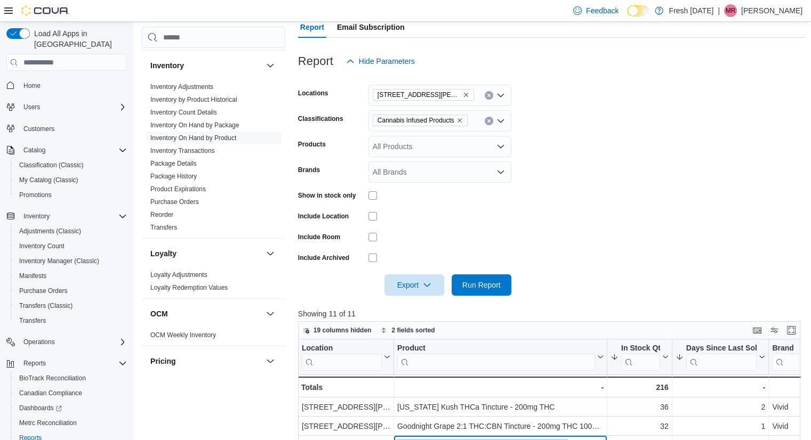
scroll to position [112, 0]
click at [456, 118] on span "Cannabis Infused Products" at bounding box center [419, 121] width 85 height 11
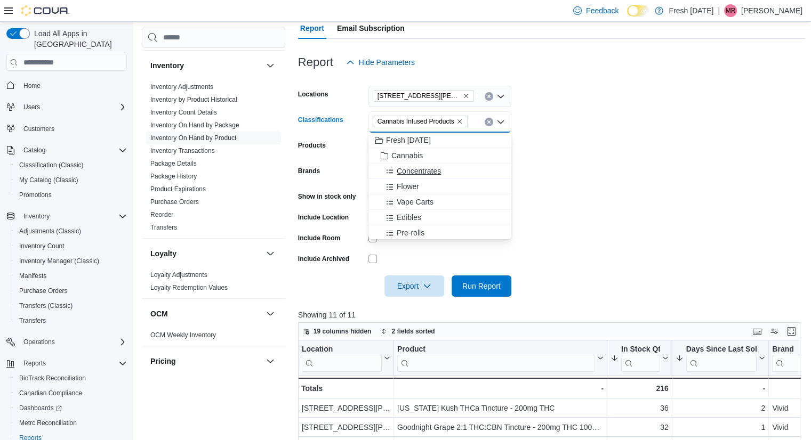
click at [452, 173] on div "Concentrates" at bounding box center [440, 171] width 130 height 11
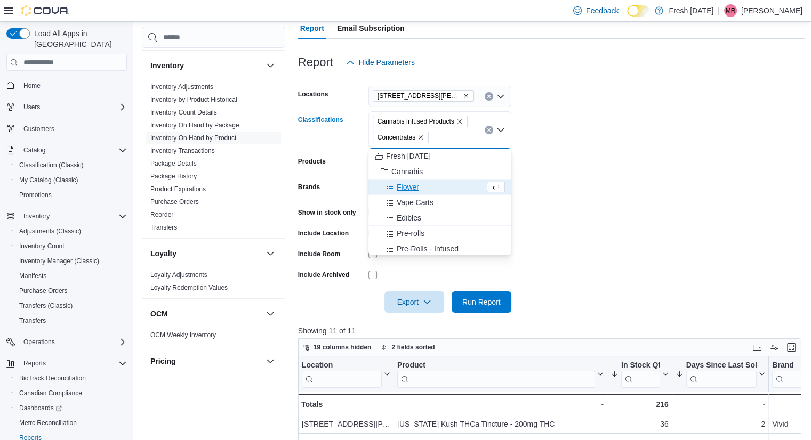
click at [460, 119] on icon "Remove Cannabis Infused Products from selection in this group" at bounding box center [459, 121] width 6 height 6
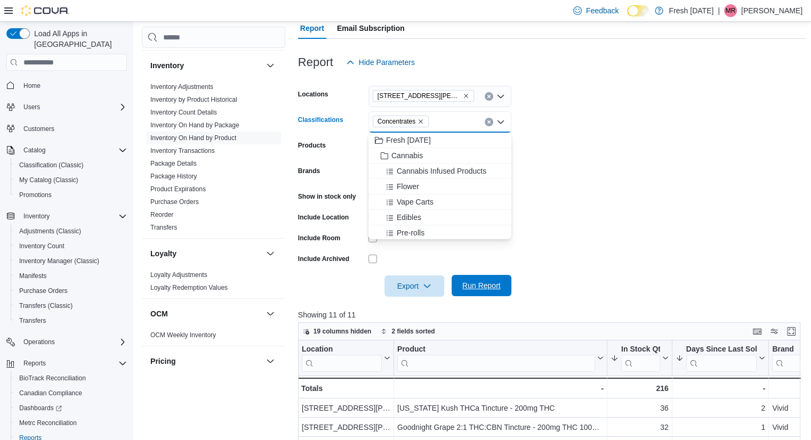
click at [494, 279] on span "Run Report" at bounding box center [481, 285] width 47 height 21
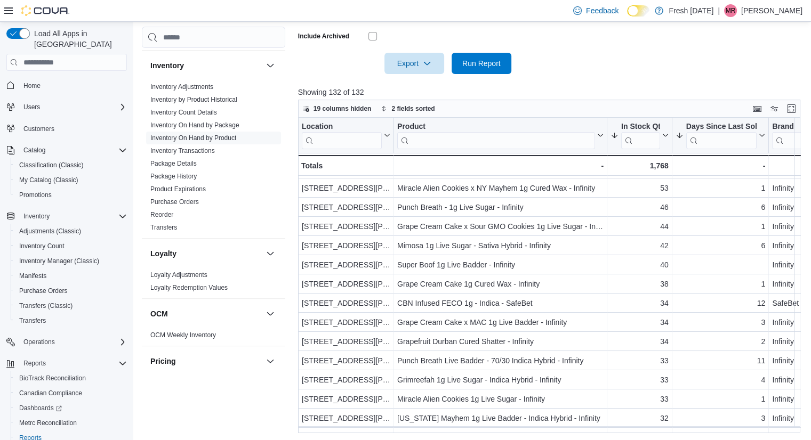
scroll to position [75, 0]
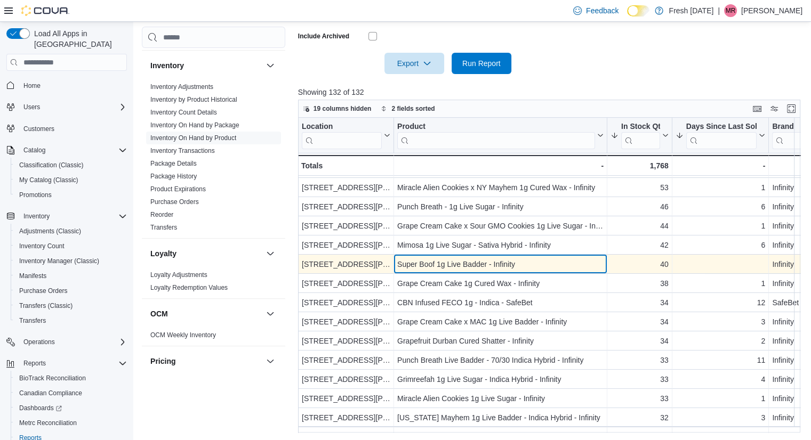
click at [499, 264] on div "Super Boof 1g Live Badder - Infinity" at bounding box center [500, 264] width 206 height 13
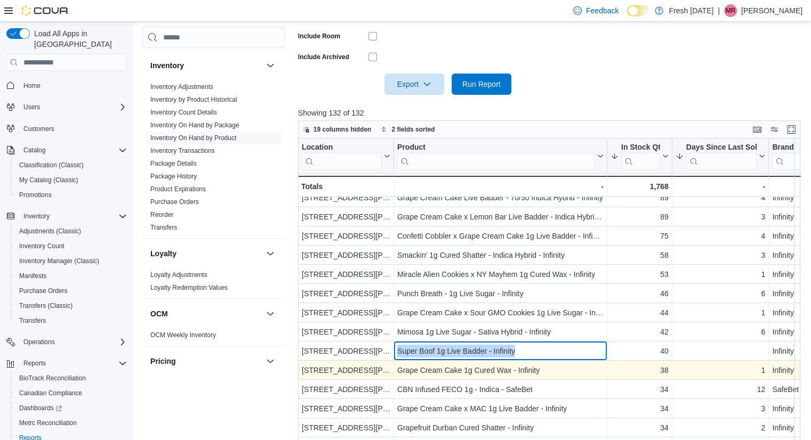
scroll to position [13, 0]
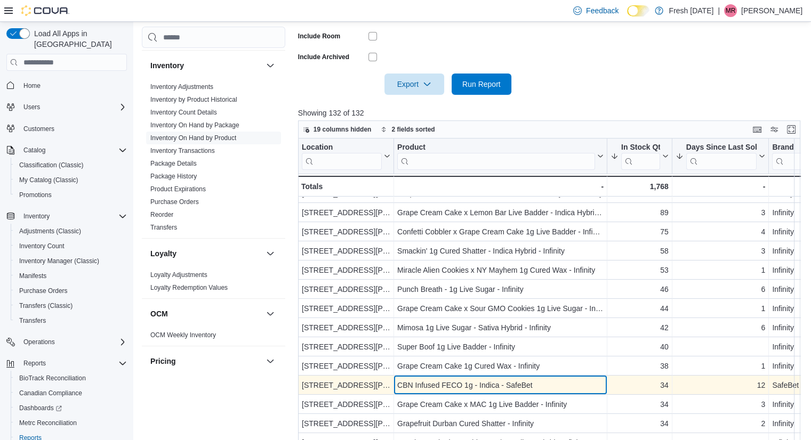
click at [546, 379] on div "CBN Infused FECO 1g - Indica - SafeBet" at bounding box center [500, 385] width 206 height 13
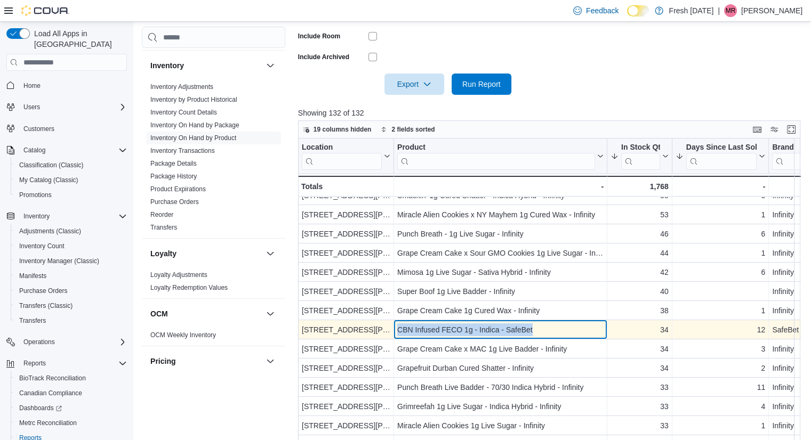
scroll to position [69, 0]
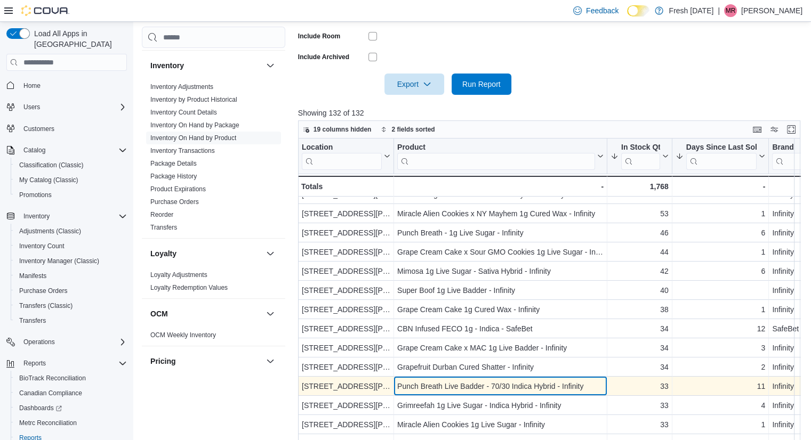
click at [528, 386] on div "Punch Breath Live Badder - 70/30 Indica Hybrid - Infinity" at bounding box center [500, 386] width 206 height 13
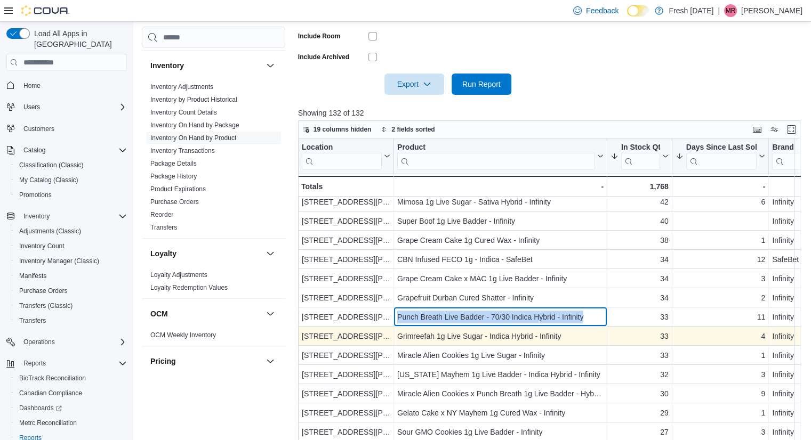
scroll to position [140, 0]
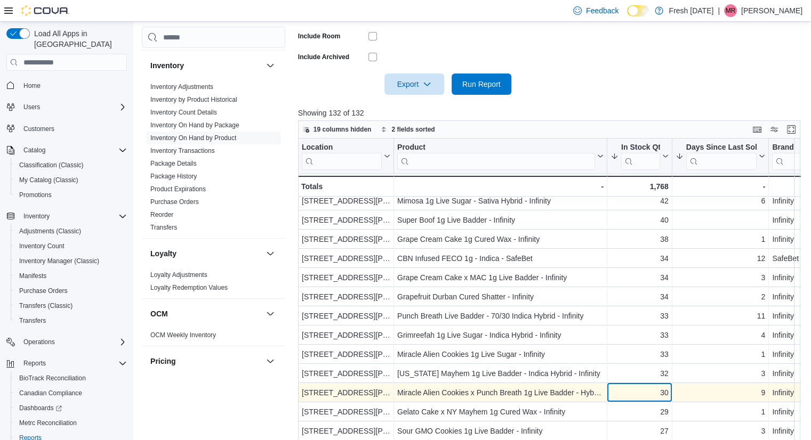
click at [615, 389] on div "30" at bounding box center [639, 392] width 58 height 13
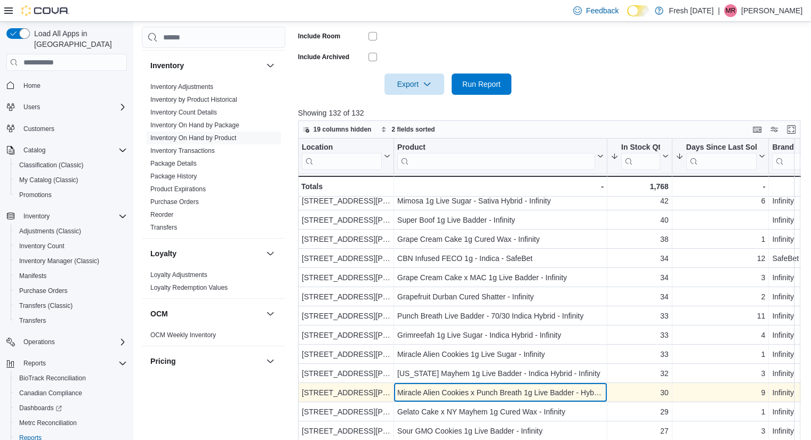
click at [591, 391] on div "Miracle Alien Cookies x Punch Breath 1g Live Badder - Hybrid - Infinity" at bounding box center [500, 392] width 206 height 13
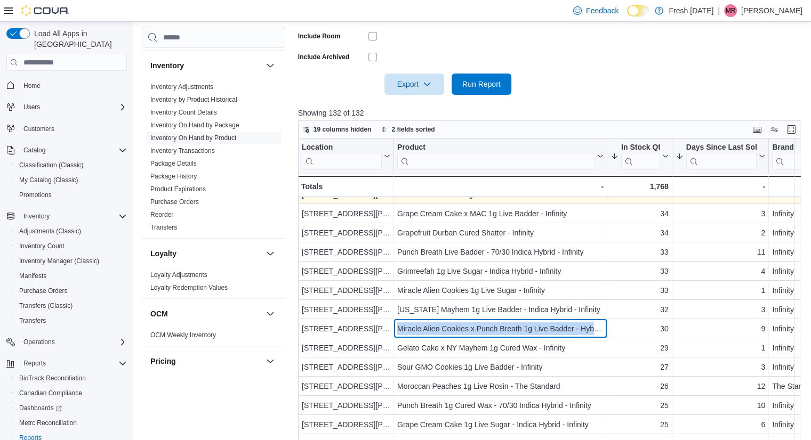
scroll to position [204, 0]
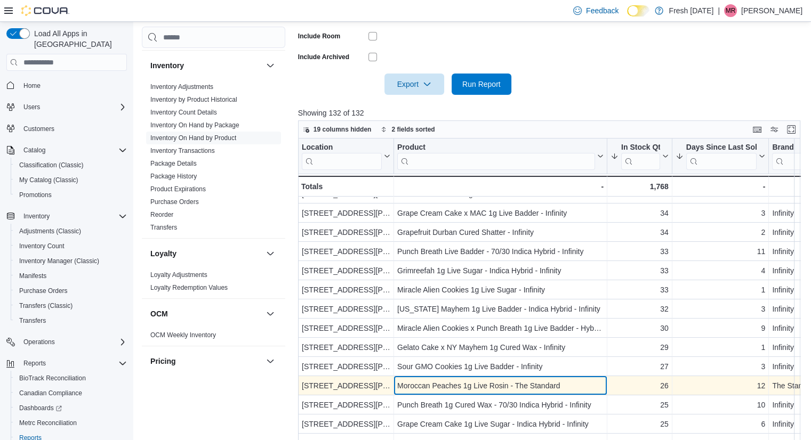
click at [567, 386] on div "Moroccan Peaches 1g Live Rosin - The Standard" at bounding box center [500, 385] width 206 height 13
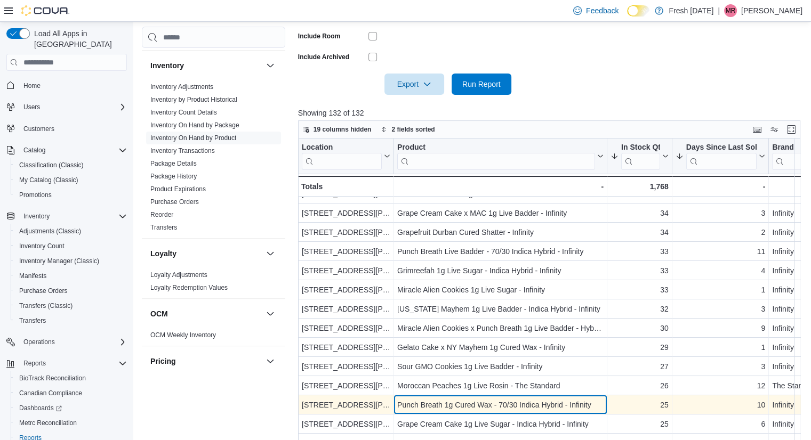
click at [530, 403] on div "Punch Breath 1g Cured Wax - 70/30 Indica Hybrid - Infinity" at bounding box center [500, 405] width 206 height 13
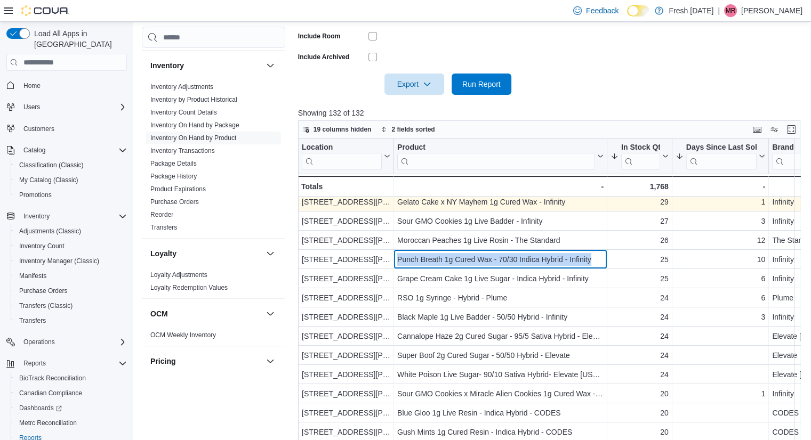
scroll to position [352, 0]
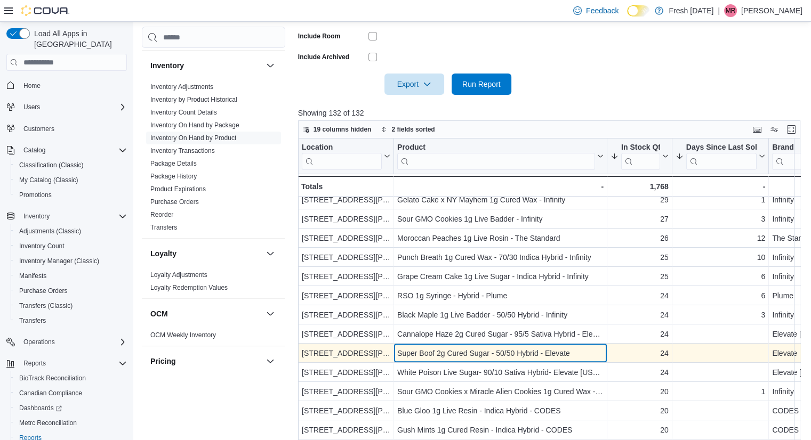
click at [545, 347] on div "Super Boof 2g Cured Sugar - 50/50 Hybrid - Elevate" at bounding box center [500, 353] width 206 height 13
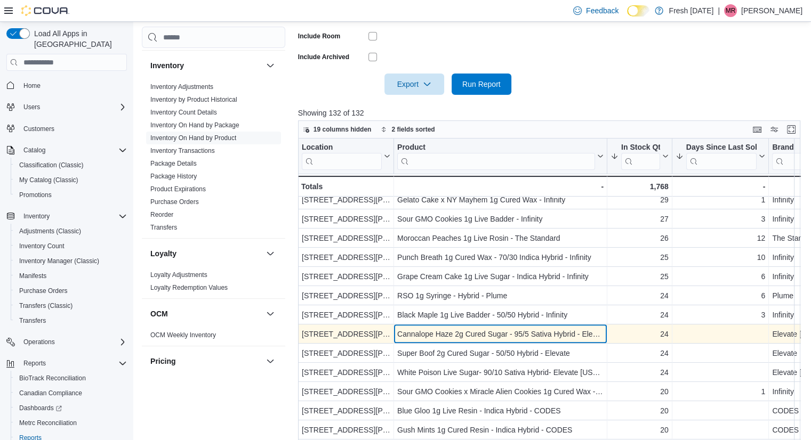
click at [545, 328] on div "Cannalope Haze 2g Cured Sugar - 95/5 Sativa Hybrid - Elevate [US_STATE]" at bounding box center [500, 334] width 206 height 13
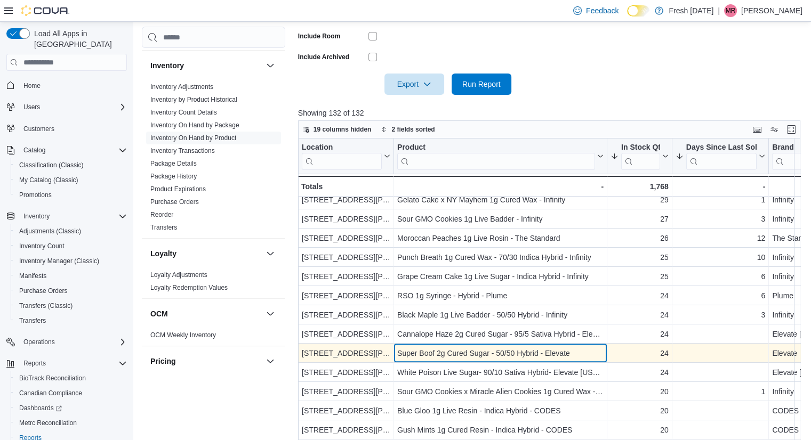
click at [490, 348] on div "Super Boof 2g Cured Sugar - 50/50 Hybrid - Elevate" at bounding box center [500, 353] width 206 height 13
click at [492, 349] on div "Super Boof 2g Cured Sugar - 50/50 Hybrid - Elevate" at bounding box center [500, 353] width 206 height 13
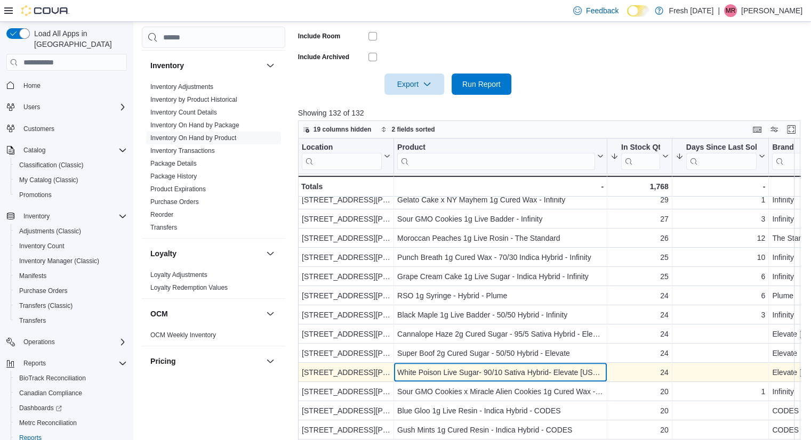
click at [472, 367] on div "White Poison Live Sugar- 90/10 Sativa Hybrid- Elevate [US_STATE]" at bounding box center [500, 372] width 206 height 13
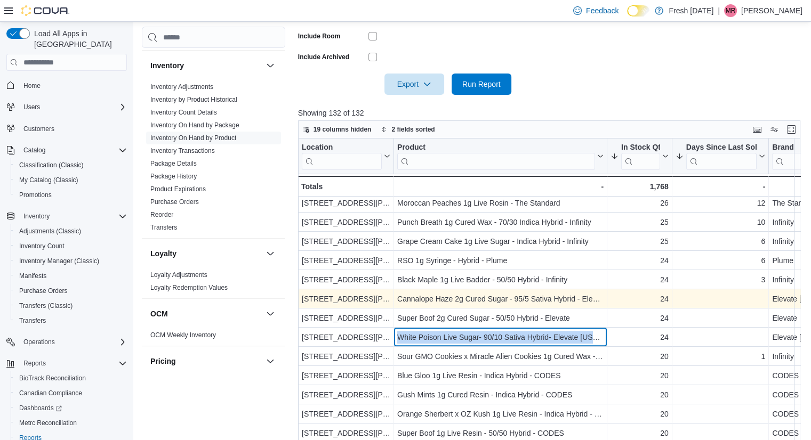
scroll to position [389, 0]
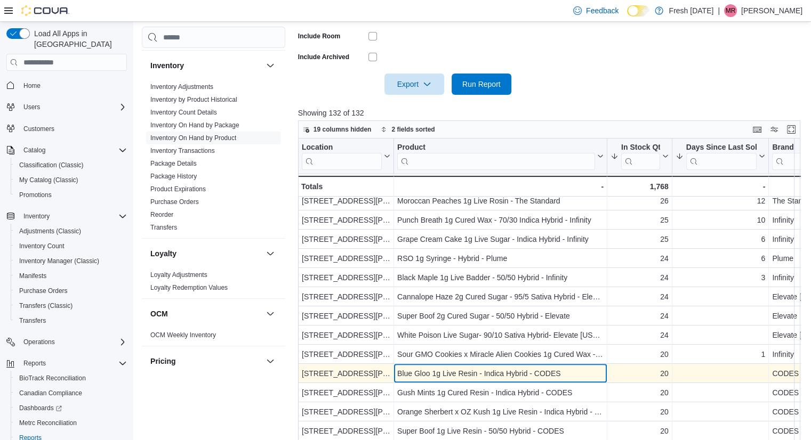
click at [531, 369] on div "Blue Gloo 1g Live Resin - Indica Hybrid - CODES" at bounding box center [500, 373] width 206 height 13
click at [455, 374] on div "Blue Gloo 1g Live Resin - Indica Hybrid - CODES" at bounding box center [500, 373] width 206 height 13
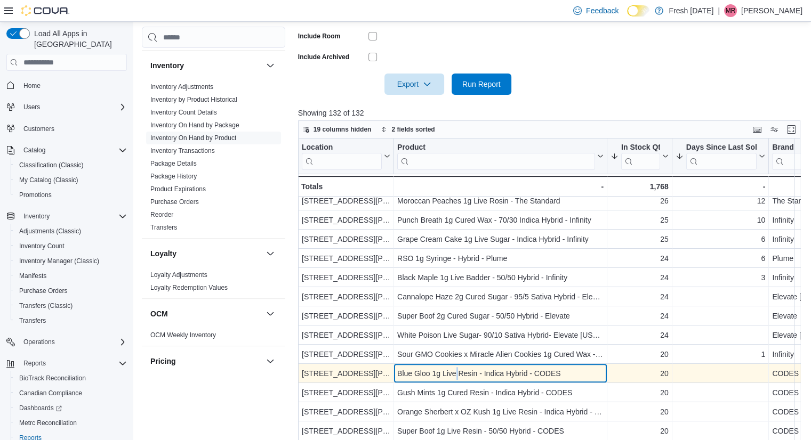
click at [455, 374] on div "Blue Gloo 1g Live Resin - Indica Hybrid - CODES" at bounding box center [500, 373] width 206 height 13
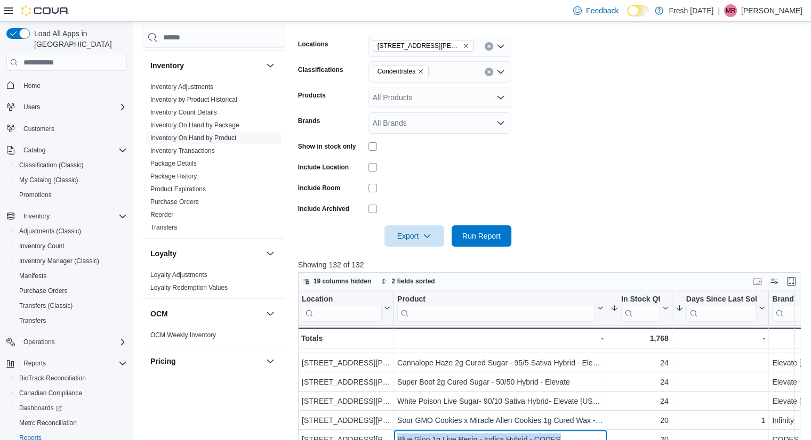
scroll to position [138, 0]
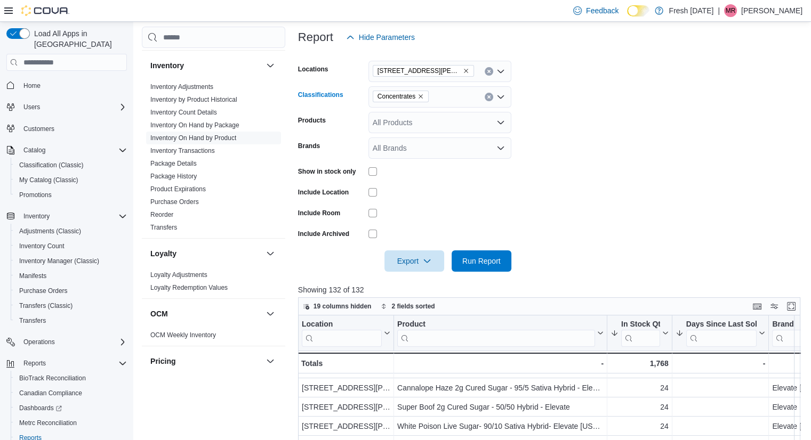
click at [419, 93] on icon "Remove Concentrates from selection in this group" at bounding box center [420, 96] width 6 height 6
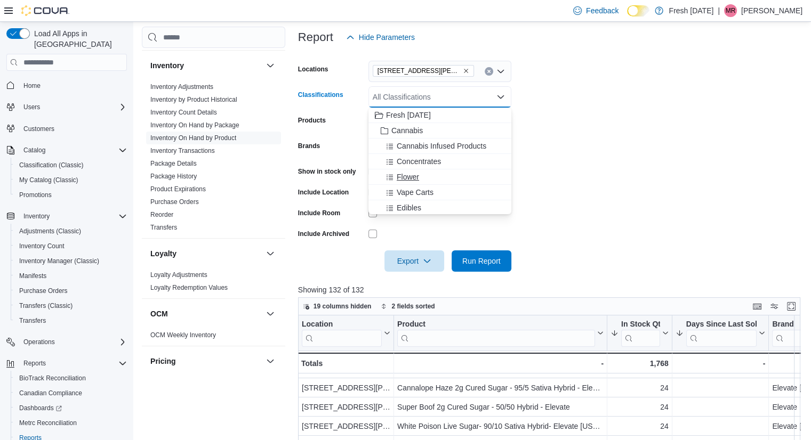
click at [414, 174] on span "Flower" at bounding box center [408, 177] width 22 height 11
click at [474, 254] on span "Run Report" at bounding box center [481, 260] width 47 height 21
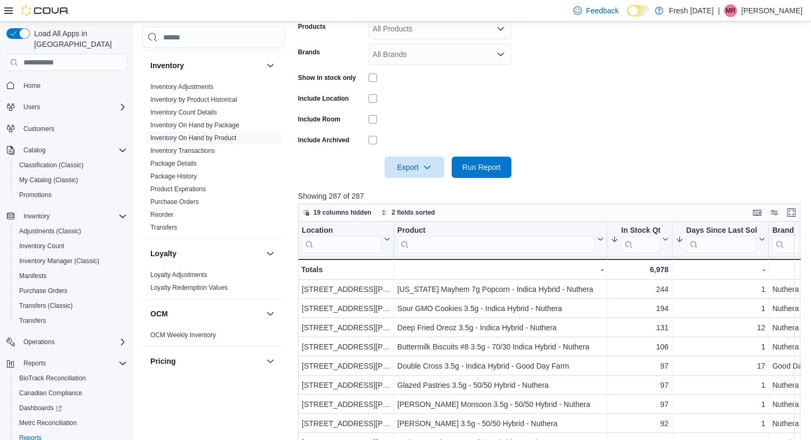
scroll to position [231, 0]
